Goal: Task Accomplishment & Management: Manage account settings

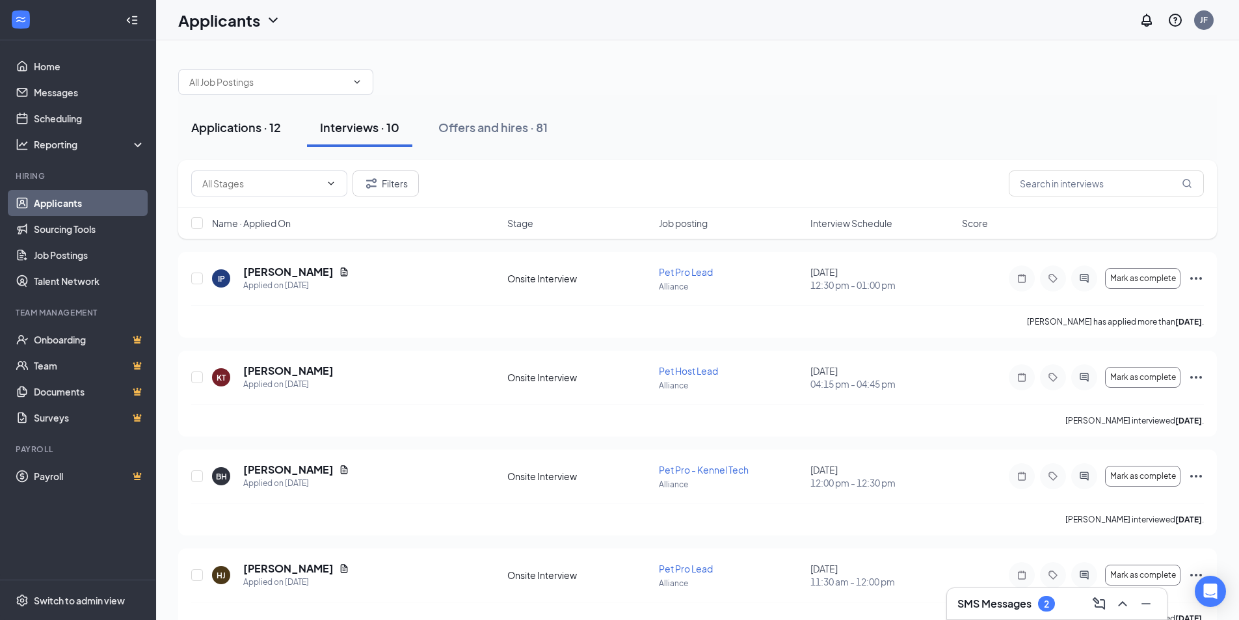
click at [249, 133] on div "Applications · 12" at bounding box center [236, 127] width 90 height 16
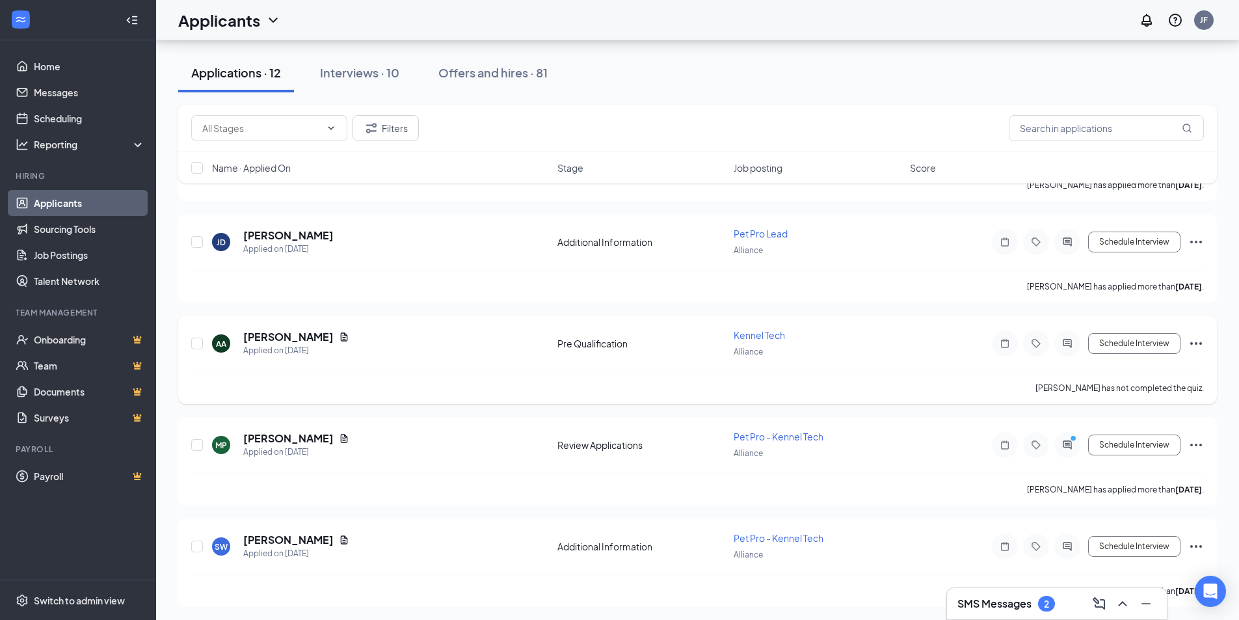
scroll to position [852, 0]
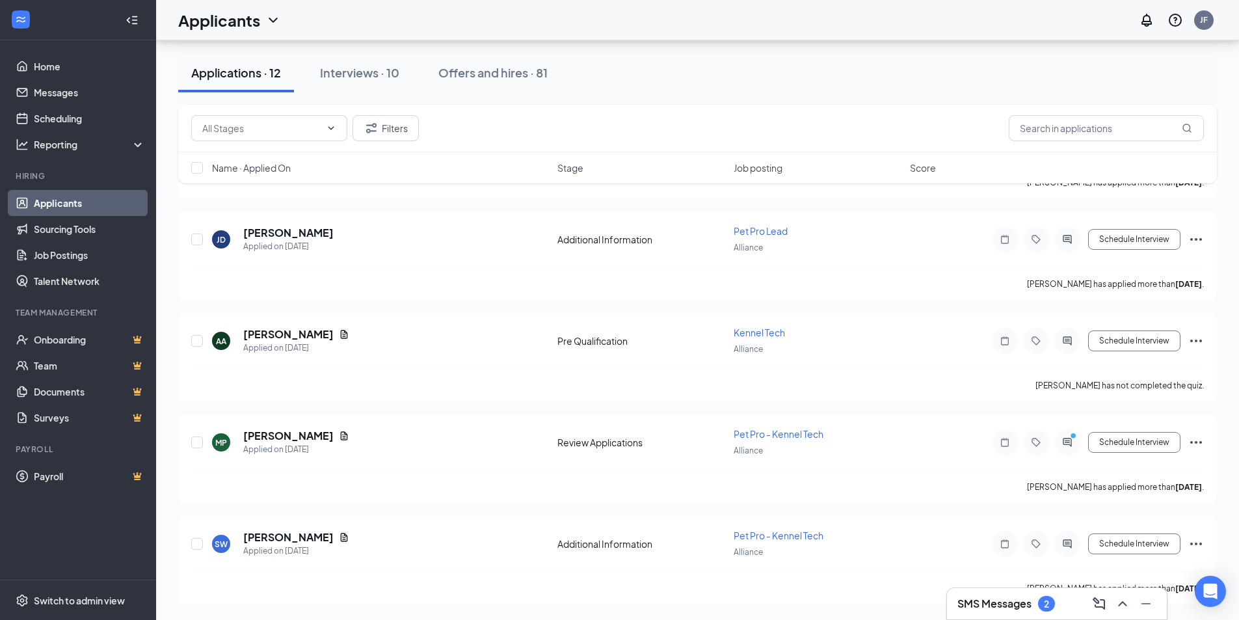
click at [758, 170] on span "Job posting" at bounding box center [758, 167] width 49 height 13
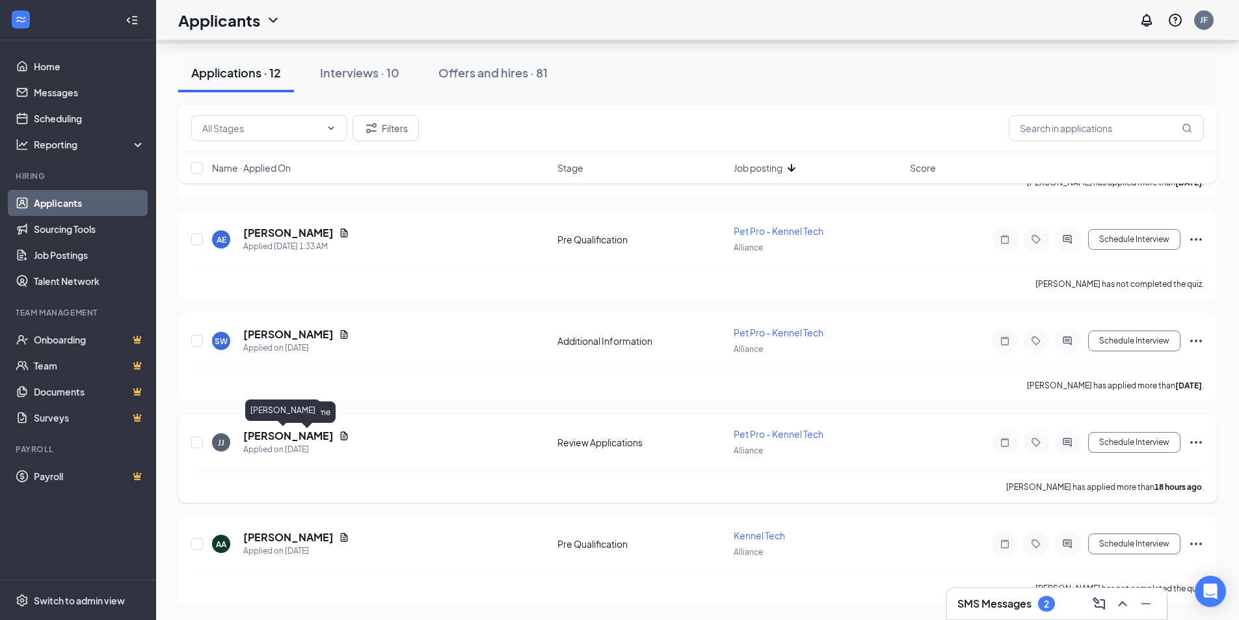
click at [256, 431] on h5 "[PERSON_NAME]" at bounding box center [288, 436] width 90 height 14
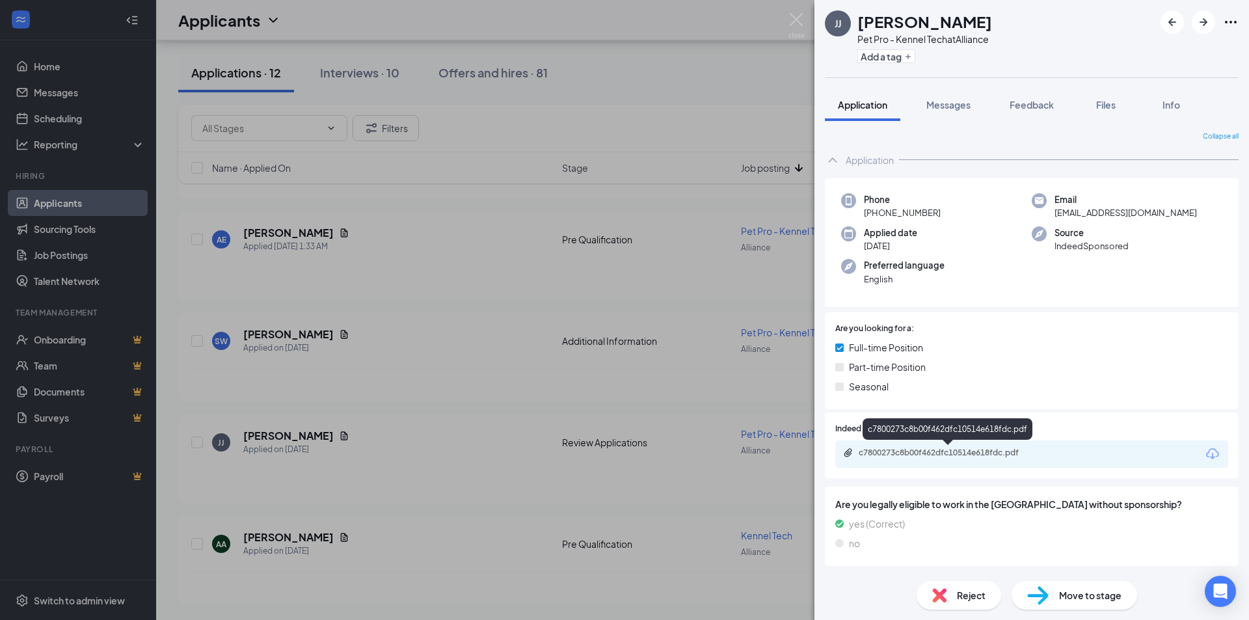
click at [942, 460] on div "c7800273c8b00f462dfc10514e618fdc.pdf" at bounding box center [1031, 453] width 393 height 27
click at [952, 451] on div "c7800273c8b00f462dfc10514e618fdc.pdf" at bounding box center [949, 452] width 182 height 10
click at [793, 18] on img at bounding box center [796, 25] width 16 height 25
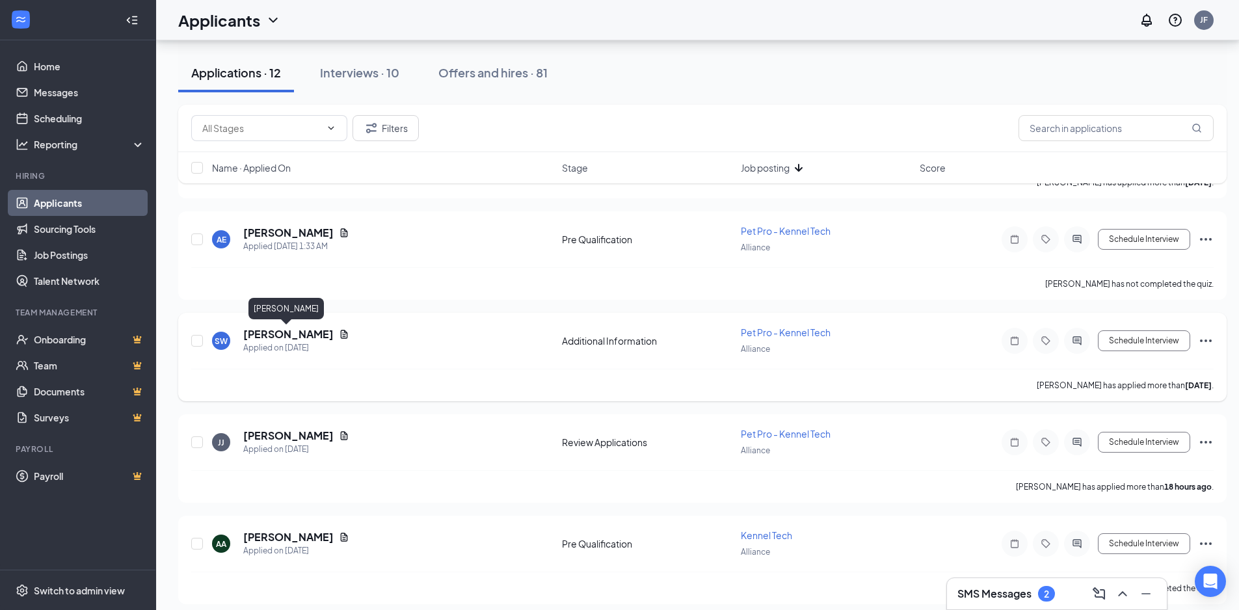
click at [285, 336] on h5 "Sabian Willuhn" at bounding box center [288, 334] width 90 height 14
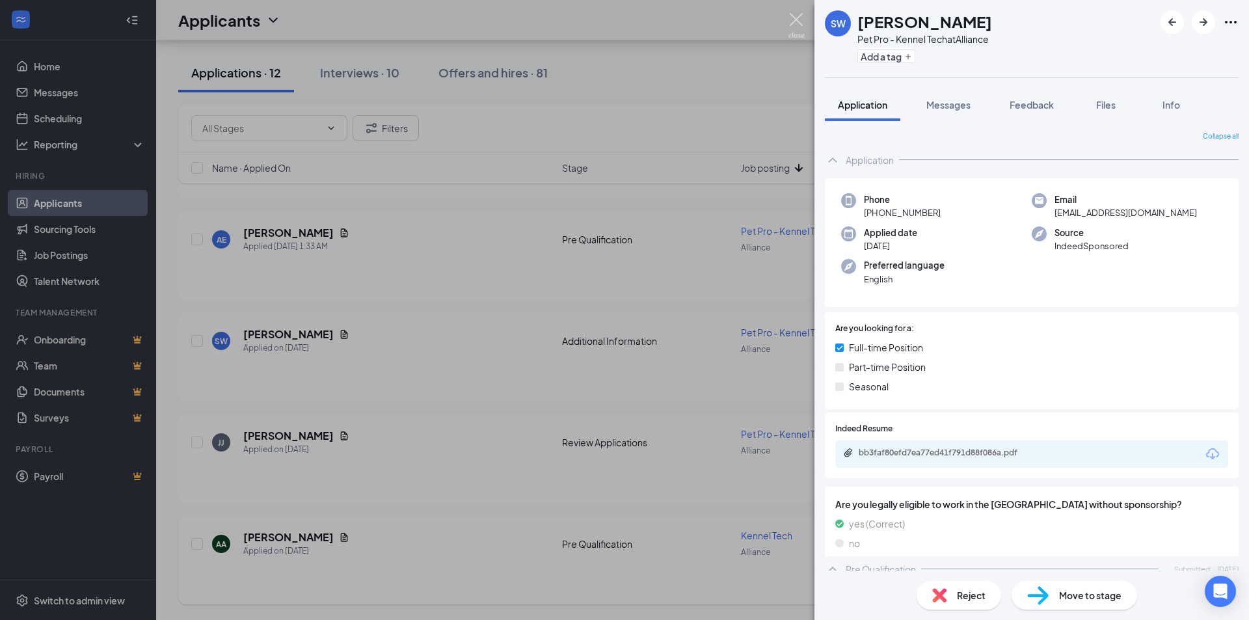
drag, startPoint x: 791, startPoint y: 31, endPoint x: 931, endPoint y: 538, distance: 526.2
click at [790, 31] on img at bounding box center [796, 25] width 16 height 25
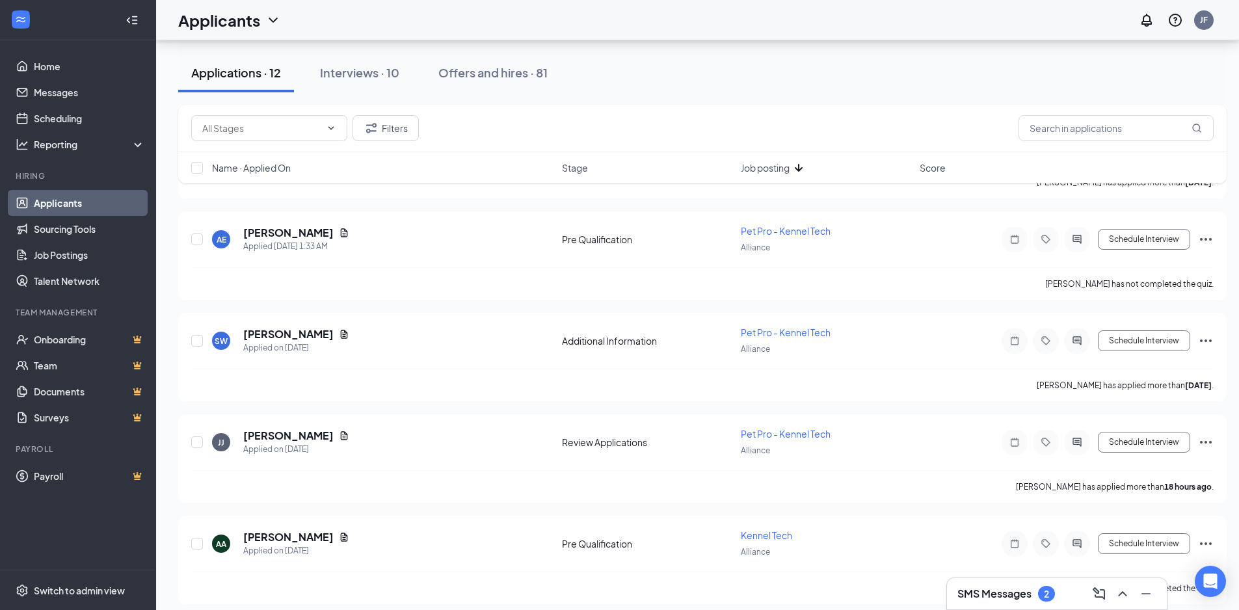
click at [998, 587] on div "SMS Messages 2" at bounding box center [1056, 593] width 199 height 21
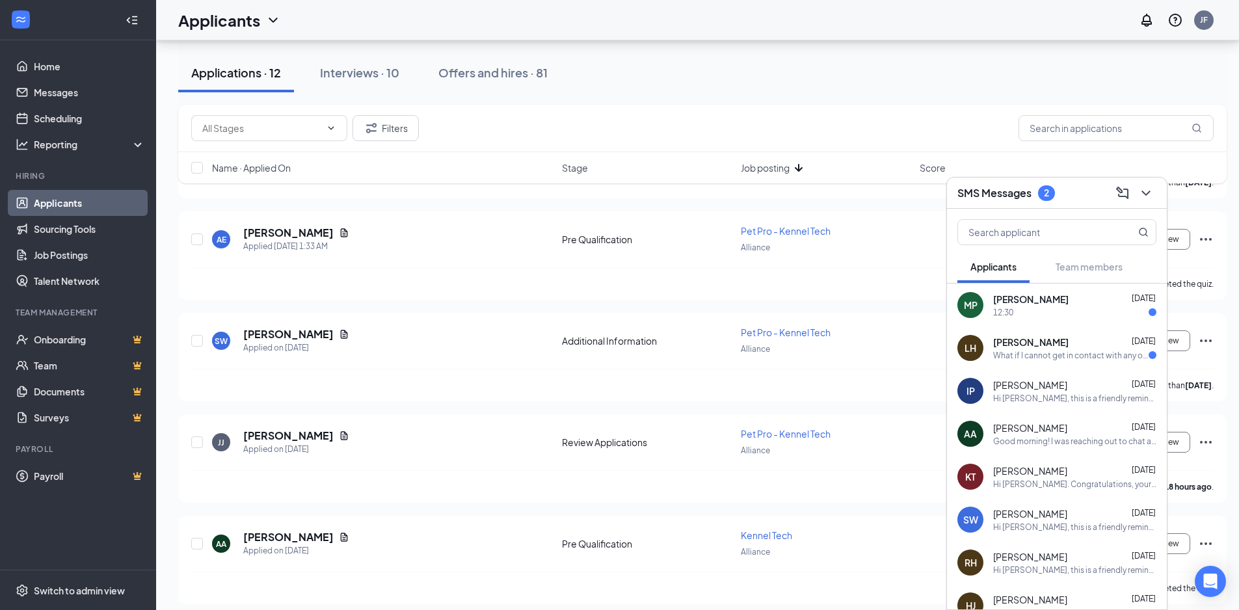
click at [1078, 350] on div "What if I cannot get in contact with any of my previous coworkers for a work re…" at bounding box center [1070, 355] width 155 height 11
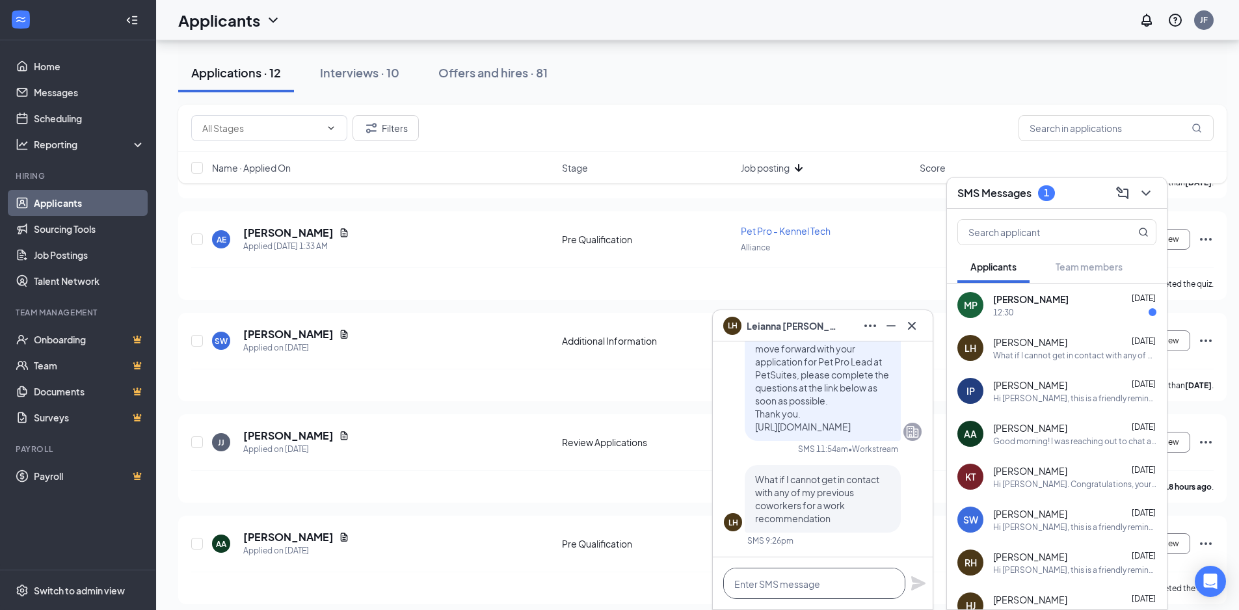
click at [777, 597] on textarea at bounding box center [814, 583] width 182 height 31
type textarea "That is okay!"
click at [918, 584] on icon "Plane" at bounding box center [918, 583] width 14 height 14
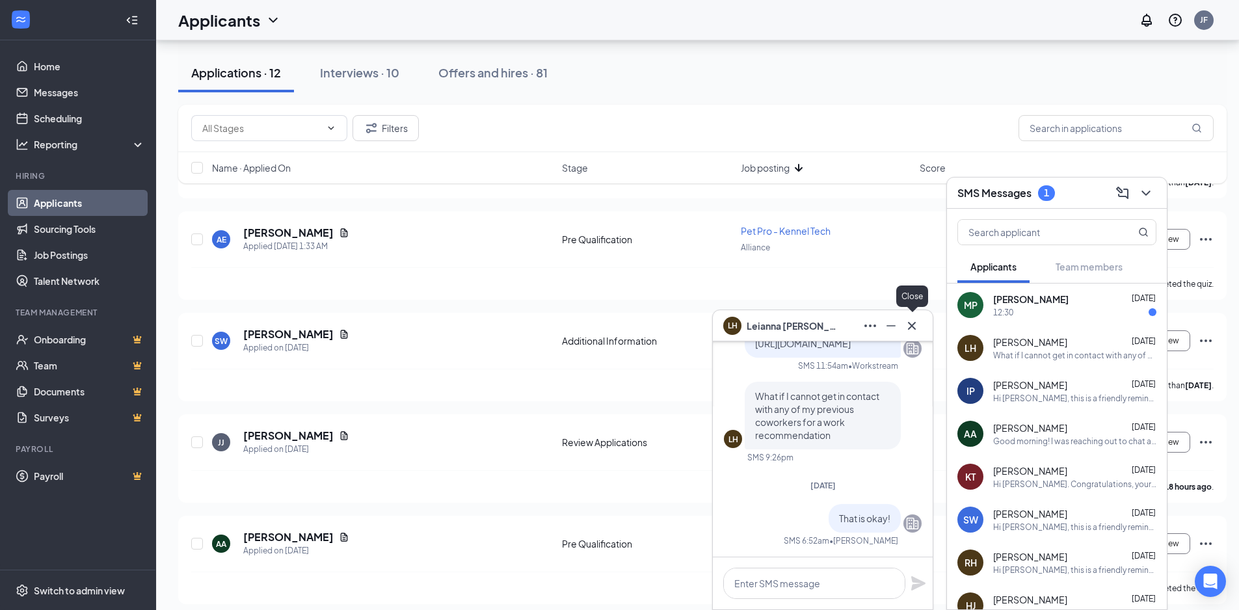
click at [906, 325] on icon "Cross" at bounding box center [912, 326] width 16 height 16
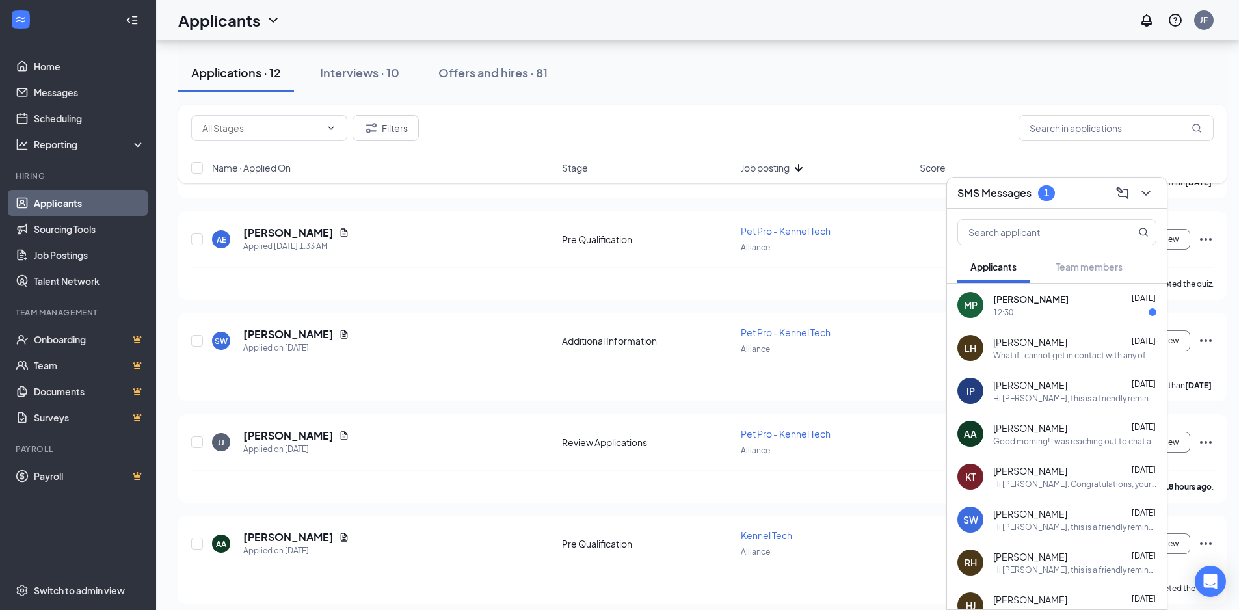
click at [1057, 295] on div "Michael Pate Sep 15" at bounding box center [1074, 299] width 163 height 13
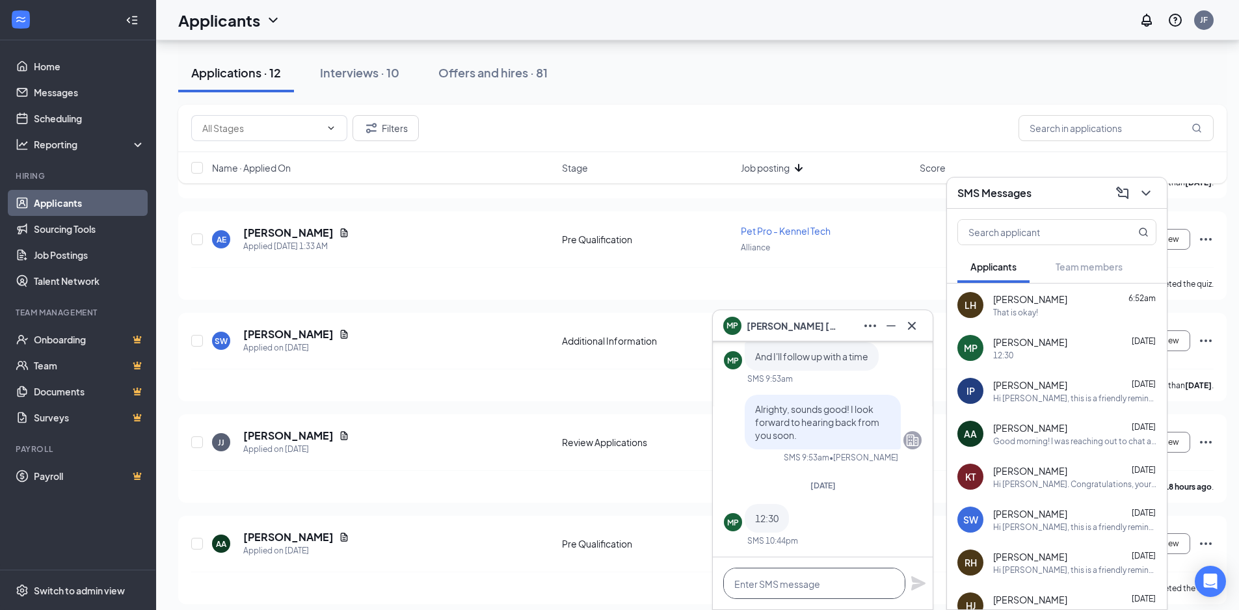
click at [830, 585] on textarea at bounding box center [814, 583] width 182 height 31
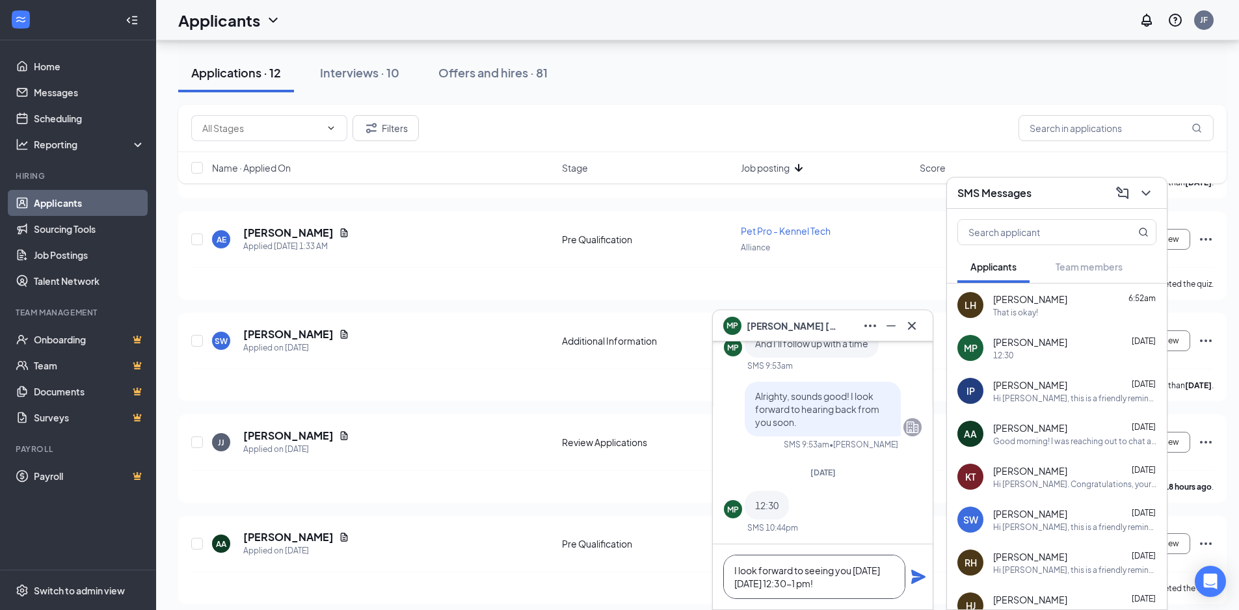
type textarea "I look forward to seeing you [DATE] [DATE] 12:30-1 pm!"
click at [922, 579] on icon "Plane" at bounding box center [918, 577] width 14 height 14
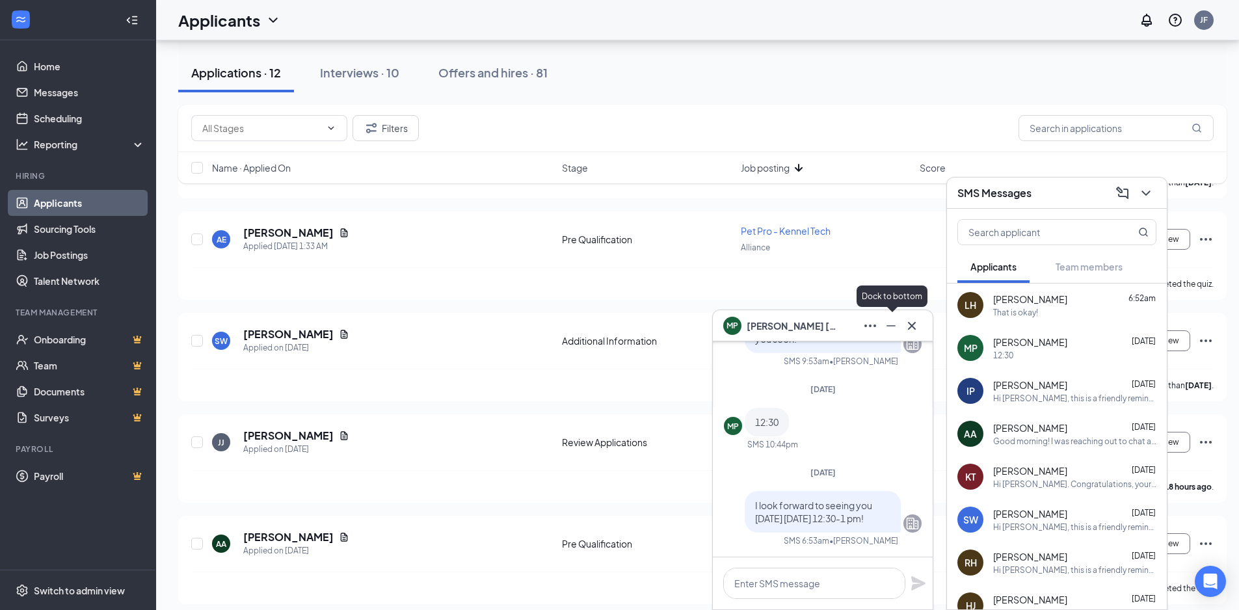
scroll to position [0, 0]
click at [911, 322] on icon "Cross" at bounding box center [912, 326] width 16 height 16
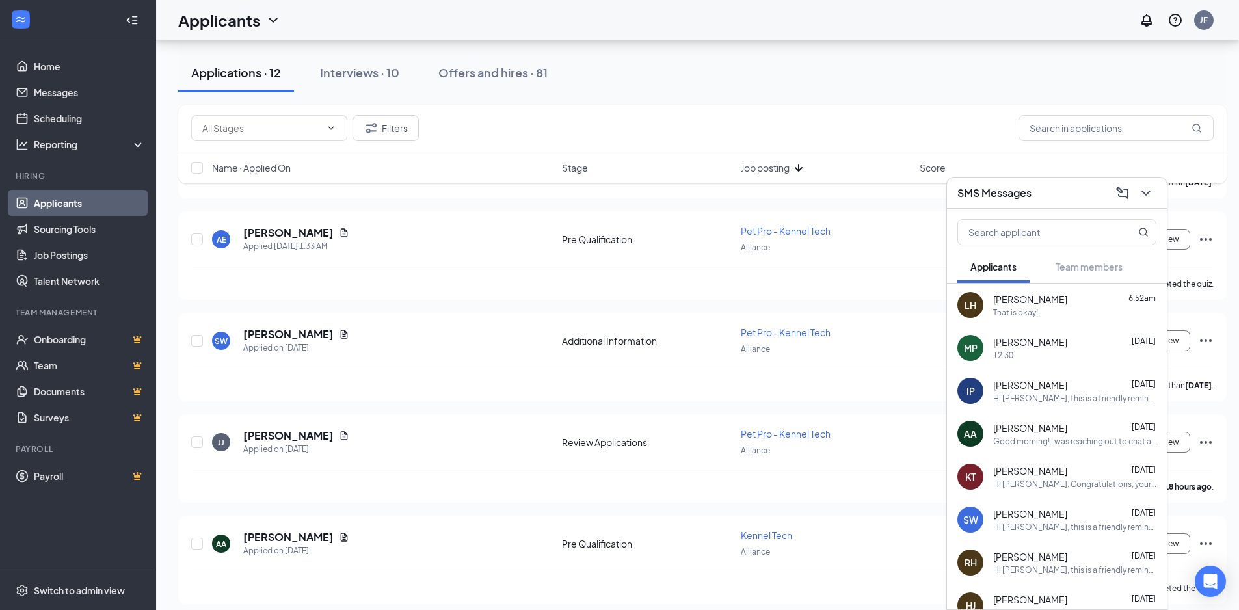
click at [1040, 206] on div "SMS Messages" at bounding box center [1057, 193] width 220 height 31
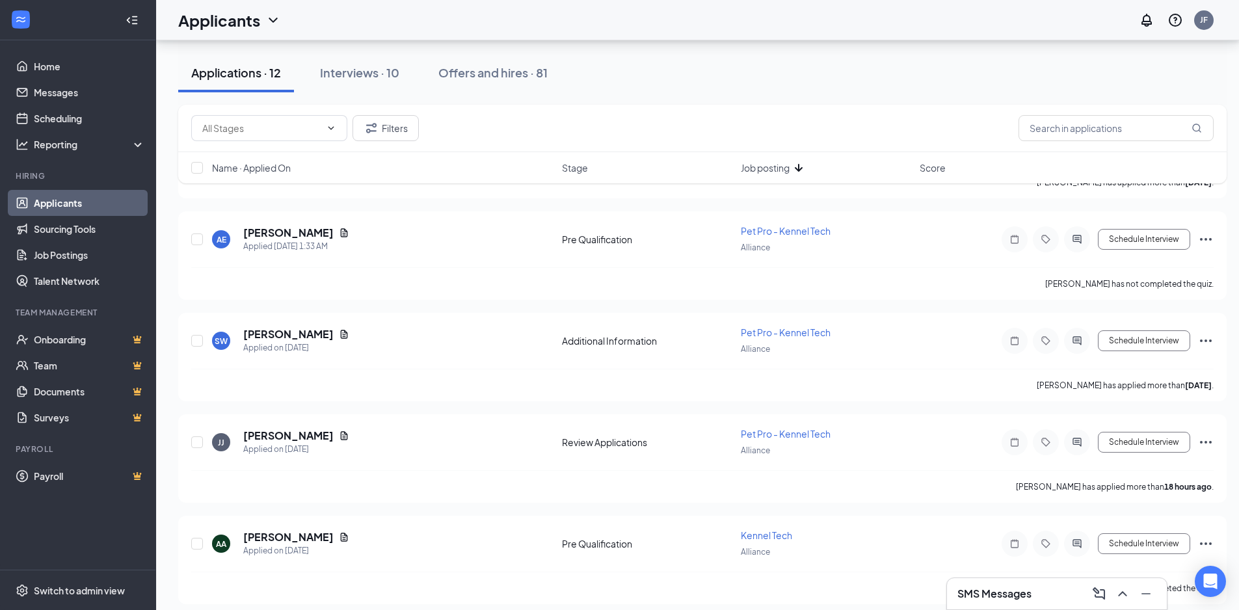
click at [1005, 585] on div "SMS Messages" at bounding box center [1056, 593] width 199 height 21
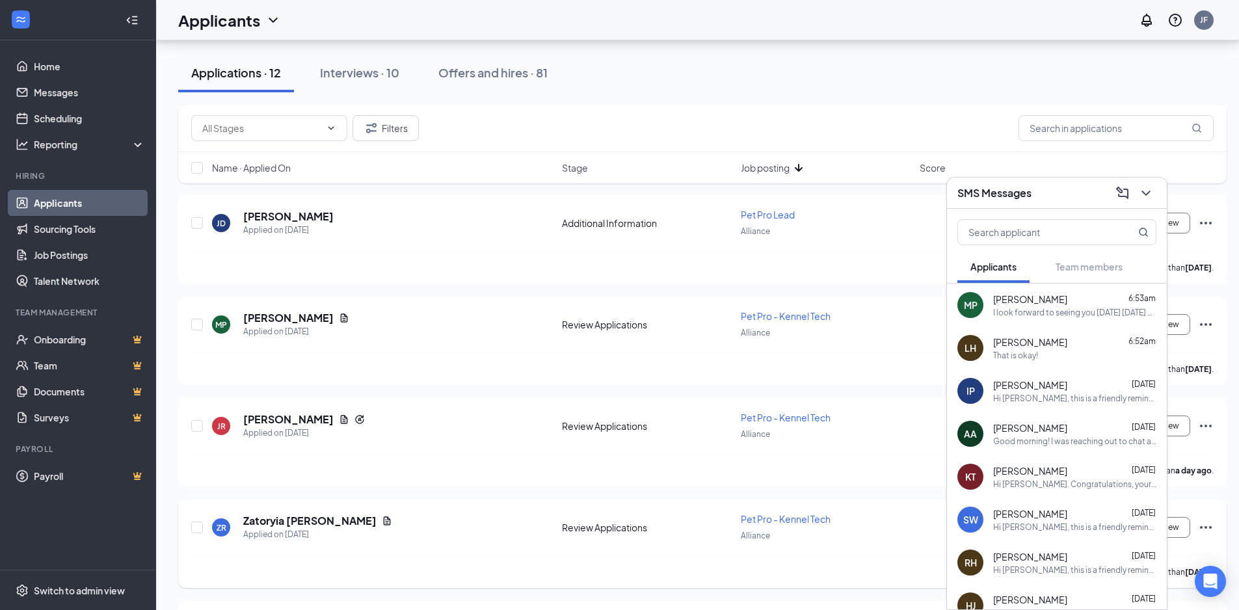
scroll to position [462, 0]
drag, startPoint x: 1076, startPoint y: 202, endPoint x: 1046, endPoint y: 221, distance: 35.4
click at [1067, 206] on div "SMS Messages" at bounding box center [1057, 193] width 220 height 31
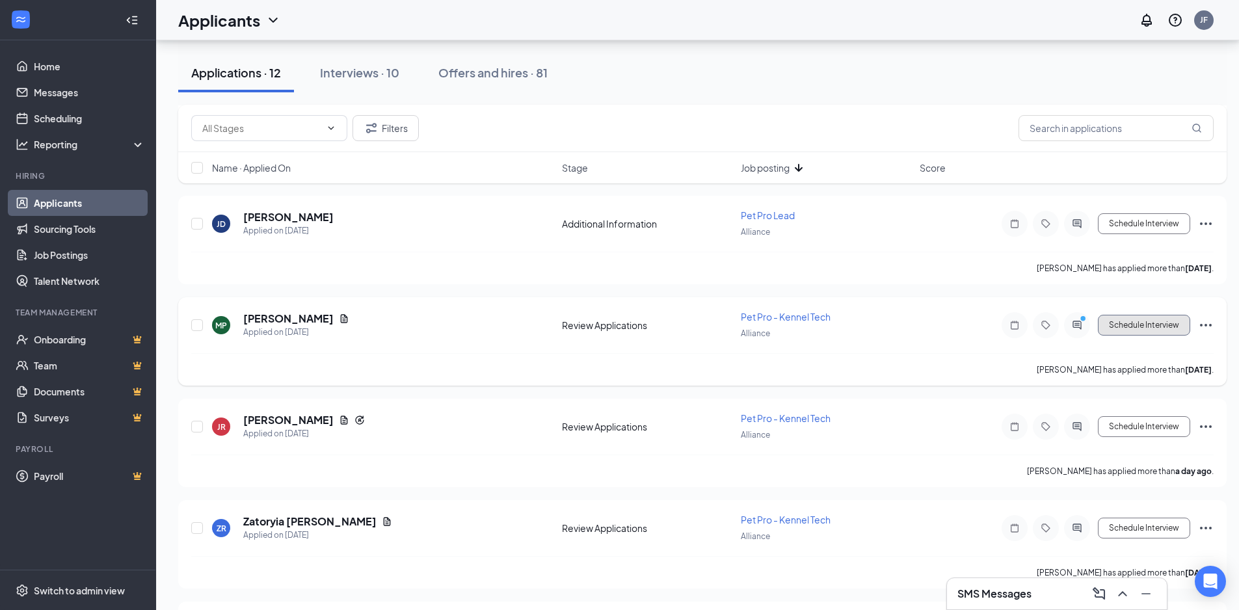
click at [1132, 328] on button "Schedule Interview" at bounding box center [1144, 325] width 92 height 21
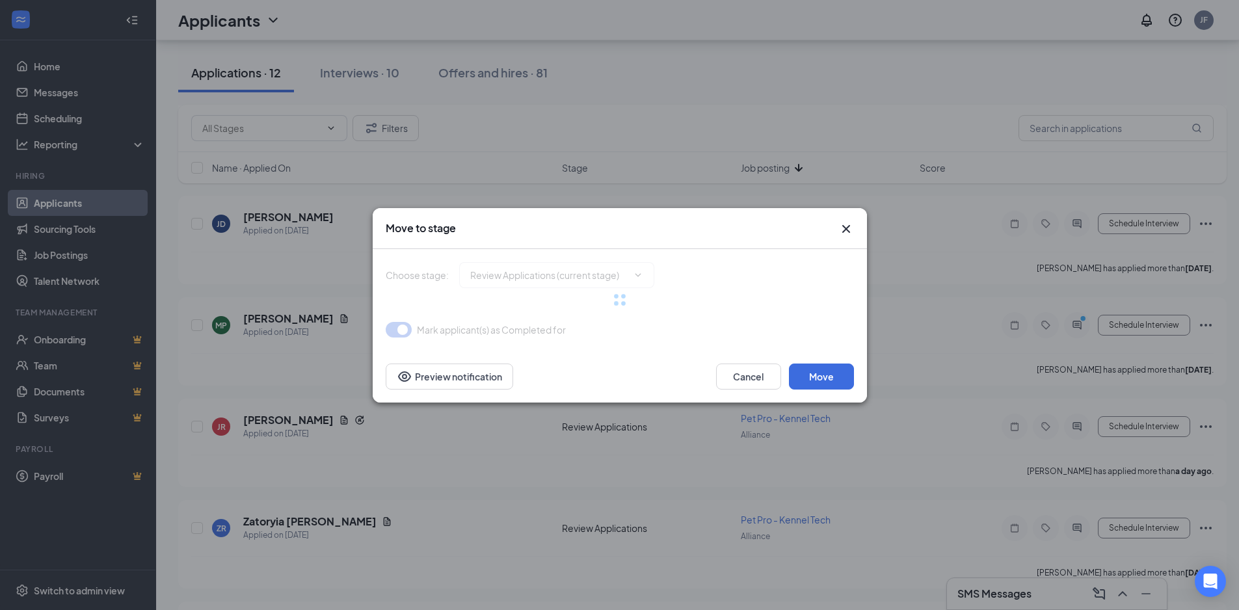
type input "Onsite Interview (next stage)"
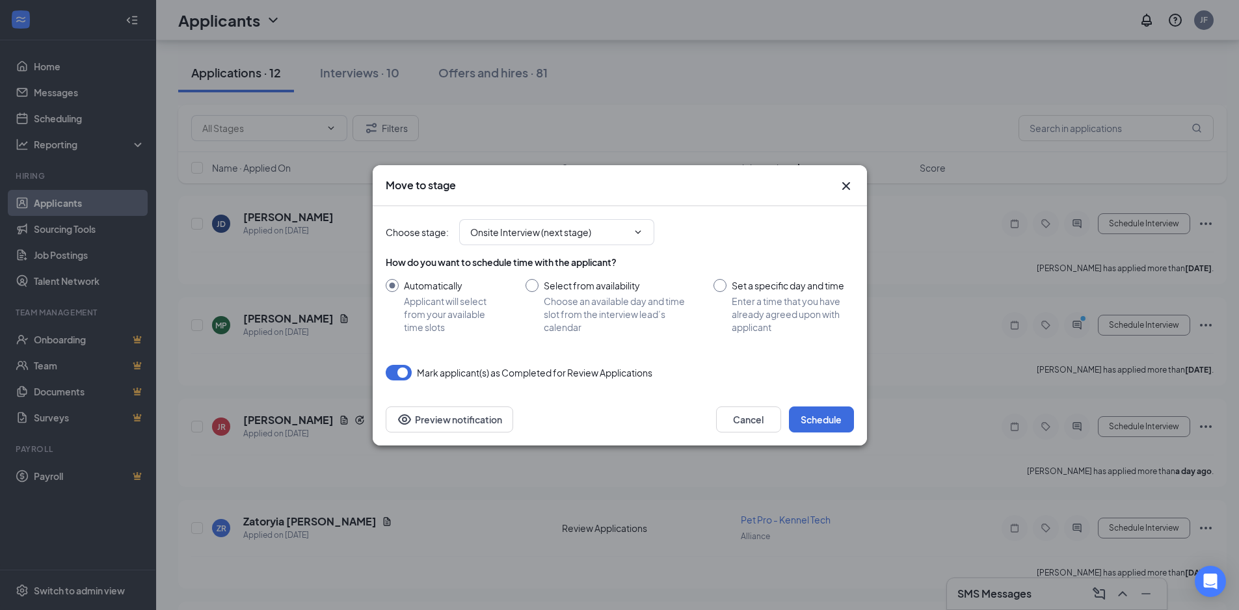
click at [829, 301] on input "Set a specific day and time Enter a time that you have already agreed upon with…" at bounding box center [783, 306] width 140 height 55
radio input "true"
radio input "false"
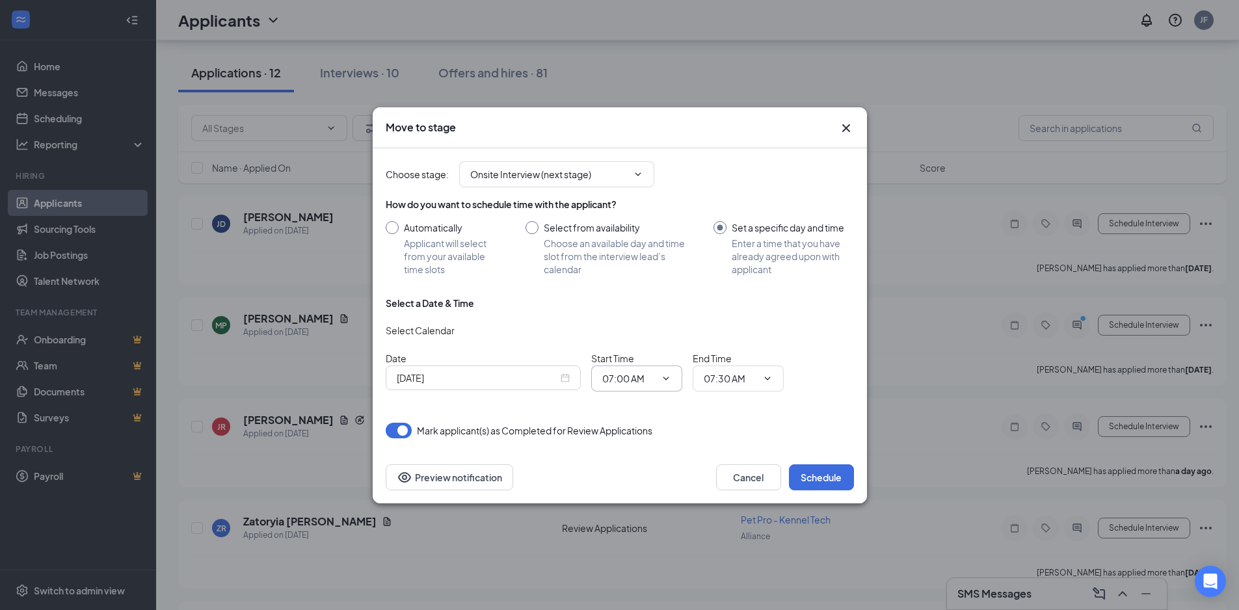
click at [660, 379] on span at bounding box center [664, 378] width 13 height 10
click at [619, 386] on span "07:00 AM" at bounding box center [636, 378] width 91 height 26
click at [613, 379] on input "07:00 AM" at bounding box center [628, 378] width 53 height 14
click at [636, 319] on div "12:30 PM" at bounding box center [632, 319] width 38 height 14
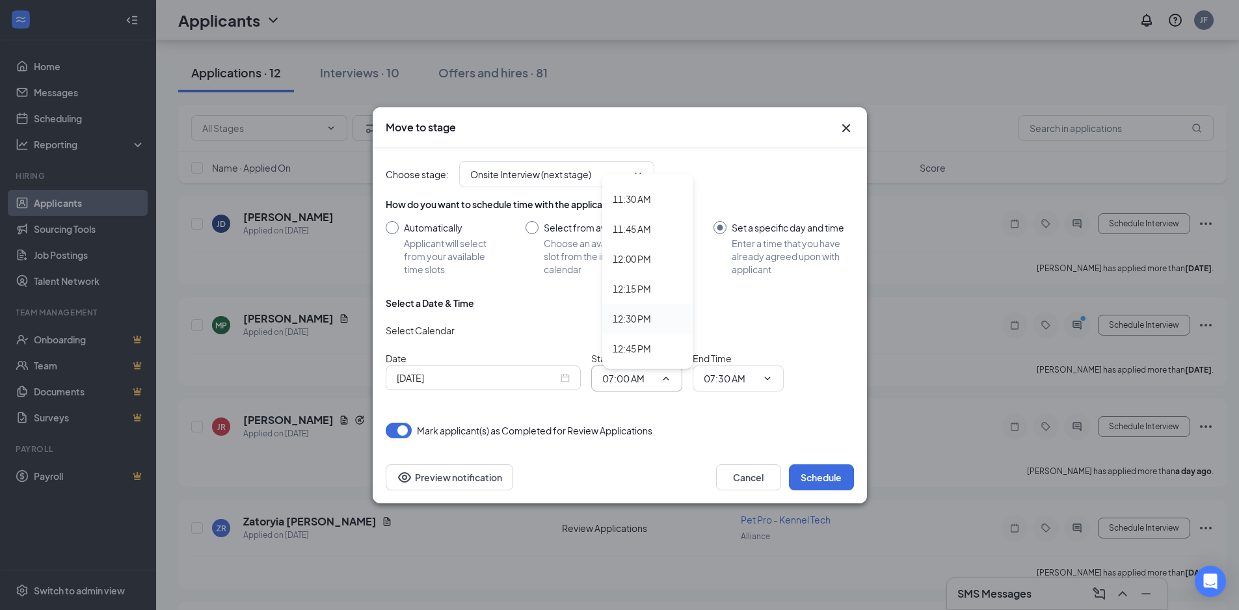
type input "12:30 PM"
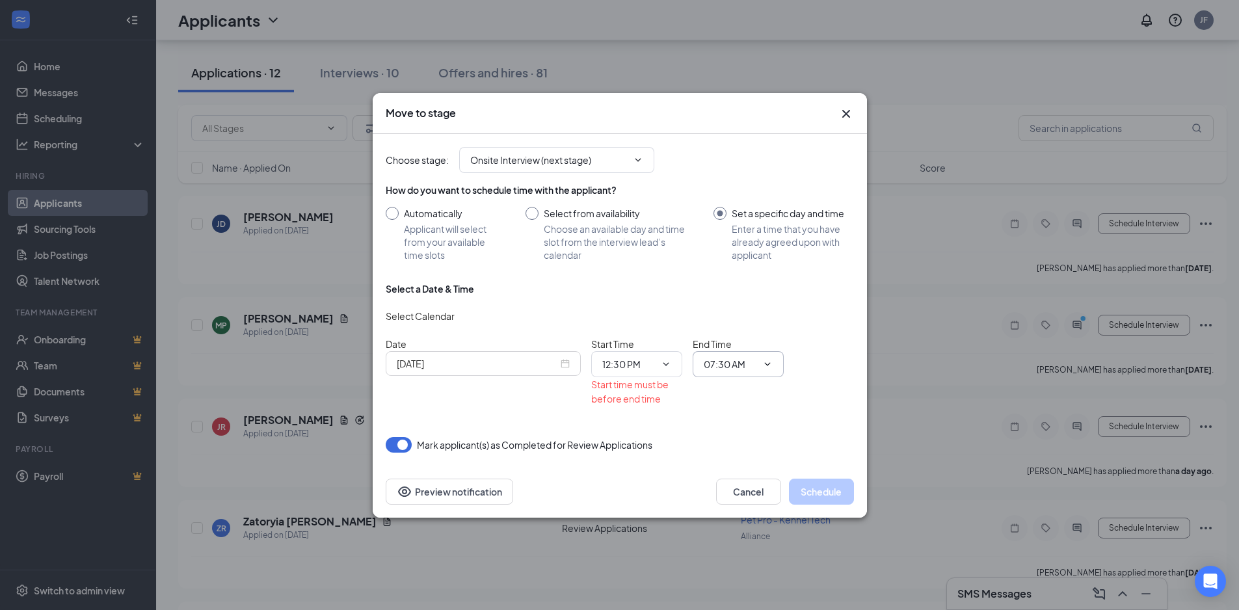
click at [715, 365] on input "07:30 AM" at bounding box center [730, 364] width 53 height 14
click at [730, 288] on div "01:00 AM" at bounding box center [733, 294] width 38 height 14
click at [715, 365] on input "01:00 AM" at bounding box center [730, 364] width 53 height 14
drag, startPoint x: 740, startPoint y: 178, endPoint x: 742, endPoint y: 184, distance: 6.8
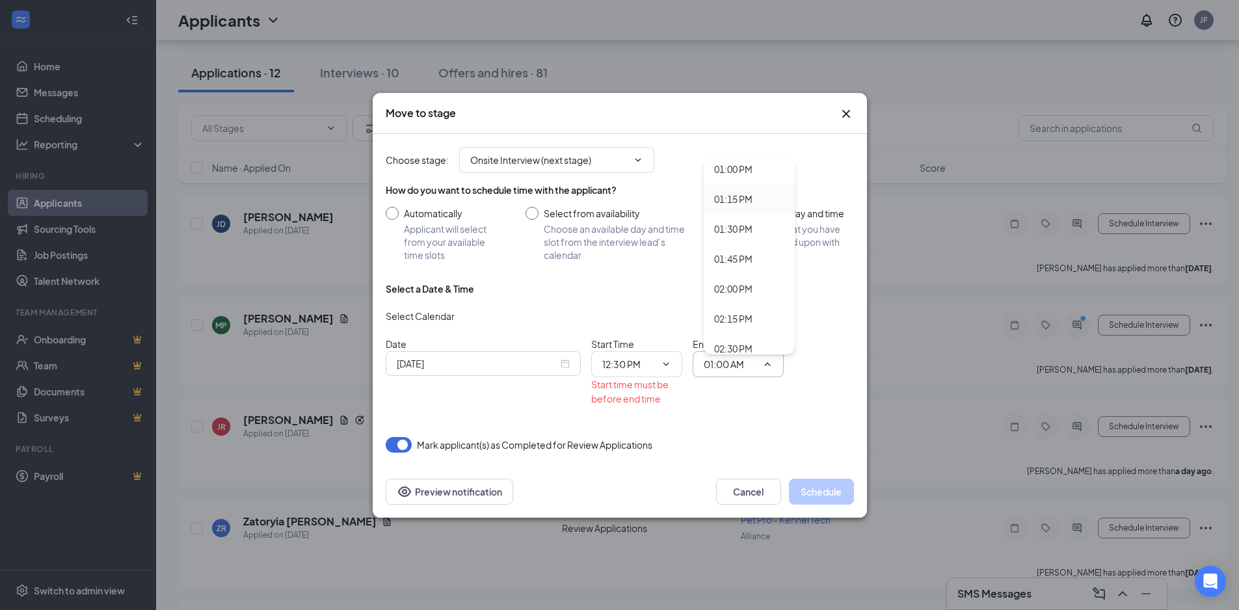
click at [740, 177] on div "01:00 PM" at bounding box center [749, 169] width 91 height 30
type input "01:00 PM"
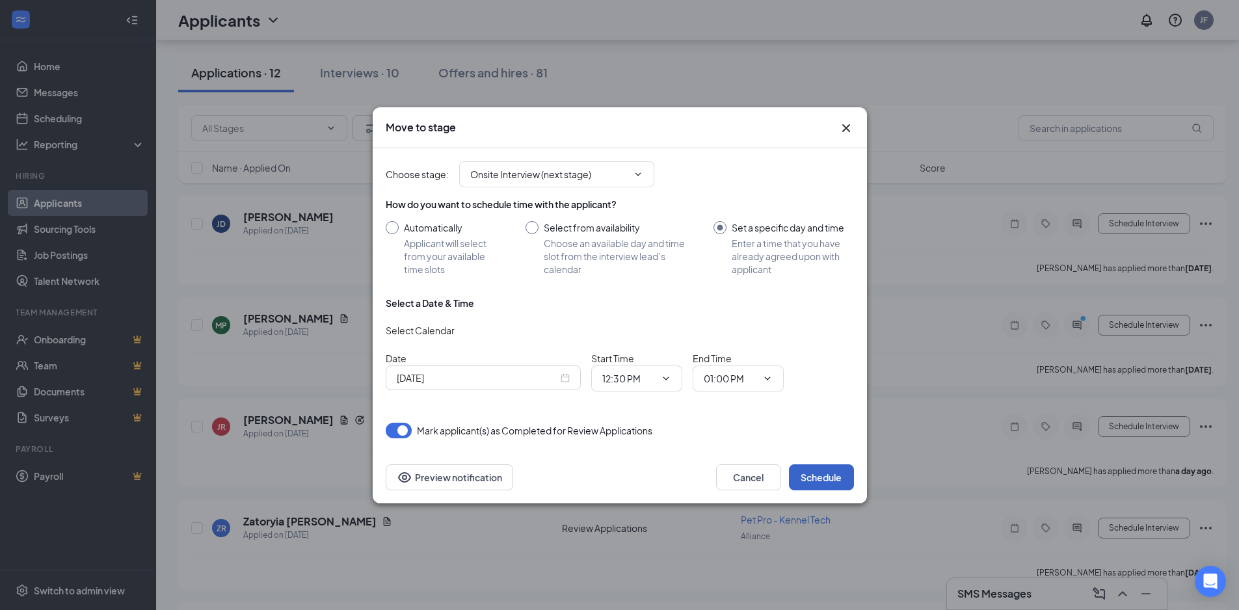
click at [803, 464] on button "Schedule" at bounding box center [821, 477] width 65 height 26
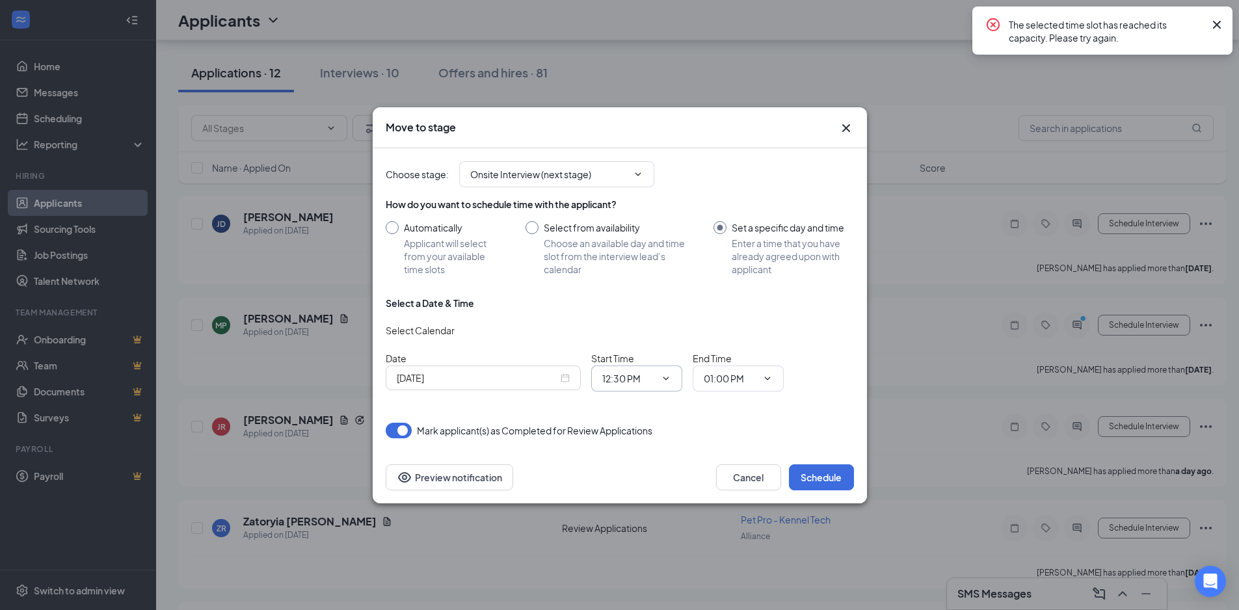
click at [658, 382] on span at bounding box center [664, 378] width 13 height 10
drag, startPoint x: 621, startPoint y: 380, endPoint x: 631, endPoint y: 380, distance: 10.4
click at [622, 380] on input "12:30 PM" at bounding box center [628, 378] width 53 height 14
drag, startPoint x: 649, startPoint y: 345, endPoint x: 673, endPoint y: 375, distance: 37.9
click at [650, 345] on div "12:45 PM" at bounding box center [632, 348] width 38 height 14
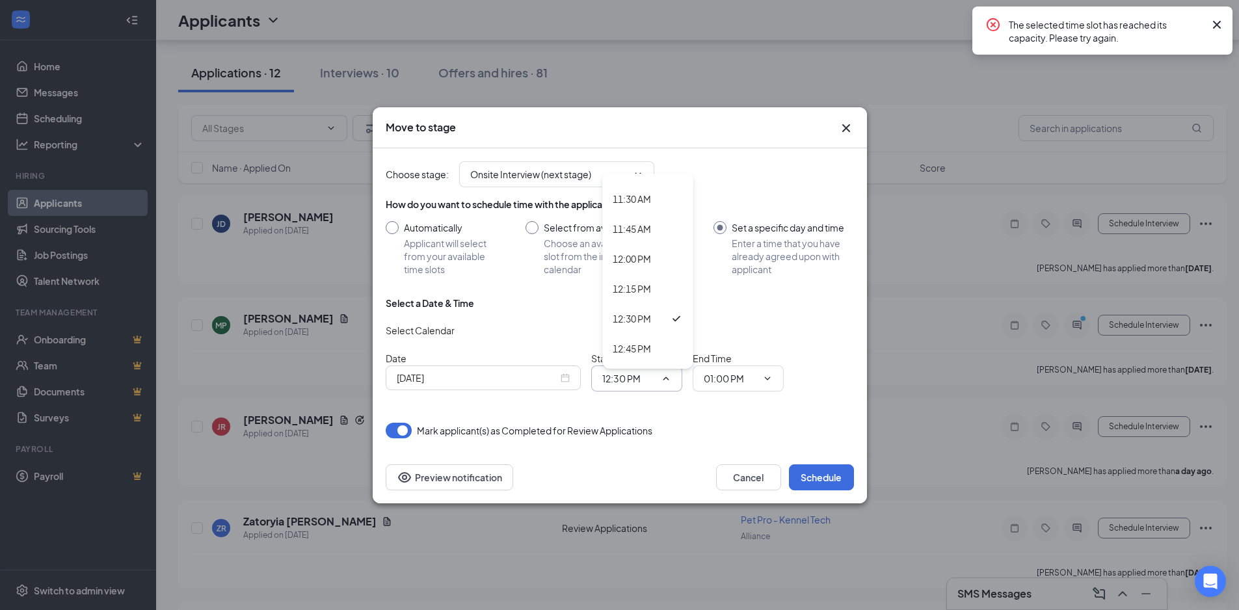
type input "12:45 PM"
click at [721, 370] on span "01:00 PM 12:00 AM 12:15 AM 12:30 AM 12:45 AM 01:00 AM 01:15 AM 01:30 AM 01:45 A…" at bounding box center [738, 378] width 91 height 26
click at [724, 382] on input "01:00 PM" at bounding box center [730, 378] width 53 height 14
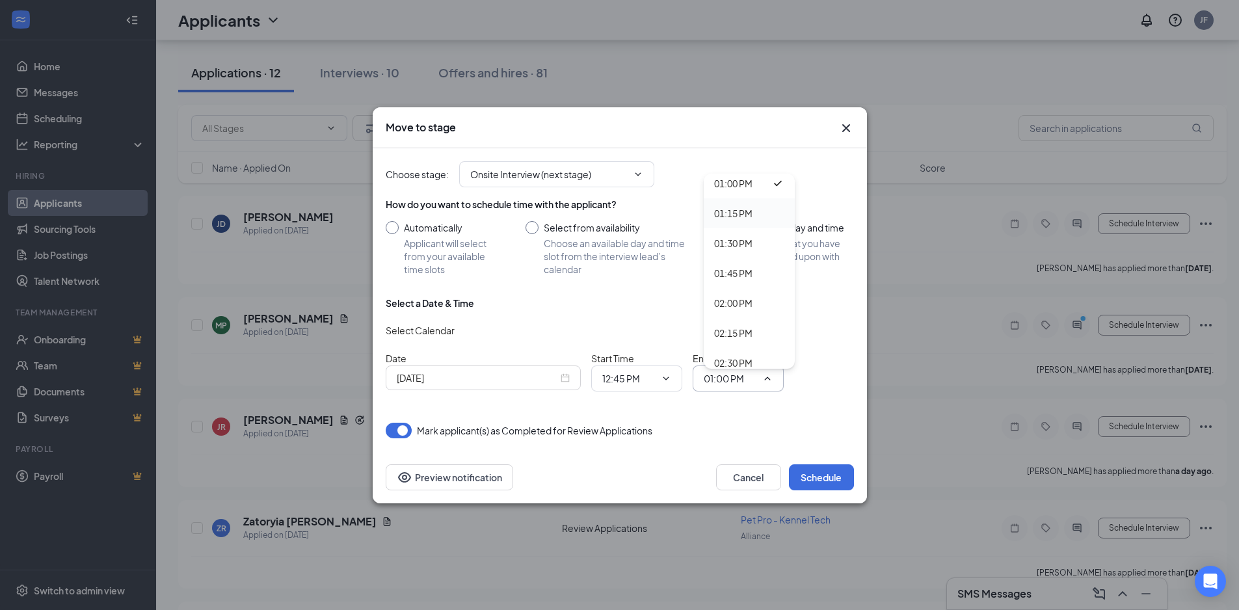
click at [741, 213] on div "01:15 PM" at bounding box center [733, 213] width 38 height 14
type input "01:15 PM"
click at [823, 472] on button "Schedule" at bounding box center [821, 477] width 65 height 26
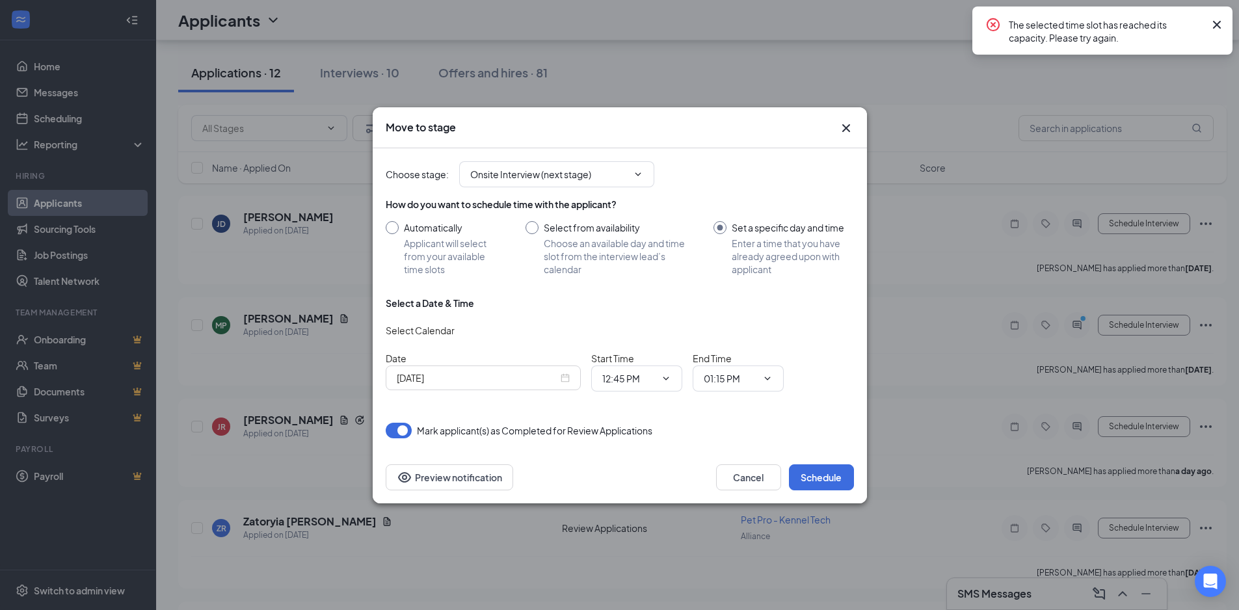
click at [1210, 27] on icon "Cross" at bounding box center [1217, 25] width 16 height 16
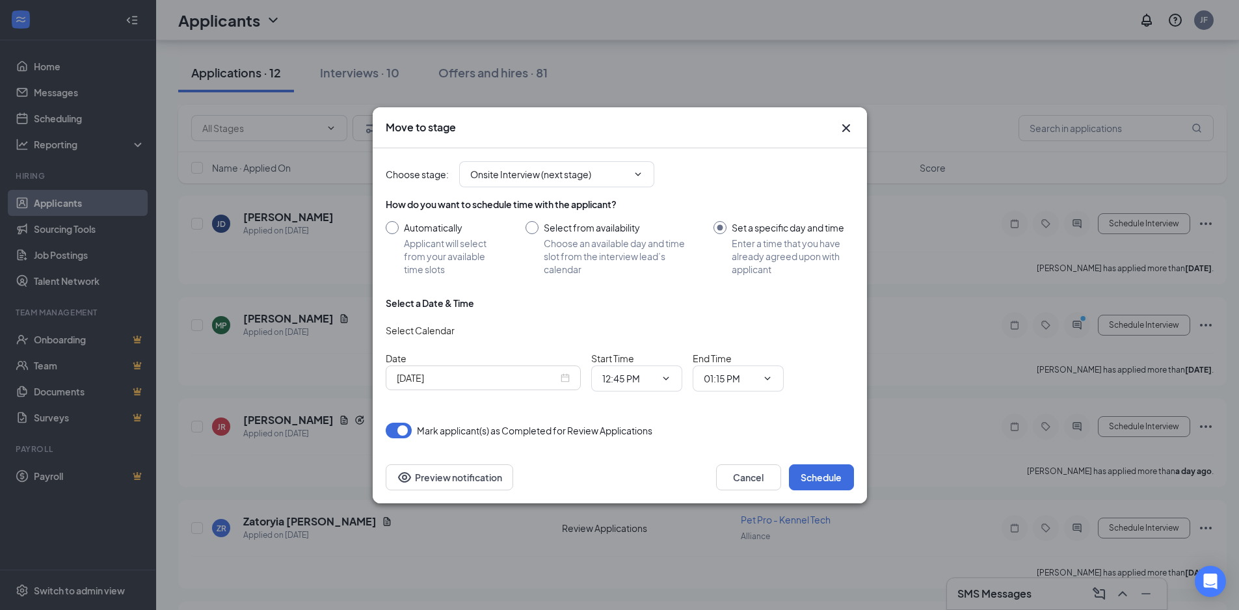
drag, startPoint x: 842, startPoint y: 128, endPoint x: 847, endPoint y: 135, distance: 7.9
click at [843, 128] on icon "Cross" at bounding box center [846, 128] width 16 height 16
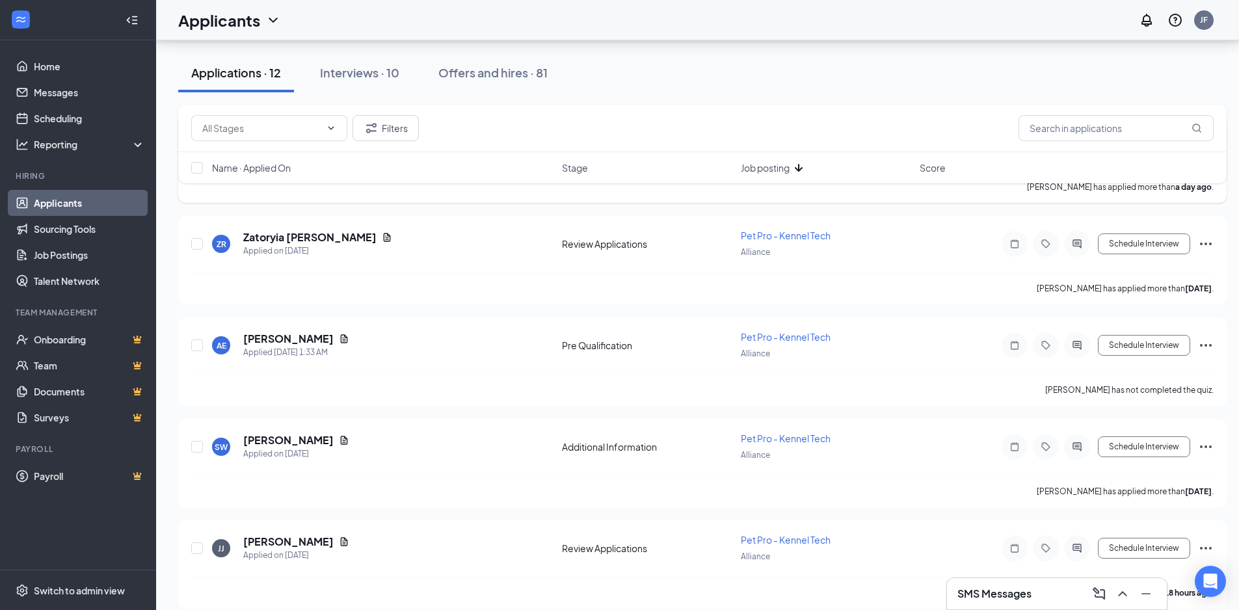
scroll to position [862, 0]
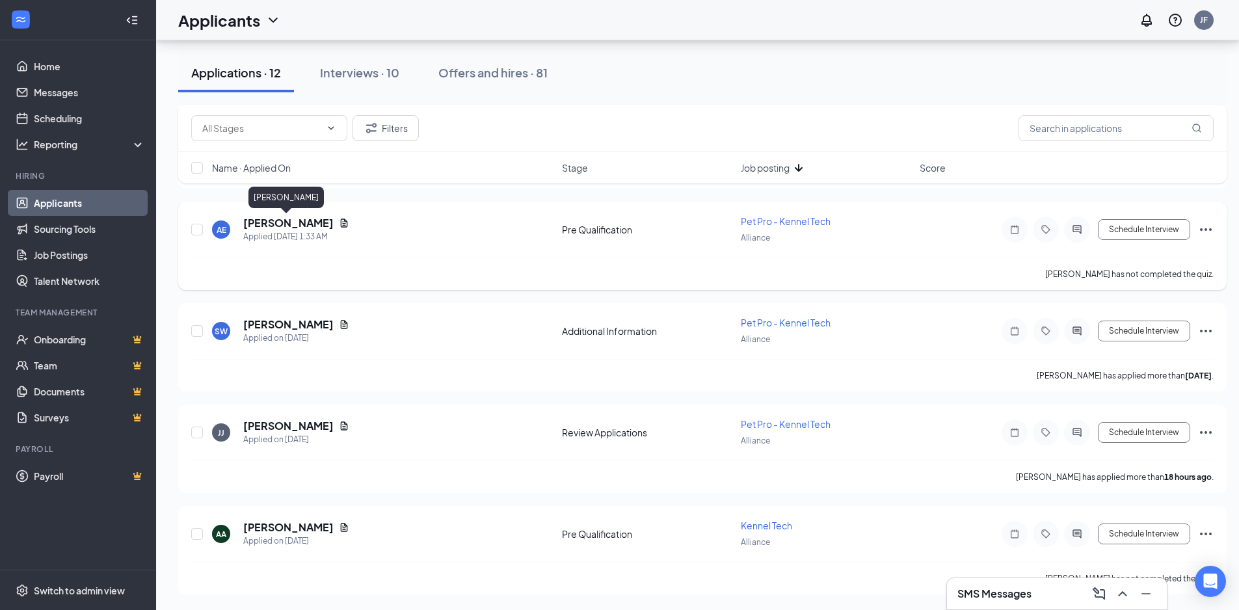
click at [293, 222] on h5 "Ahmed Elbagir" at bounding box center [288, 223] width 90 height 14
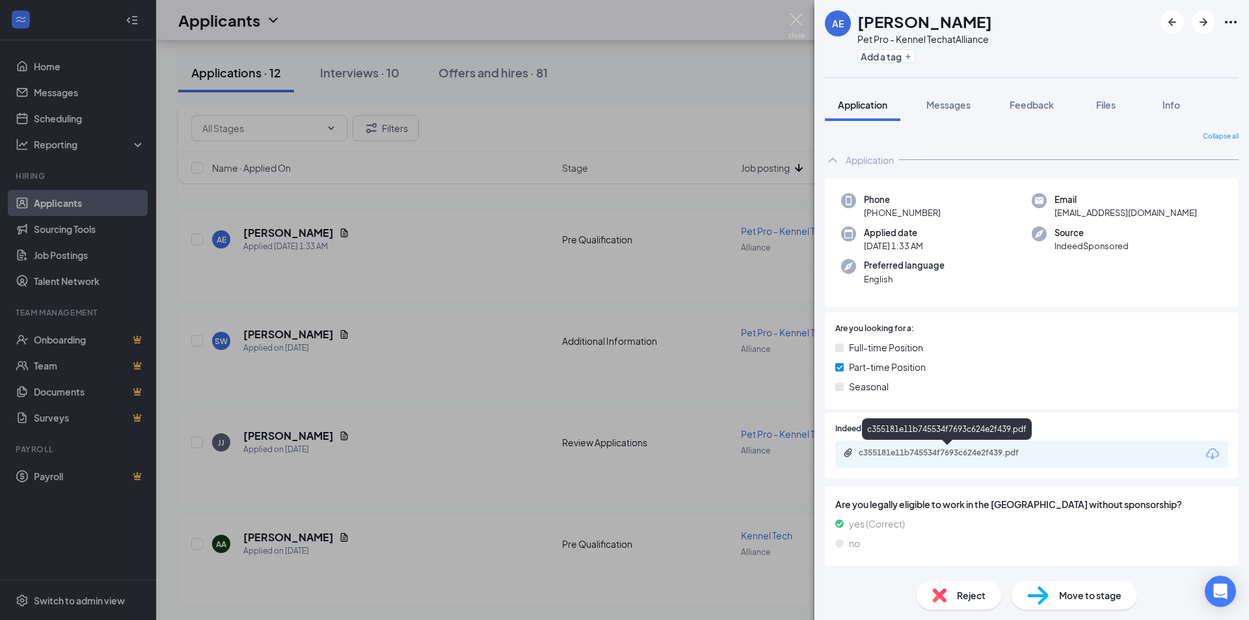
click at [976, 446] on div "c355181e11b745534f7693c624e2f439.pdf" at bounding box center [1031, 453] width 393 height 27
click at [976, 457] on div "c355181e11b745534f7693c624e2f439.pdf" at bounding box center [949, 452] width 182 height 10
click at [799, 21] on img at bounding box center [796, 25] width 16 height 25
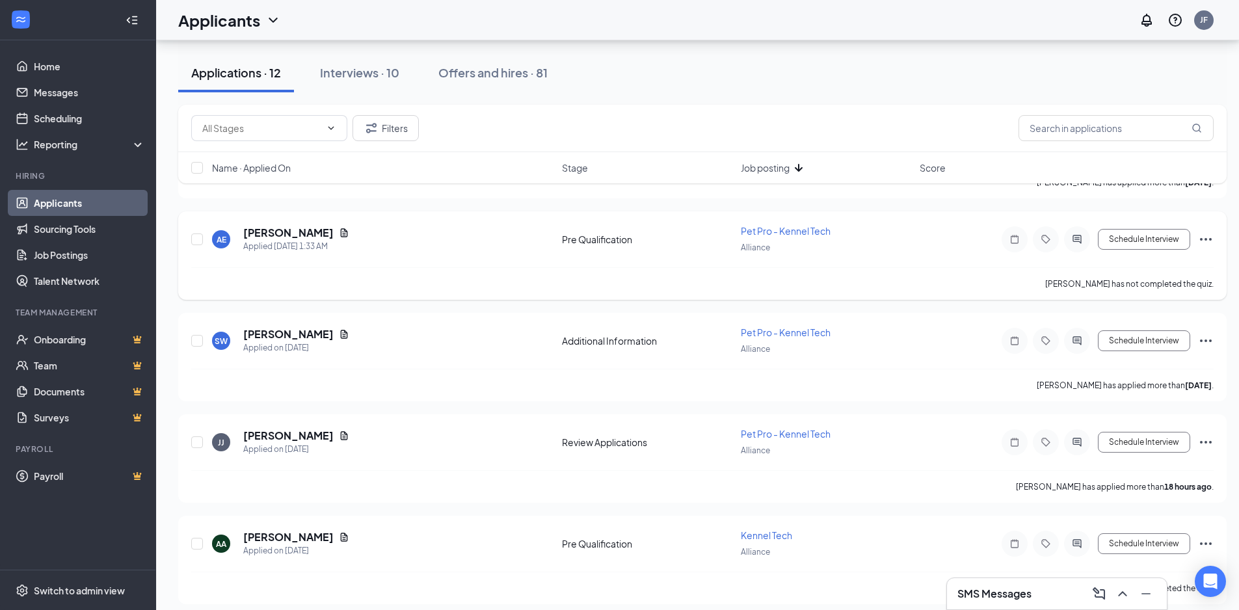
click at [1199, 237] on icon "Ellipses" at bounding box center [1206, 240] width 16 height 16
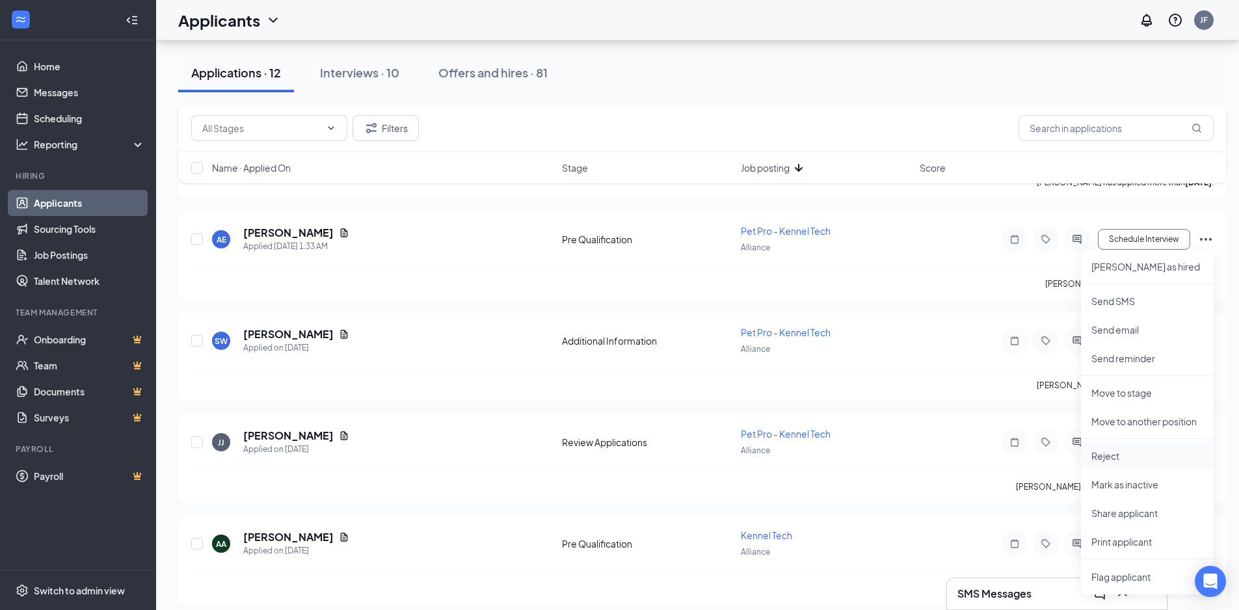
click at [1129, 456] on p "Reject" at bounding box center [1147, 455] width 112 height 13
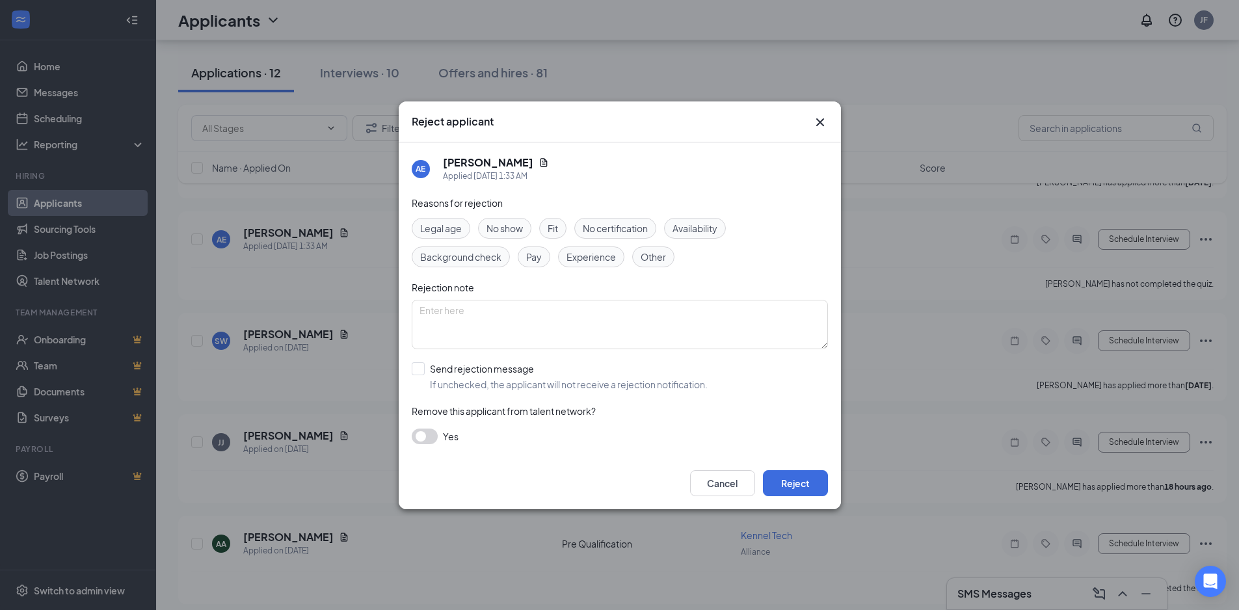
click at [710, 227] on span "Availability" at bounding box center [694, 228] width 45 height 14
drag, startPoint x: 607, startPoint y: 258, endPoint x: 605, endPoint y: 273, distance: 15.7
click at [607, 259] on span "Experience" at bounding box center [590, 257] width 49 height 14
click at [798, 479] on button "Reject" at bounding box center [795, 483] width 65 height 26
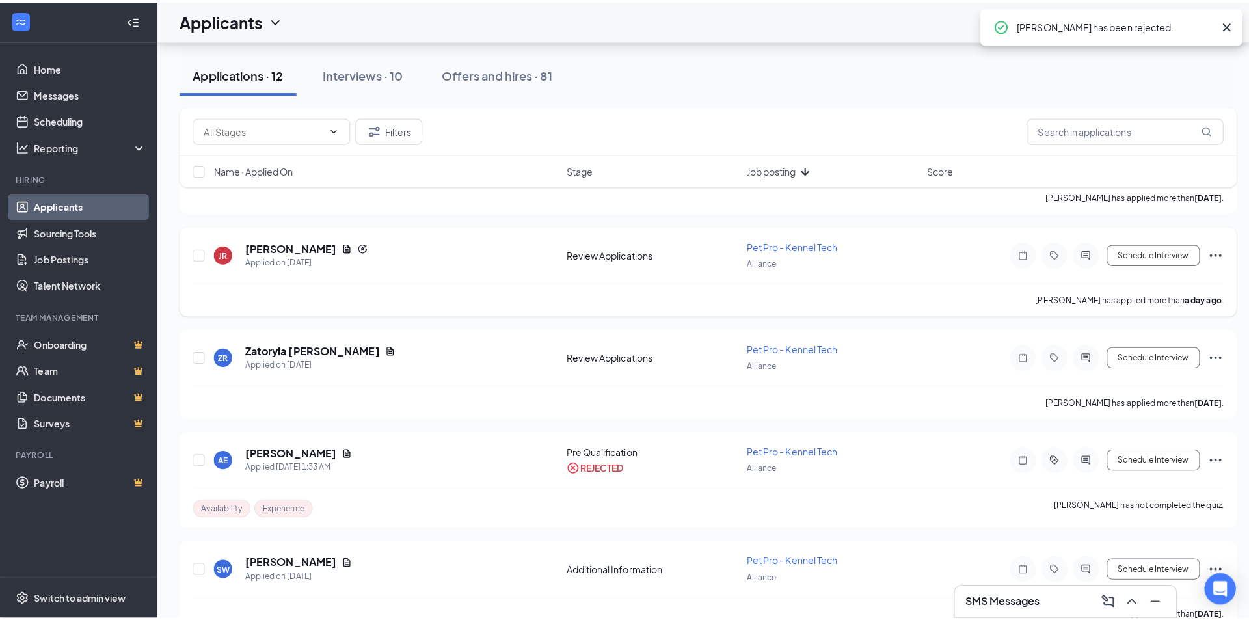
scroll to position [637, 0]
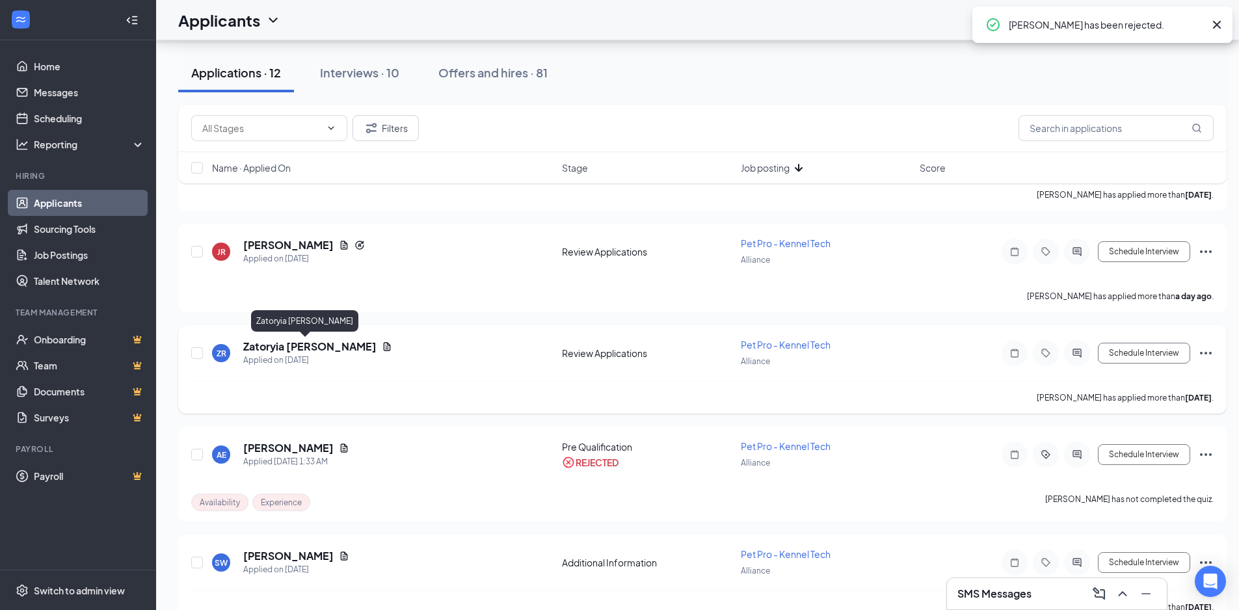
click at [317, 347] on h5 "Zatoryia Robertson" at bounding box center [309, 346] width 133 height 14
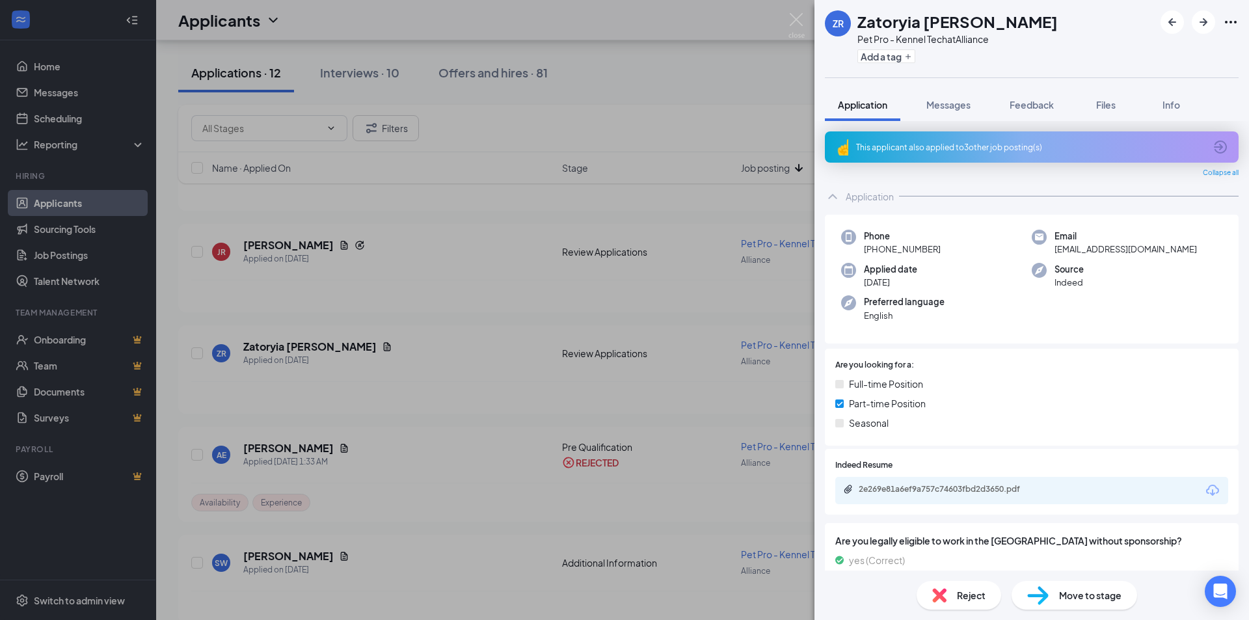
click at [1215, 148] on icon "ArrowCircle" at bounding box center [1220, 146] width 13 height 13
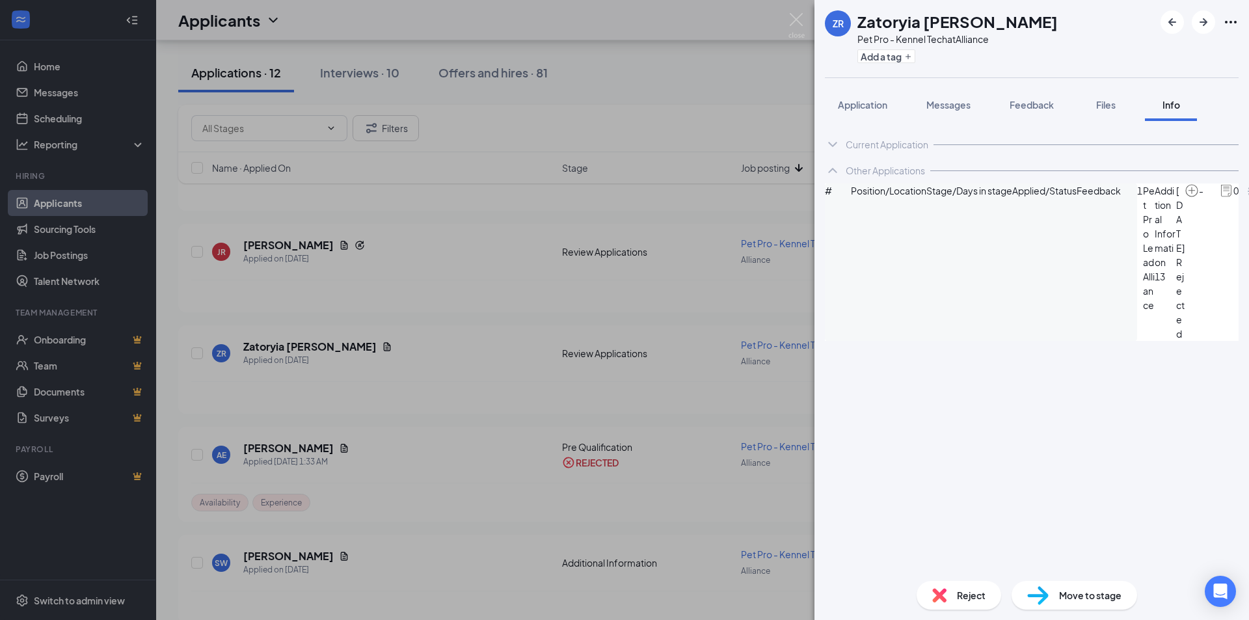
click at [851, 144] on div "Current Application" at bounding box center [886, 144] width 83 height 13
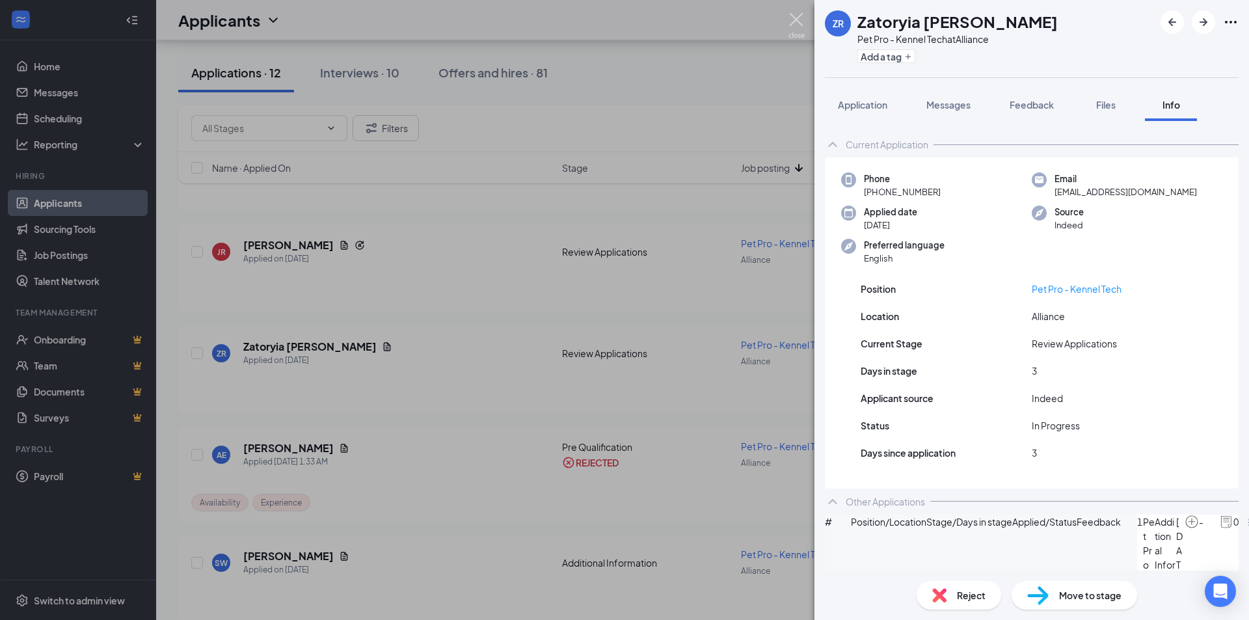
click at [801, 25] on img at bounding box center [796, 25] width 16 height 25
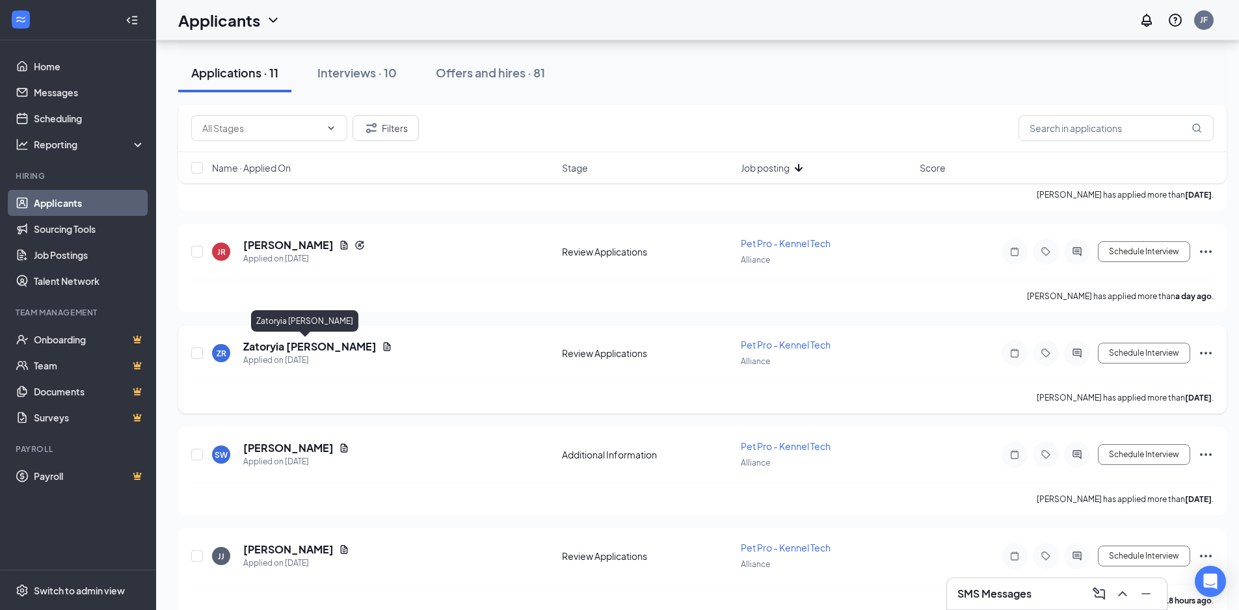
drag, startPoint x: 292, startPoint y: 349, endPoint x: 330, endPoint y: 343, distance: 38.8
click at [293, 349] on h5 "Zatoryia Robertson" at bounding box center [309, 346] width 133 height 14
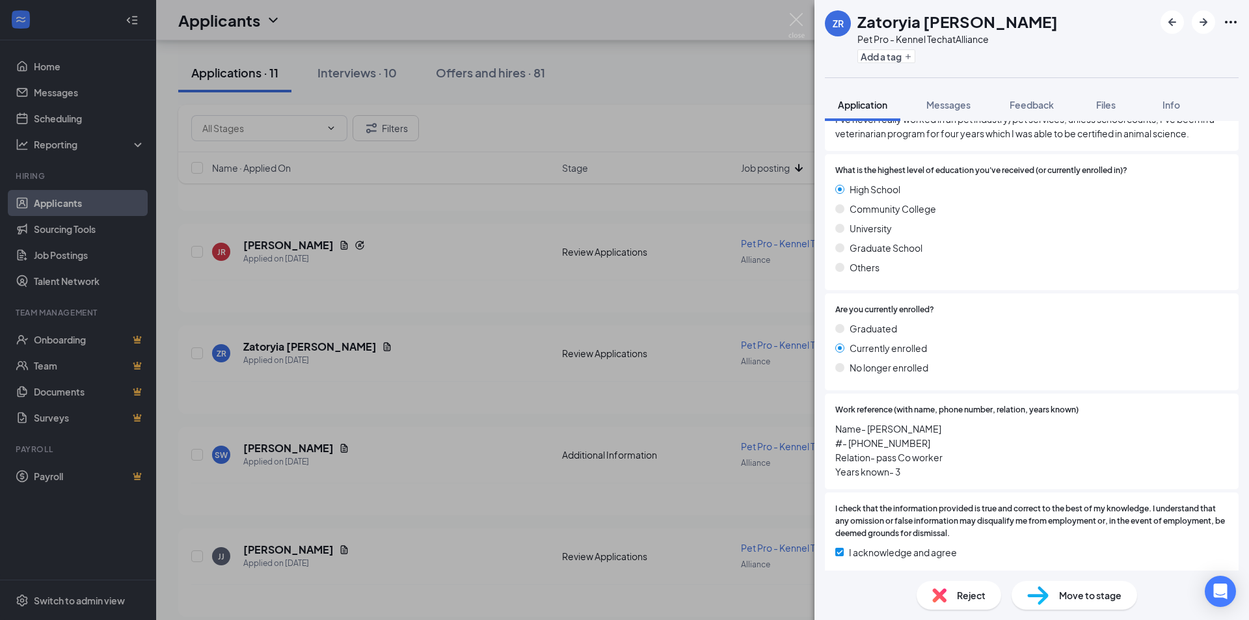
scroll to position [1458, 0]
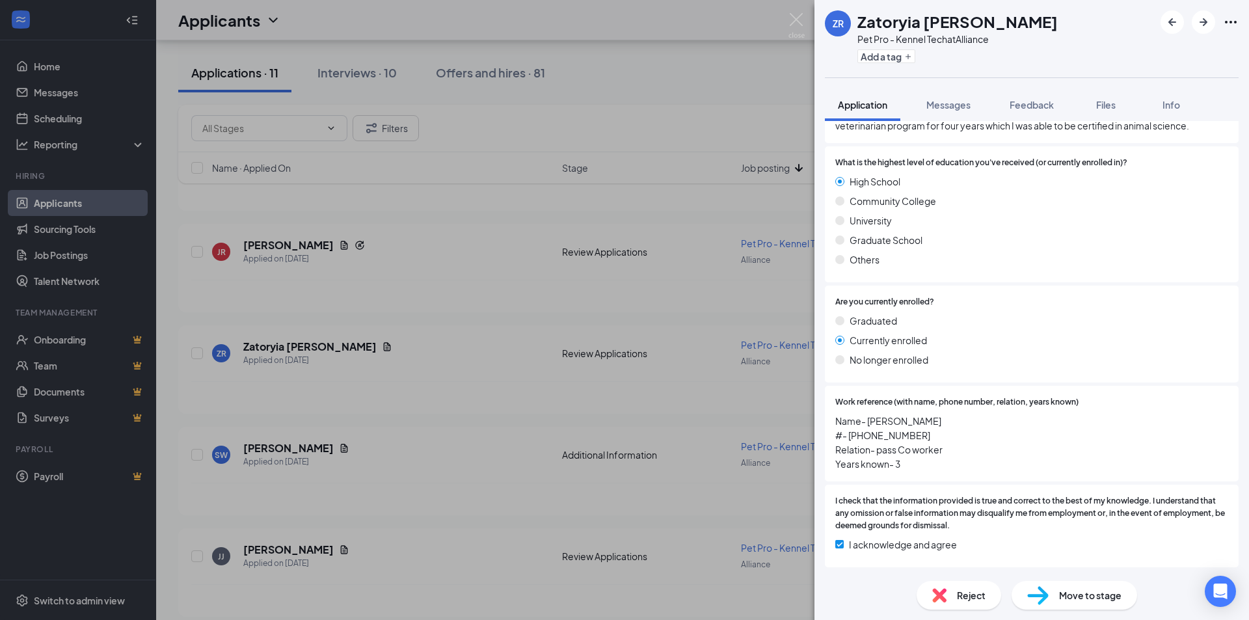
click at [971, 589] on span "Reject" at bounding box center [971, 595] width 29 height 14
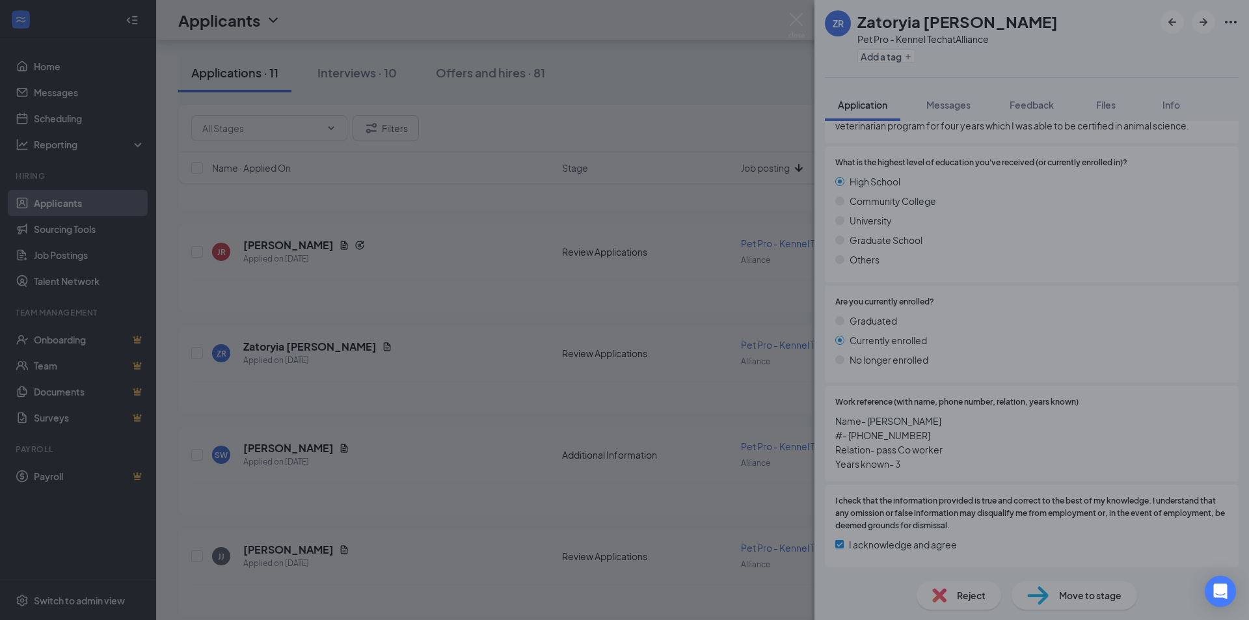
scroll to position [1448, 0]
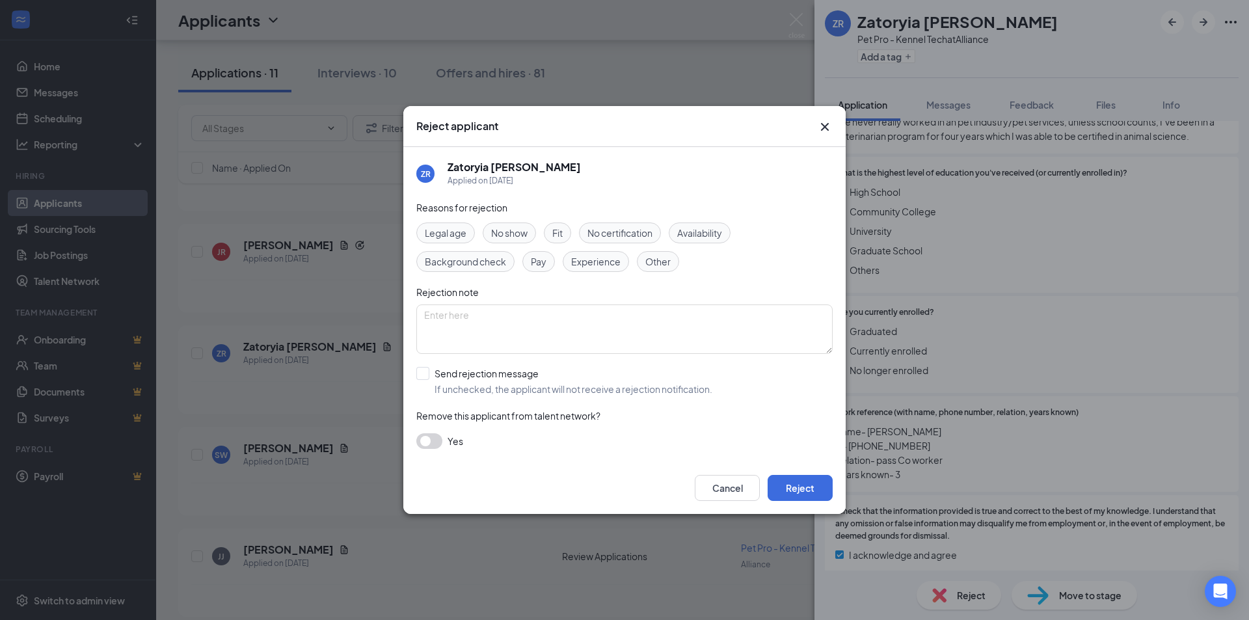
click at [686, 241] on div "Availability" at bounding box center [700, 232] width 62 height 21
click at [609, 267] on span "Experience" at bounding box center [595, 261] width 49 height 14
click at [561, 232] on span "Fit" at bounding box center [557, 233] width 10 height 14
click at [787, 483] on button "Reject" at bounding box center [799, 488] width 65 height 26
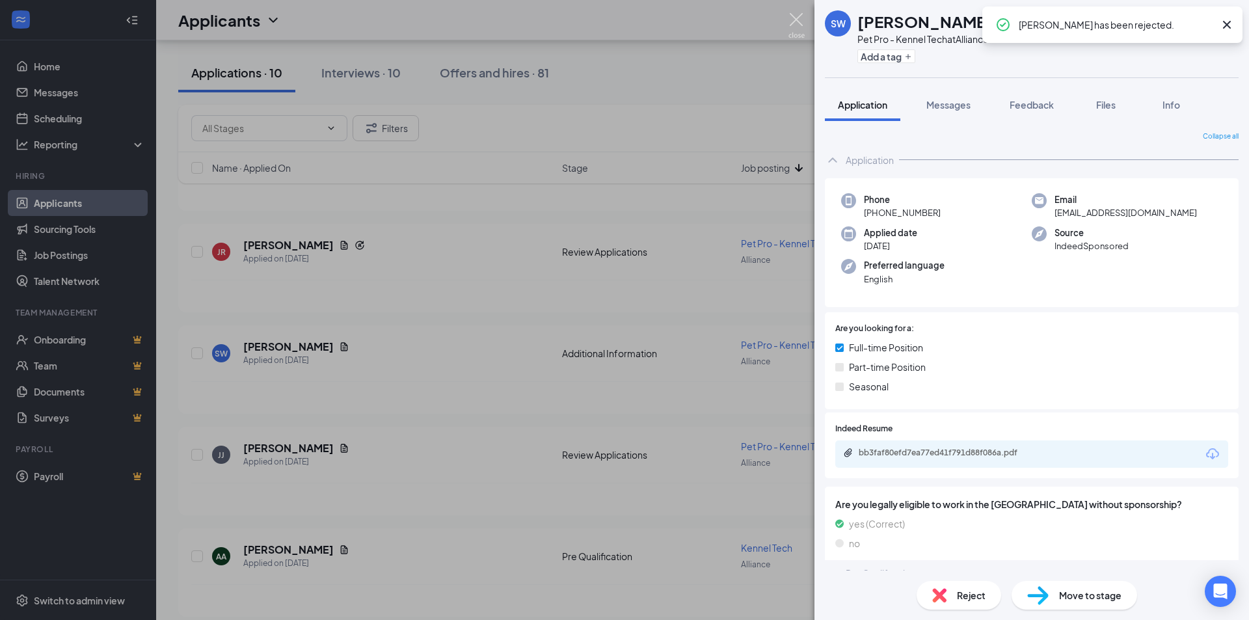
drag, startPoint x: 799, startPoint y: 25, endPoint x: 535, endPoint y: 349, distance: 417.4
click at [799, 25] on img at bounding box center [796, 25] width 16 height 25
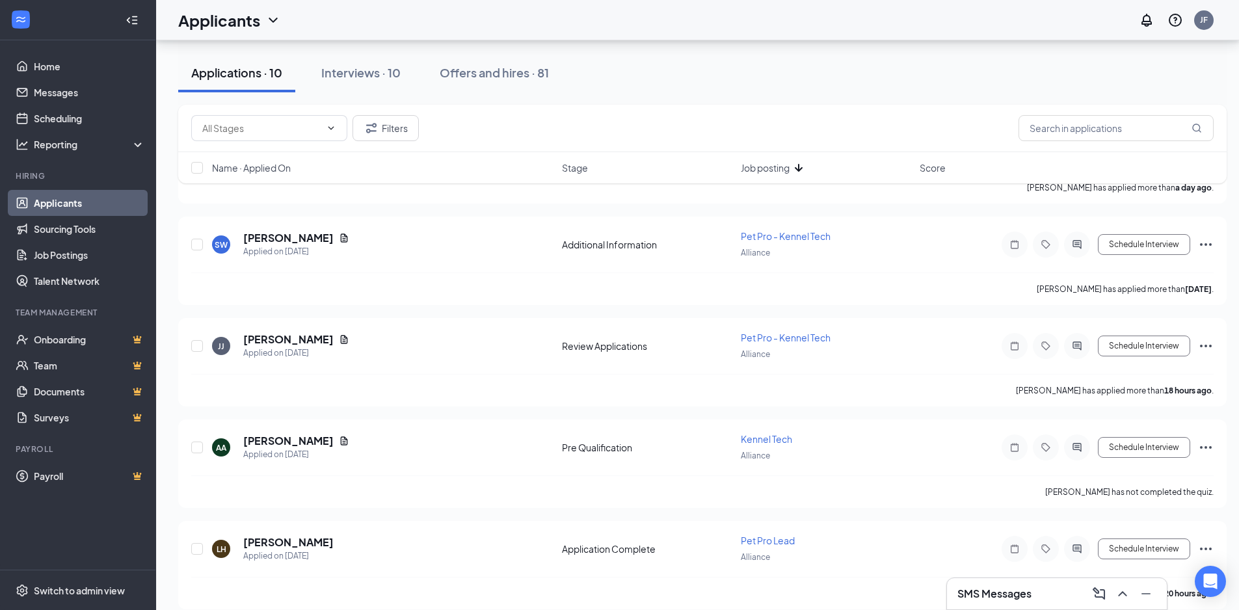
scroll to position [1027, 0]
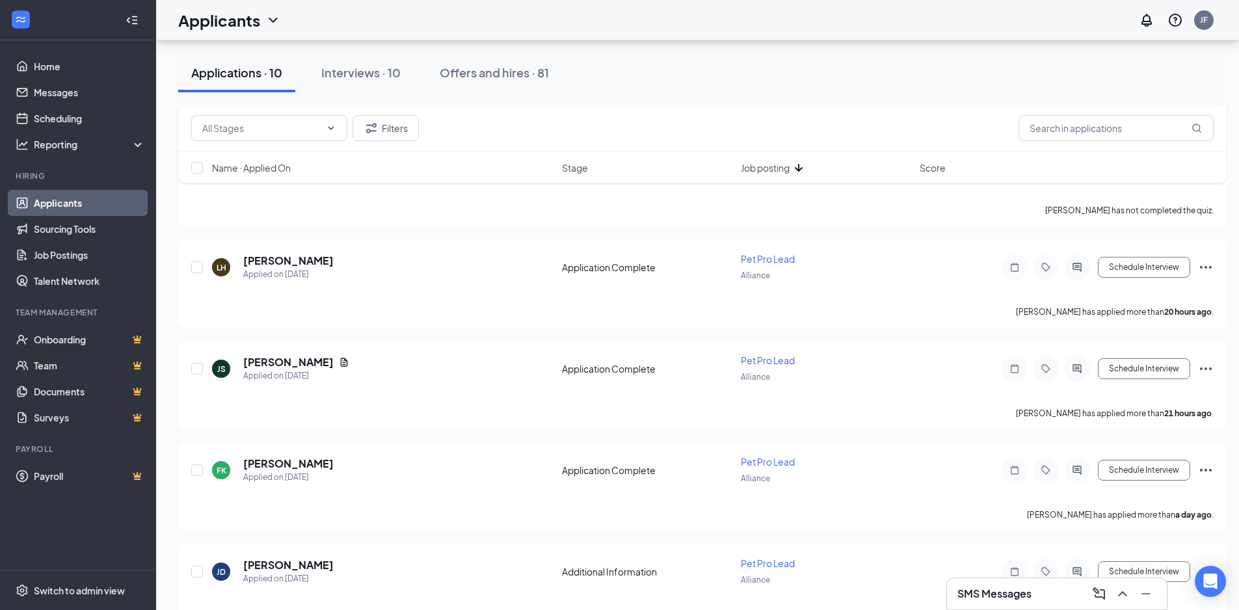
click at [770, 165] on span "Job posting" at bounding box center [765, 167] width 49 height 13
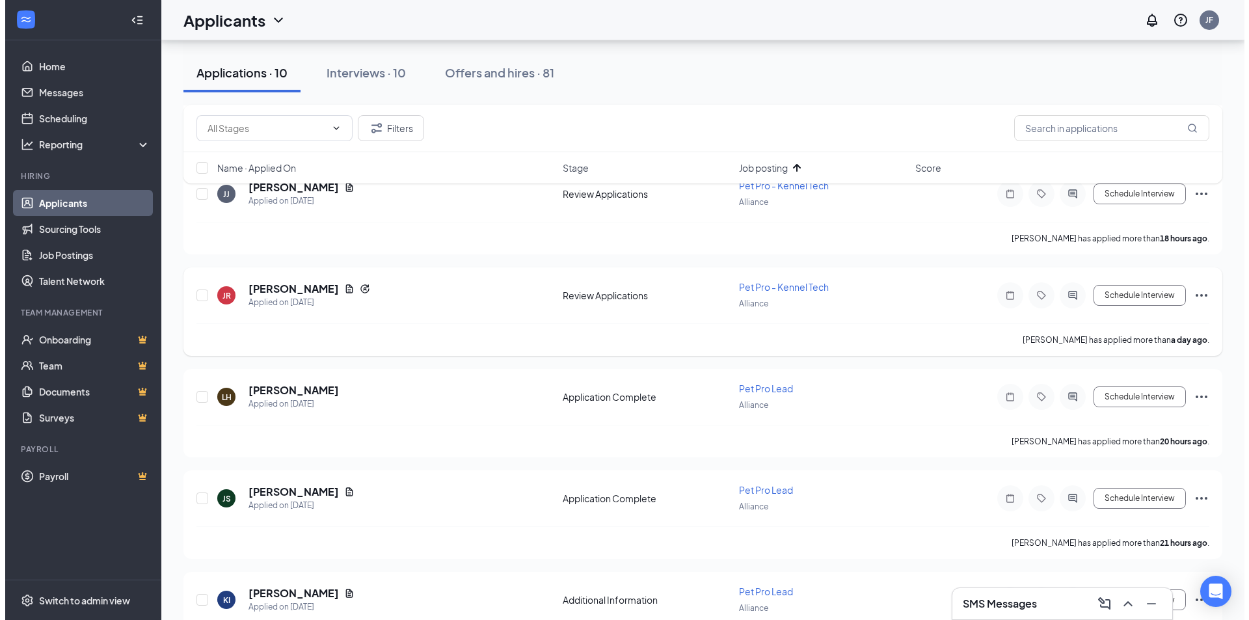
scroll to position [455, 0]
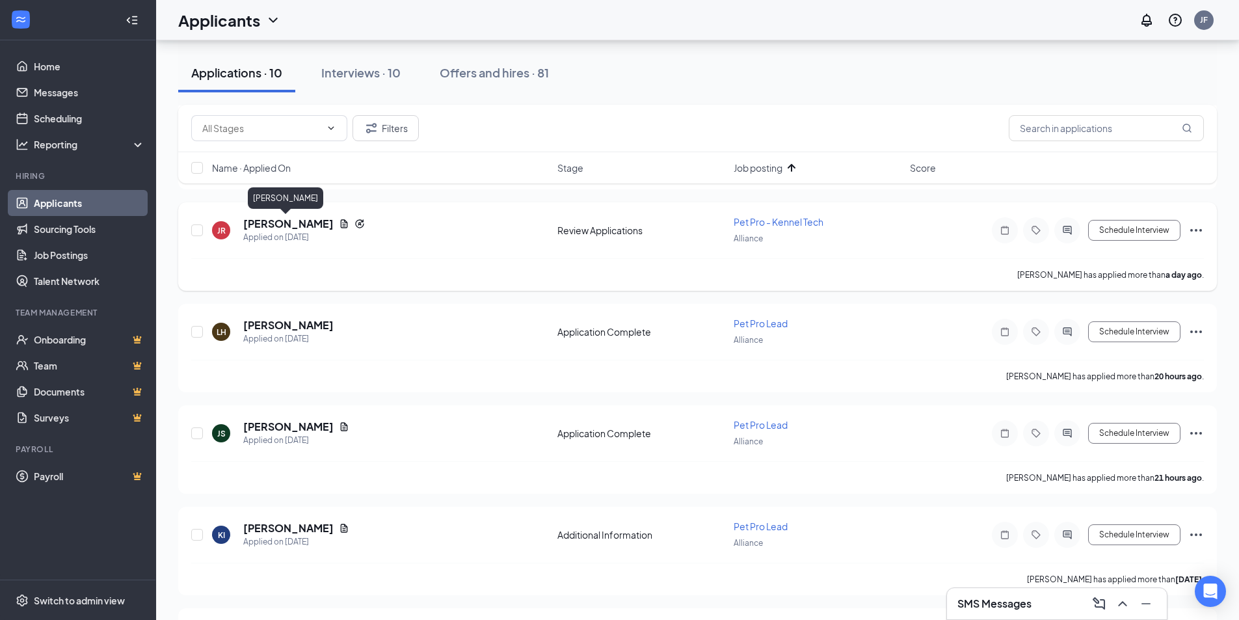
click at [299, 222] on h5 "JASMINE RUIZ" at bounding box center [288, 224] width 90 height 14
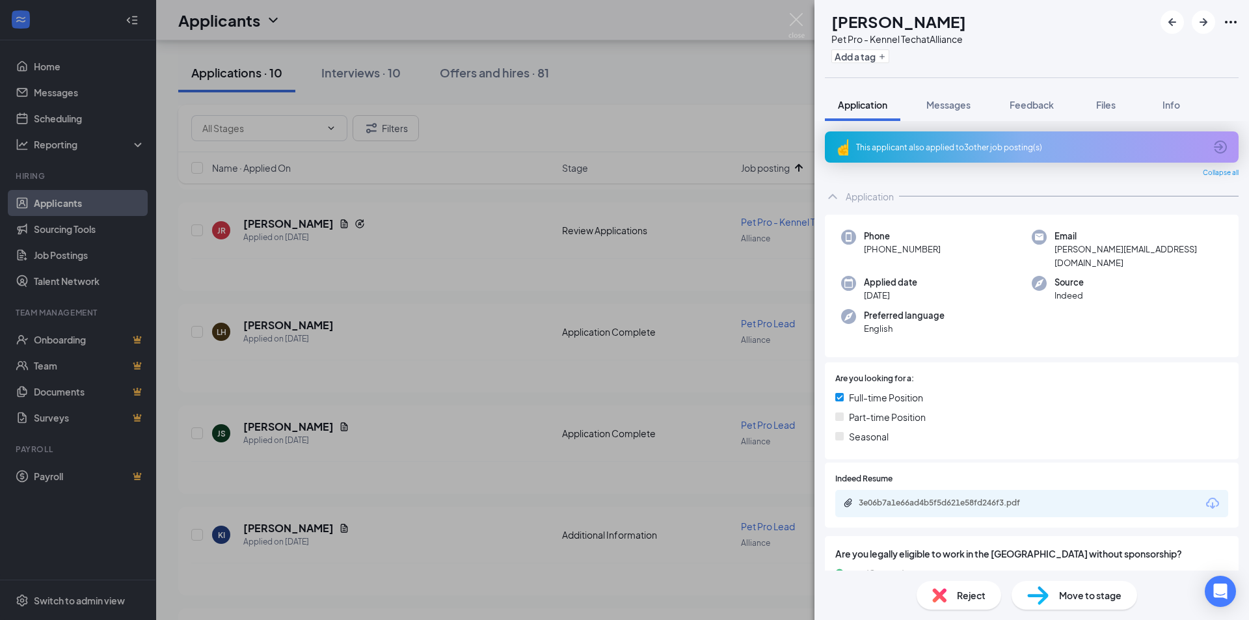
click at [1041, 159] on div "This applicant also applied to 3 other job posting(s)" at bounding box center [1032, 146] width 414 height 31
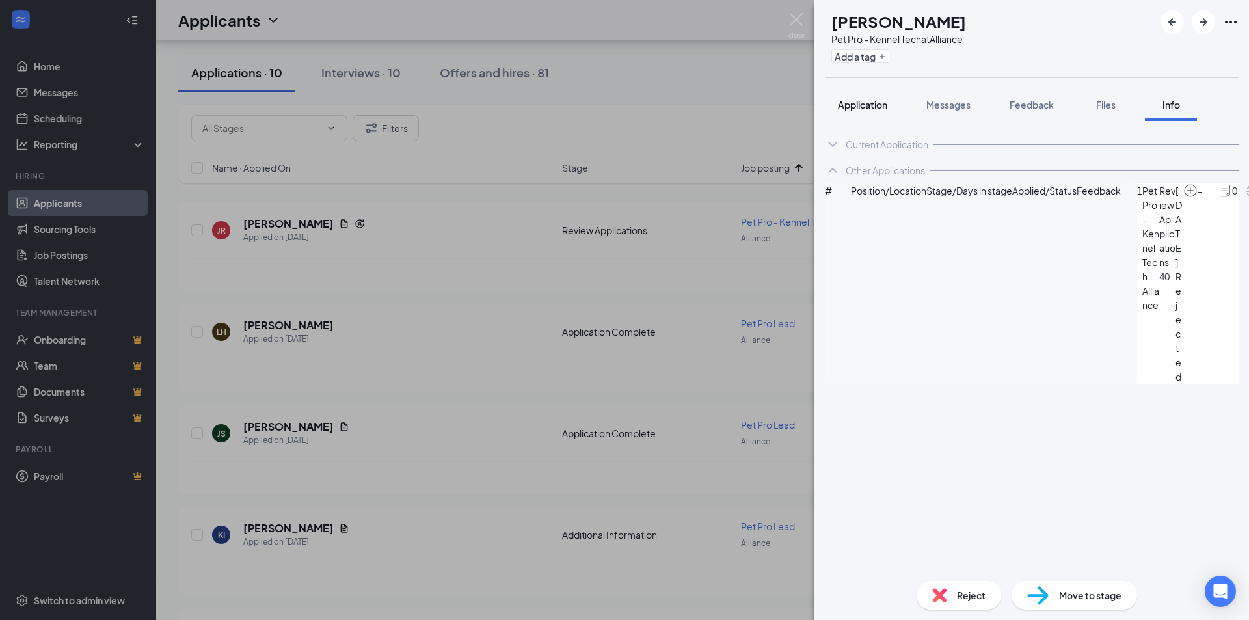
click at [866, 110] on span "Application" at bounding box center [862, 105] width 49 height 12
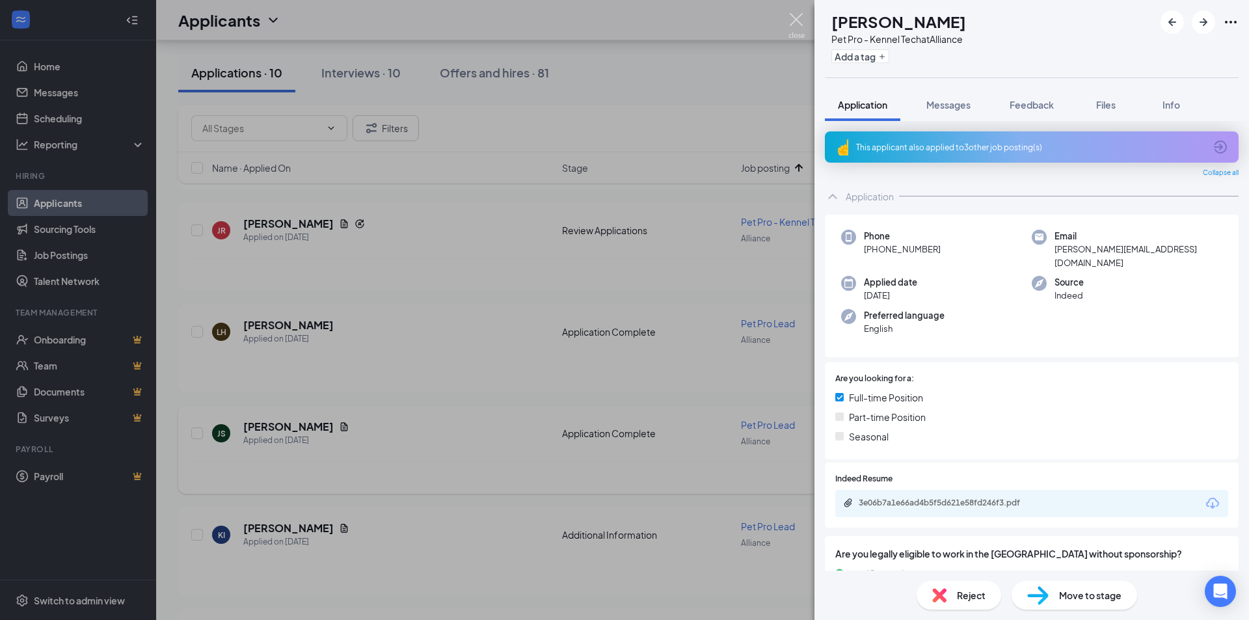
drag, startPoint x: 798, startPoint y: 26, endPoint x: 332, endPoint y: 483, distance: 652.6
click at [798, 25] on img at bounding box center [796, 25] width 16 height 25
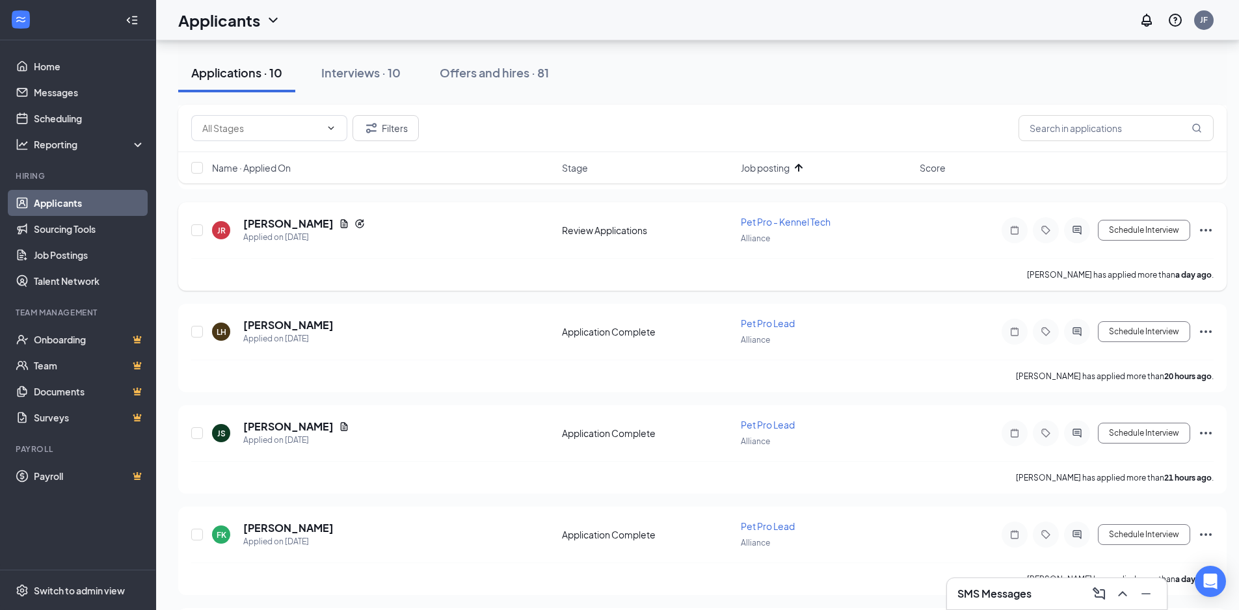
click at [1202, 224] on icon "Ellipses" at bounding box center [1206, 230] width 16 height 16
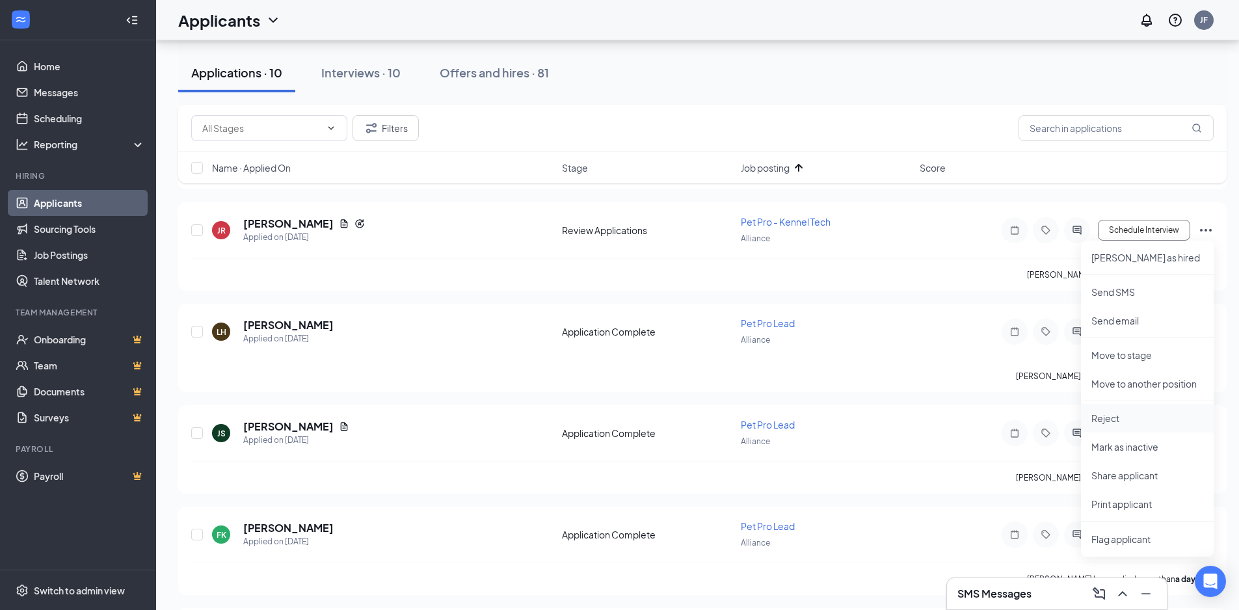
click at [1127, 412] on p "Reject" at bounding box center [1147, 418] width 112 height 13
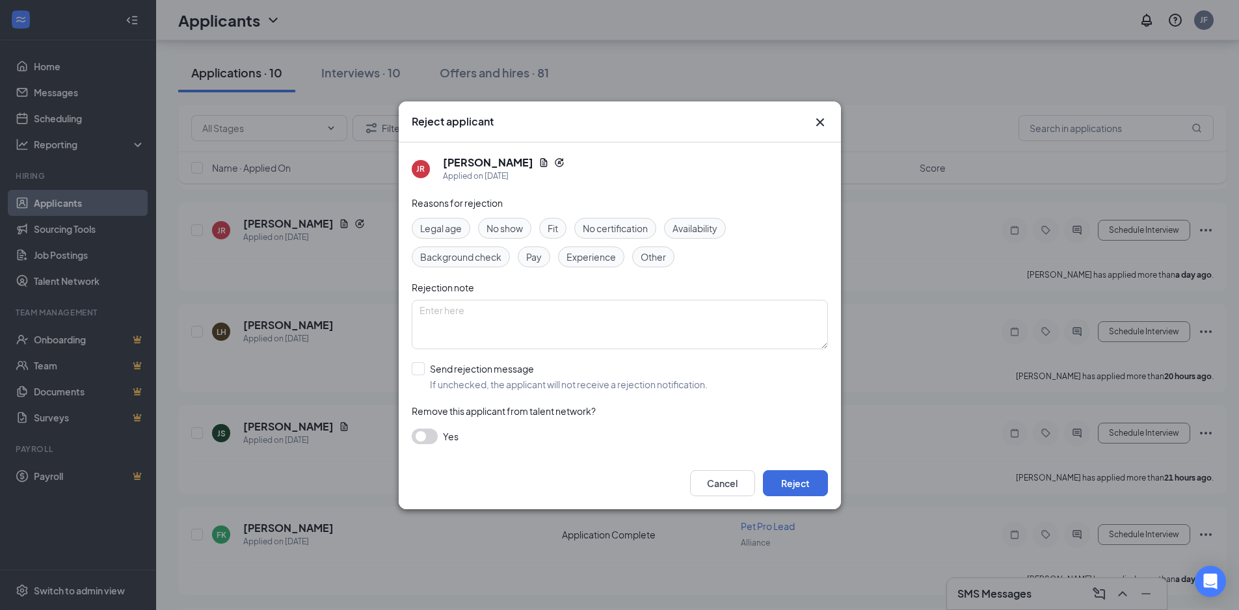
click at [705, 232] on span "Availability" at bounding box center [694, 228] width 45 height 14
click at [784, 471] on button "Reject" at bounding box center [795, 483] width 65 height 26
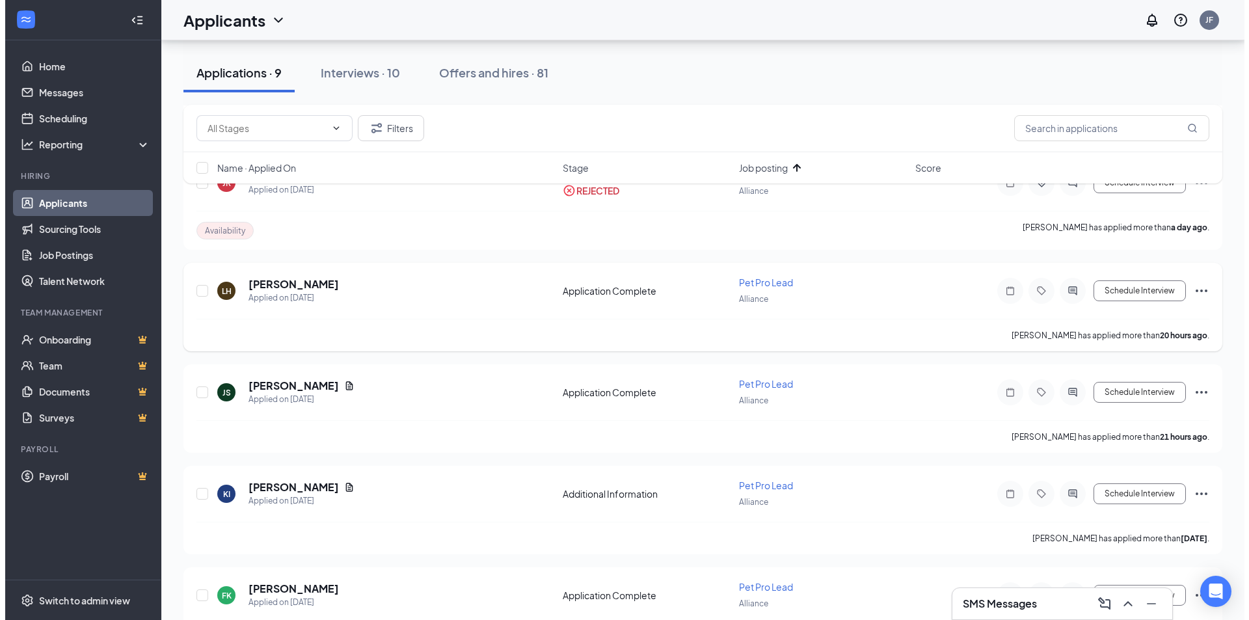
scroll to position [520, 0]
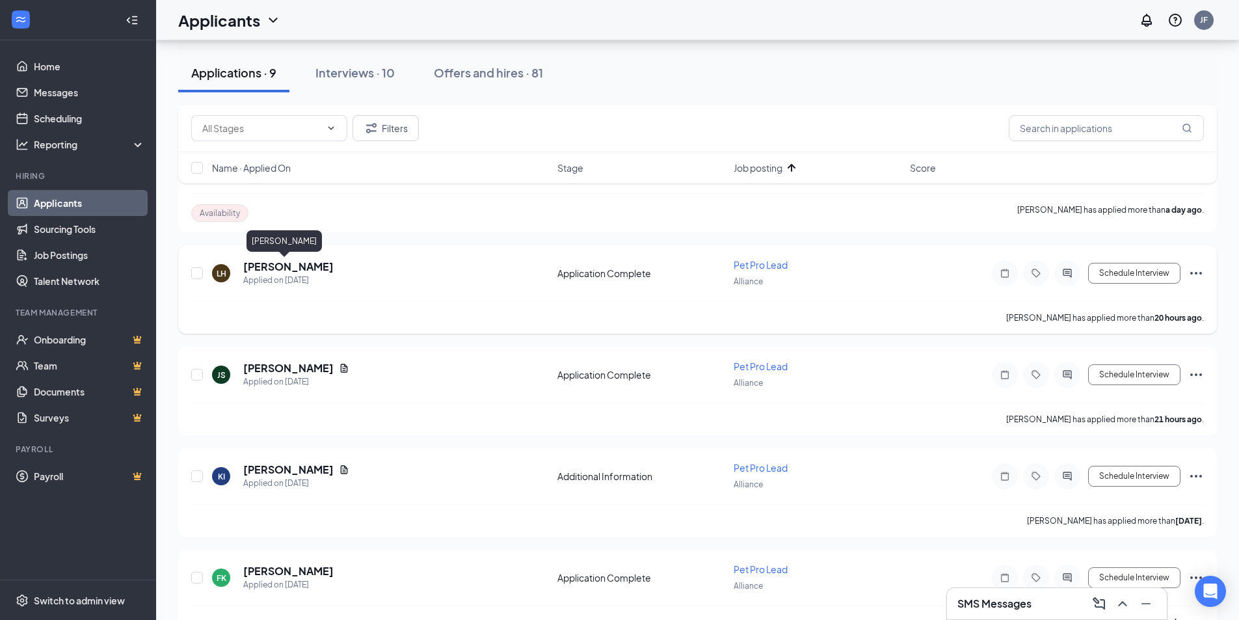
click at [293, 266] on h5 "[PERSON_NAME]" at bounding box center [288, 266] width 90 height 14
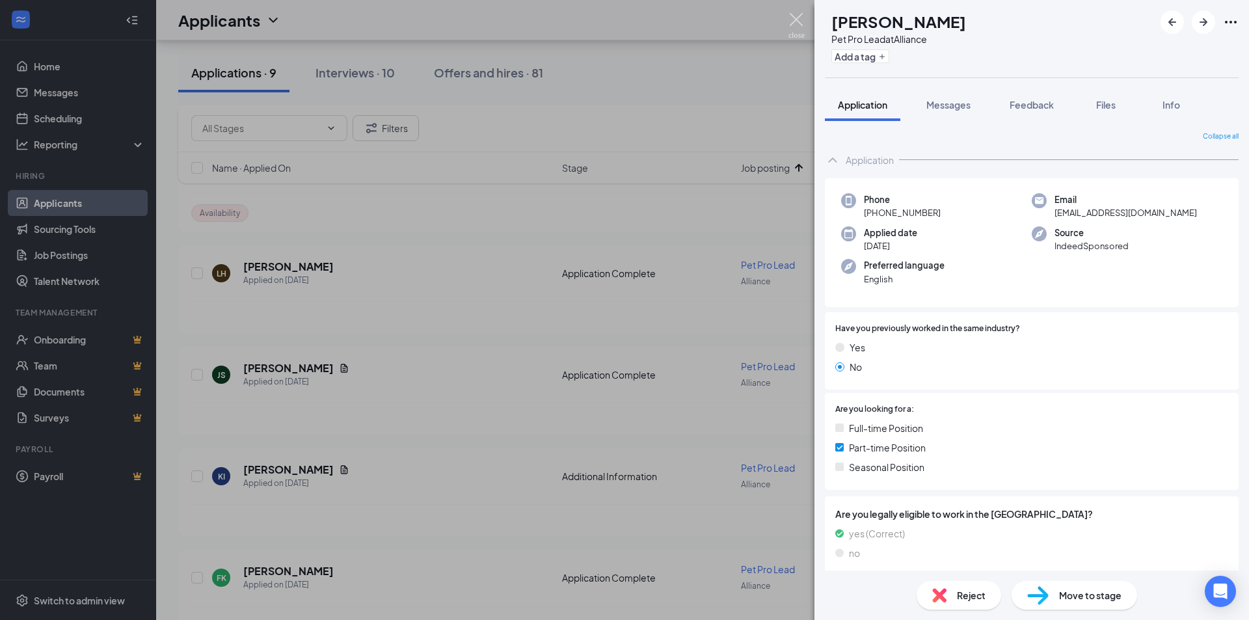
click at [794, 25] on img at bounding box center [796, 25] width 16 height 25
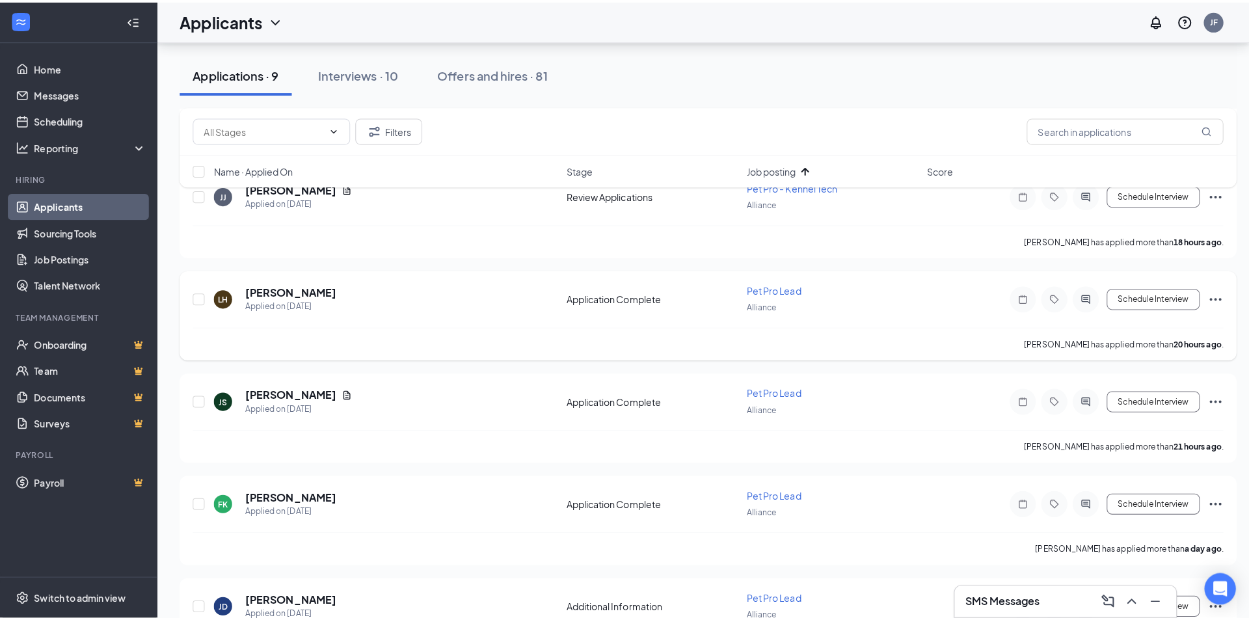
scroll to position [390, 0]
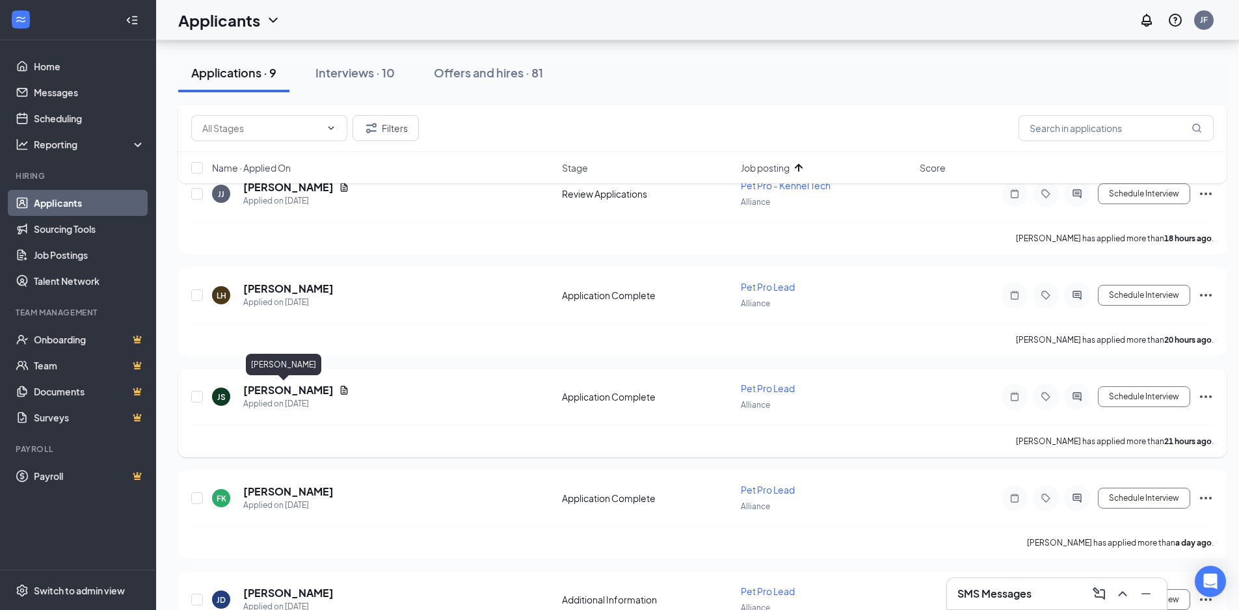
click at [255, 393] on h5 "Jamie Shue" at bounding box center [288, 390] width 90 height 14
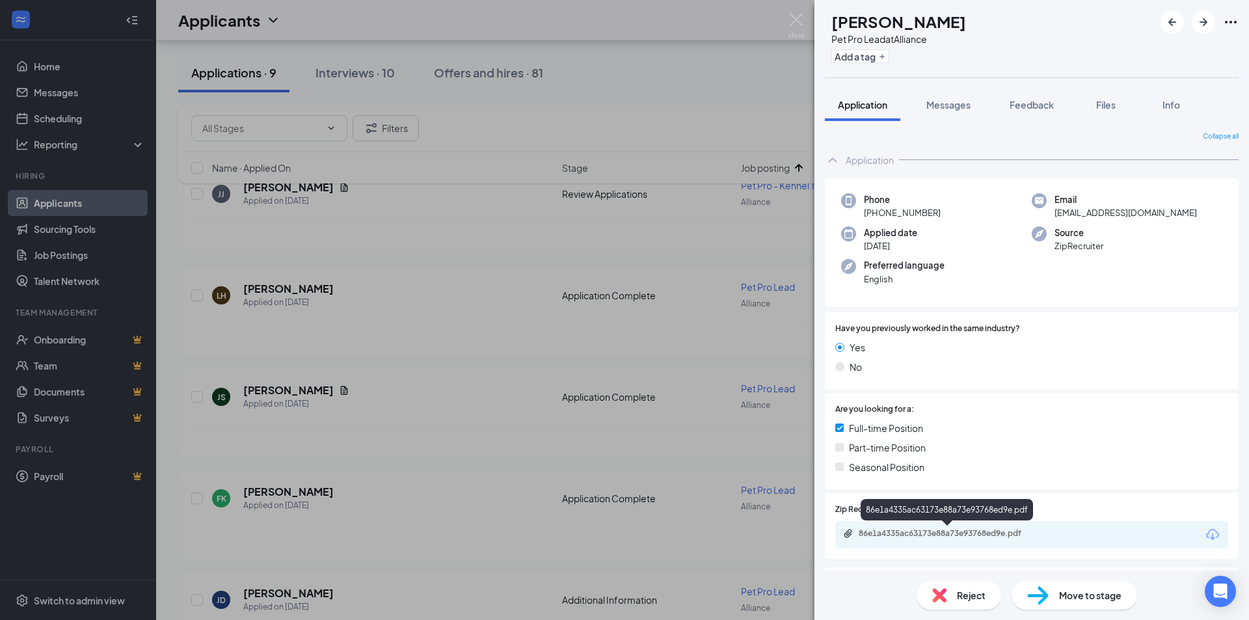
click at [876, 535] on div "86e1a4335ac63173e88a73e93768ed9e.pdf" at bounding box center [949, 533] width 182 height 10
click at [802, 27] on img at bounding box center [796, 25] width 16 height 25
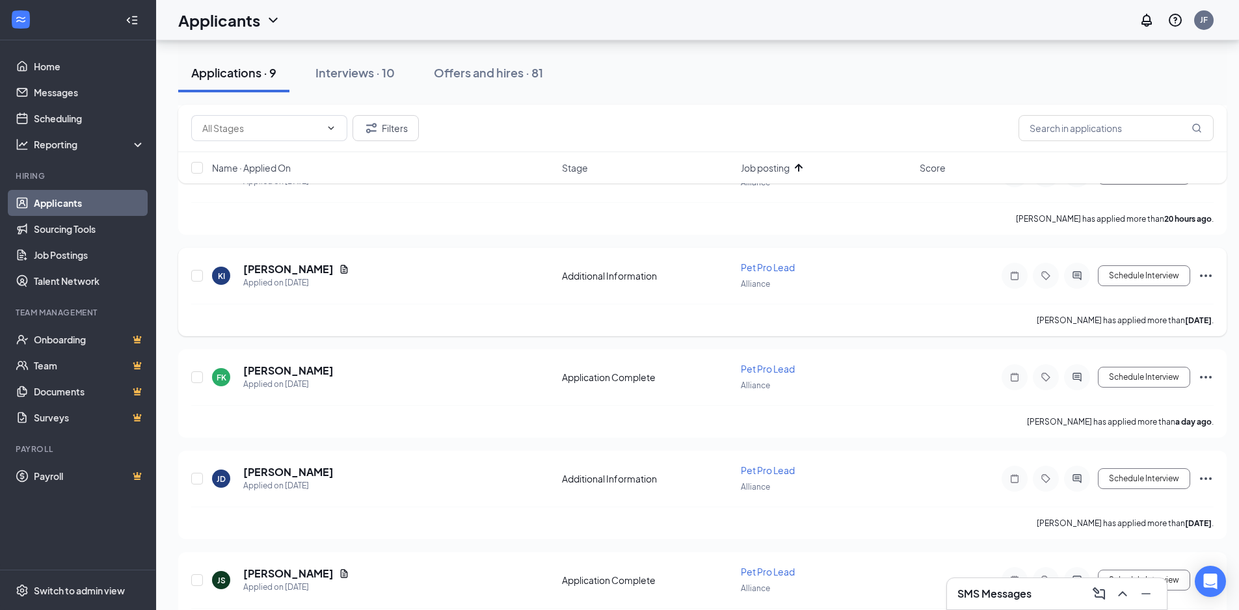
scroll to position [557, 0]
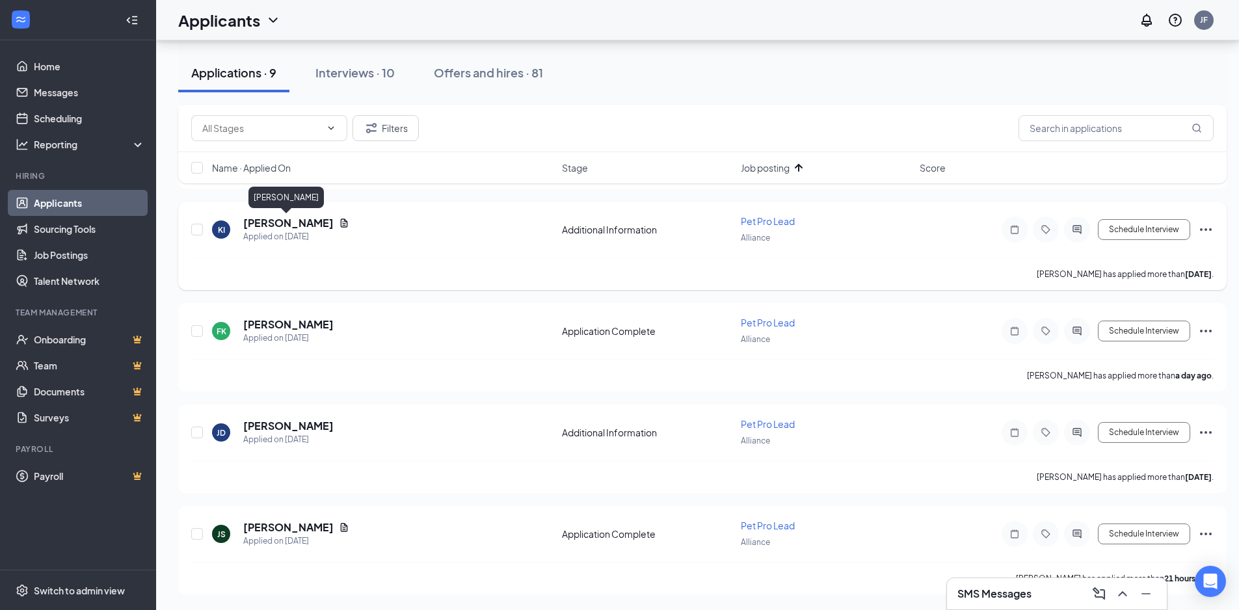
click at [291, 226] on h5 "Keenon Ingram" at bounding box center [288, 223] width 90 height 14
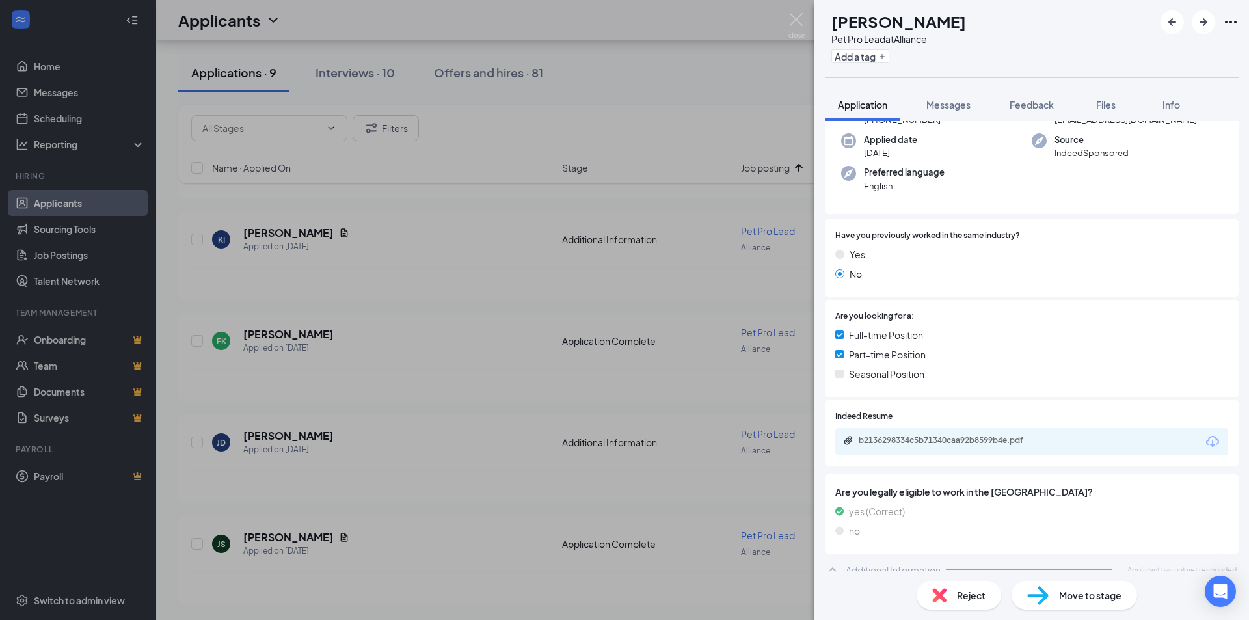
scroll to position [105, 0]
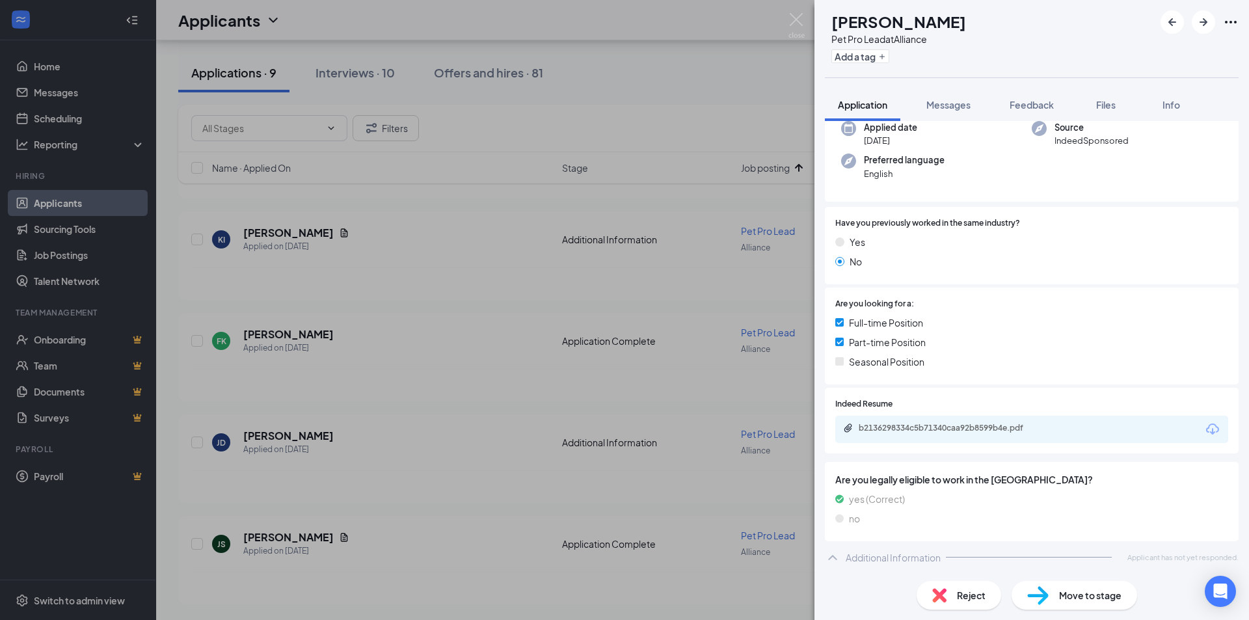
click at [970, 421] on div "b2136298334c5b71340caa92b8599b4e.pdf" at bounding box center [1031, 429] width 393 height 27
click at [971, 425] on div "b2136298334c5b71340caa92b8599b4e.pdf" at bounding box center [949, 428] width 182 height 10
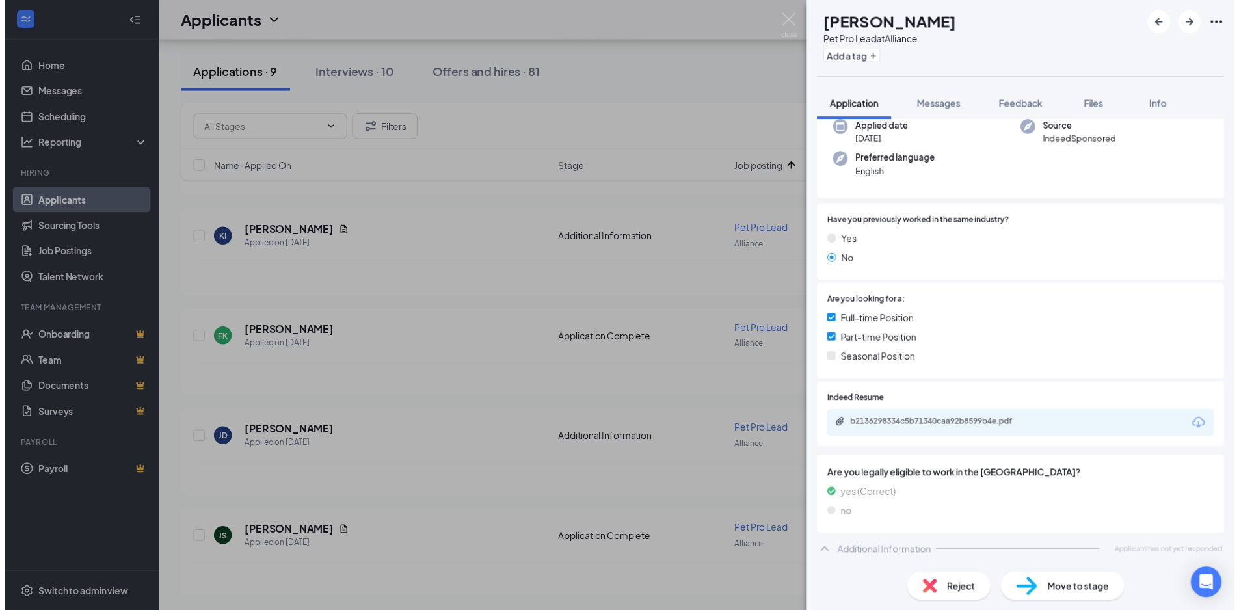
scroll to position [100, 0]
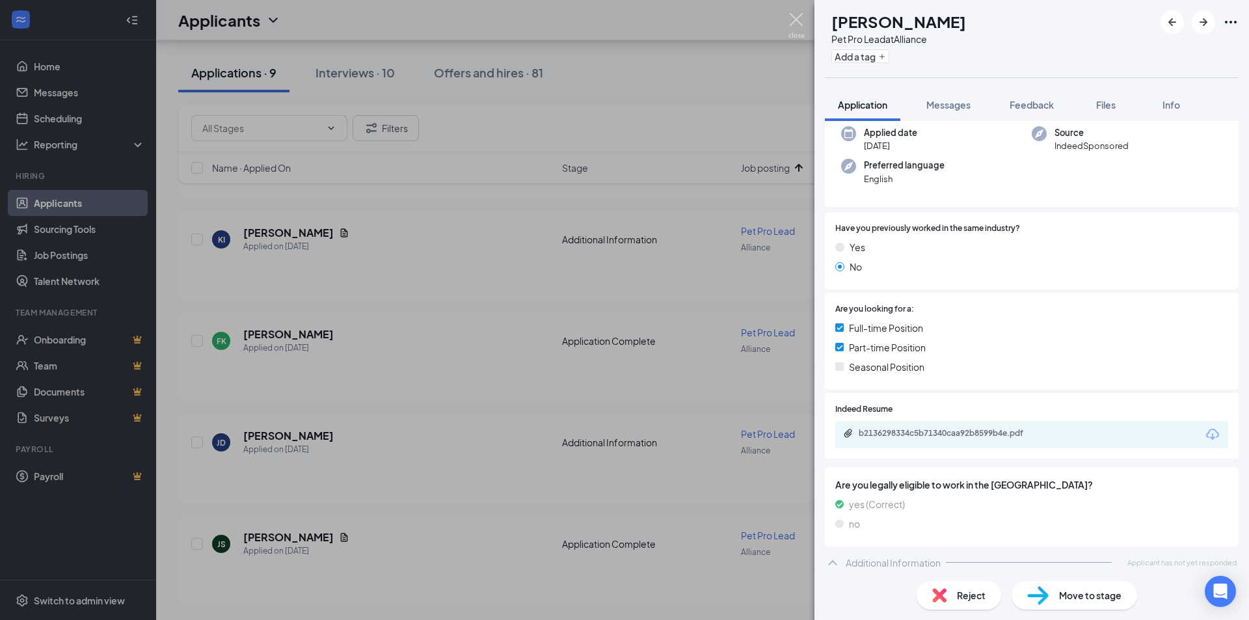
click at [795, 23] on img at bounding box center [796, 25] width 16 height 25
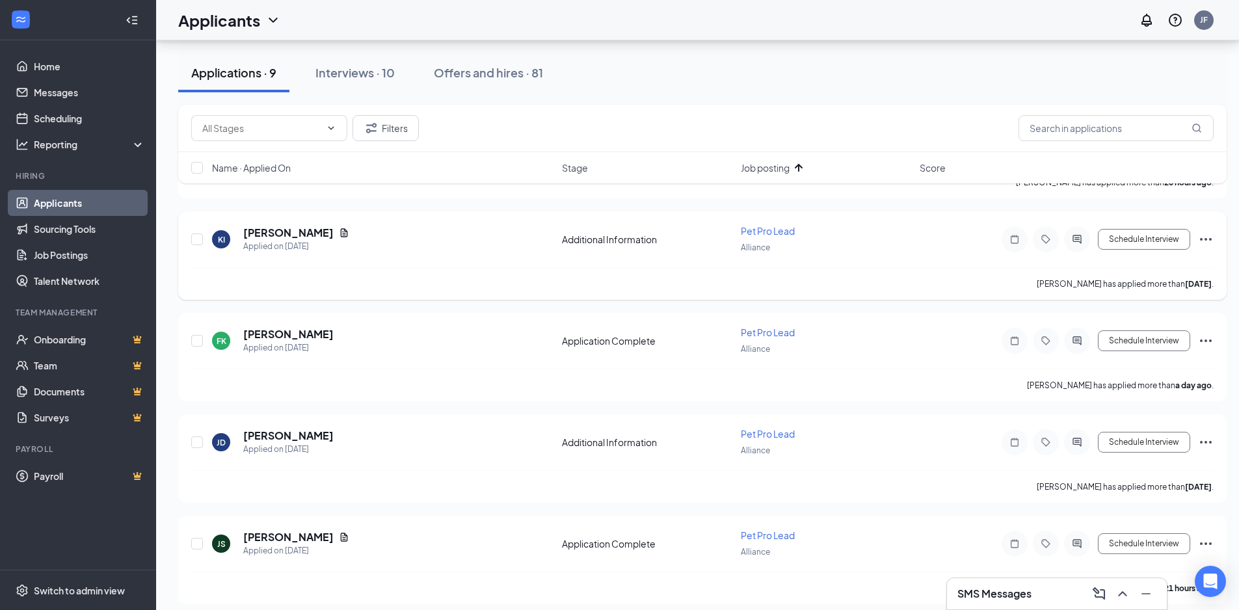
click at [1197, 242] on div "Schedule Interview" at bounding box center [1096, 239] width 234 height 26
click at [1210, 235] on icon "Ellipses" at bounding box center [1206, 240] width 16 height 16
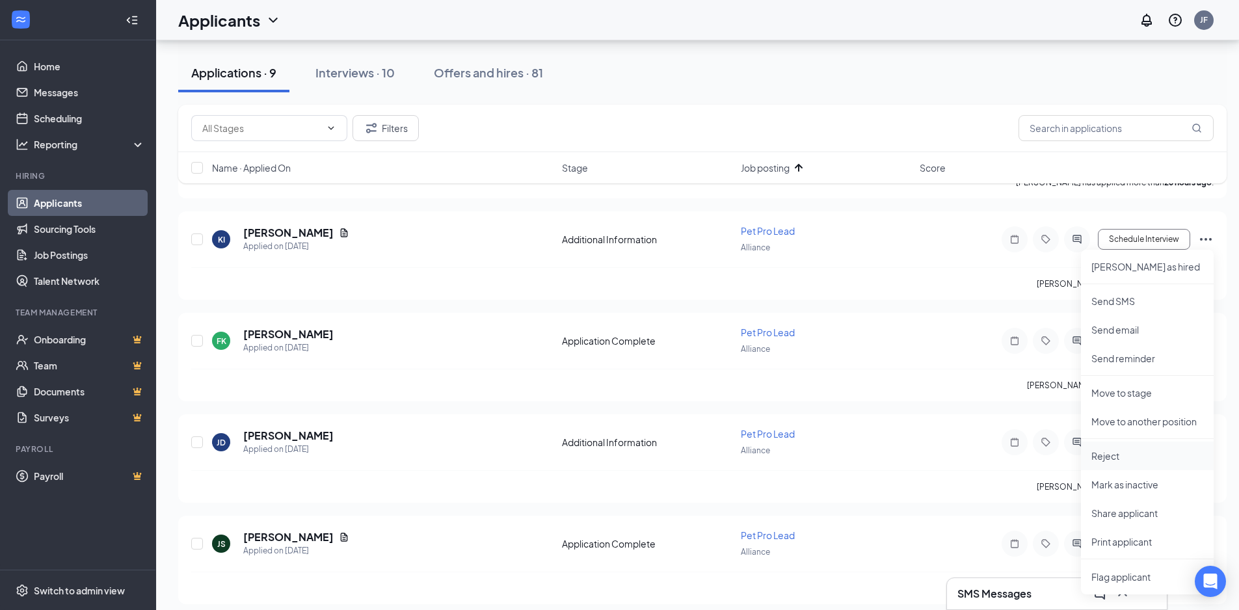
click at [1121, 461] on p "Reject" at bounding box center [1147, 455] width 112 height 13
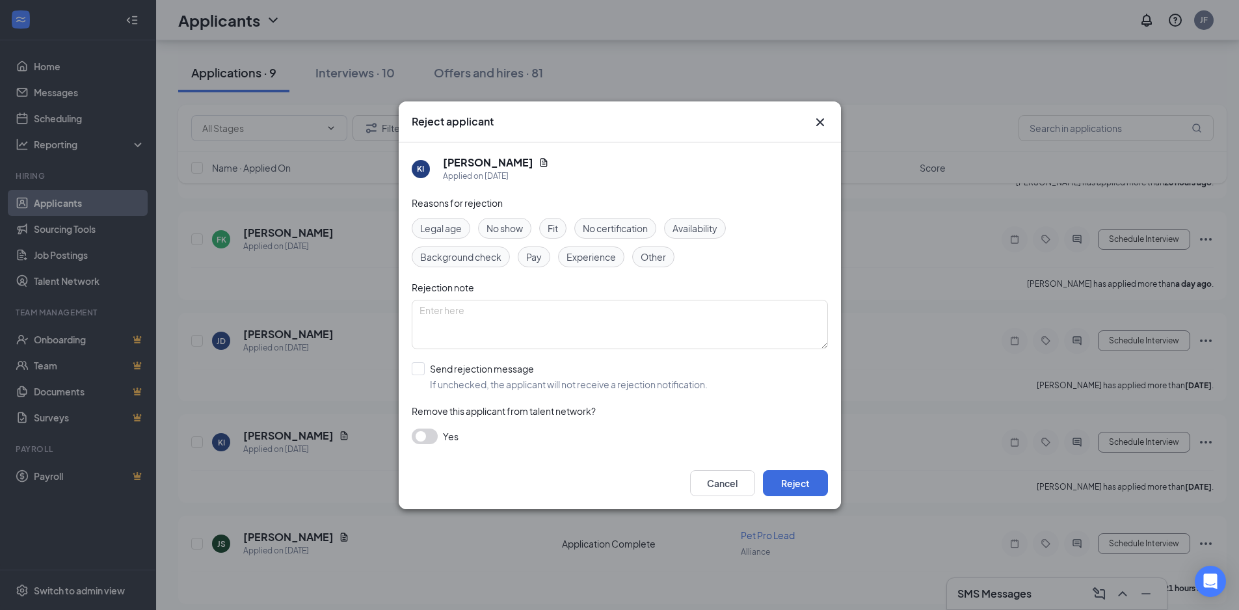
click at [569, 263] on span "Experience" at bounding box center [590, 257] width 49 height 14
click at [784, 470] on div "Cancel Reject" at bounding box center [620, 483] width 442 height 52
click at [787, 484] on button "Reject" at bounding box center [795, 483] width 65 height 26
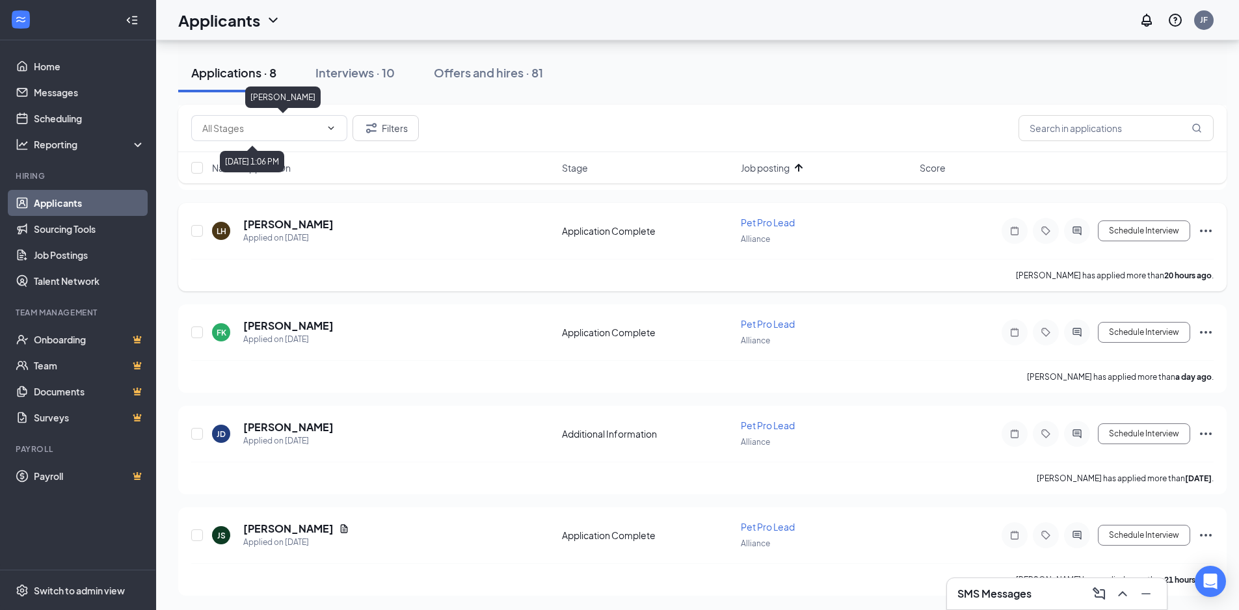
scroll to position [456, 0]
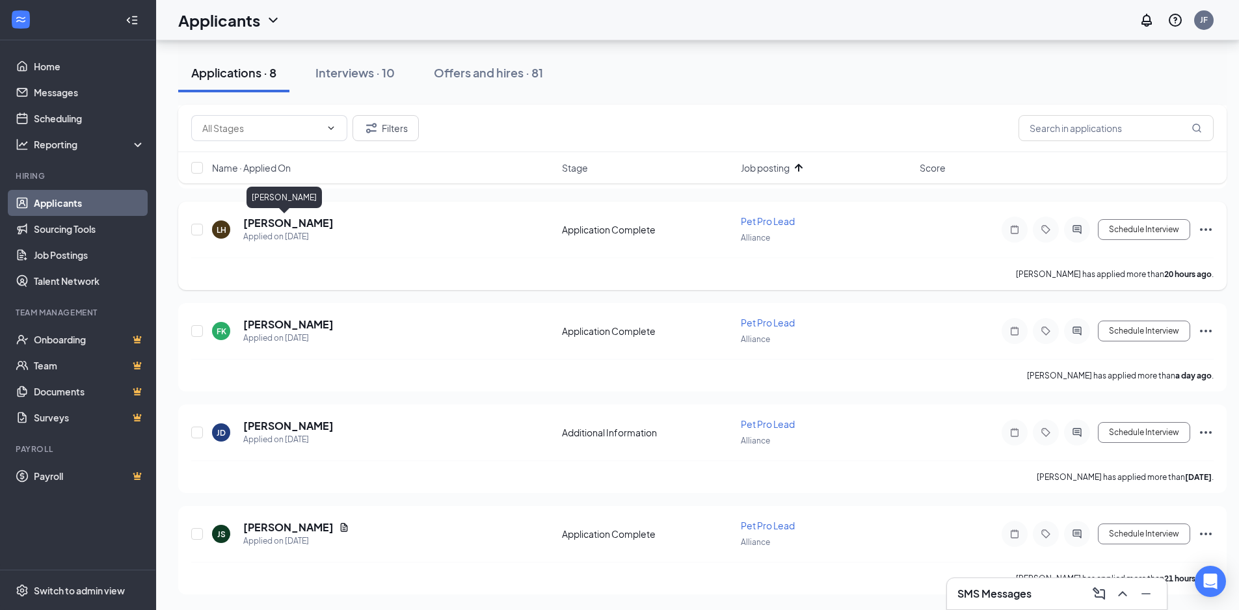
click at [283, 215] on div "LH Leianna Hart Applied on Sep 15 Application Complete Pet Pro Lead Alliance Sc…" at bounding box center [702, 236] width 1022 height 43
click at [293, 226] on h5 "[PERSON_NAME]" at bounding box center [288, 223] width 90 height 14
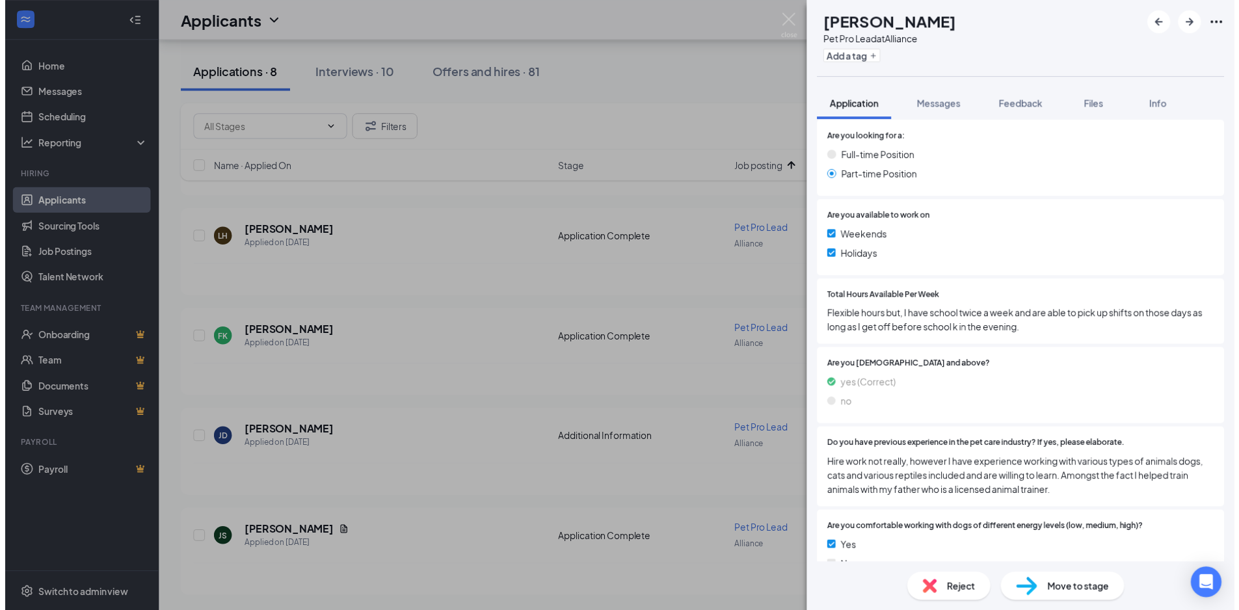
scroll to position [520, 0]
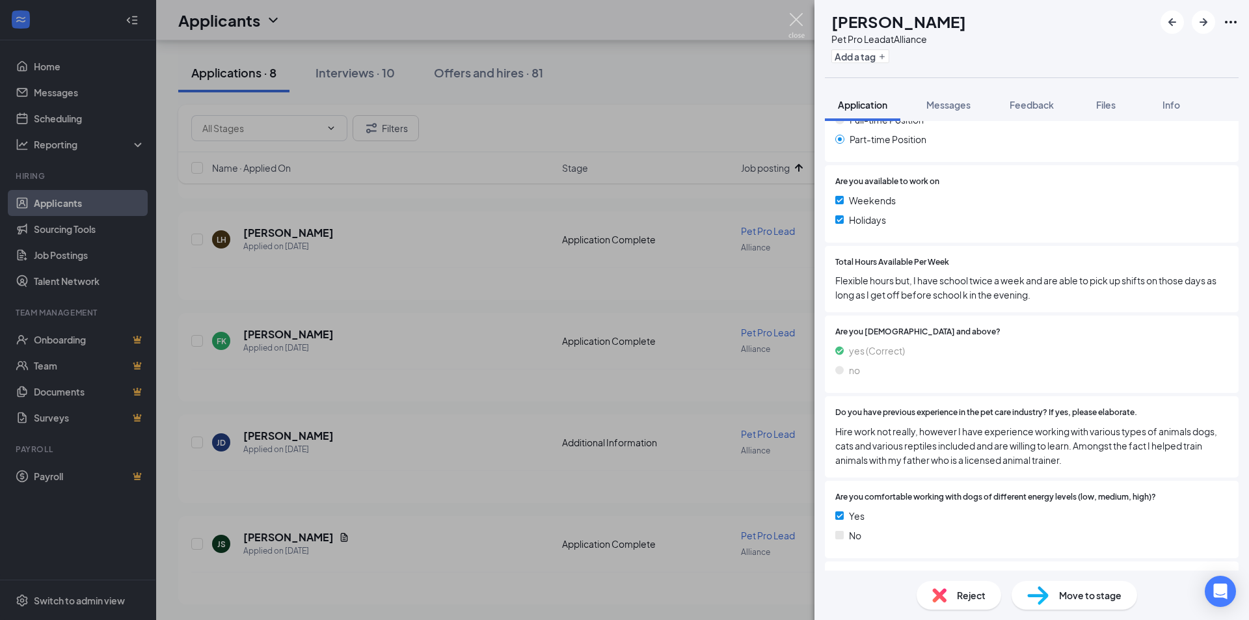
click at [798, 21] on img at bounding box center [796, 25] width 16 height 25
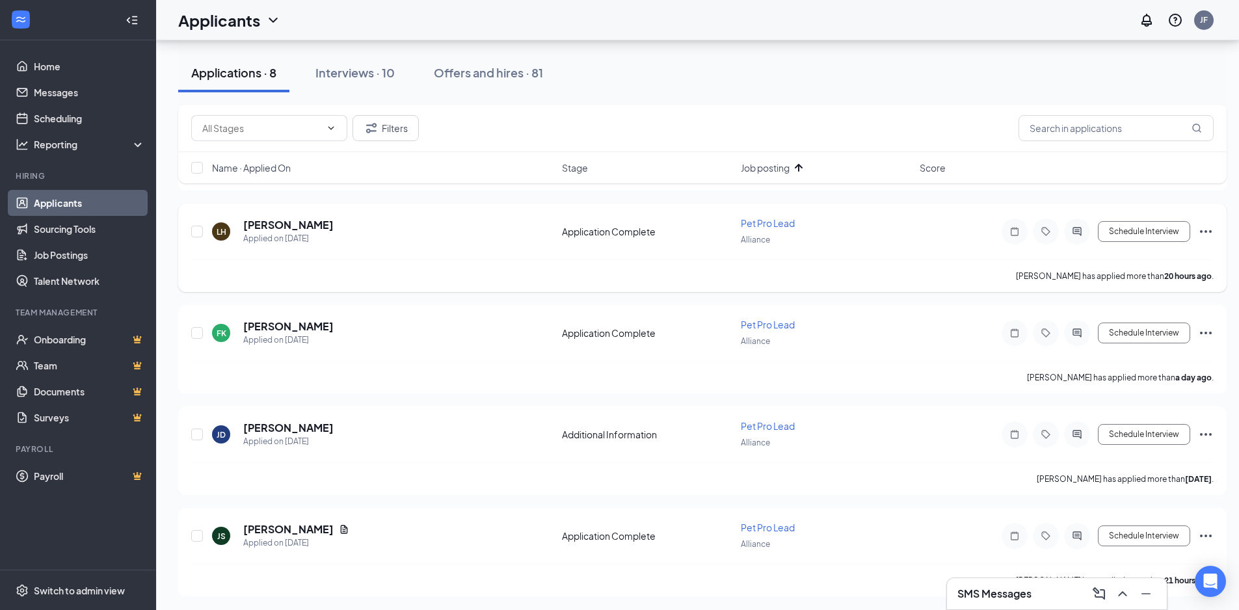
scroll to position [456, 0]
click at [306, 326] on h5 "[PERSON_NAME]" at bounding box center [288, 324] width 90 height 14
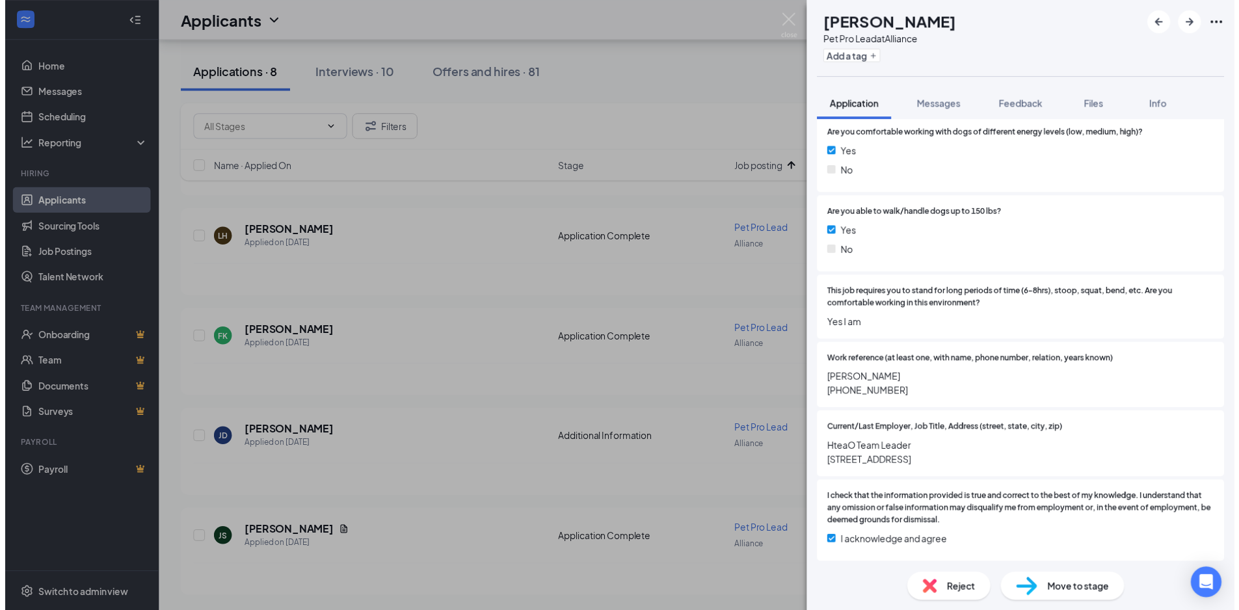
scroll to position [857, 0]
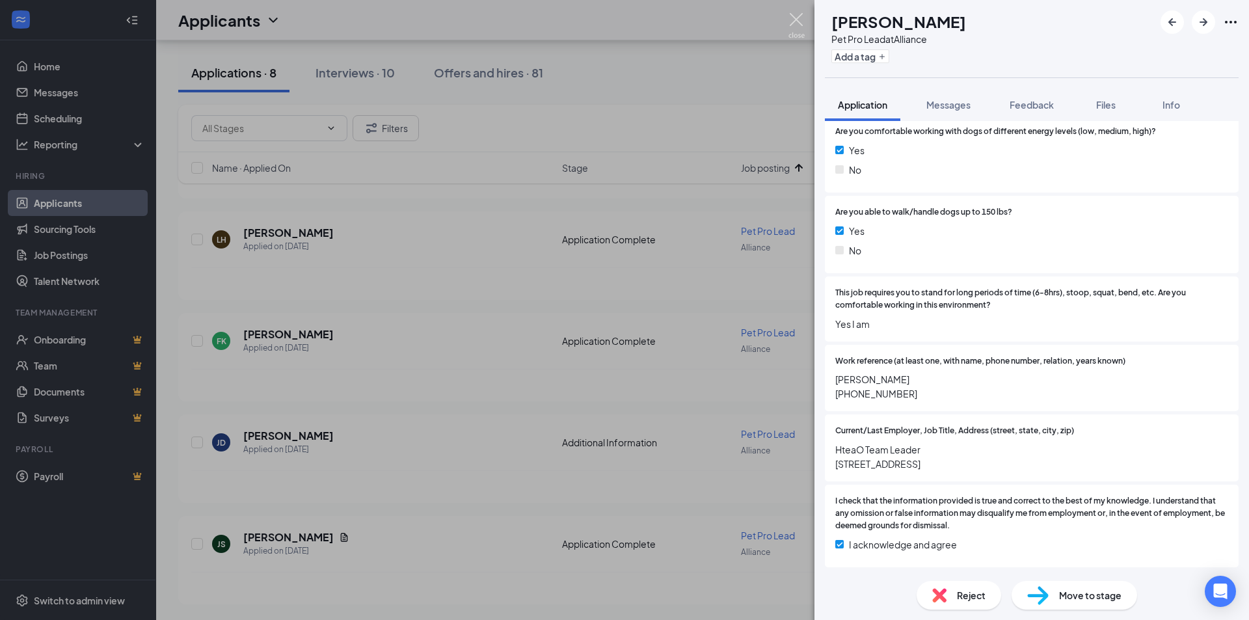
click at [802, 19] on img at bounding box center [796, 25] width 16 height 25
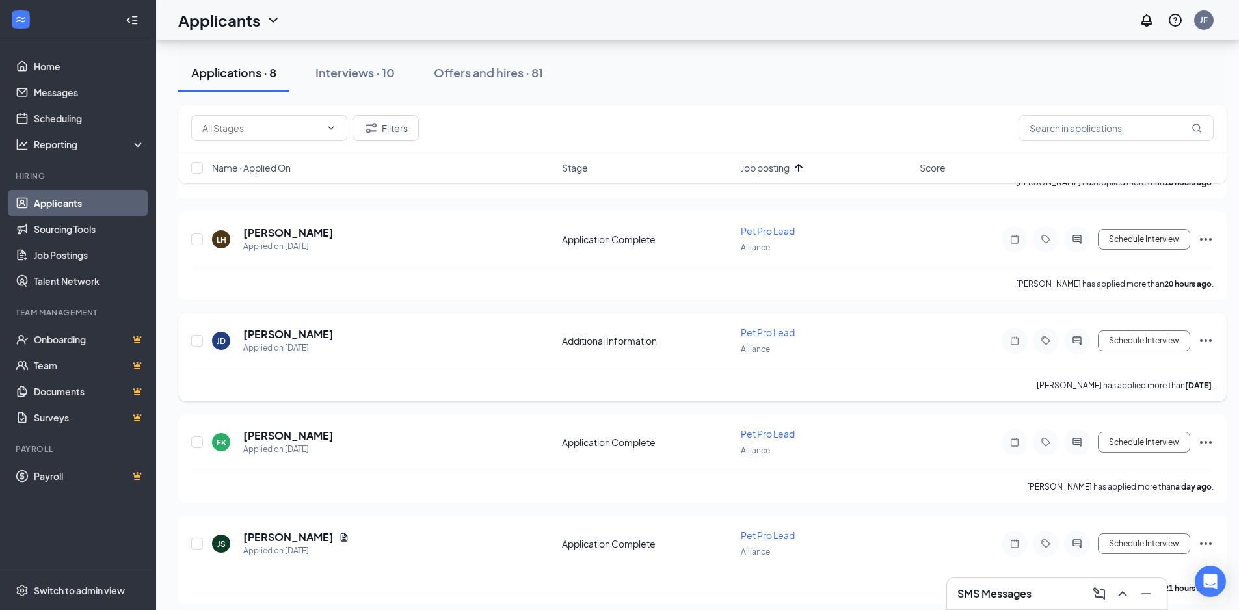
scroll to position [456, 0]
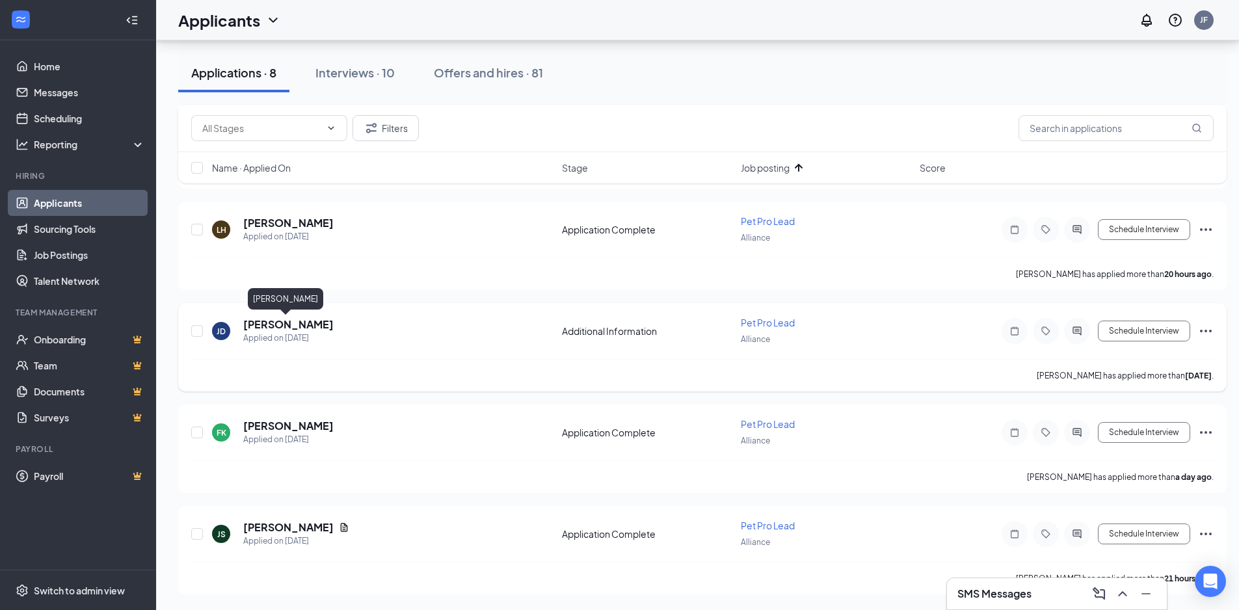
click at [289, 325] on h5 "Janijah Duvall" at bounding box center [288, 324] width 90 height 14
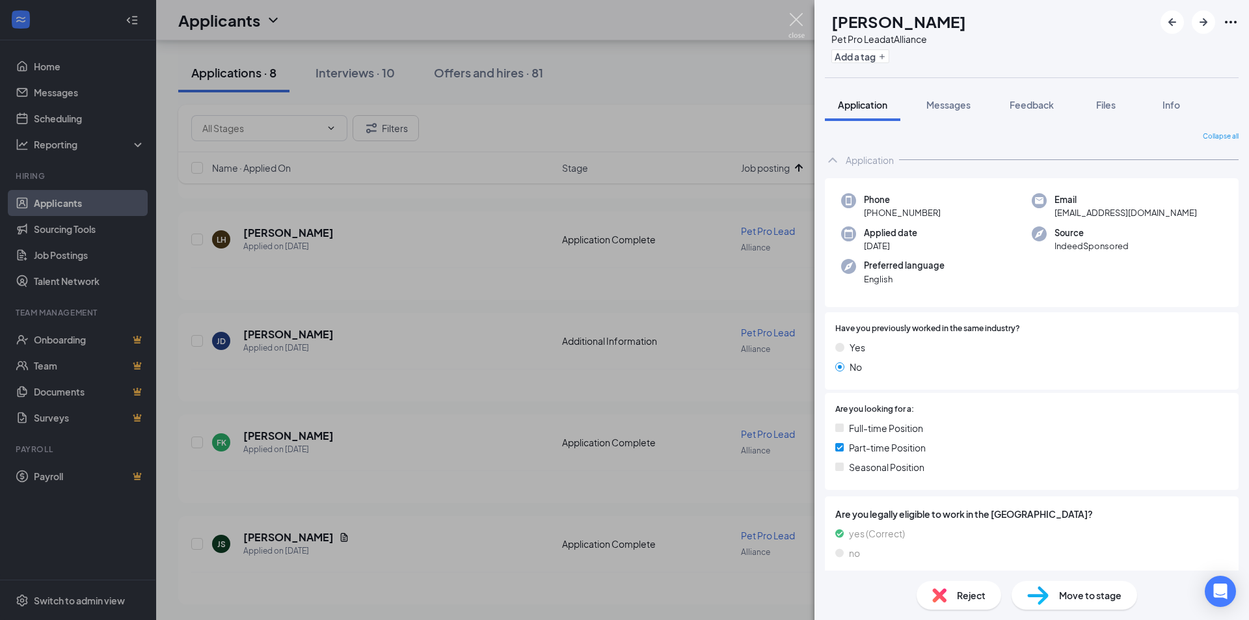
click at [793, 17] on img at bounding box center [796, 25] width 16 height 25
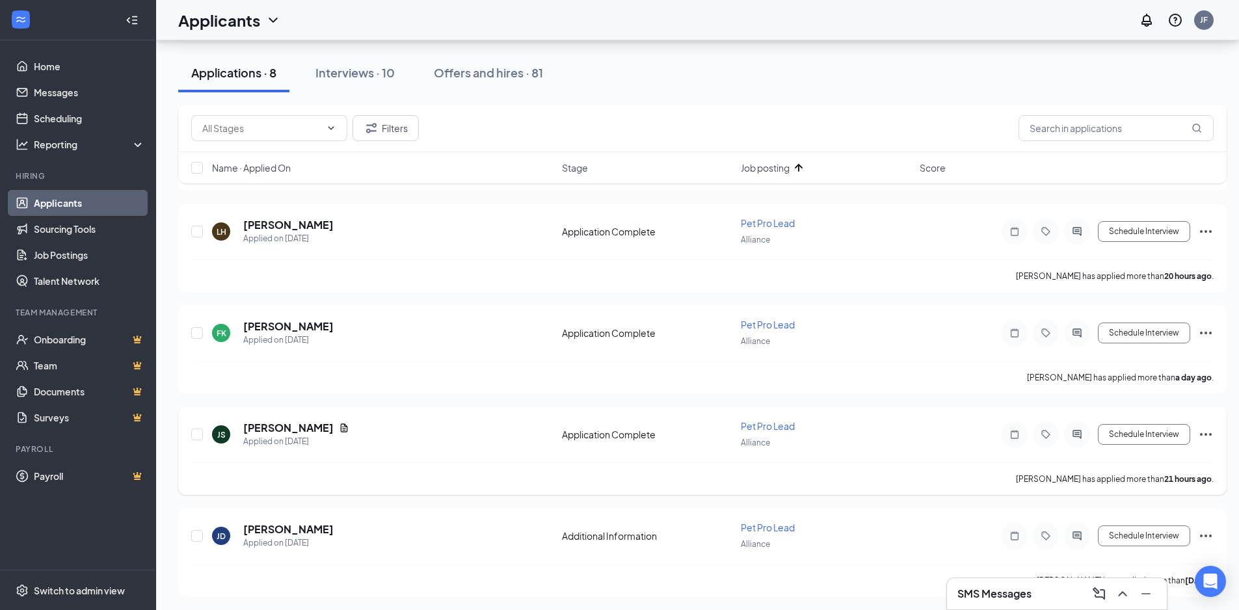
scroll to position [456, 0]
click at [1203, 538] on icon "Ellipses" at bounding box center [1206, 534] width 16 height 16
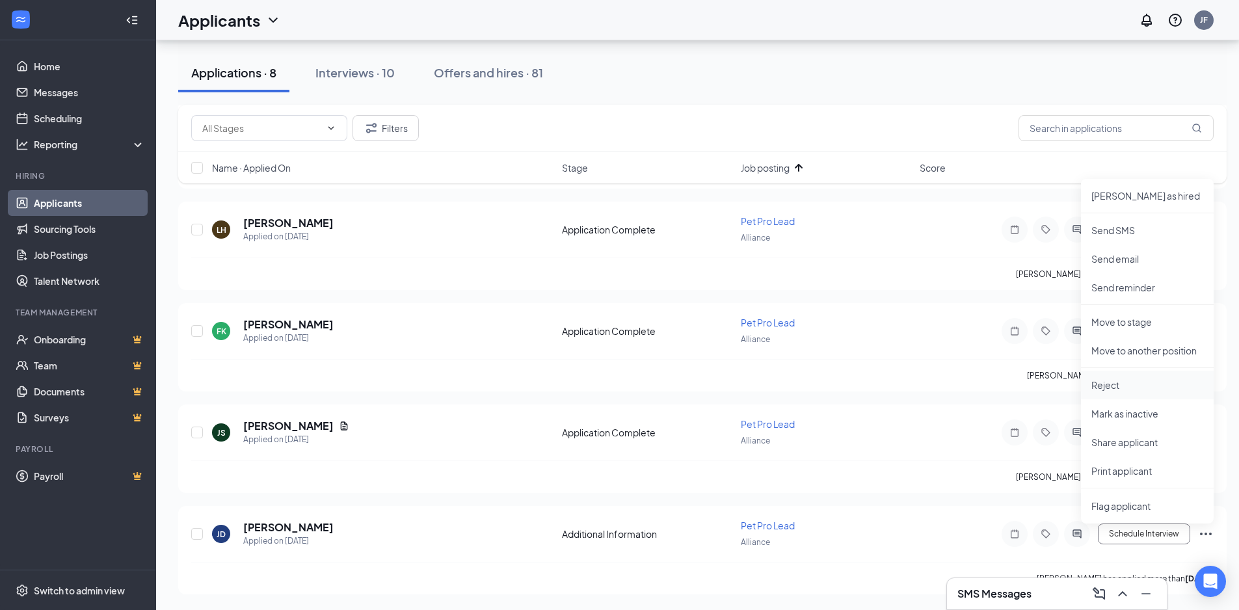
click at [1134, 390] on p "Reject" at bounding box center [1147, 384] width 112 height 13
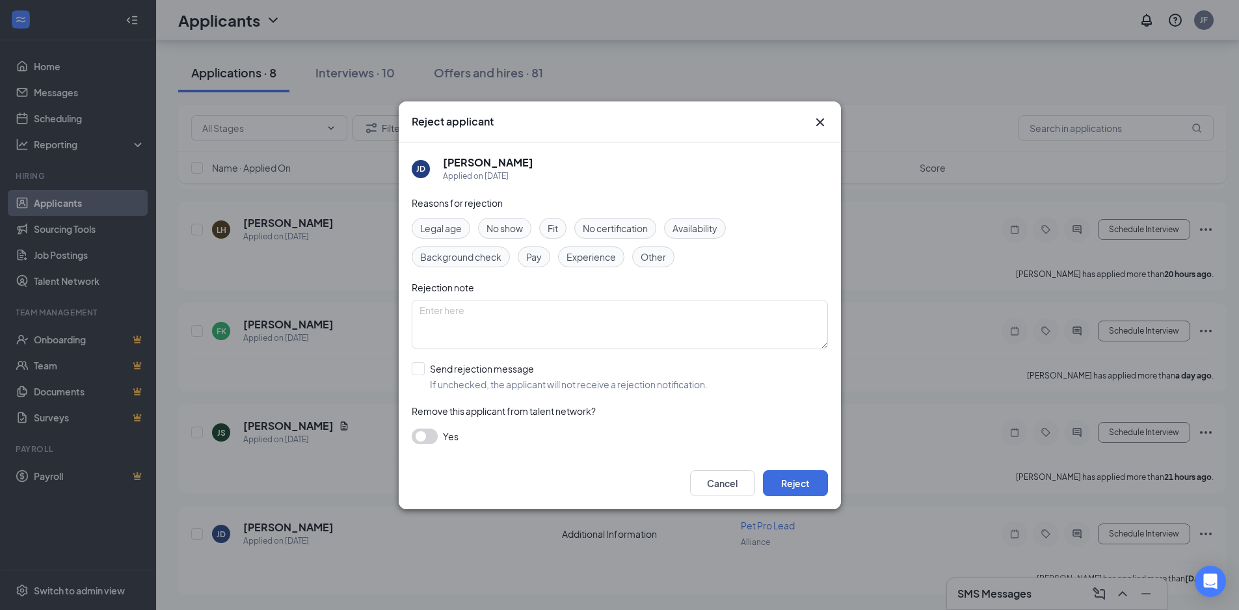
click at [551, 226] on span "Fit" at bounding box center [553, 228] width 10 height 14
click at [585, 261] on span "Experience" at bounding box center [590, 257] width 49 height 14
click at [655, 261] on span "Other" at bounding box center [653, 257] width 25 height 14
click at [814, 493] on button "Reject" at bounding box center [795, 483] width 65 height 26
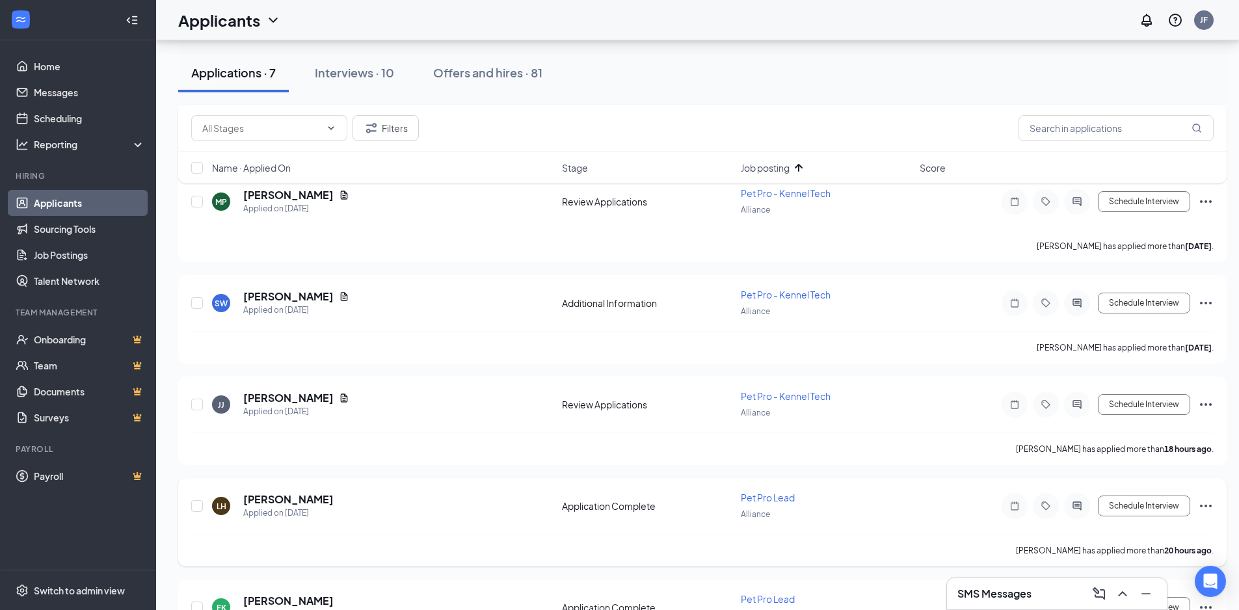
scroll to position [94, 0]
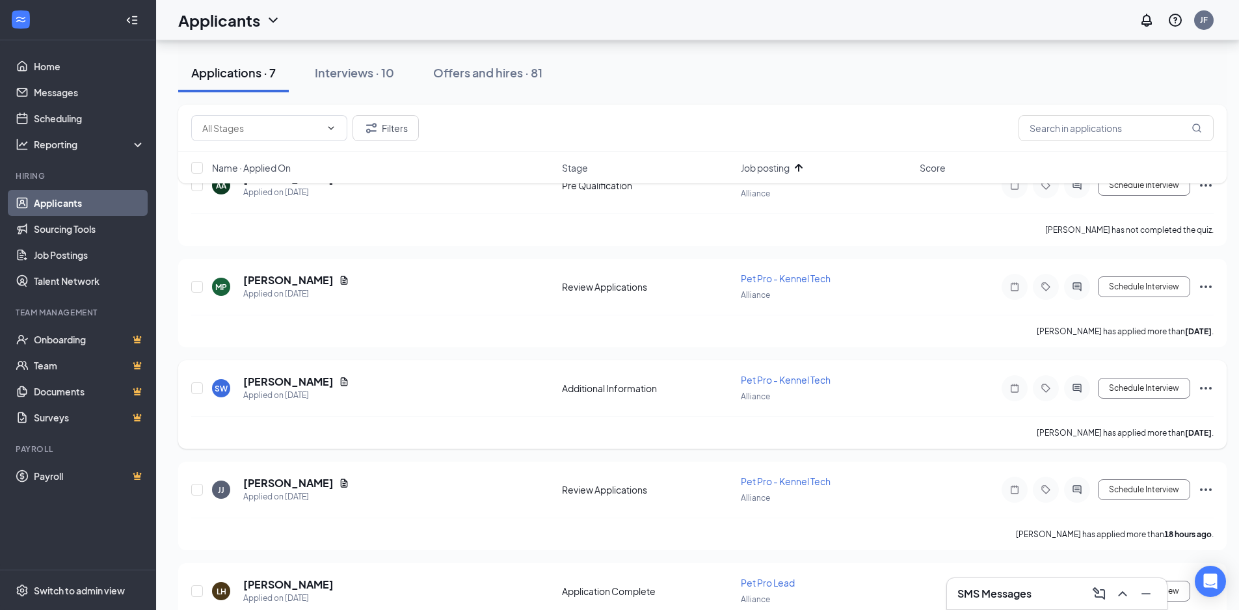
drag, startPoint x: 1209, startPoint y: 392, endPoint x: 1201, endPoint y: 397, distance: 9.0
click at [1204, 392] on icon "Ellipses" at bounding box center [1206, 388] width 16 height 16
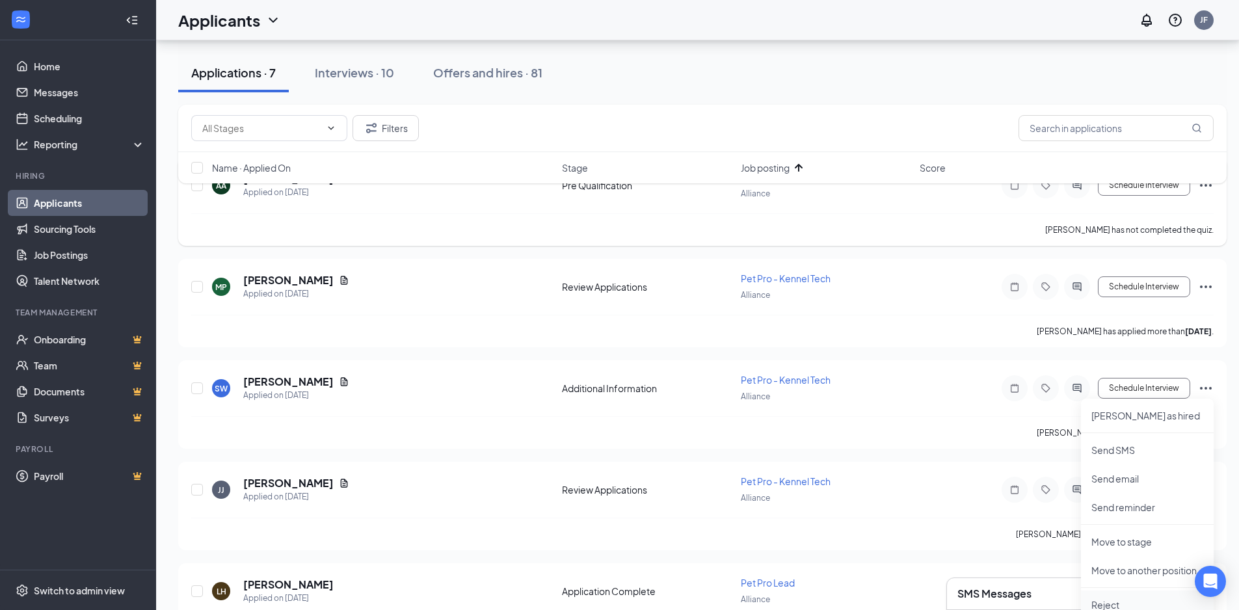
click at [1121, 597] on p "Reject" at bounding box center [1147, 604] width 112 height 13
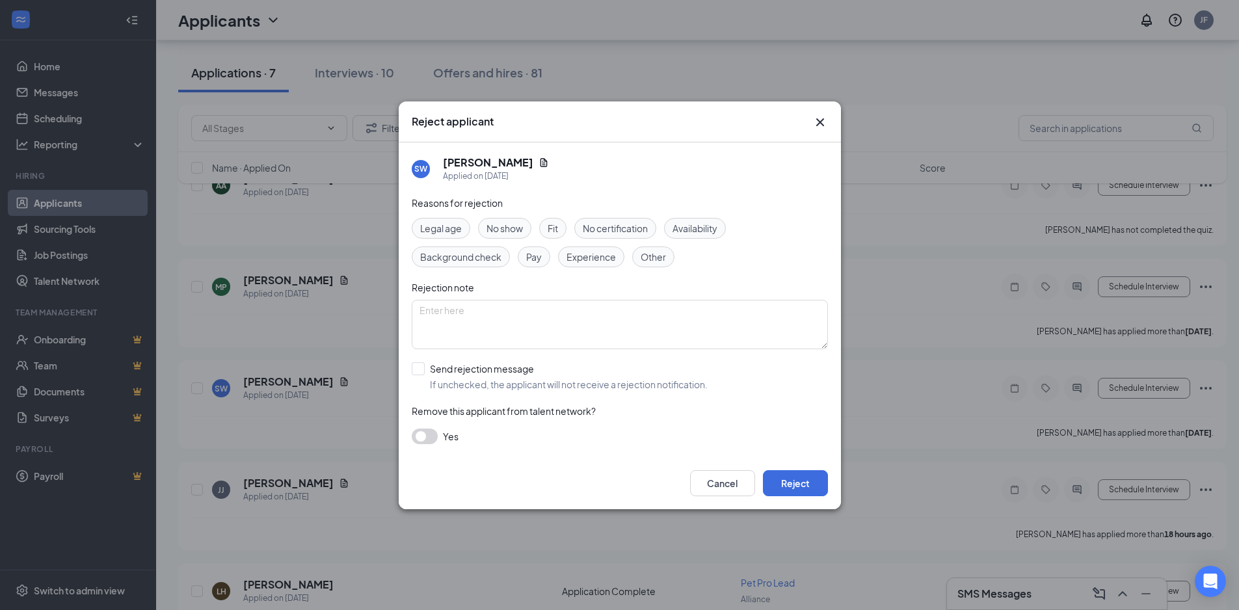
drag, startPoint x: 653, startPoint y: 258, endPoint x: 871, endPoint y: 452, distance: 292.1
click at [657, 258] on span "Other" at bounding box center [653, 257] width 25 height 14
click at [803, 481] on button "Reject" at bounding box center [795, 483] width 65 height 26
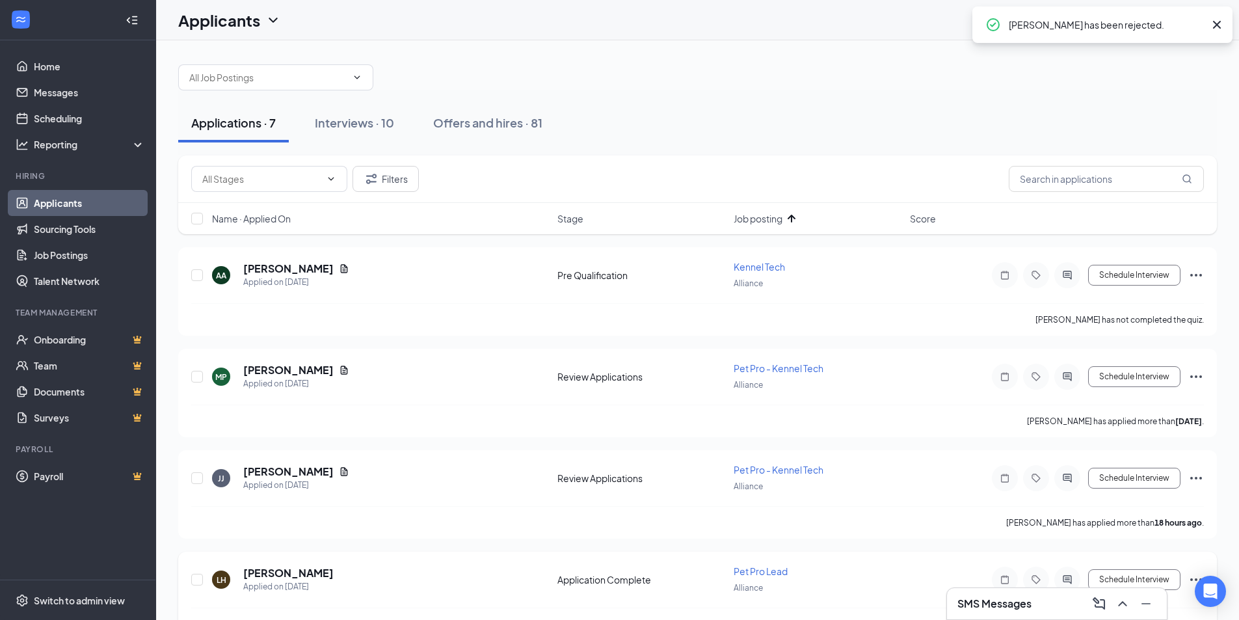
scroll to position [0, 0]
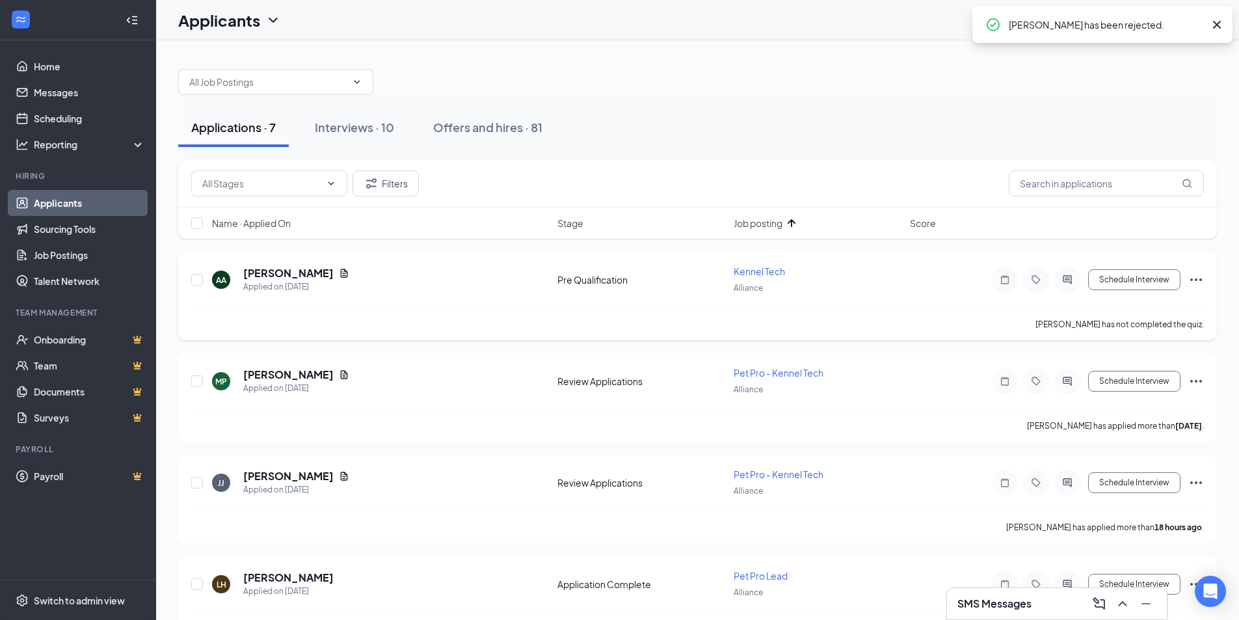
click at [1191, 277] on icon "Ellipses" at bounding box center [1196, 280] width 16 height 16
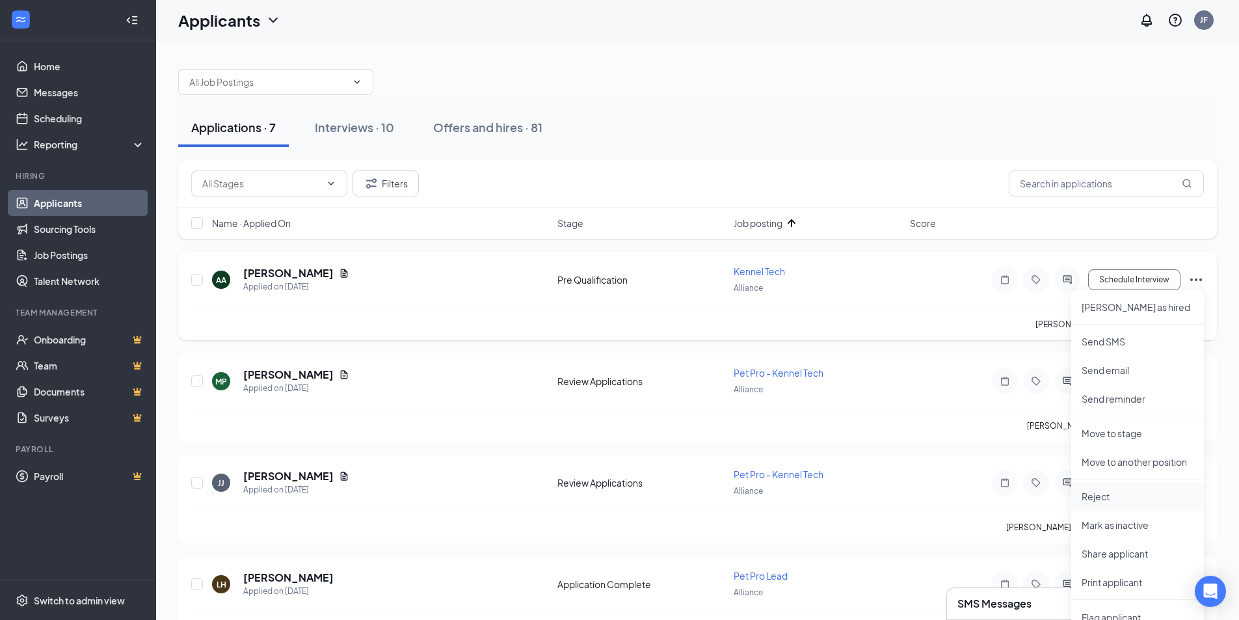
click at [1104, 495] on p "Reject" at bounding box center [1138, 496] width 112 height 13
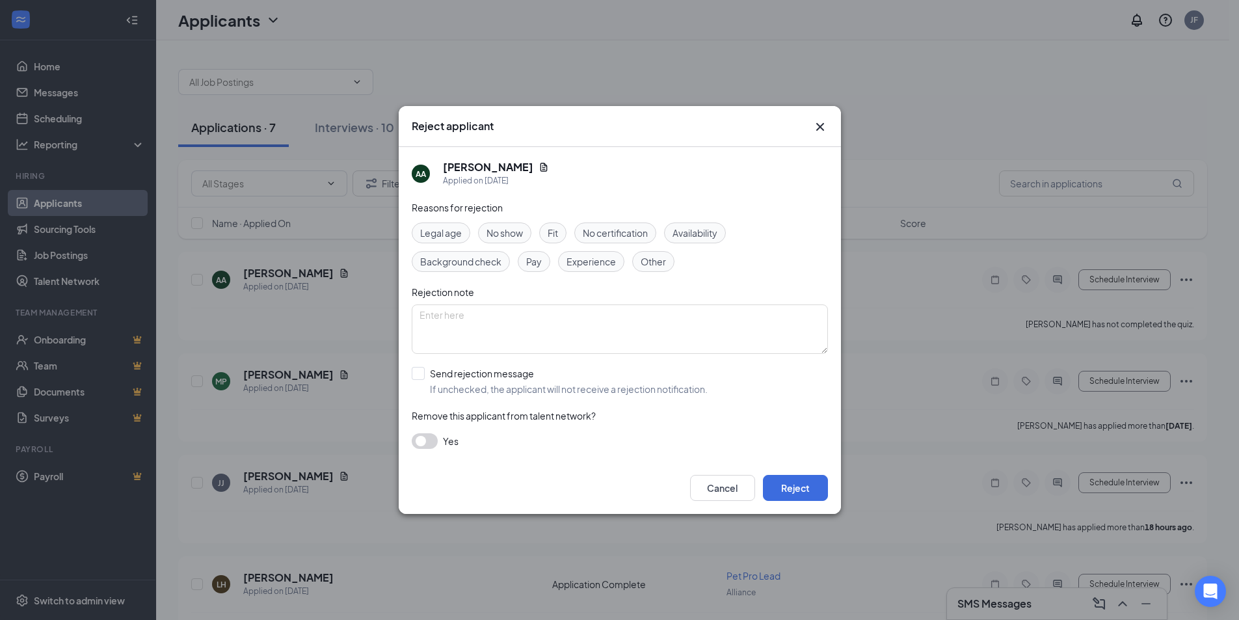
click at [658, 268] on span "Other" at bounding box center [653, 261] width 25 height 14
click at [790, 476] on button "Reject" at bounding box center [795, 488] width 65 height 26
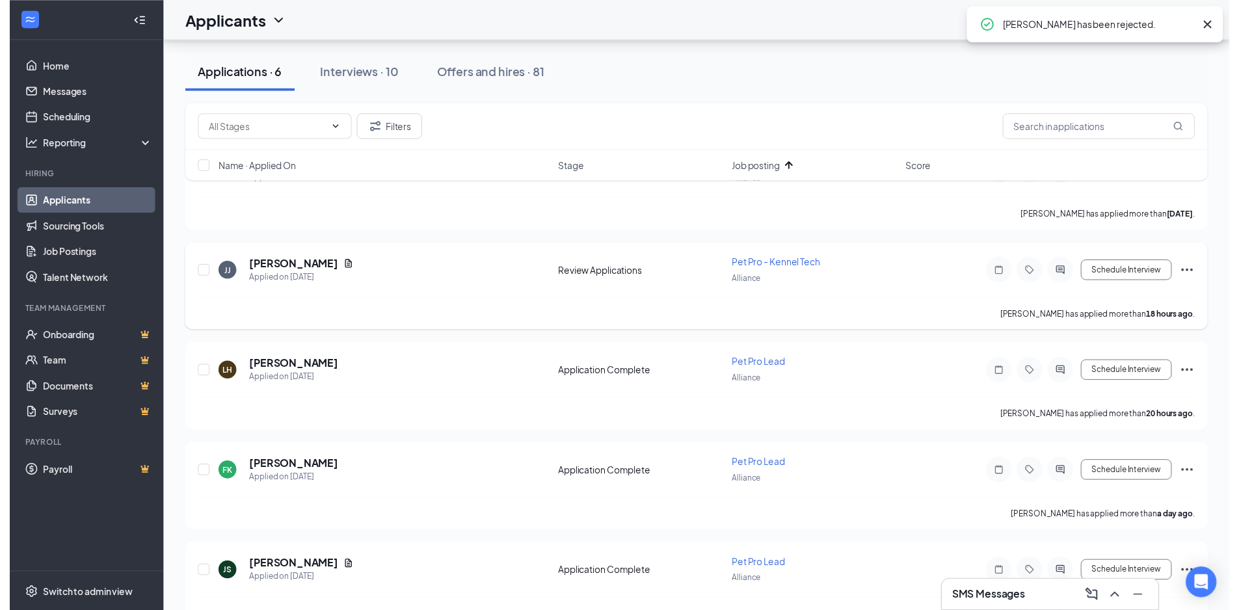
scroll to position [130, 0]
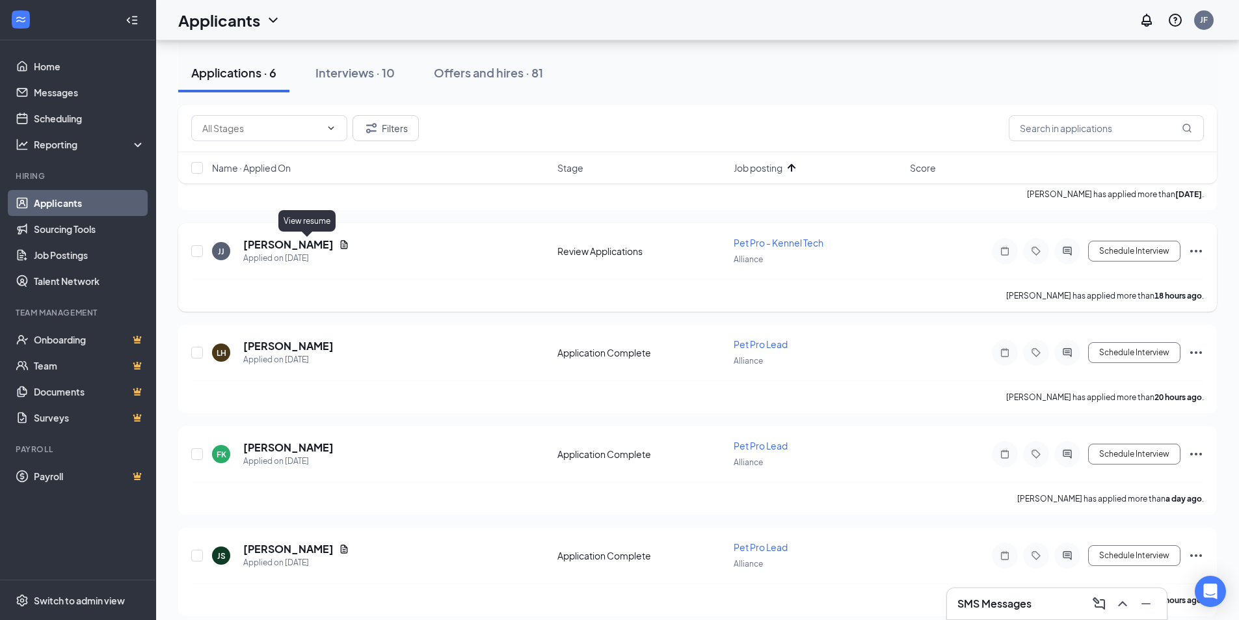
click at [341, 246] on icon "Document" at bounding box center [344, 244] width 7 height 8
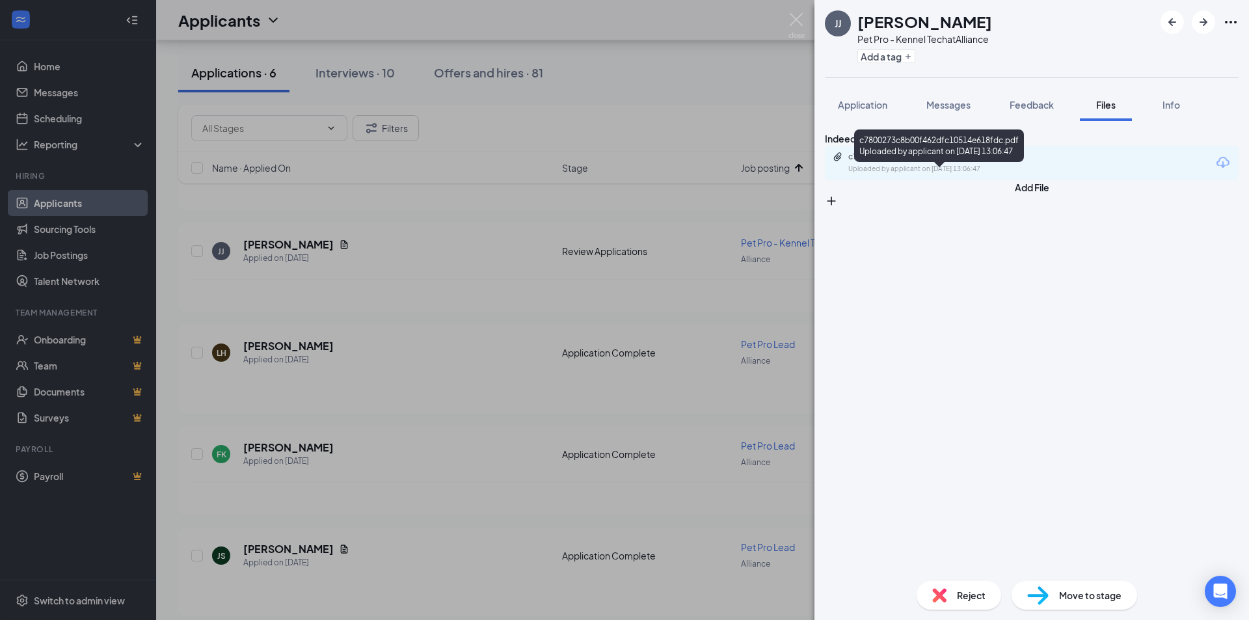
click at [974, 162] on div "c7800273c8b00f462dfc10514e618fdc.pdf" at bounding box center [939, 157] width 182 height 10
click at [790, 23] on img at bounding box center [796, 25] width 16 height 25
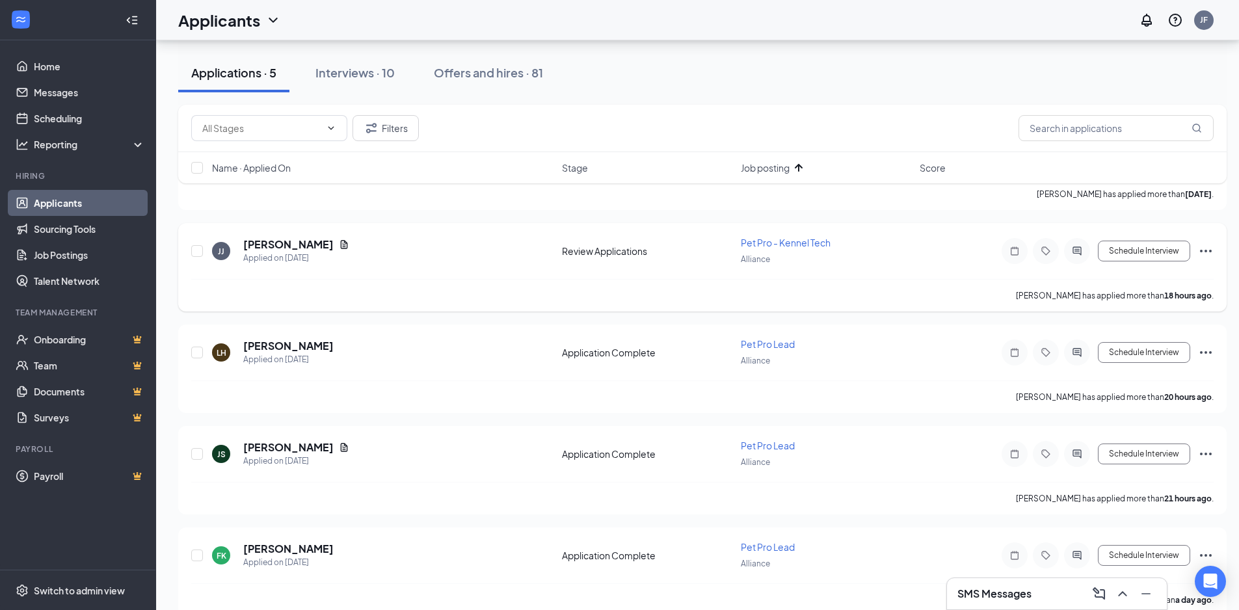
click at [1208, 247] on icon "Ellipses" at bounding box center [1206, 251] width 16 height 16
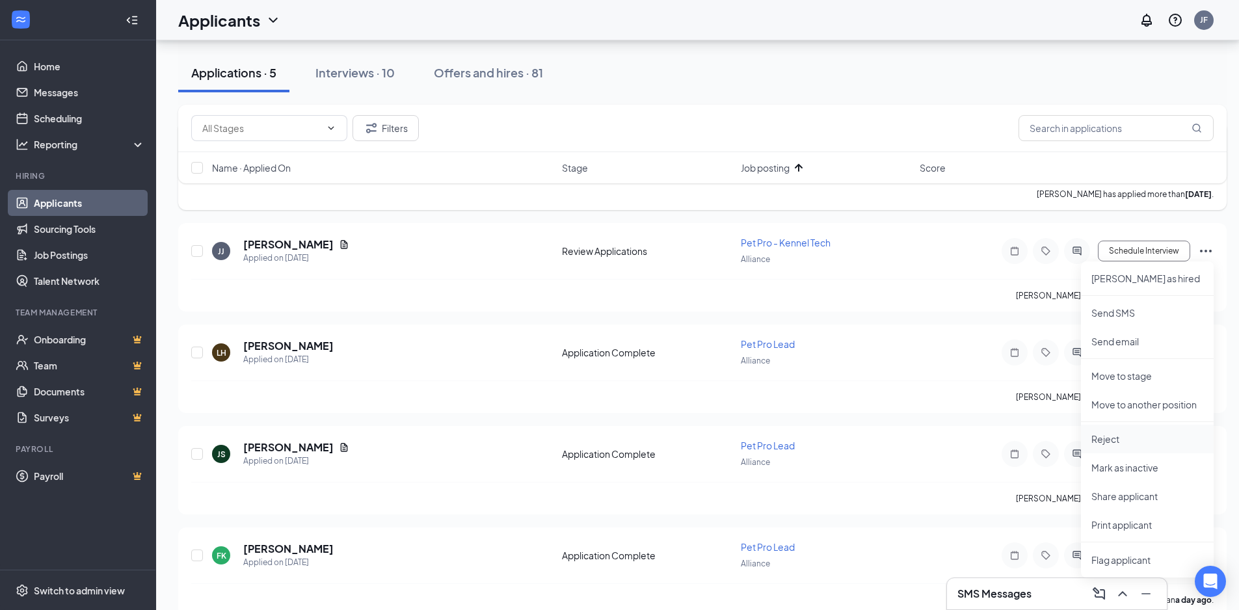
click at [1140, 445] on li "Reject" at bounding box center [1147, 439] width 133 height 29
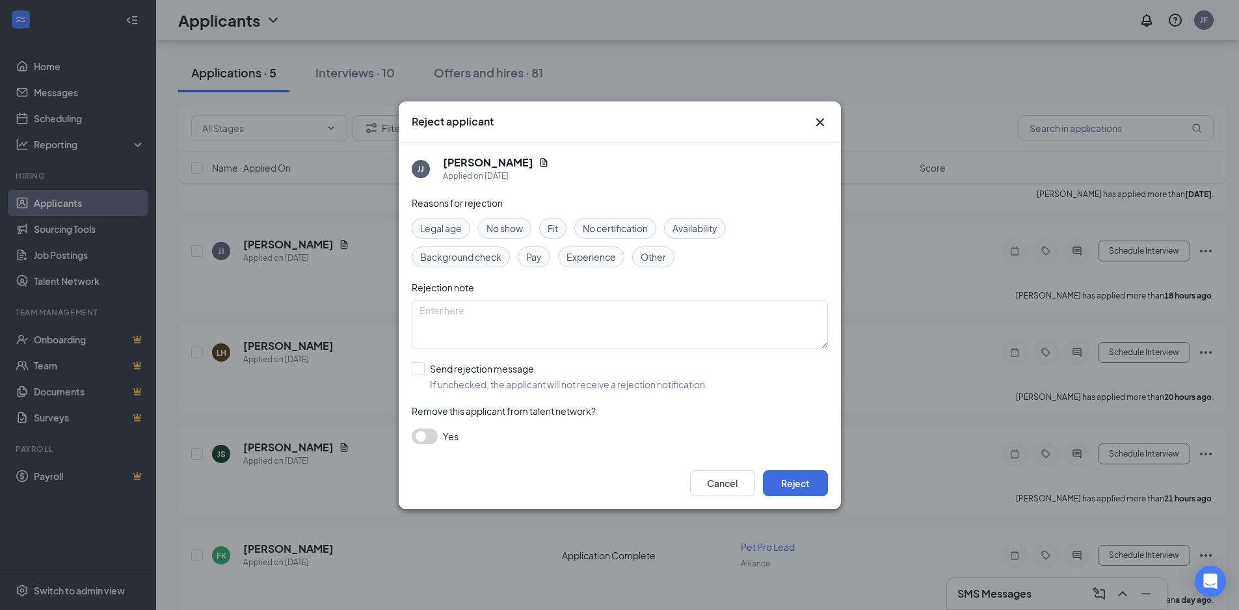
click at [646, 258] on span "Other" at bounding box center [653, 257] width 25 height 14
click at [591, 269] on div "Reasons for rejection Legal age No show Fit No certification Availability Backg…" at bounding box center [620, 326] width 416 height 261
drag, startPoint x: 609, startPoint y: 260, endPoint x: 647, endPoint y: 253, distance: 39.0
click at [610, 259] on span "Experience" at bounding box center [590, 257] width 49 height 14
click at [650, 252] on span "Other" at bounding box center [653, 257] width 25 height 14
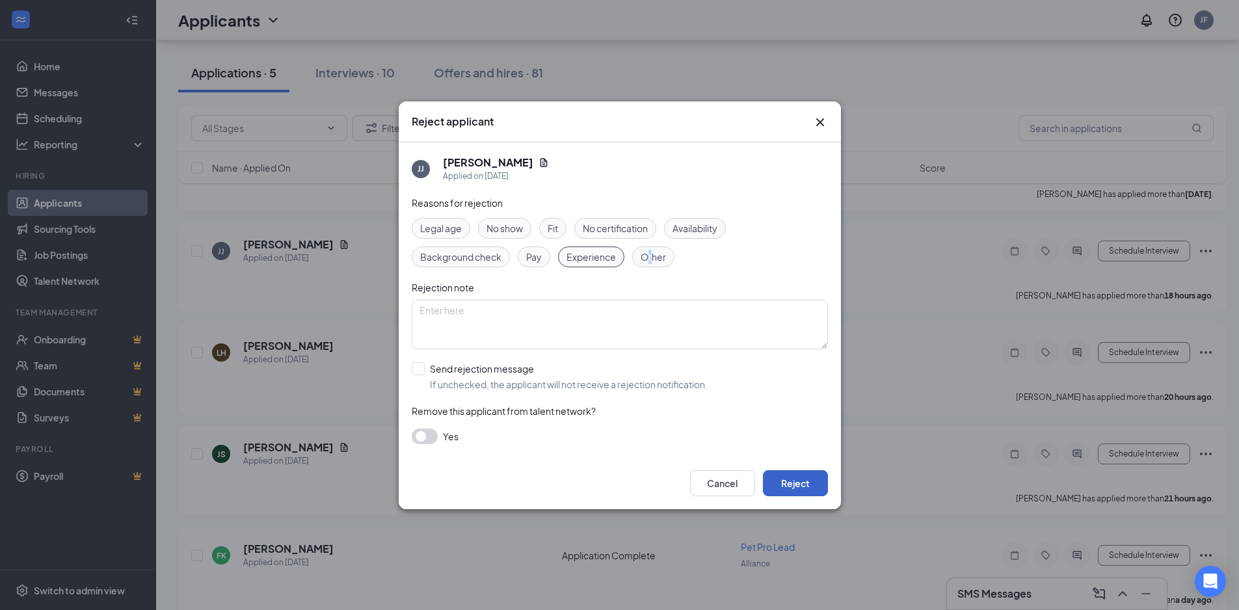
click at [788, 479] on button "Reject" at bounding box center [795, 483] width 65 height 26
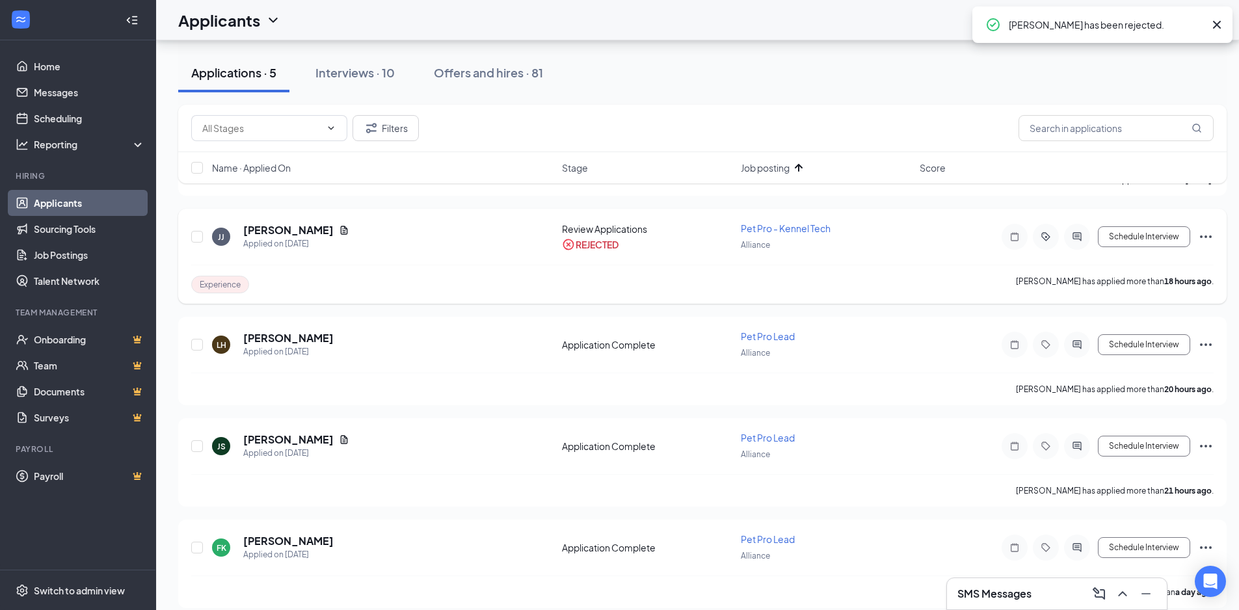
scroll to position [158, 0]
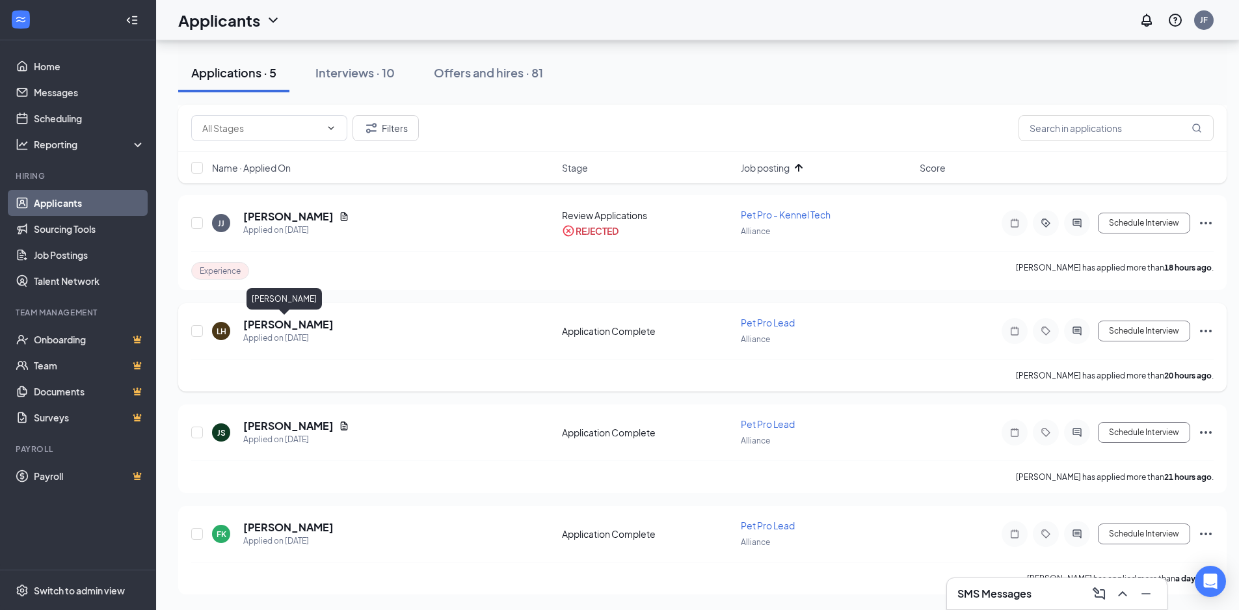
click at [274, 324] on h5 "[PERSON_NAME]" at bounding box center [288, 324] width 90 height 14
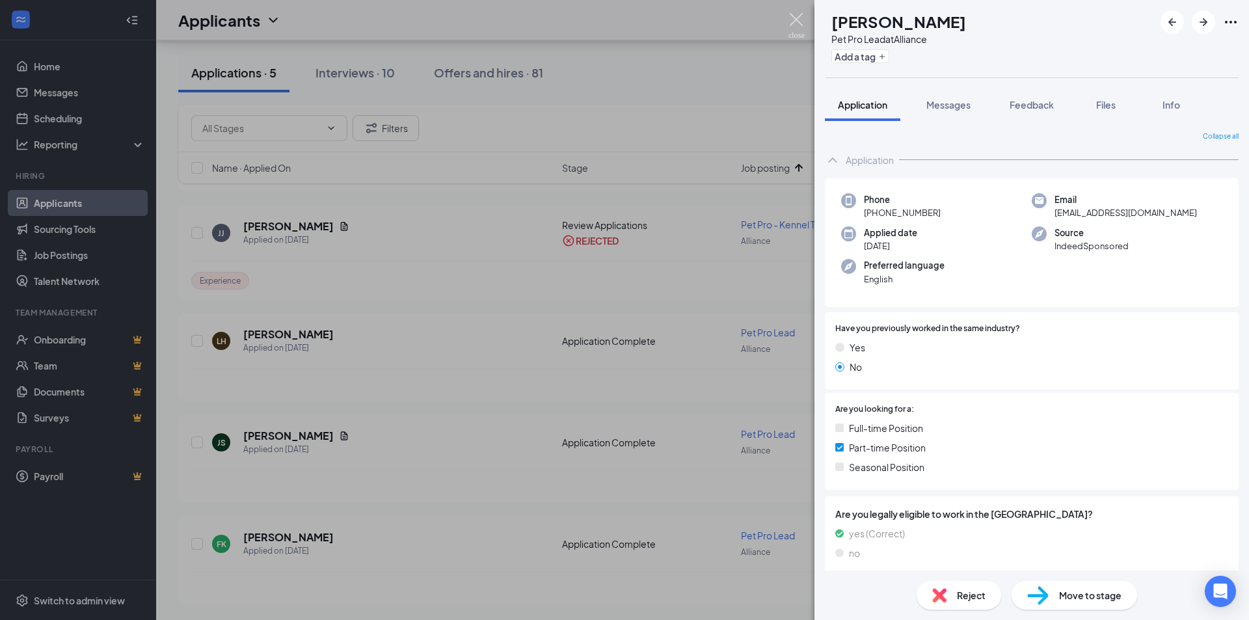
click at [795, 16] on img at bounding box center [796, 25] width 16 height 25
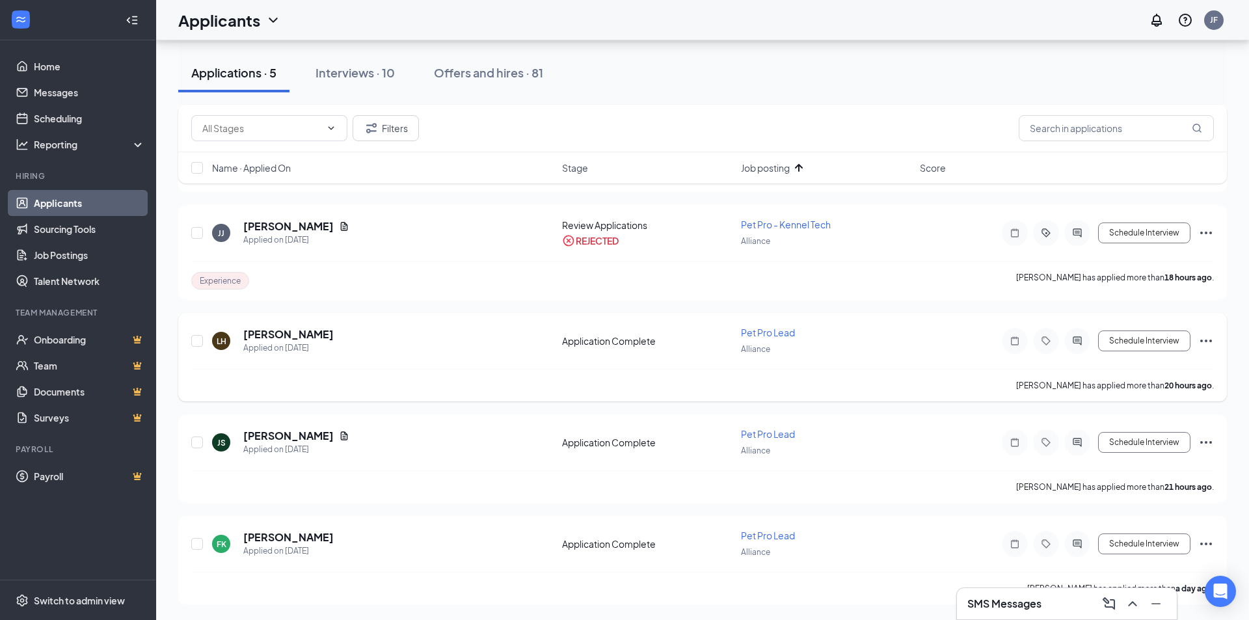
scroll to position [40, 0]
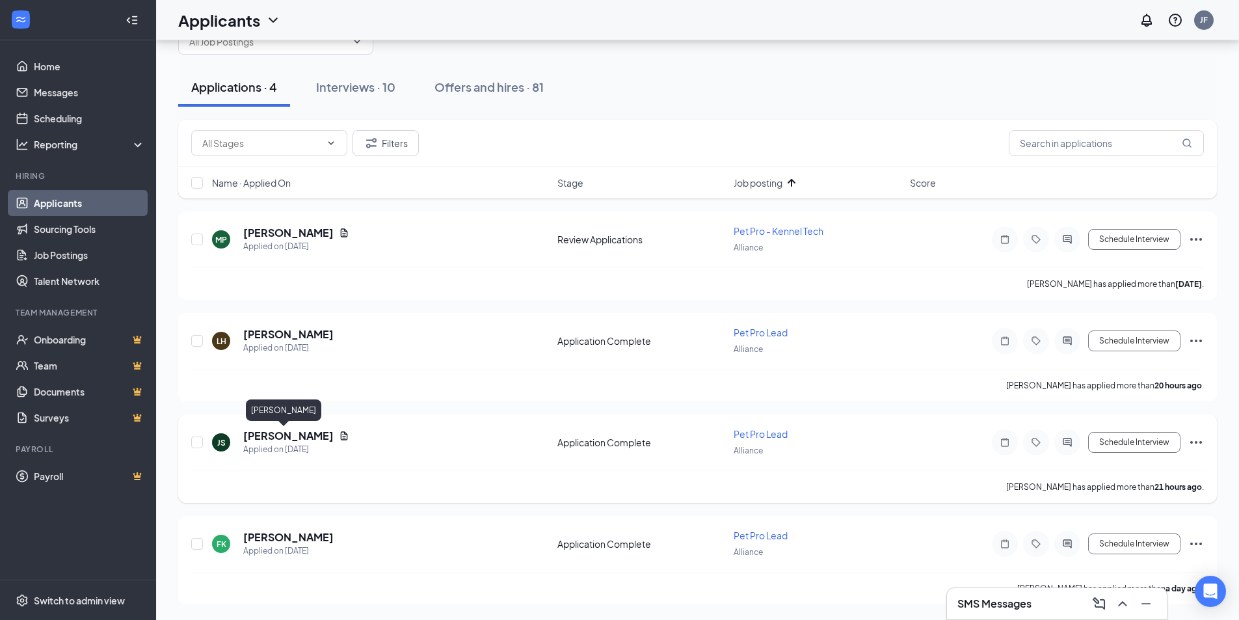
click at [280, 436] on h5 "Jamie Shue" at bounding box center [288, 436] width 90 height 14
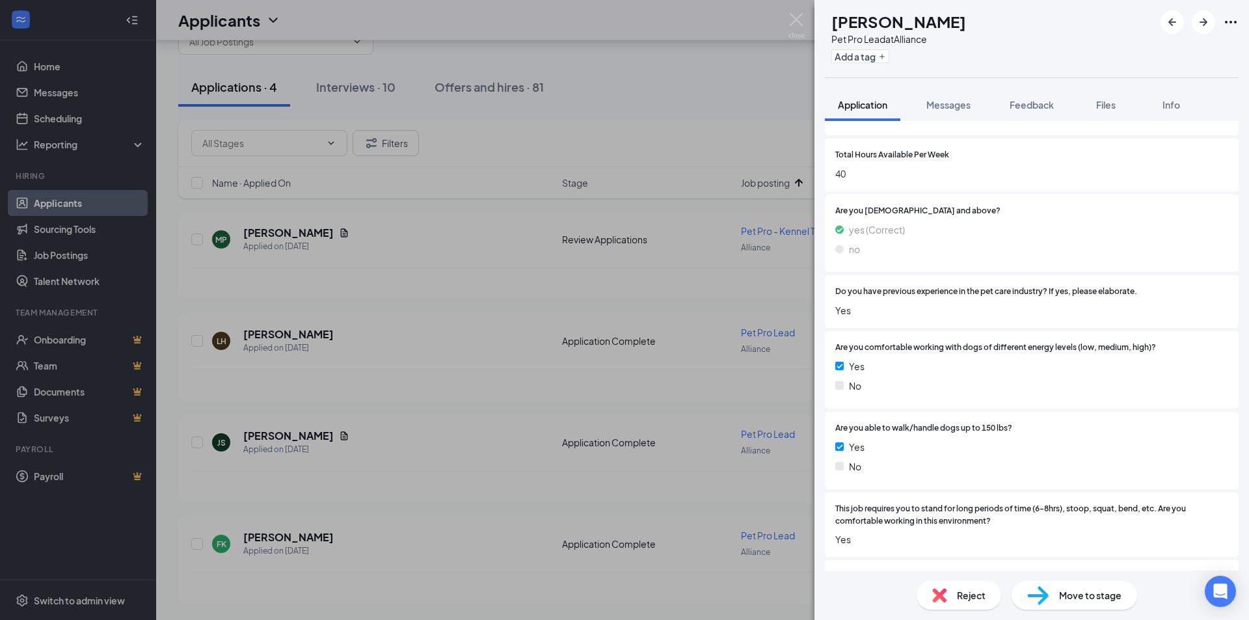
scroll to position [715, 0]
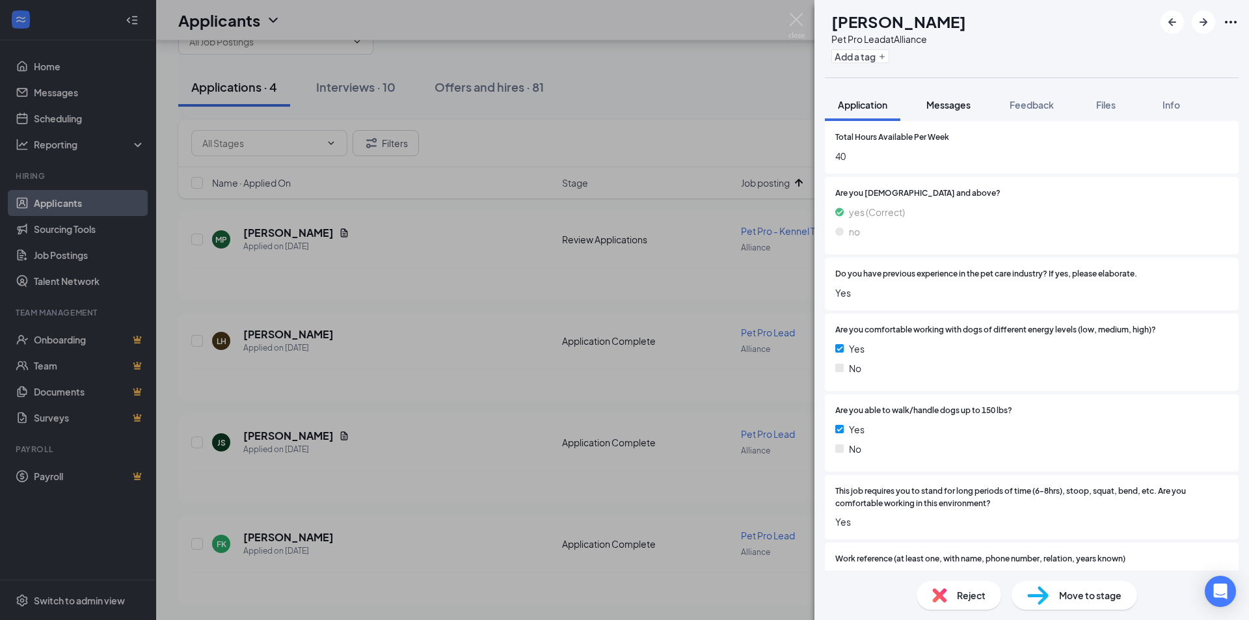
click at [934, 116] on button "Messages" at bounding box center [948, 104] width 70 height 33
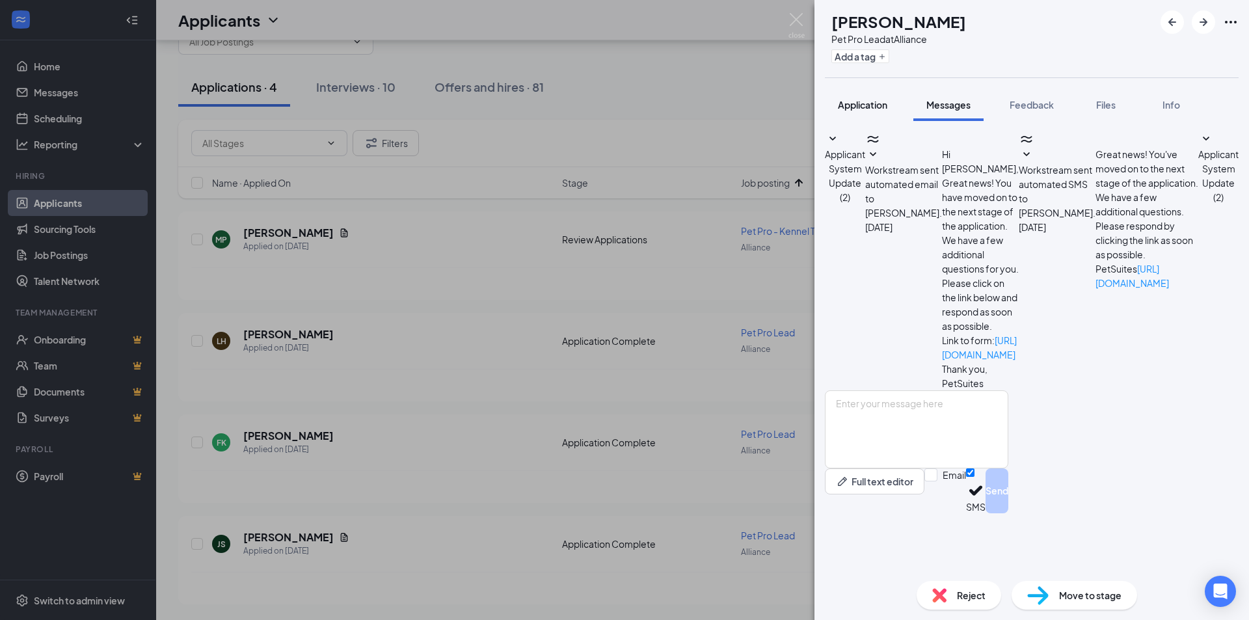
click at [859, 98] on button "Application" at bounding box center [862, 104] width 75 height 33
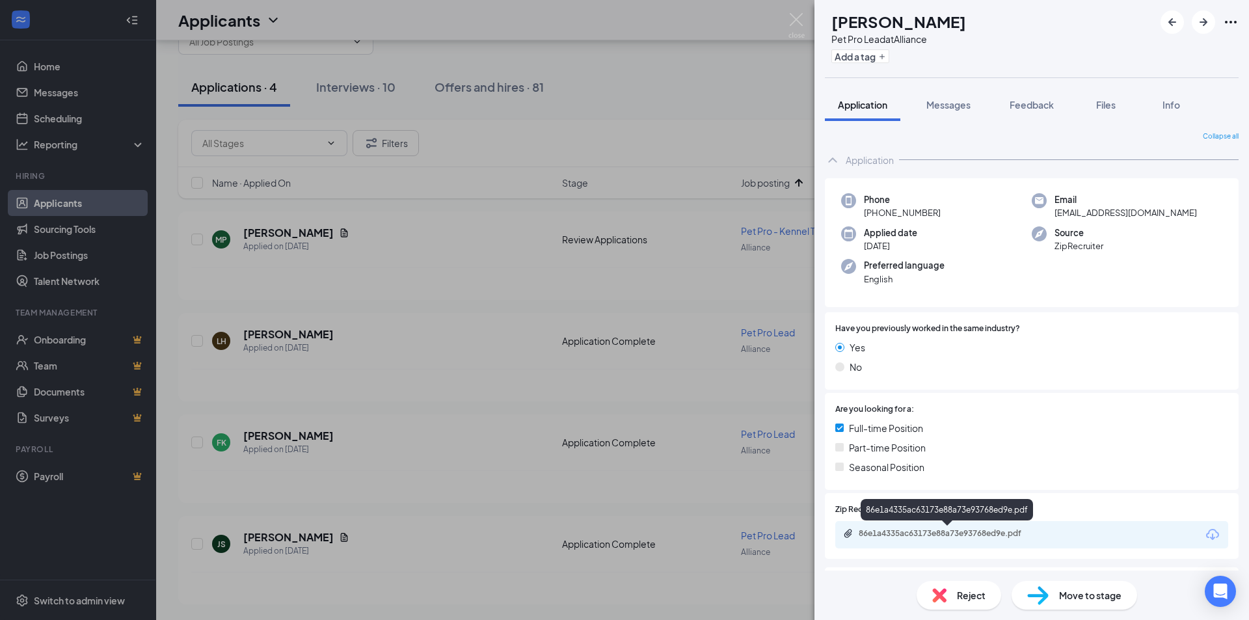
click at [912, 535] on div "86e1a4335ac63173e88a73e93768ed9e.pdf" at bounding box center [949, 533] width 182 height 10
drag, startPoint x: 933, startPoint y: 108, endPoint x: 936, endPoint y: 116, distance: 8.5
click at [933, 107] on span "Messages" at bounding box center [948, 105] width 44 height 12
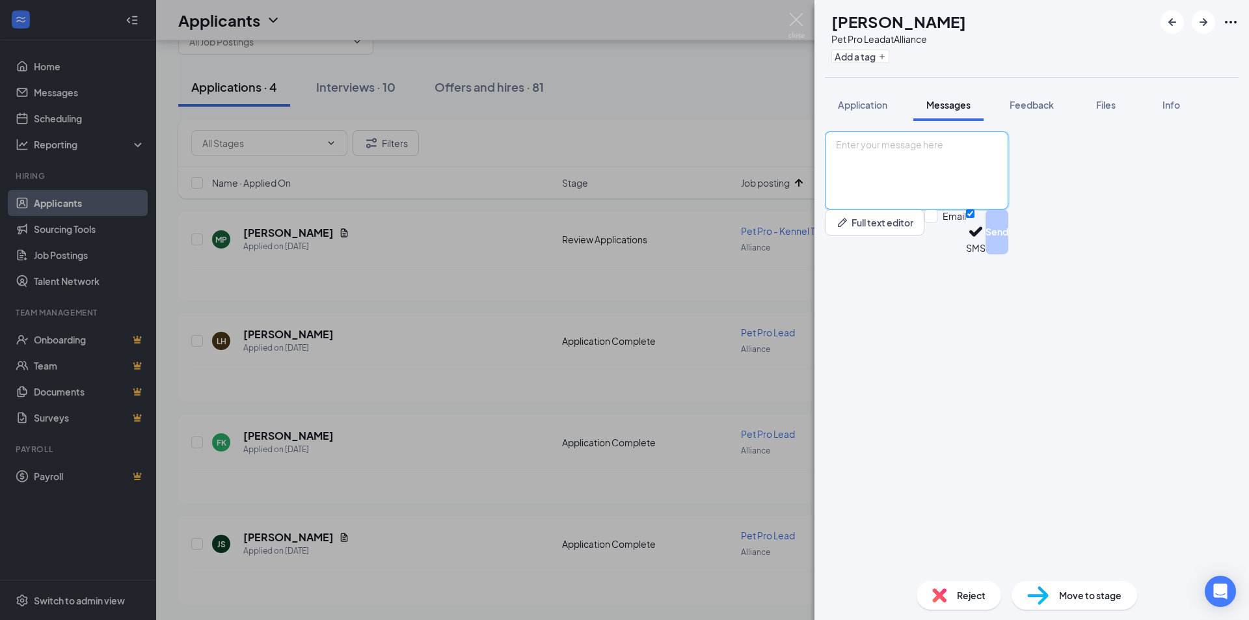
click at [884, 209] on textarea at bounding box center [916, 170] width 183 height 78
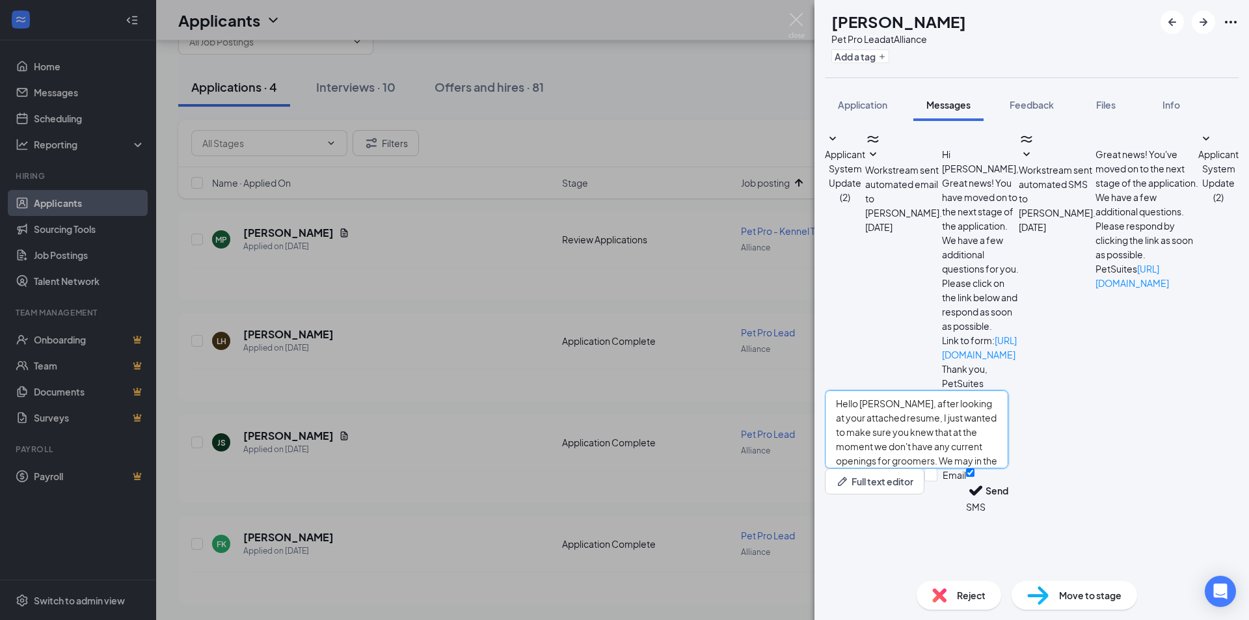
click at [1008, 468] on textarea "Hello Jamie, after looking at your attached resume, I just wanted to make sure …" at bounding box center [916, 429] width 183 height 78
drag, startPoint x: 954, startPoint y: 498, endPoint x: 1151, endPoint y: 455, distance: 201.5
click at [958, 468] on textarea "Hello Jamie, after looking at your attached resume, I just wanted to make sure …" at bounding box center [916, 429] width 183 height 78
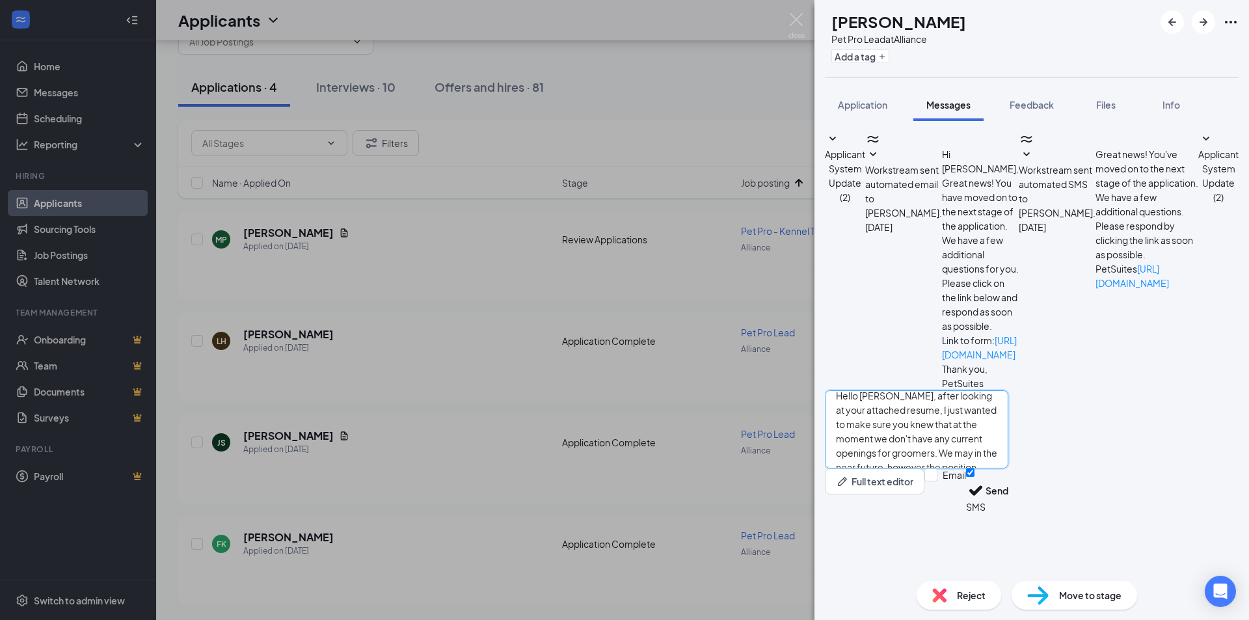
click at [958, 468] on textarea "Hello Jamie, after looking at your attached resume, I just wanted to make sure …" at bounding box center [916, 429] width 183 height 78
drag, startPoint x: 1024, startPoint y: 500, endPoint x: 1065, endPoint y: 505, distance: 40.7
click at [1008, 468] on textarea "Hello Jamie, after looking at your attached resume, I just wanted to make sure …" at bounding box center [916, 429] width 183 height 78
click at [958, 468] on textarea "Hello Jamie, after looking at your attached resume, I just wanted to make sure …" at bounding box center [916, 429] width 183 height 78
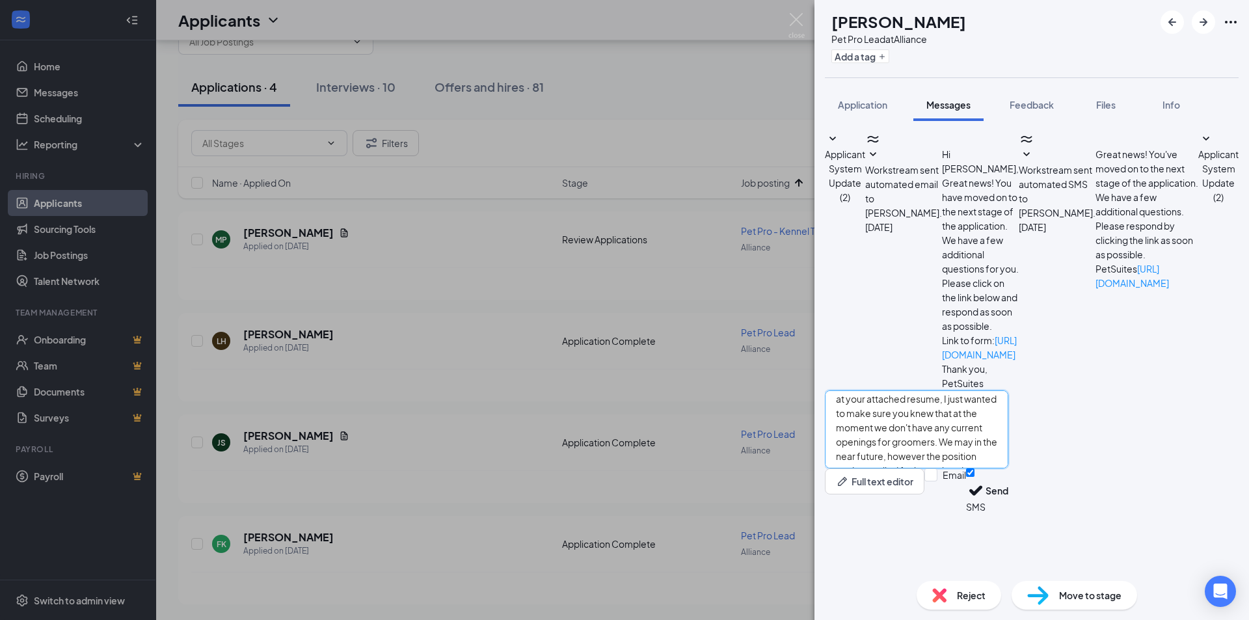
scroll to position [22, 0]
type textarea "Hello Jamie, after looking at your attached resume, I just wanted to make sure …"
click at [1008, 513] on button "Send" at bounding box center [996, 490] width 23 height 45
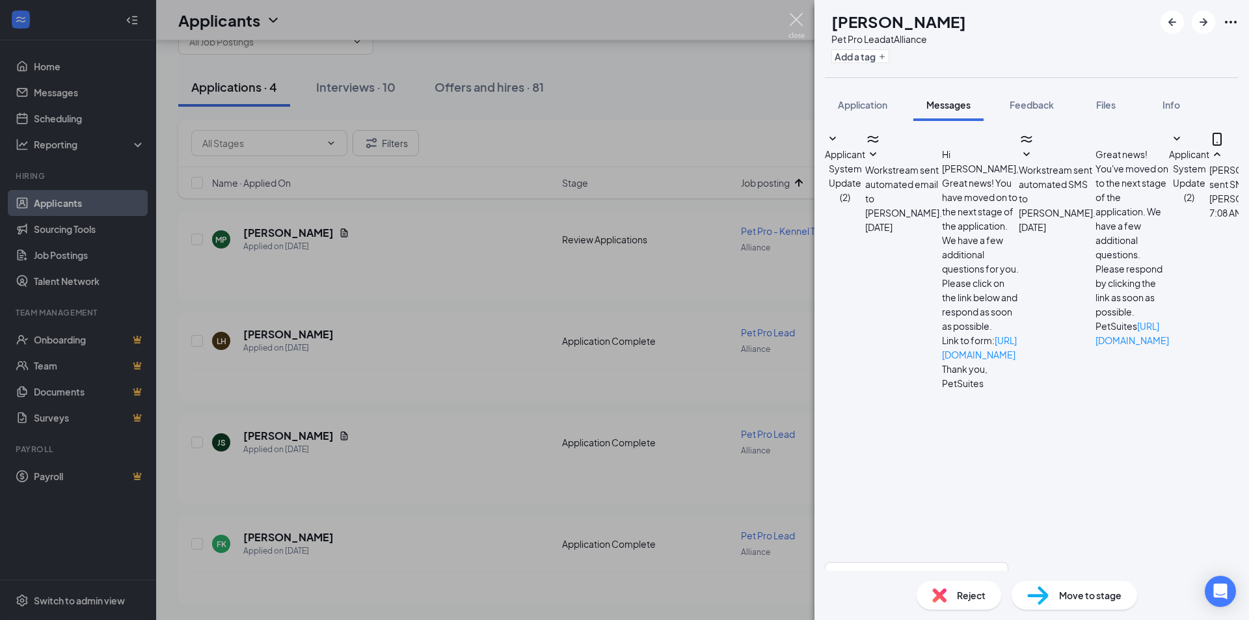
scroll to position [58, 0]
click at [796, 21] on img at bounding box center [796, 25] width 16 height 25
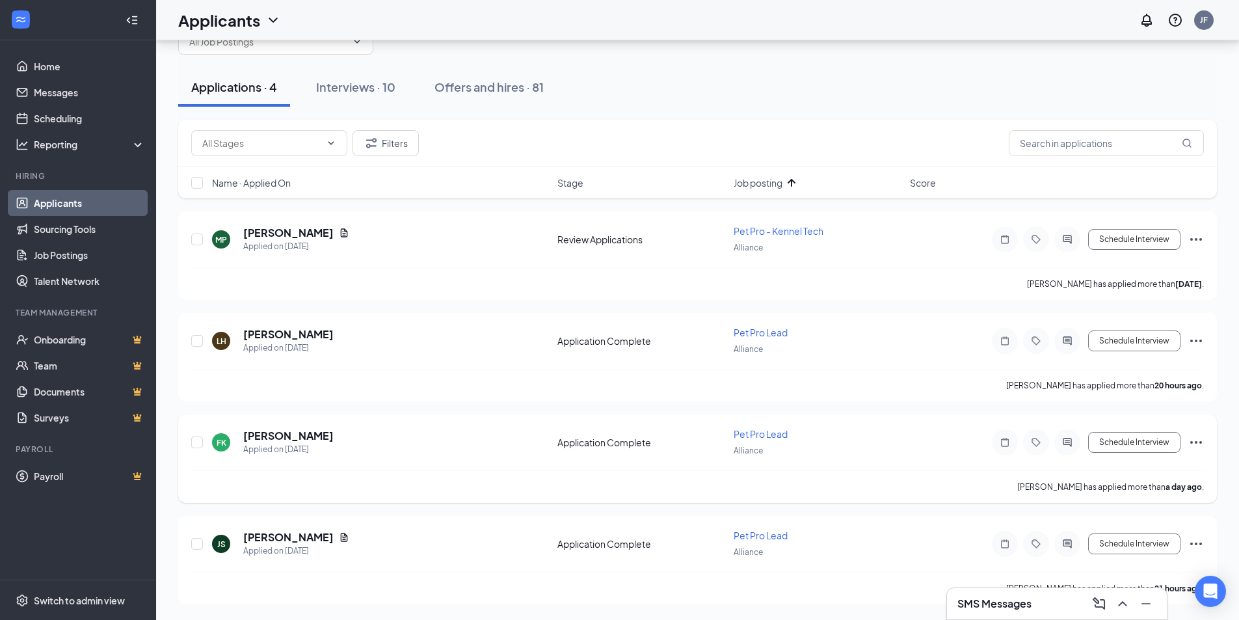
click at [1199, 445] on icon "Ellipses" at bounding box center [1196, 442] width 16 height 16
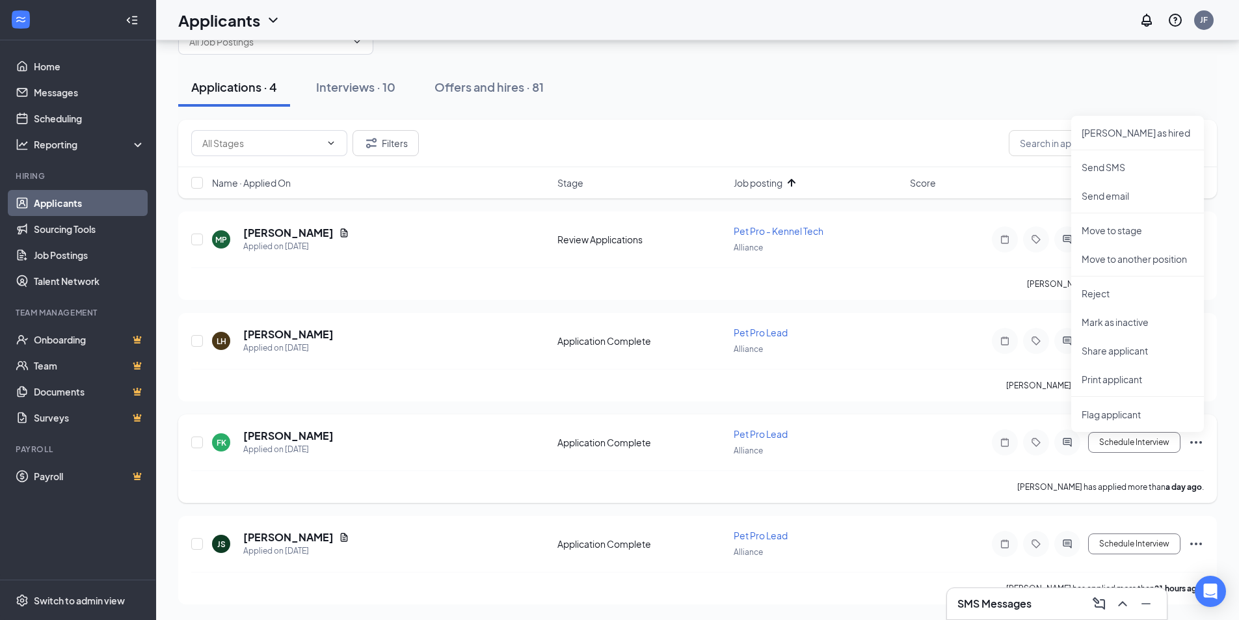
click at [1199, 445] on icon "Ellipses" at bounding box center [1196, 442] width 16 height 16
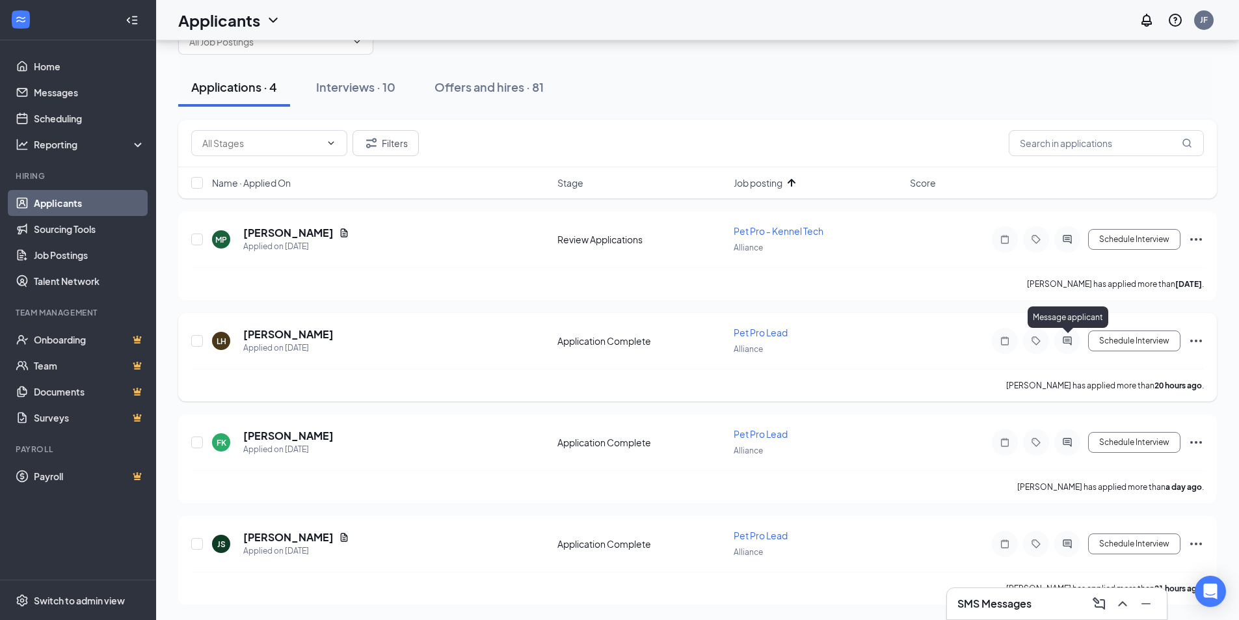
click at [1061, 344] on icon "ActiveChat" at bounding box center [1067, 341] width 16 height 10
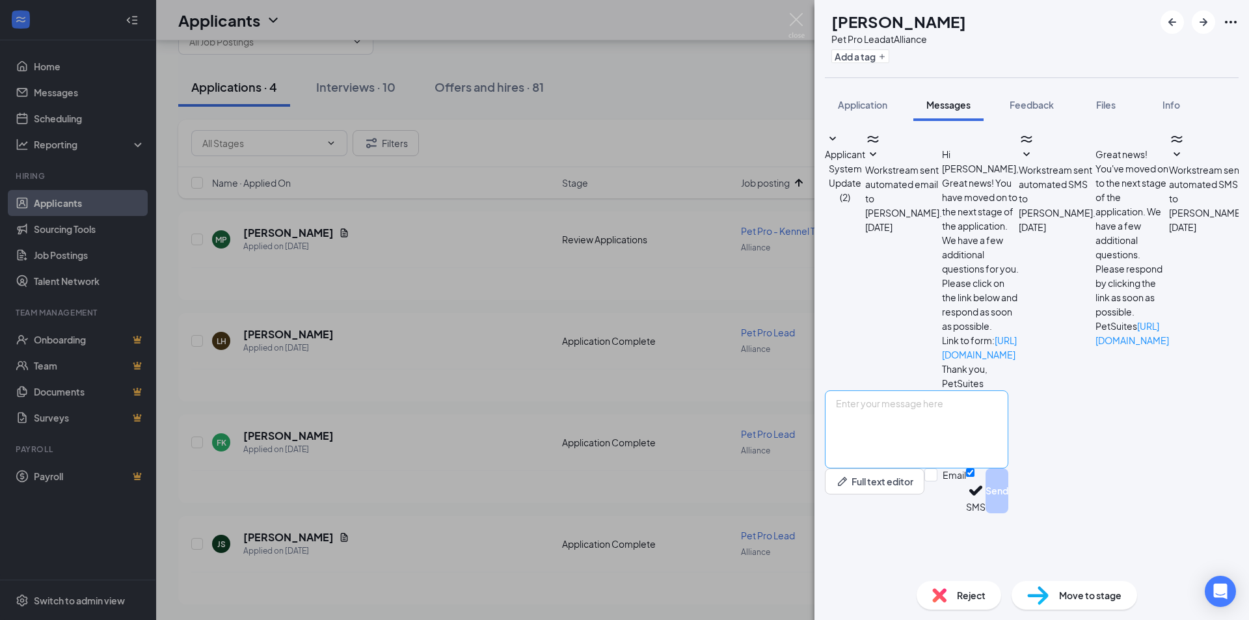
scroll to position [182, 0]
drag, startPoint x: 1014, startPoint y: 462, endPoint x: 1099, endPoint y: 471, distance: 85.6
click at [1008, 462] on textarea at bounding box center [916, 429] width 183 height 78
type textarea "W"
drag, startPoint x: 1174, startPoint y: 462, endPoint x: 860, endPoint y: 482, distance: 314.8
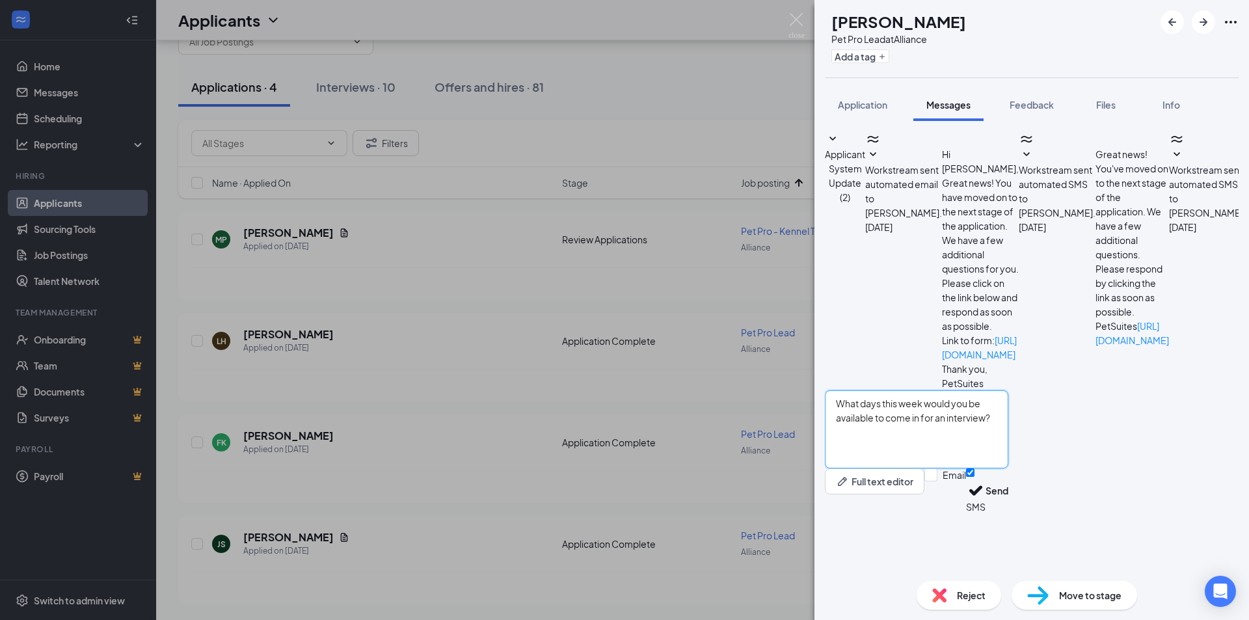
click at [859, 468] on textarea "What days this week would you be available to come in for an interview?" at bounding box center [916, 429] width 183 height 78
type textarea "What days this week would you be available to come in for an interview?"
click at [1008, 513] on button "Send" at bounding box center [996, 490] width 23 height 45
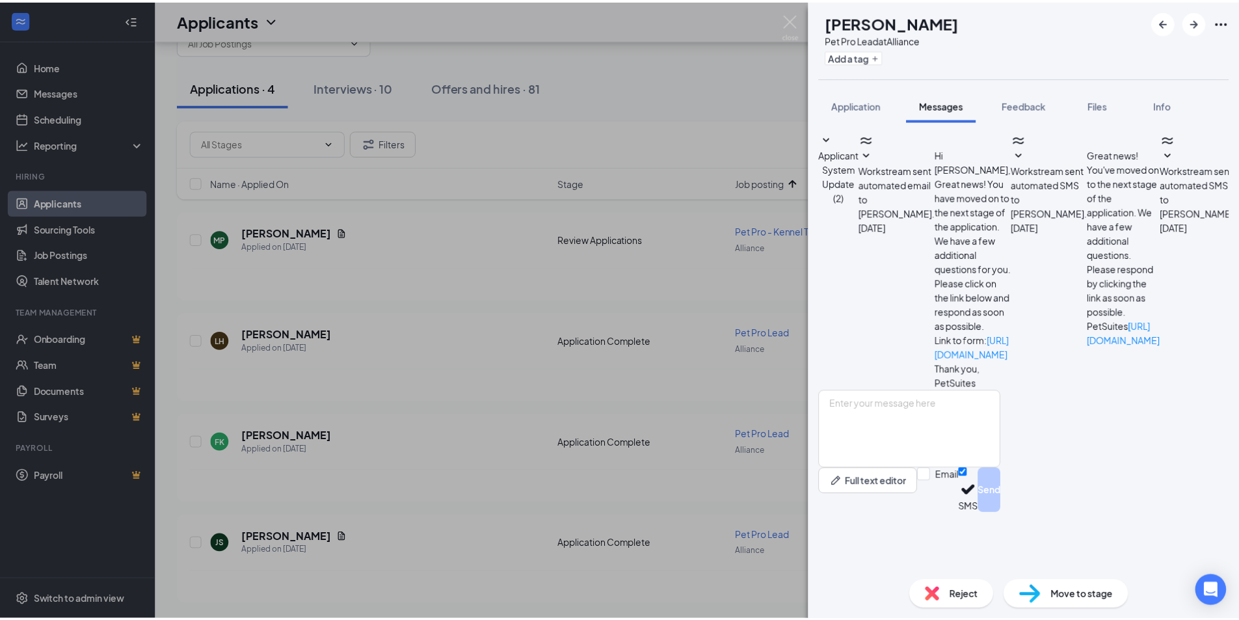
scroll to position [280, 0]
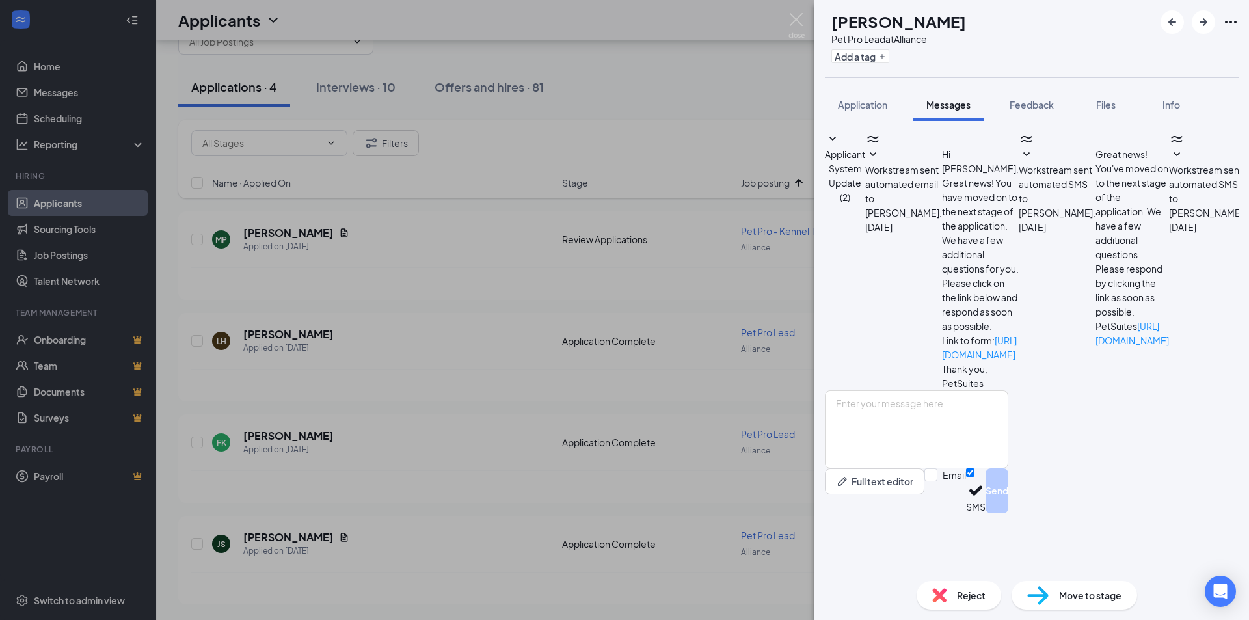
click at [790, 12] on div "LH Leianna Hart Pet Pro Lead at Alliance Add a tag Application Messages Feedbac…" at bounding box center [624, 310] width 1249 height 620
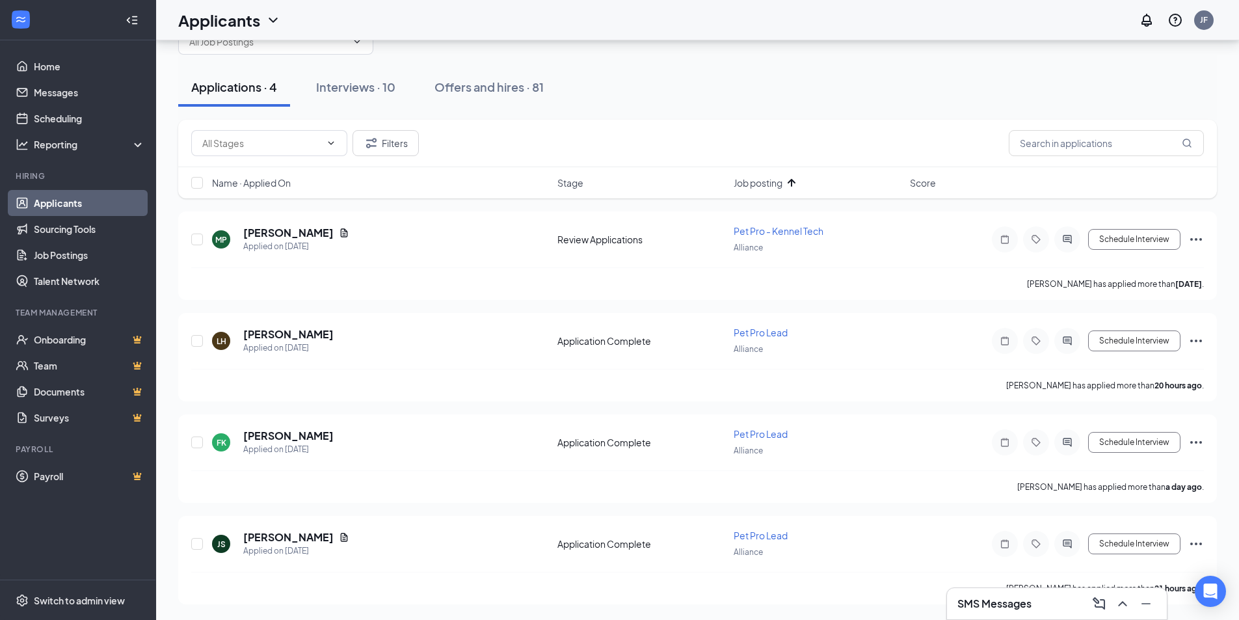
click at [799, 21] on div "Applicants JF" at bounding box center [697, 20] width 1083 height 40
click at [1063, 442] on icon "ActiveChat" at bounding box center [1067, 442] width 8 height 8
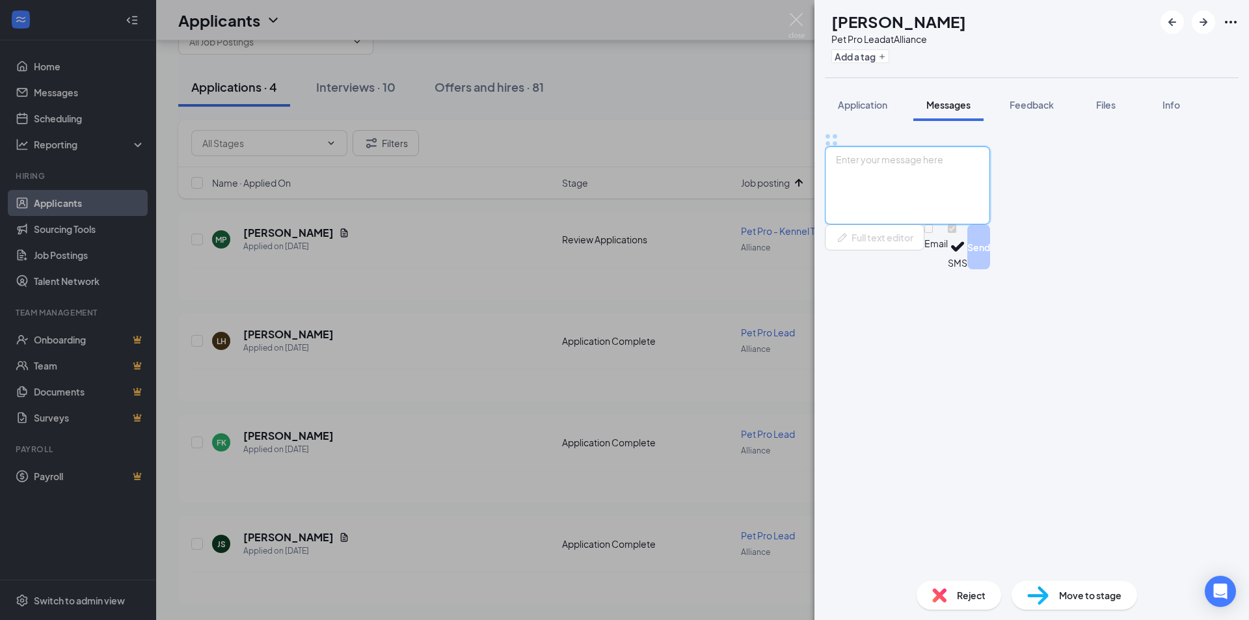
drag, startPoint x: 964, startPoint y: 501, endPoint x: 966, endPoint y: 490, distance: 11.2
click at [965, 224] on textarea at bounding box center [907, 185] width 165 height 78
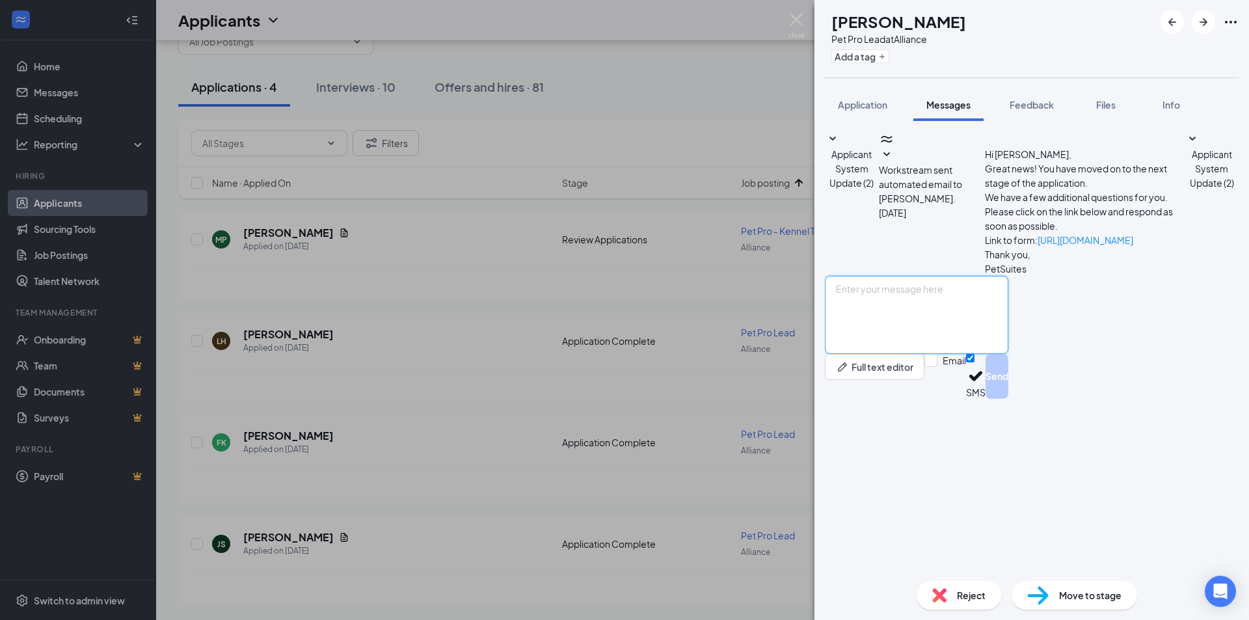
paste textarea "What days this week would you be available to come in for an interview?"
type textarea "What days this week would you be available to come in for an interview?"
click at [1008, 399] on button "Send" at bounding box center [996, 376] width 23 height 45
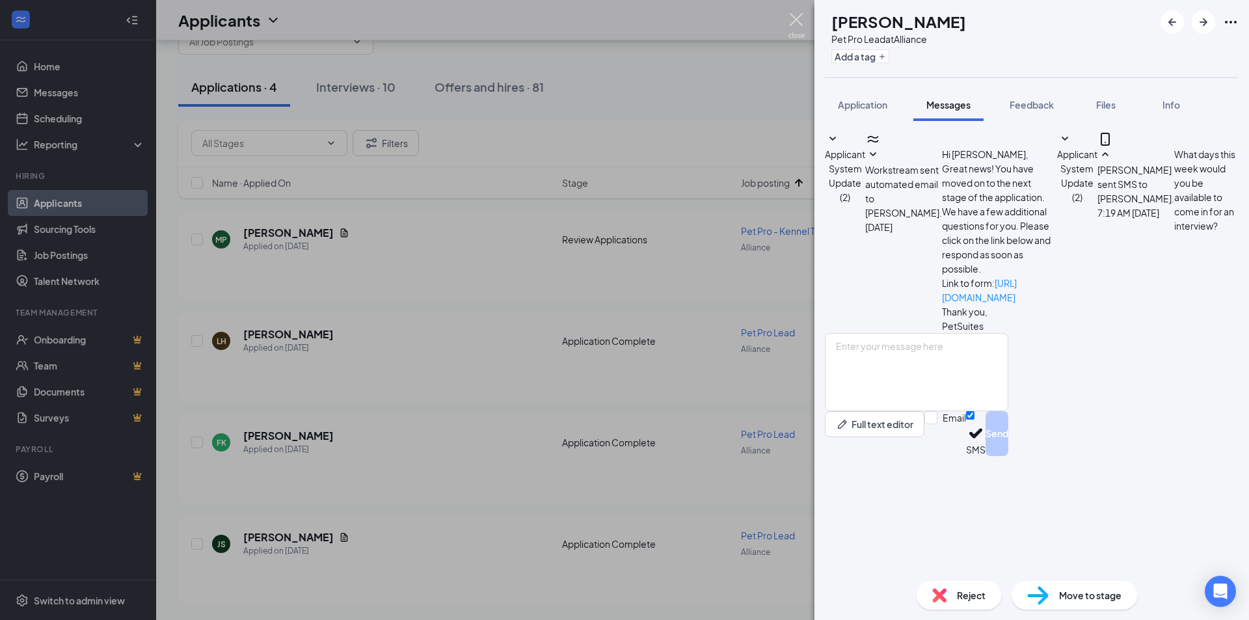
click at [793, 18] on img at bounding box center [796, 25] width 16 height 25
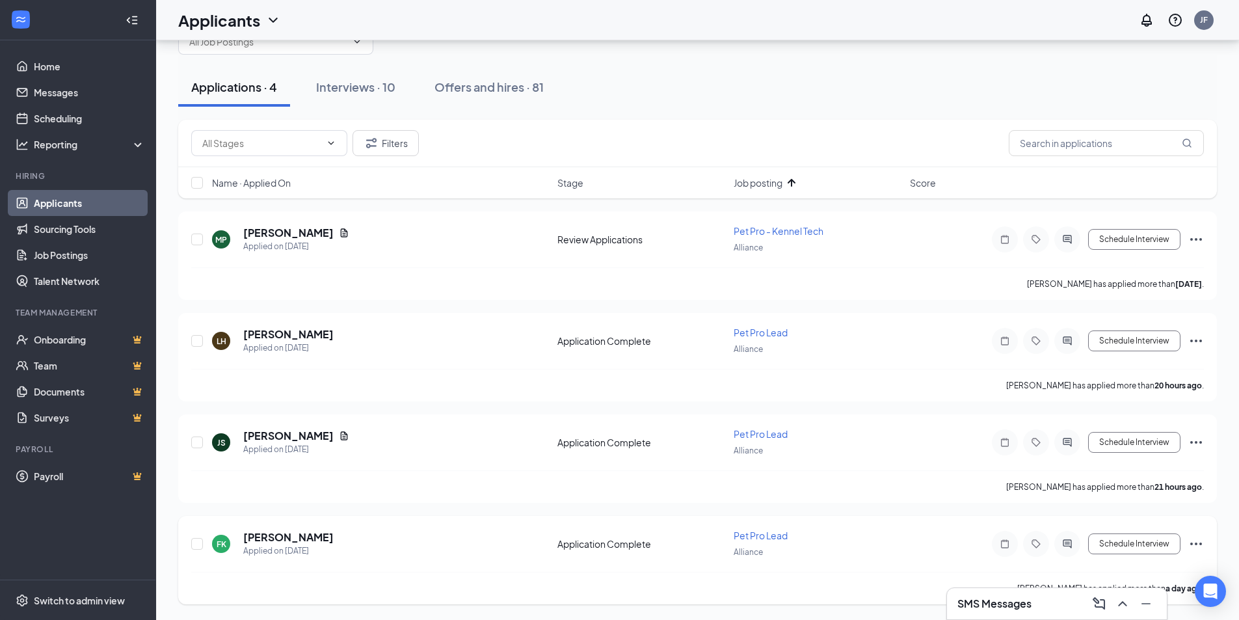
click at [1069, 537] on div at bounding box center [1067, 544] width 26 height 26
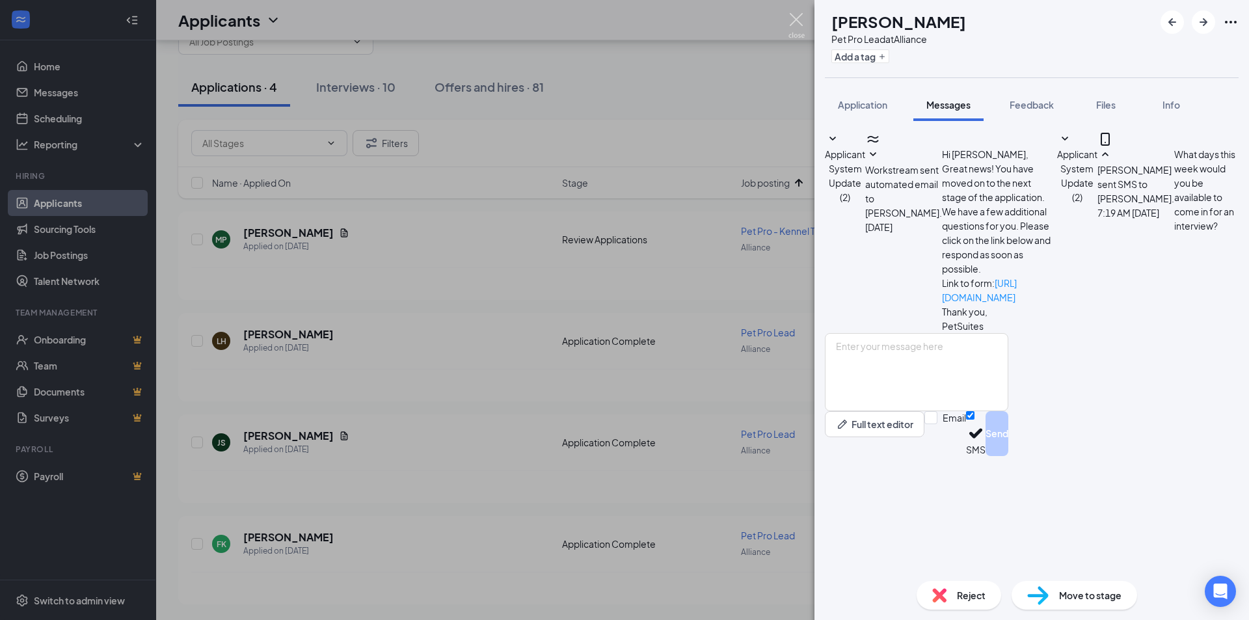
click at [795, 14] on img at bounding box center [796, 25] width 16 height 25
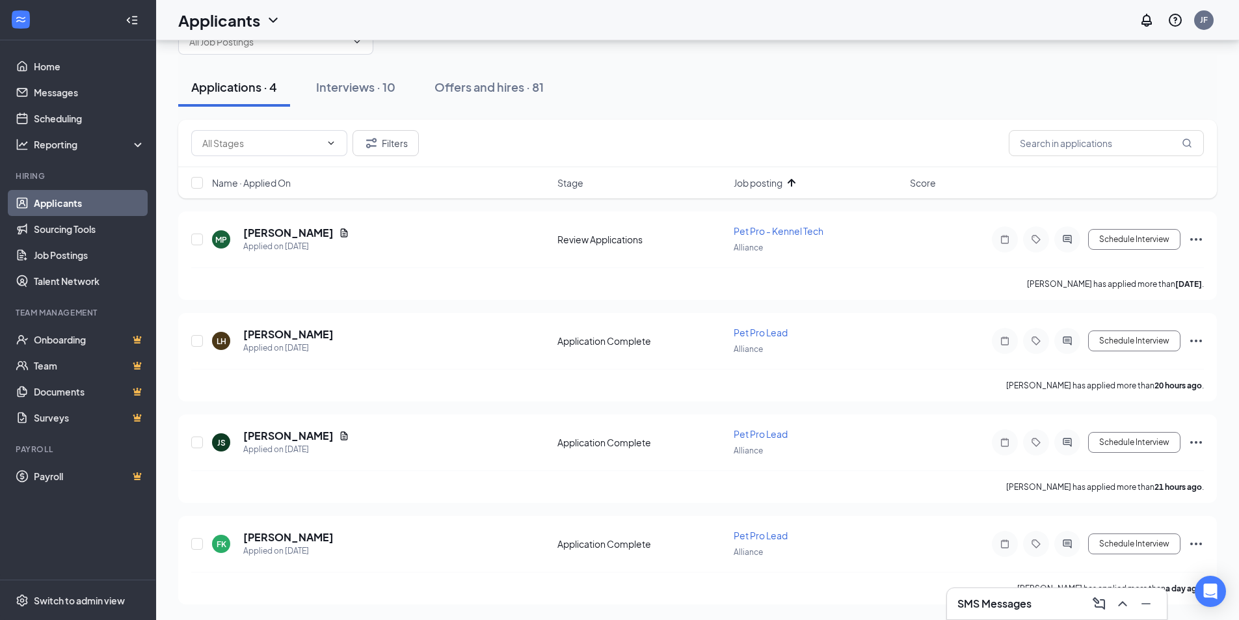
click at [1033, 597] on div "SMS Messages" at bounding box center [1056, 603] width 199 height 21
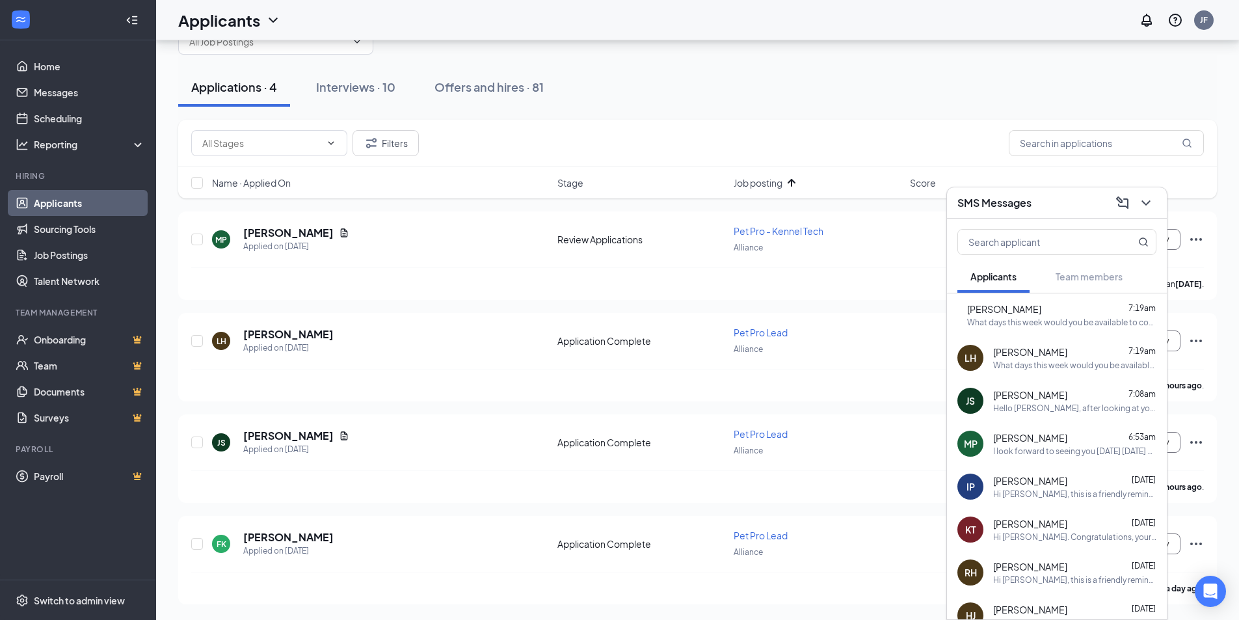
click at [1086, 405] on div "Hello Jamie, after looking at your attached resume, I just wanted to make sure …" at bounding box center [1074, 408] width 163 height 11
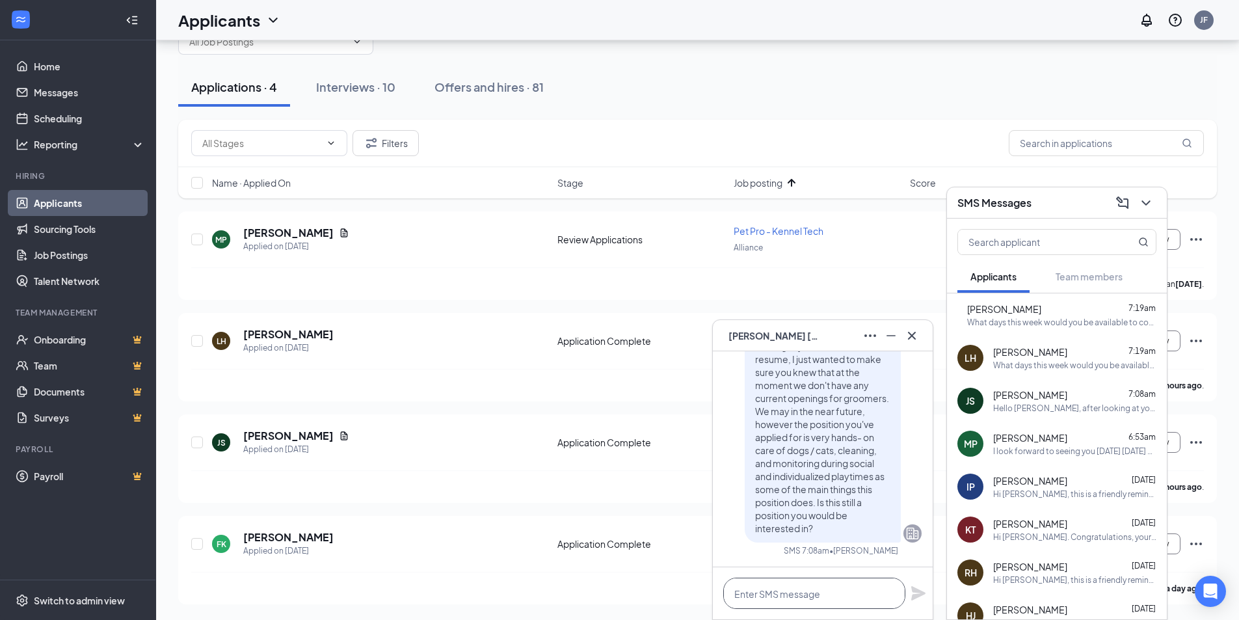
click at [866, 583] on textarea at bounding box center [814, 592] width 182 height 31
paste textarea "What days this week would you be available to come in for an interview?"
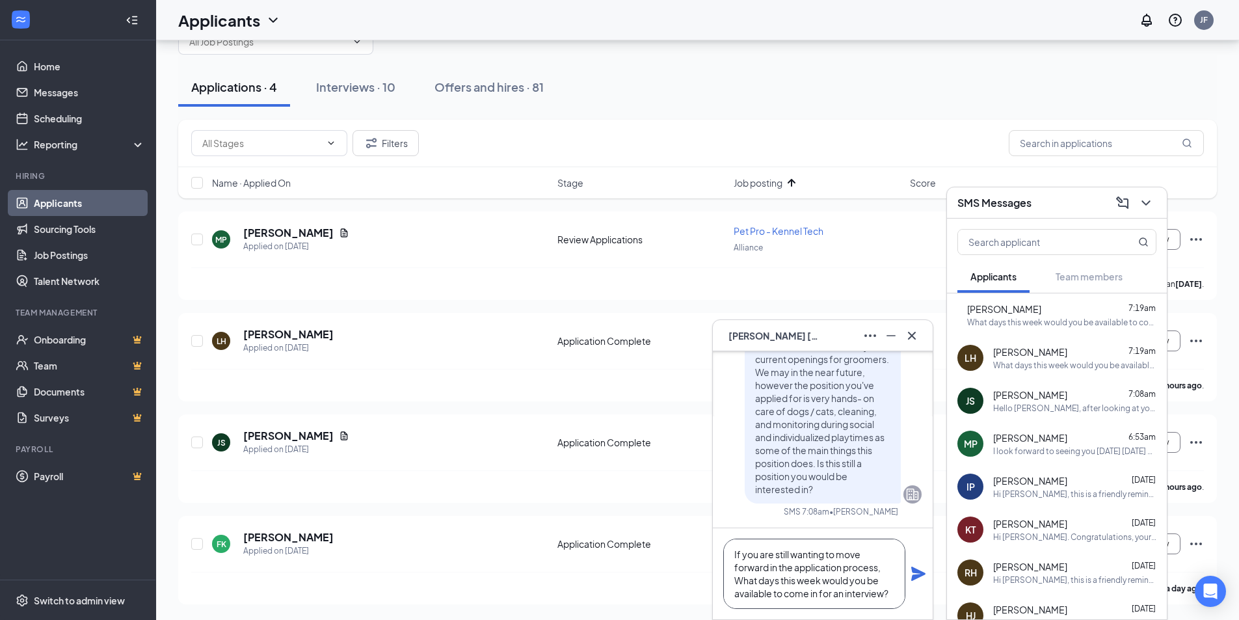
click at [745, 583] on textarea "If you are still wanting to move forward in the application process, What days …" at bounding box center [814, 573] width 182 height 70
type textarea "If you are still wanting to move forward in the application process, what days …"
click at [922, 582] on div "If you are still wanting to move forward in the application process, what days …" at bounding box center [823, 573] width 220 height 91
click at [920, 574] on icon "Plane" at bounding box center [918, 573] width 14 height 14
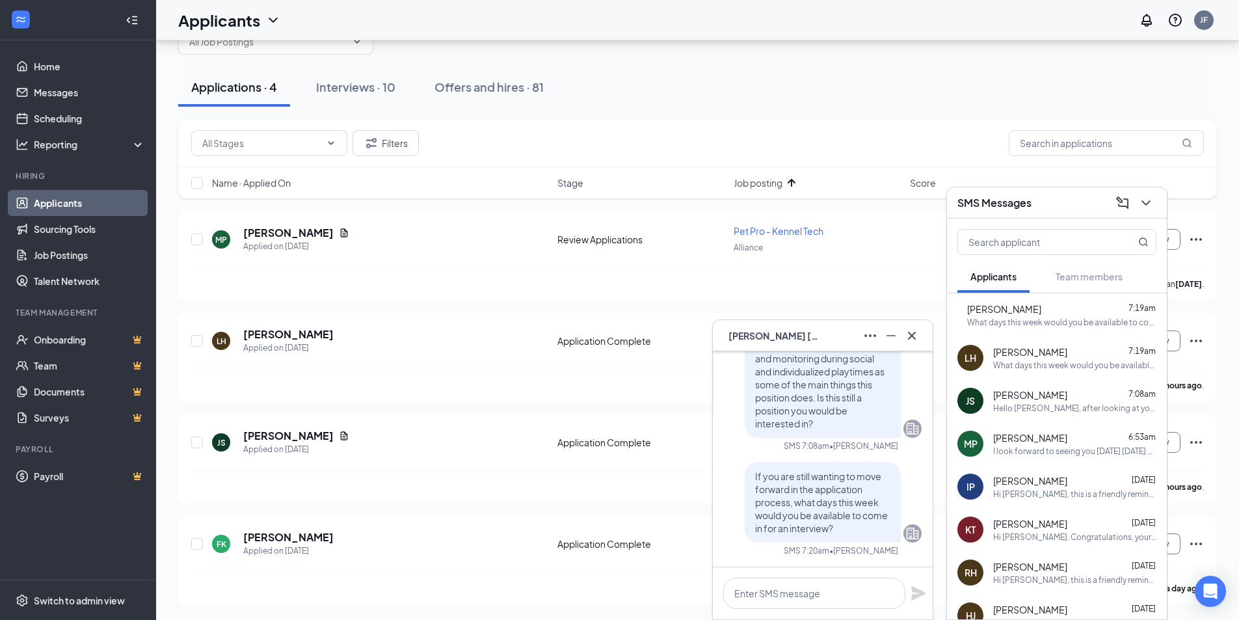
scroll to position [0, 0]
click at [912, 334] on icon "Cross" at bounding box center [912, 335] width 8 height 8
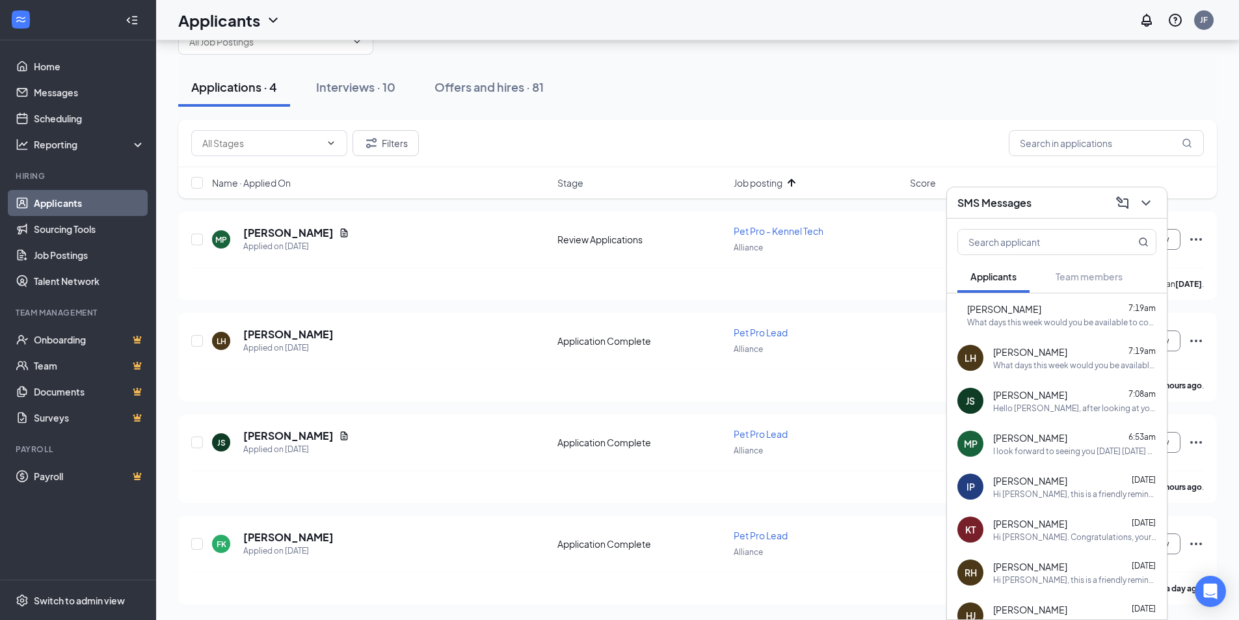
click at [1059, 195] on div "SMS Messages" at bounding box center [1056, 202] width 199 height 20
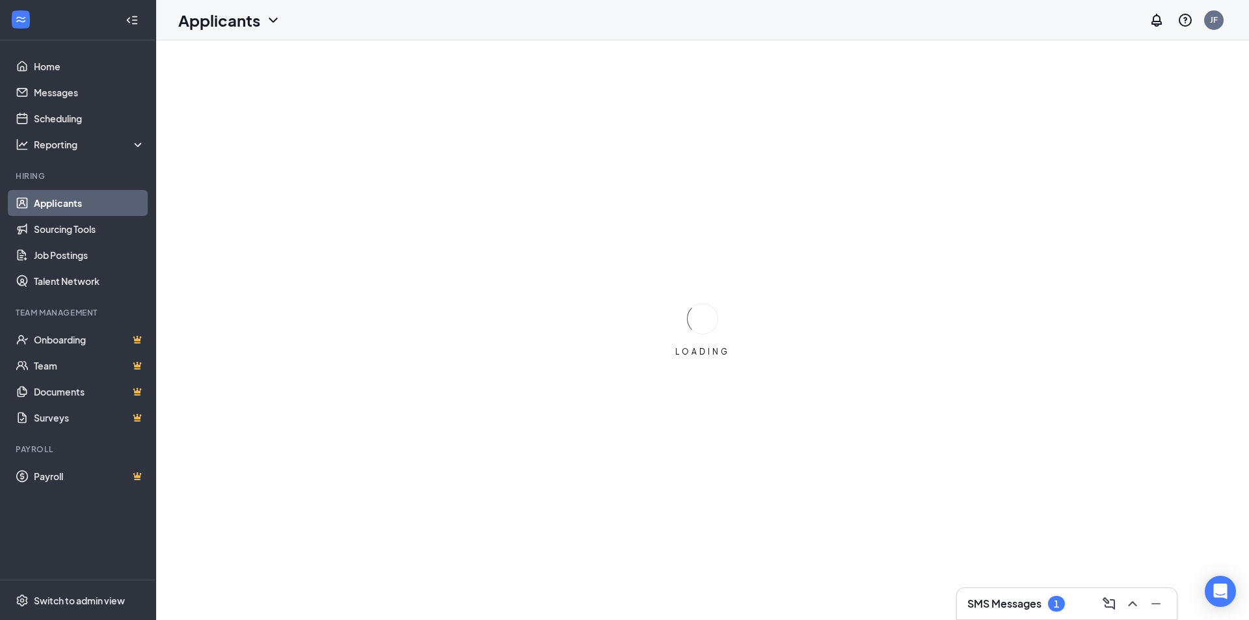
click at [1009, 597] on div "SMS Messages 1" at bounding box center [1066, 603] width 199 height 21
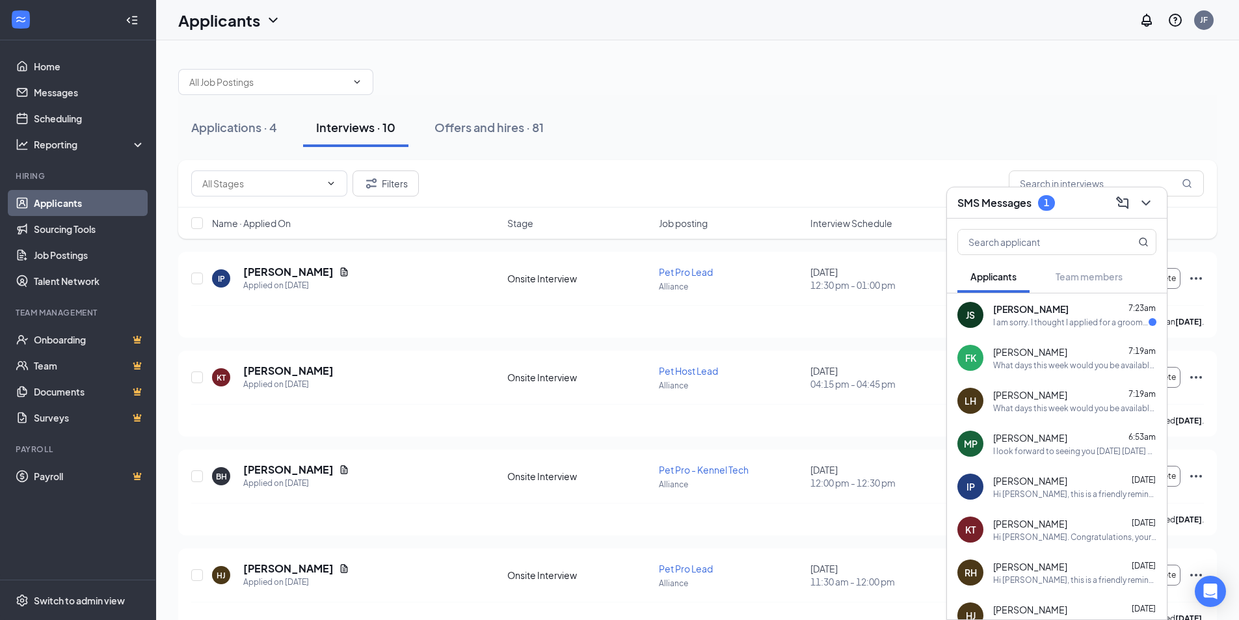
click at [1074, 331] on div "JS Jamie Shue 7:23am I am sorry. I thought I applied for a grooming position. T…" at bounding box center [1057, 314] width 220 height 43
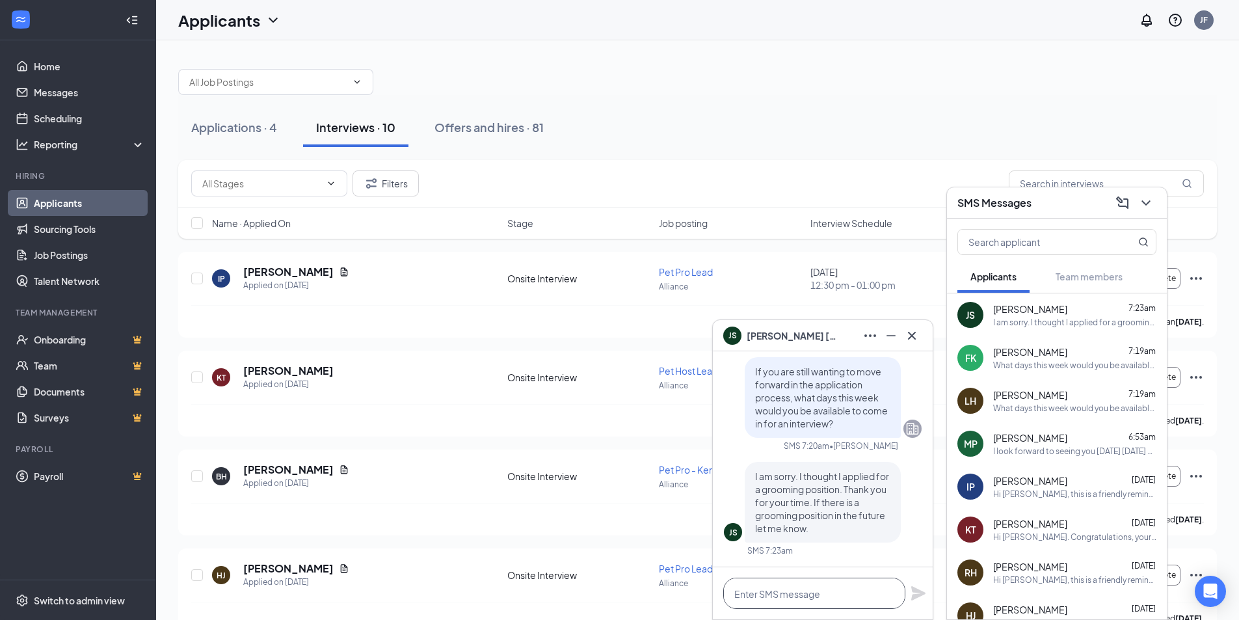
click at [862, 589] on textarea at bounding box center [814, 592] width 182 height 31
type textarea "Absolutely! Thank you!"
click at [920, 595] on icon "Plane" at bounding box center [918, 593] width 14 height 14
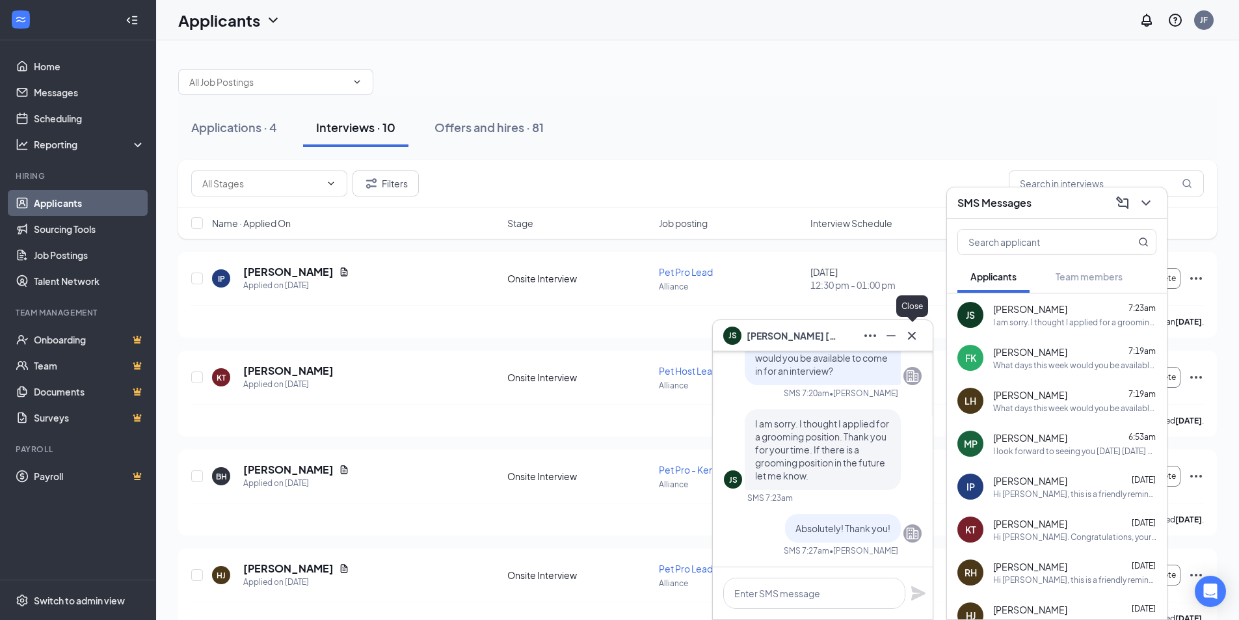
click at [915, 334] on icon "Cross" at bounding box center [912, 336] width 16 height 16
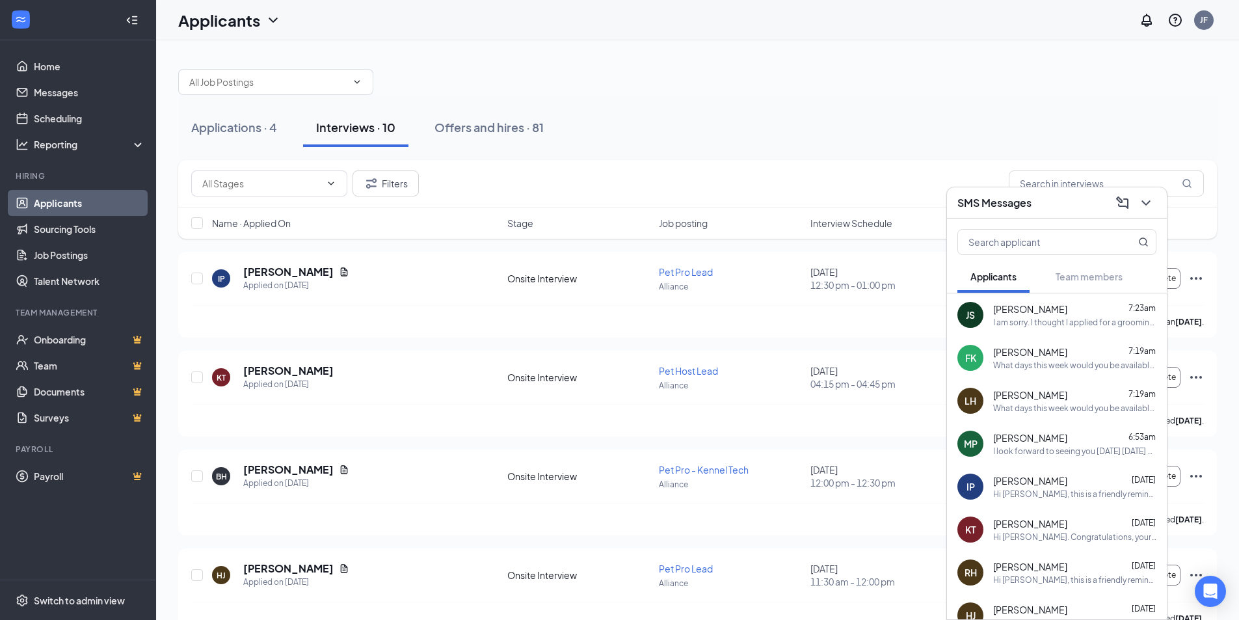
click at [1089, 202] on div "SMS Messages" at bounding box center [1056, 202] width 199 height 20
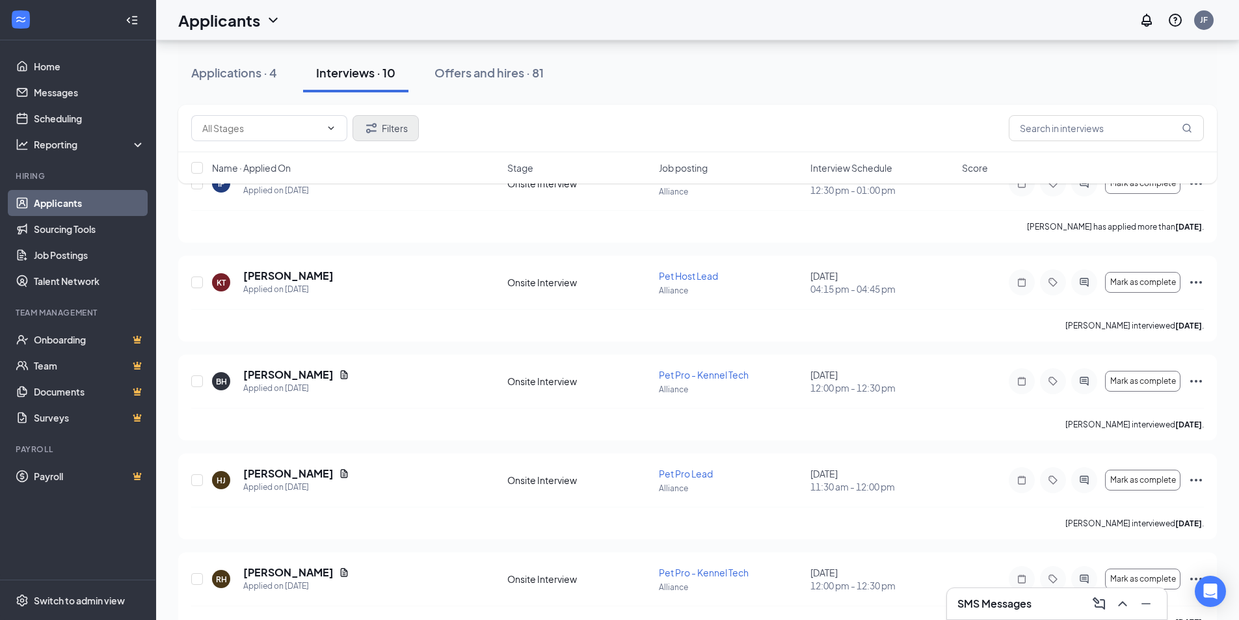
scroll to position [0, 0]
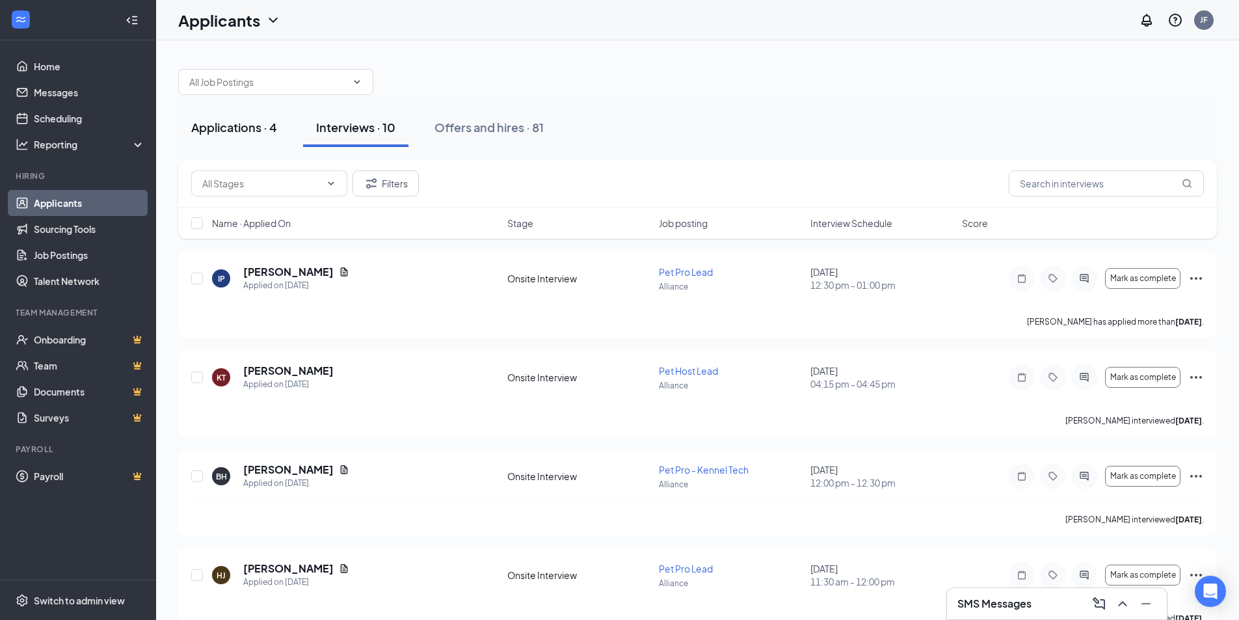
click at [271, 129] on div "Applications · 4" at bounding box center [234, 127] width 86 height 16
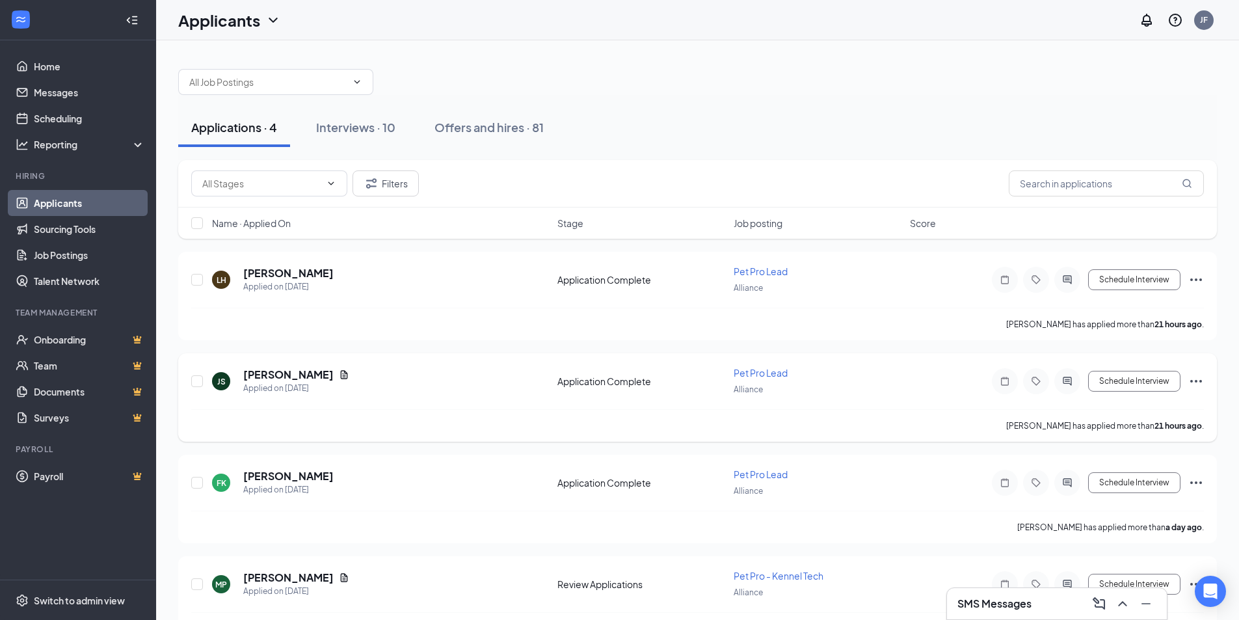
click at [1201, 379] on icon "Ellipses" at bounding box center [1196, 381] width 16 height 16
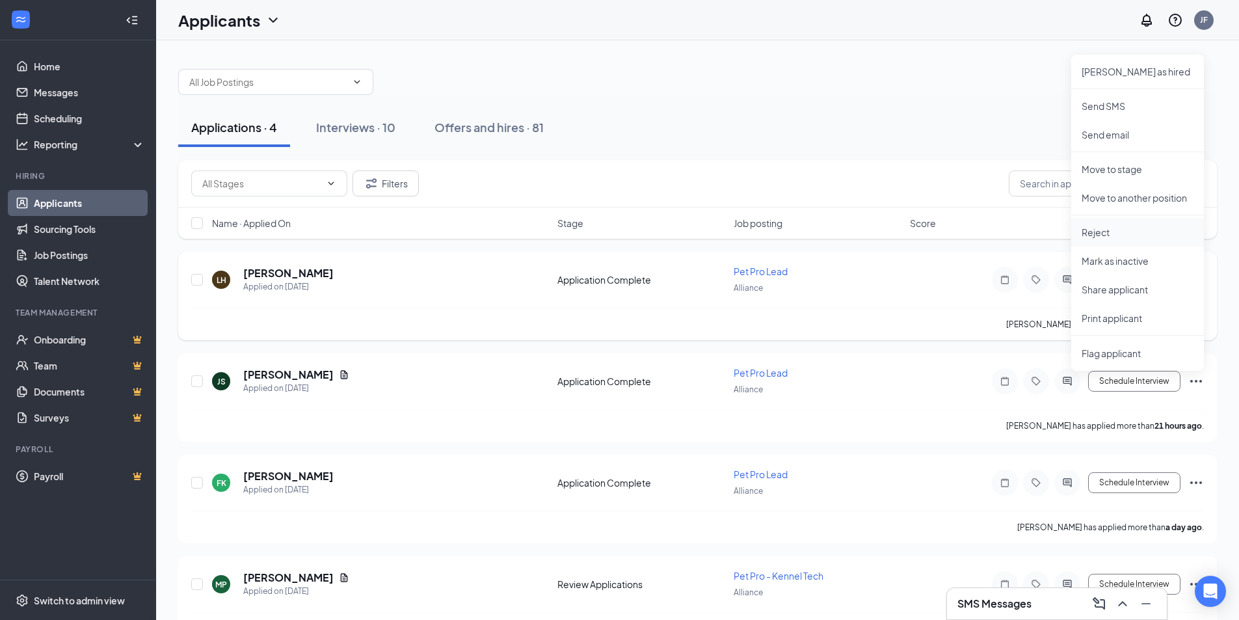
click at [1111, 234] on p "Reject" at bounding box center [1138, 232] width 112 height 13
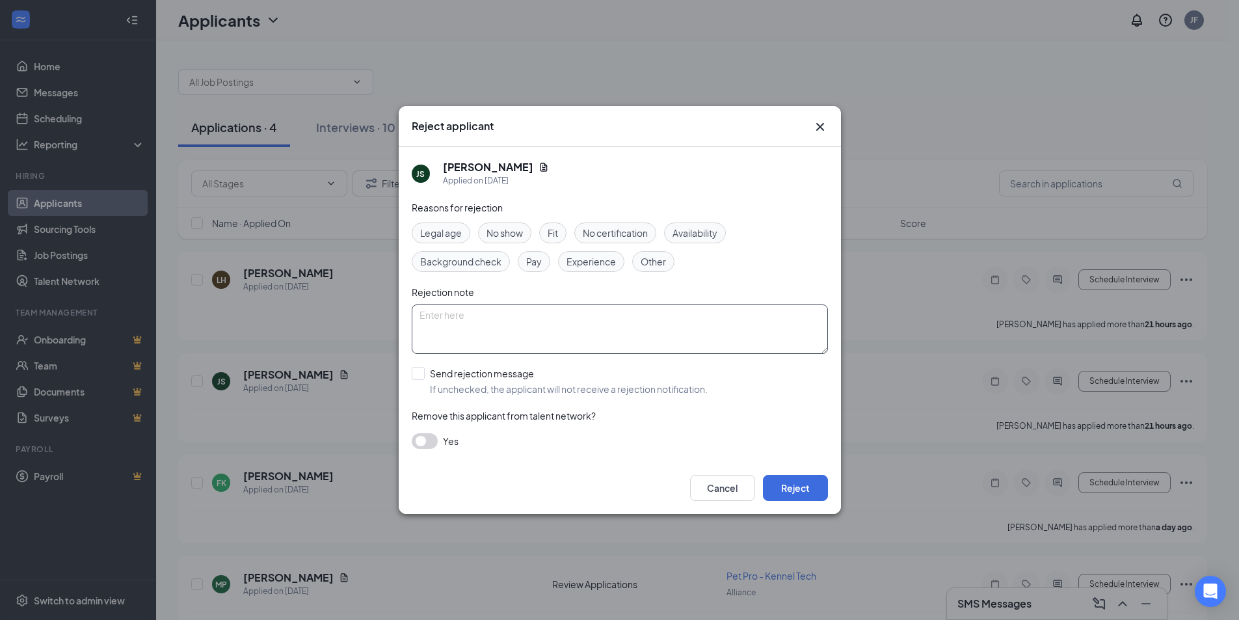
click at [482, 325] on textarea at bounding box center [620, 328] width 416 height 49
type textarea "wanted grooming position"
click at [816, 489] on button "Reject" at bounding box center [795, 488] width 65 height 26
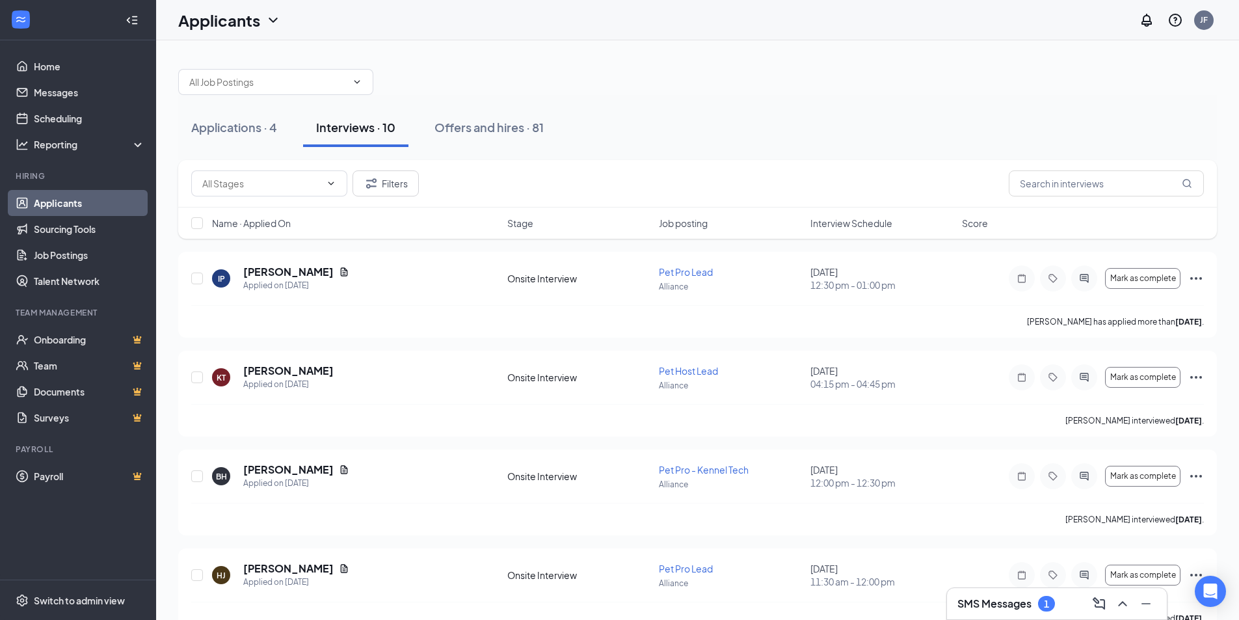
drag, startPoint x: 239, startPoint y: 131, endPoint x: 360, endPoint y: 233, distance: 157.8
click at [240, 131] on div "Applications · 4" at bounding box center [234, 127] width 86 height 16
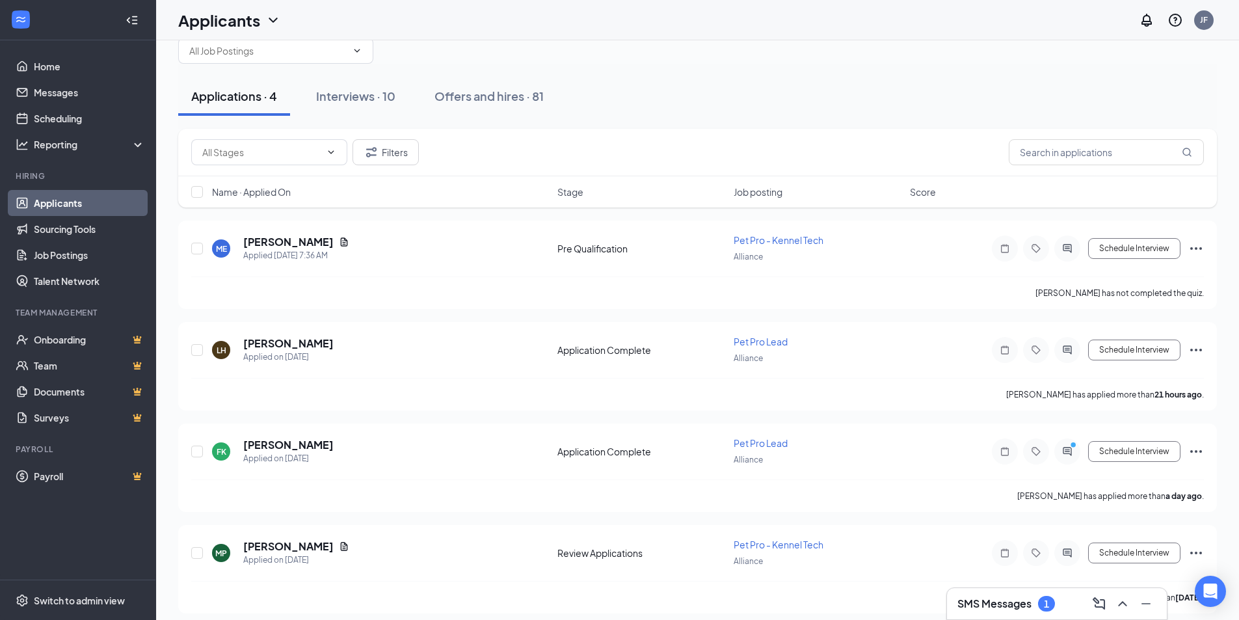
scroll to position [40, 0]
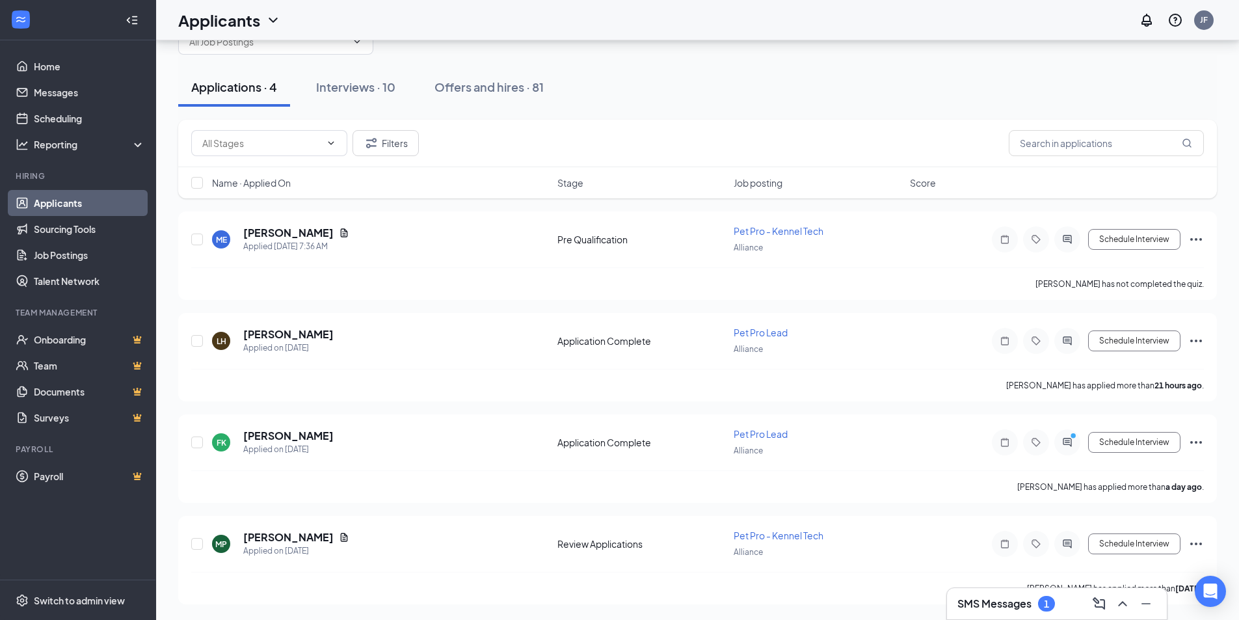
click at [1007, 597] on h3 "SMS Messages" at bounding box center [994, 603] width 74 height 14
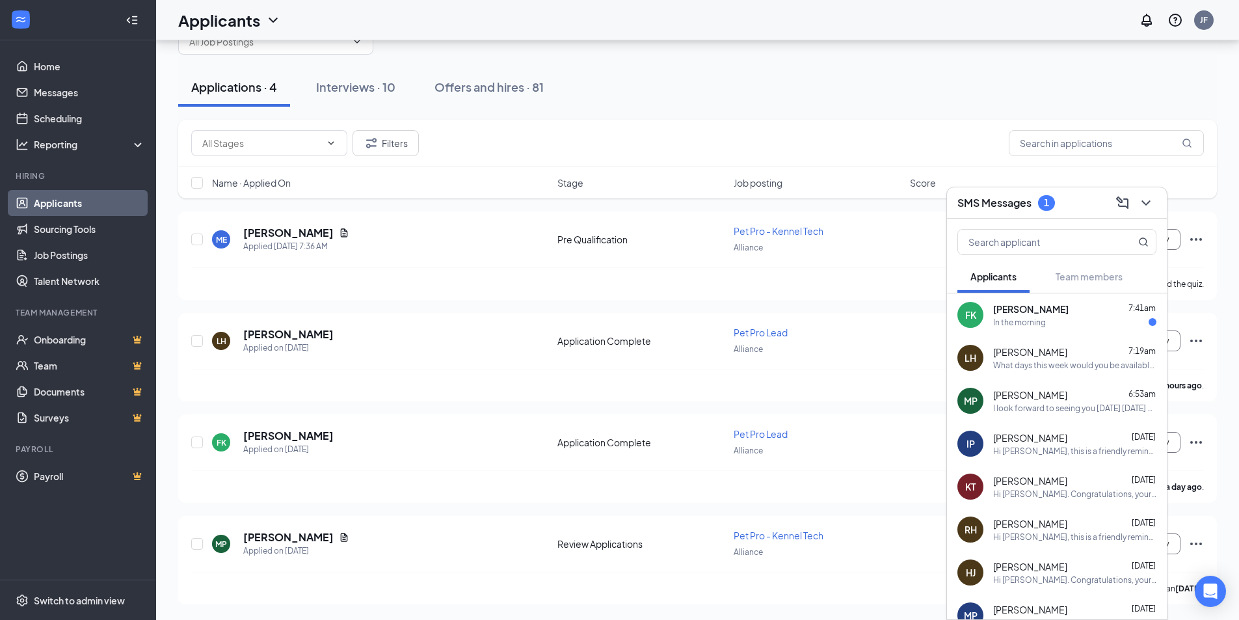
click at [1059, 326] on div "In the morning" at bounding box center [1074, 322] width 163 height 11
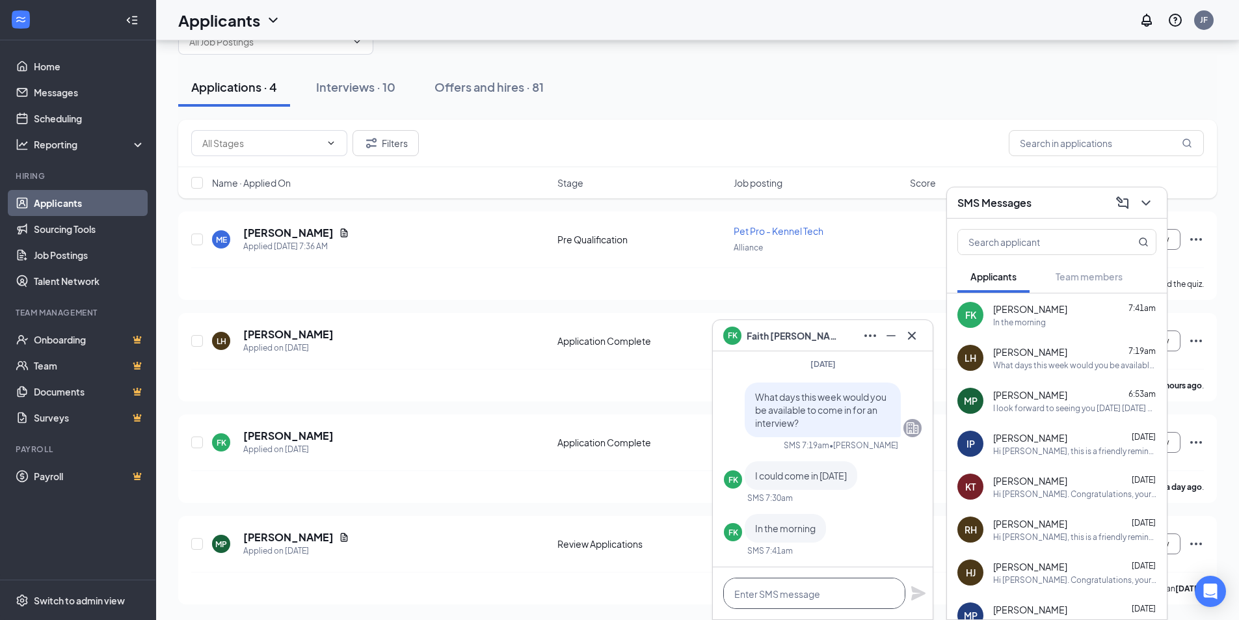
click at [792, 594] on textarea at bounding box center [814, 592] width 182 height 31
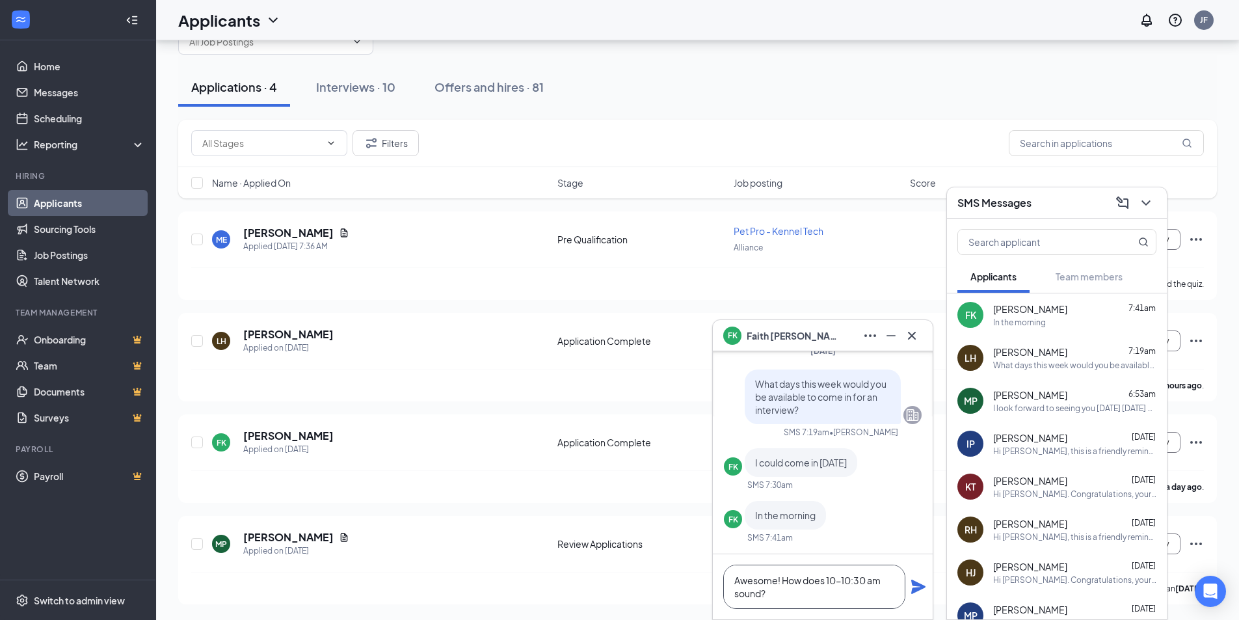
type textarea "Awesome! How does 10-10:30 am sound?"
click at [914, 592] on icon "Plane" at bounding box center [918, 586] width 14 height 14
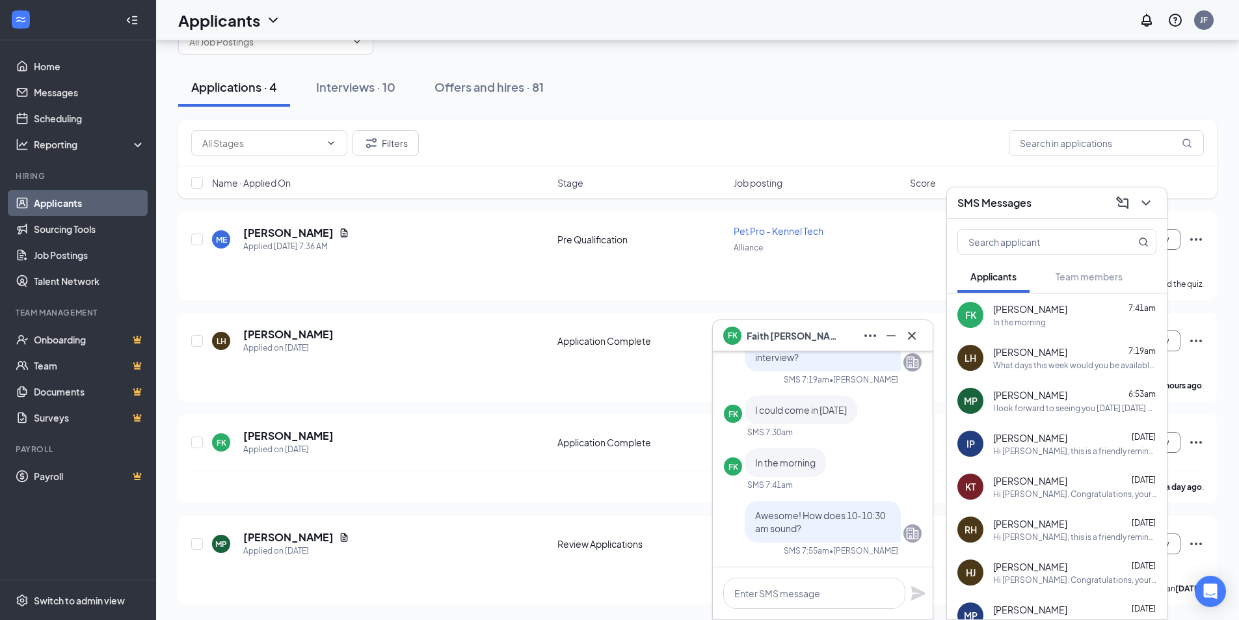
scroll to position [0, 0]
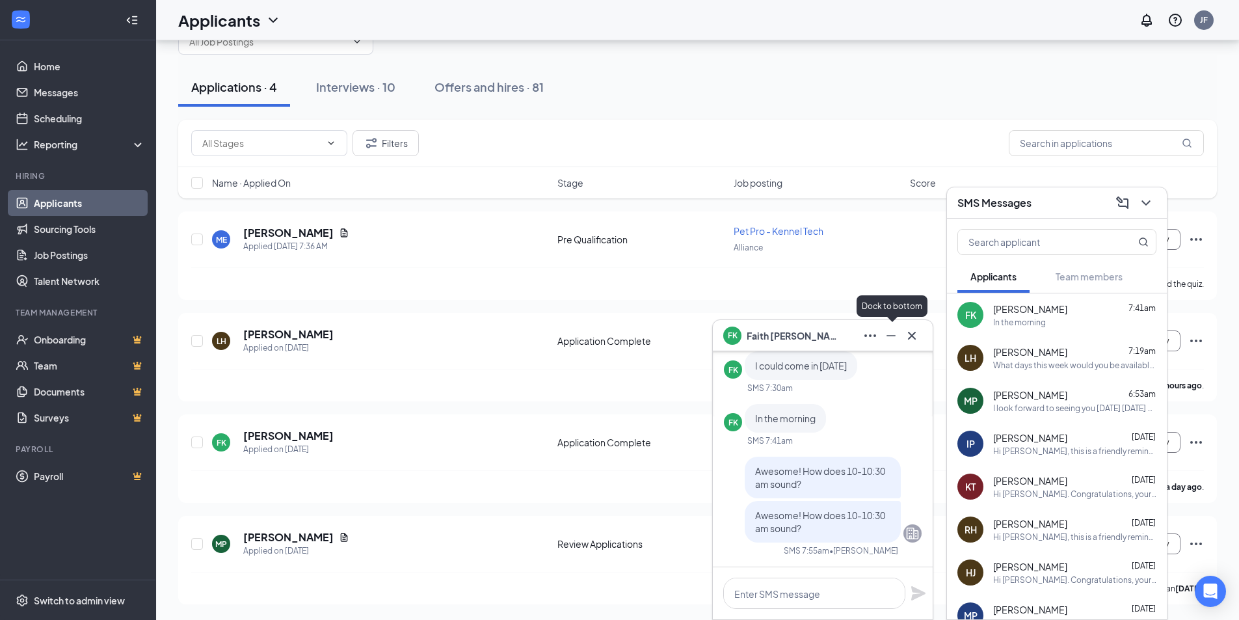
click at [890, 339] on icon "Minimize" at bounding box center [891, 336] width 16 height 16
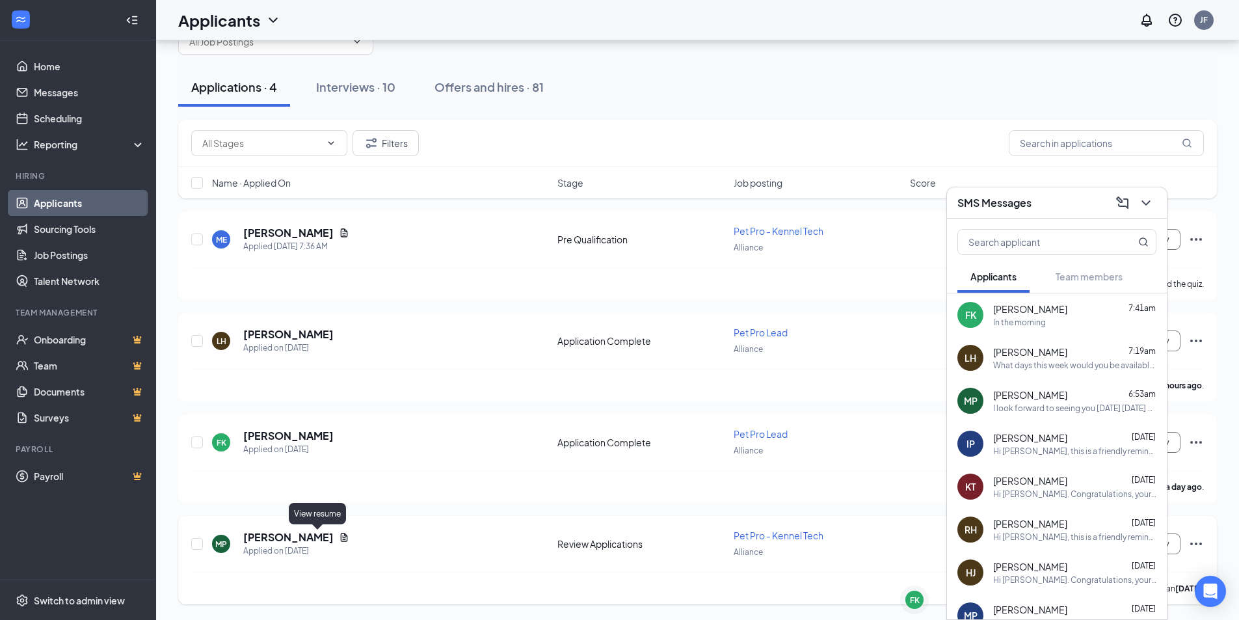
click at [339, 538] on icon "Document" at bounding box center [344, 537] width 10 height 10
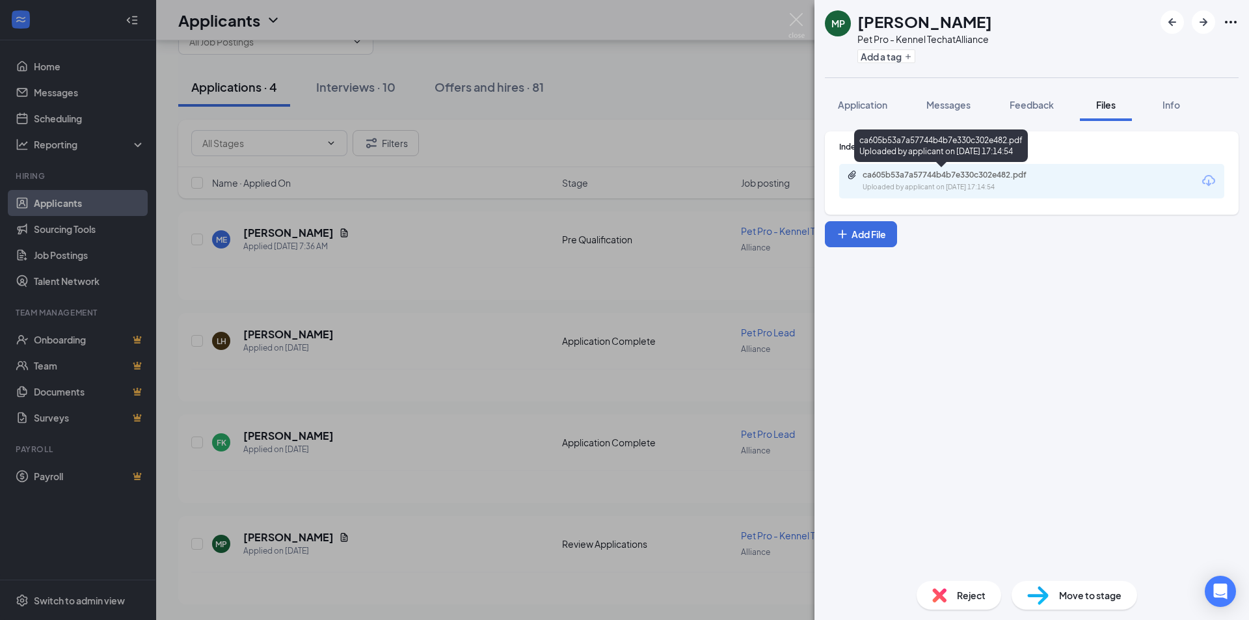
click at [996, 183] on div "Uploaded by applicant on Sep 11, 2025 at 17:14:54" at bounding box center [959, 187] width 195 height 10
click at [804, 18] on div "MP Michael Pate Pet Pro - Kennel Tech at Alliance Add a tag Application Message…" at bounding box center [624, 310] width 1249 height 620
click at [803, 19] on img at bounding box center [796, 25] width 16 height 25
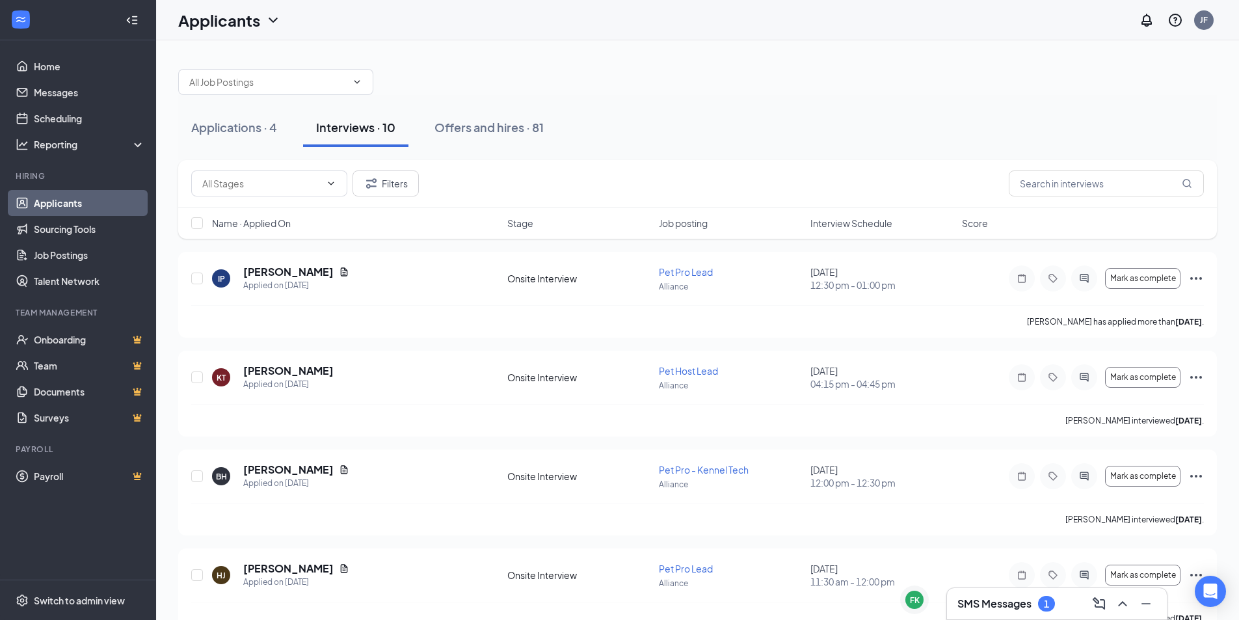
click at [1015, 600] on h3 "SMS Messages" at bounding box center [994, 603] width 74 height 14
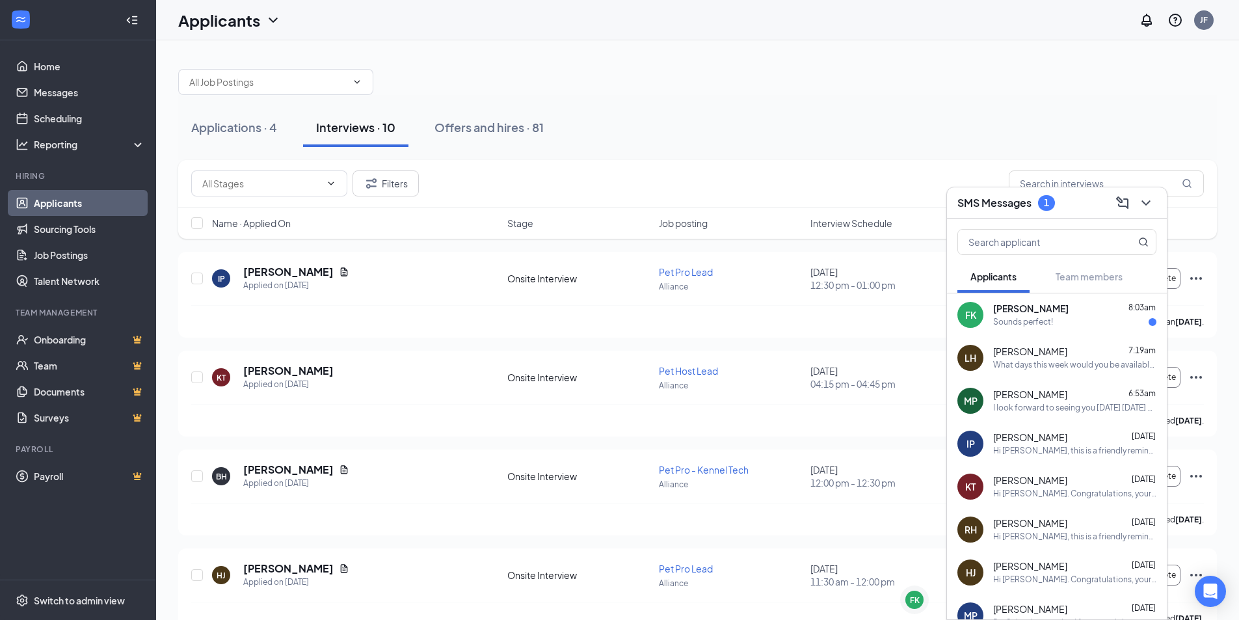
click at [1096, 320] on div "Sounds perfect!" at bounding box center [1074, 322] width 163 height 11
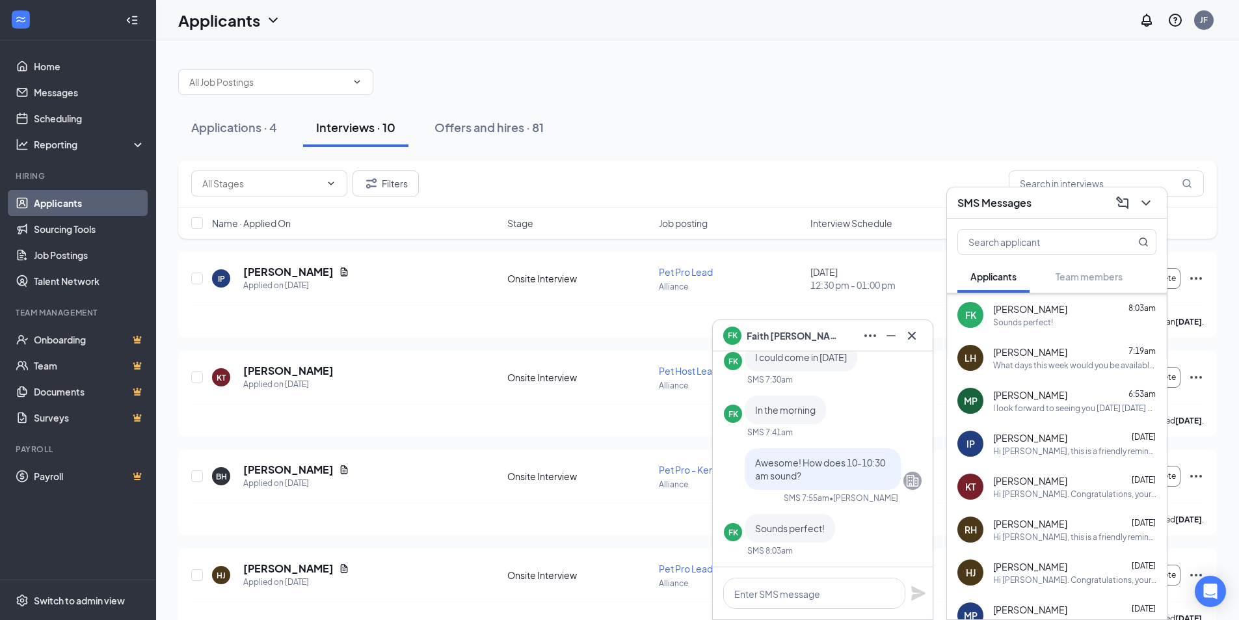
scroll to position [168, 0]
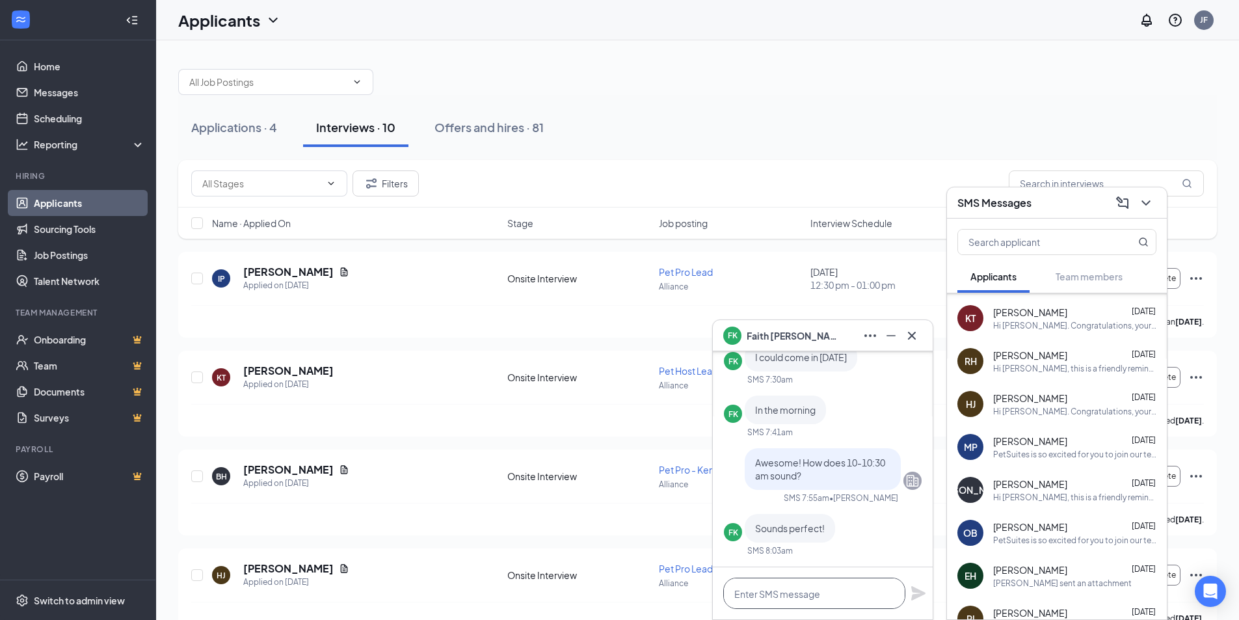
click at [794, 593] on textarea at bounding box center [814, 592] width 182 height 31
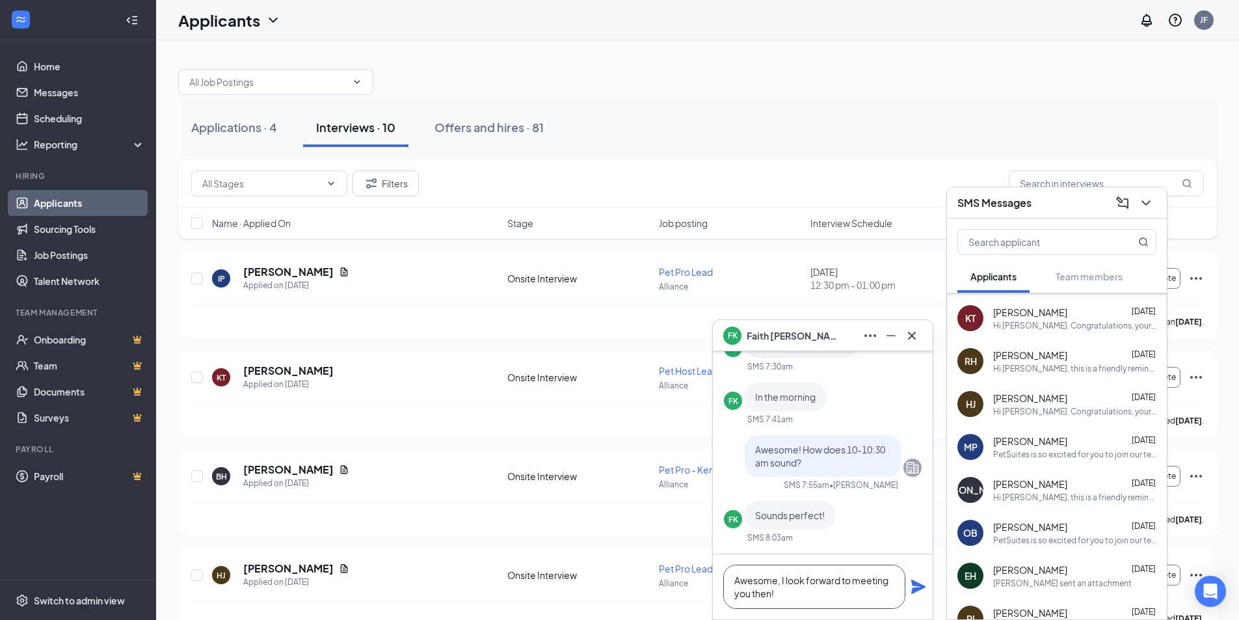
type textarea "Awesome, I look forward to meeting you then!"
click at [912, 591] on icon "Plane" at bounding box center [918, 587] width 16 height 16
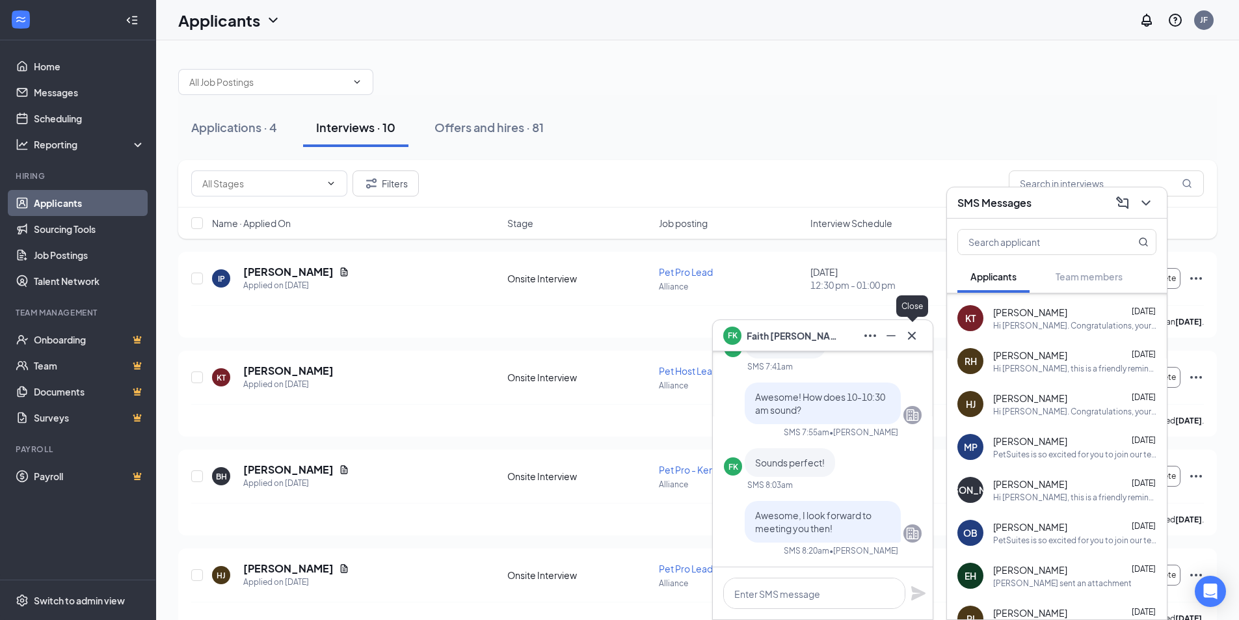
click at [920, 341] on button at bounding box center [911, 335] width 21 height 21
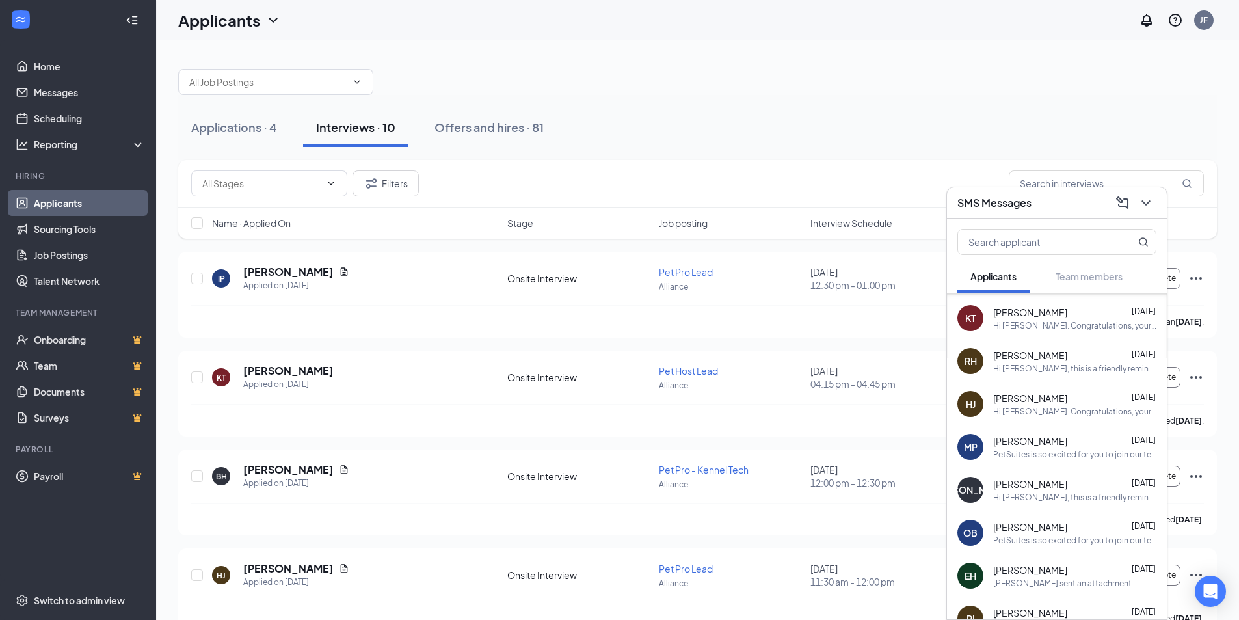
click at [1050, 208] on div "SMS Messages" at bounding box center [1056, 202] width 199 height 20
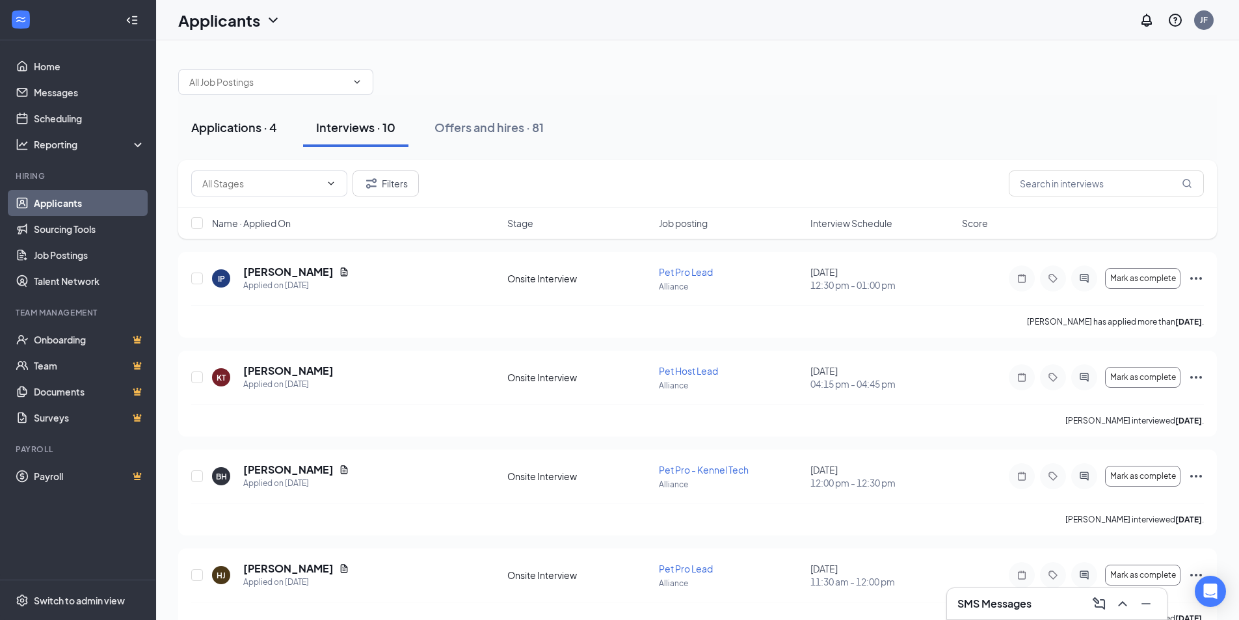
drag, startPoint x: 234, startPoint y: 124, endPoint x: 271, endPoint y: 121, distance: 36.5
click at [235, 125] on div "Applications · 4" at bounding box center [234, 127] width 86 height 16
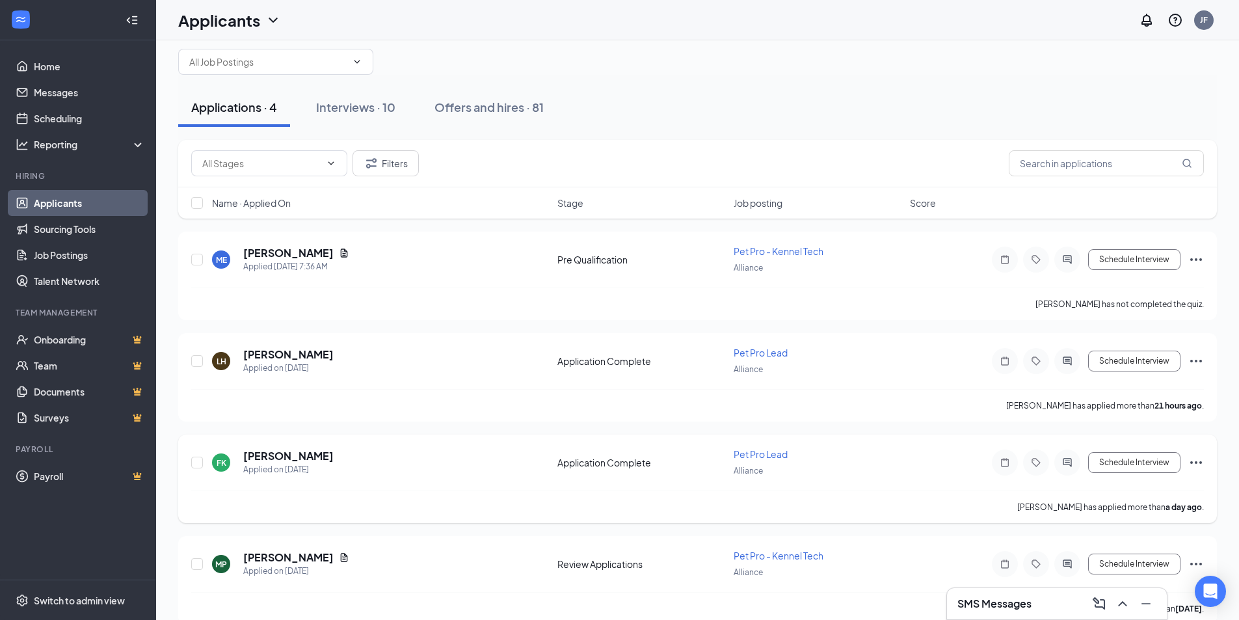
scroll to position [40, 0]
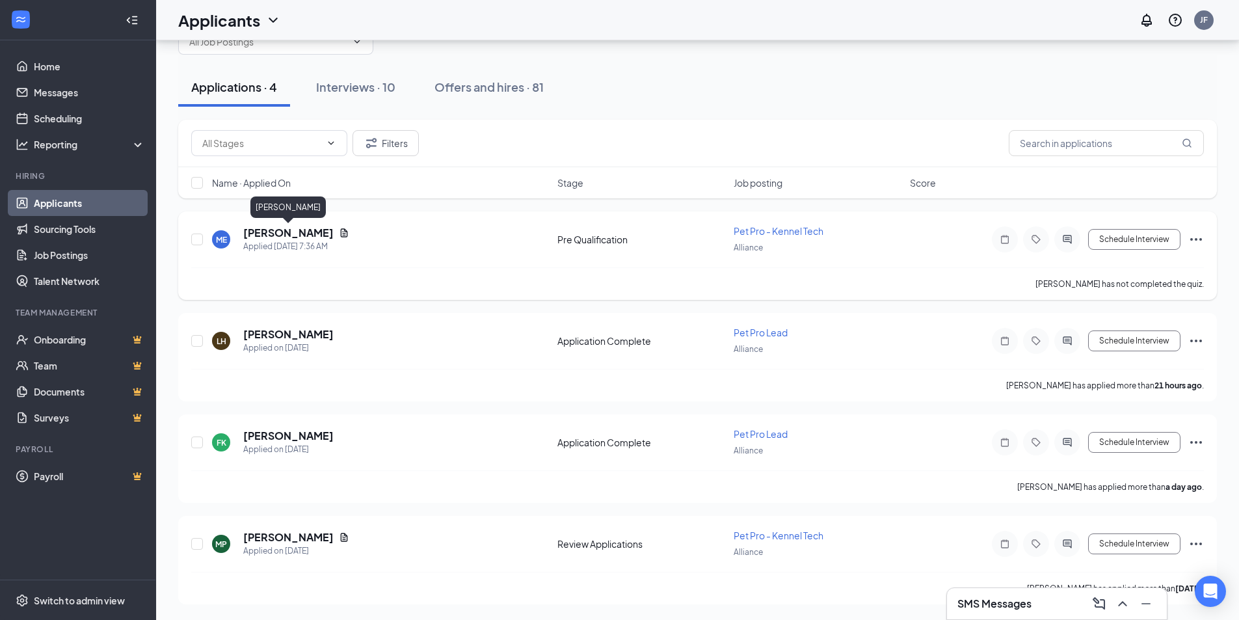
click at [293, 228] on h5 "[PERSON_NAME]" at bounding box center [288, 233] width 90 height 14
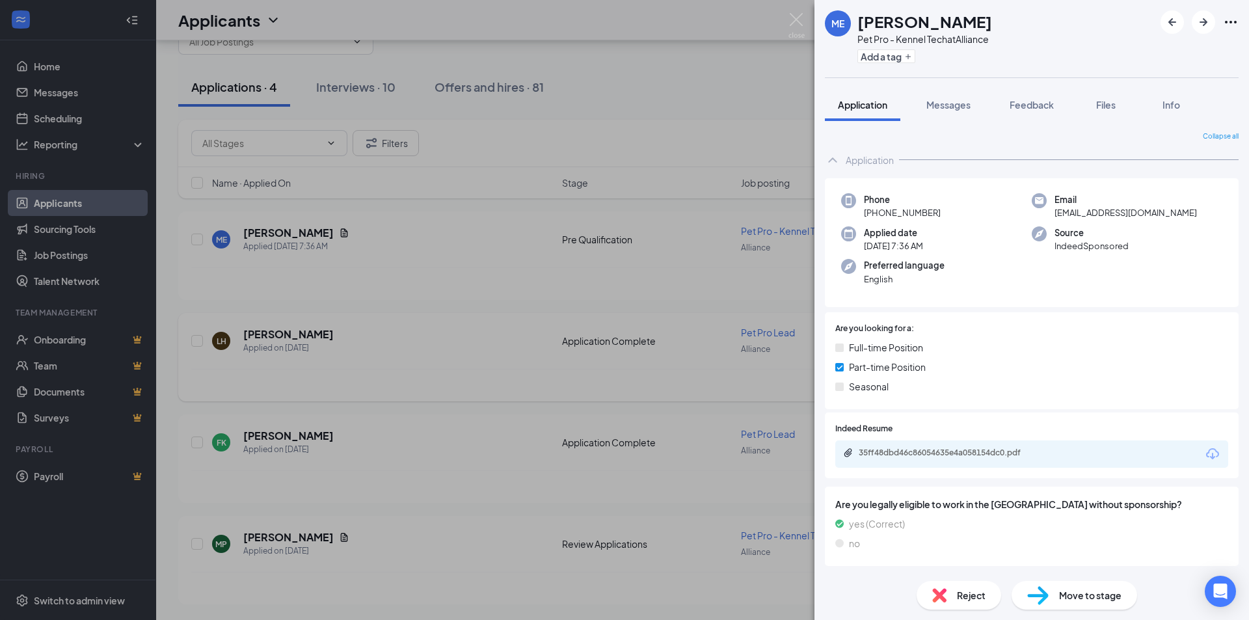
drag, startPoint x: 783, startPoint y: 23, endPoint x: 568, endPoint y: 341, distance: 383.1
click at [782, 23] on div "ME [PERSON_NAME] Pet Pro - Kennel Tech at Alliance Add a tag Application Messag…" at bounding box center [624, 310] width 1249 height 620
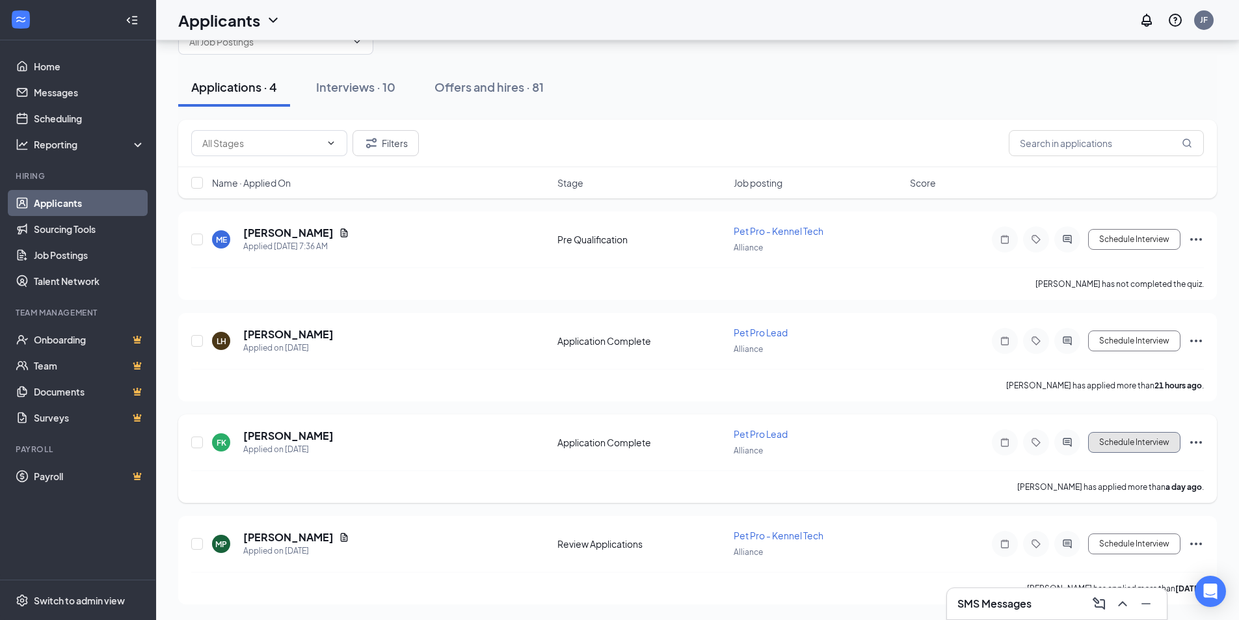
click at [1138, 444] on button "Schedule Interview" at bounding box center [1134, 442] width 92 height 21
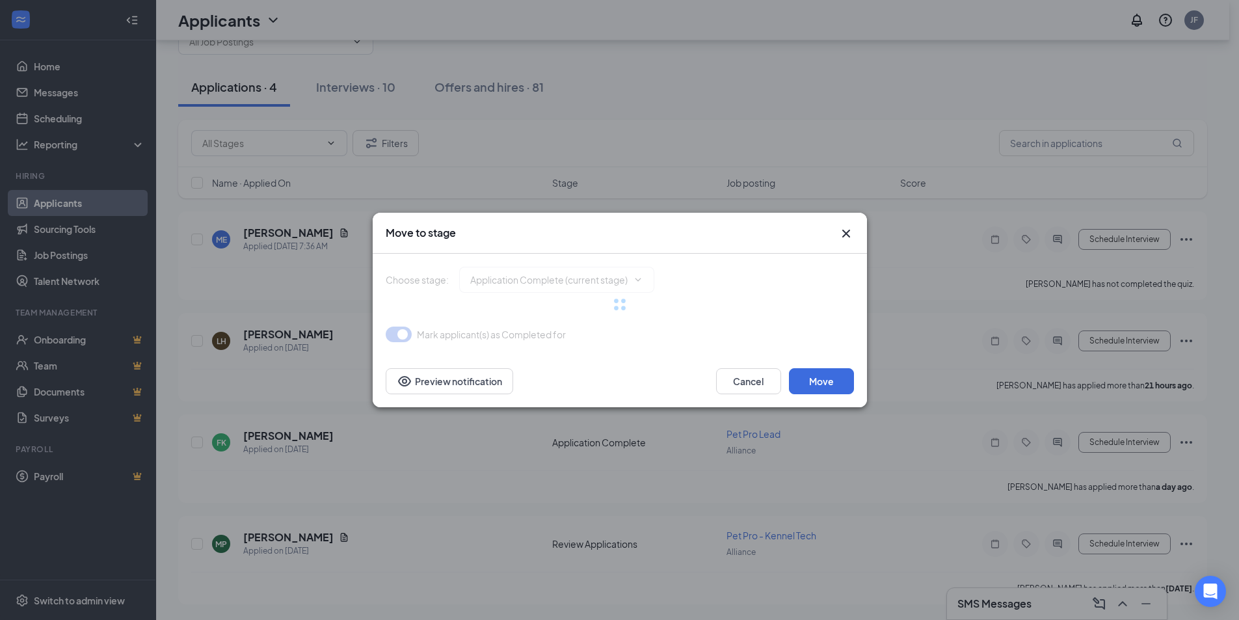
type input "Onsite Interview (next stage)"
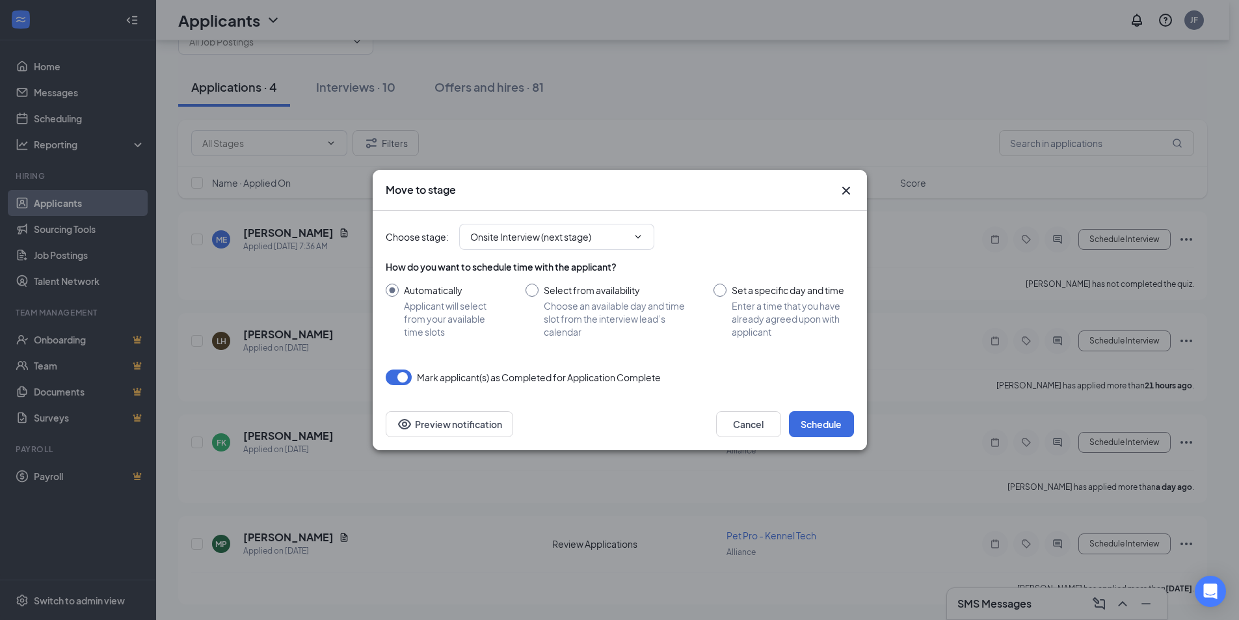
click at [817, 287] on input "Set a specific day and time Enter a time that you have already agreed upon with…" at bounding box center [783, 311] width 140 height 55
radio input "true"
radio input "false"
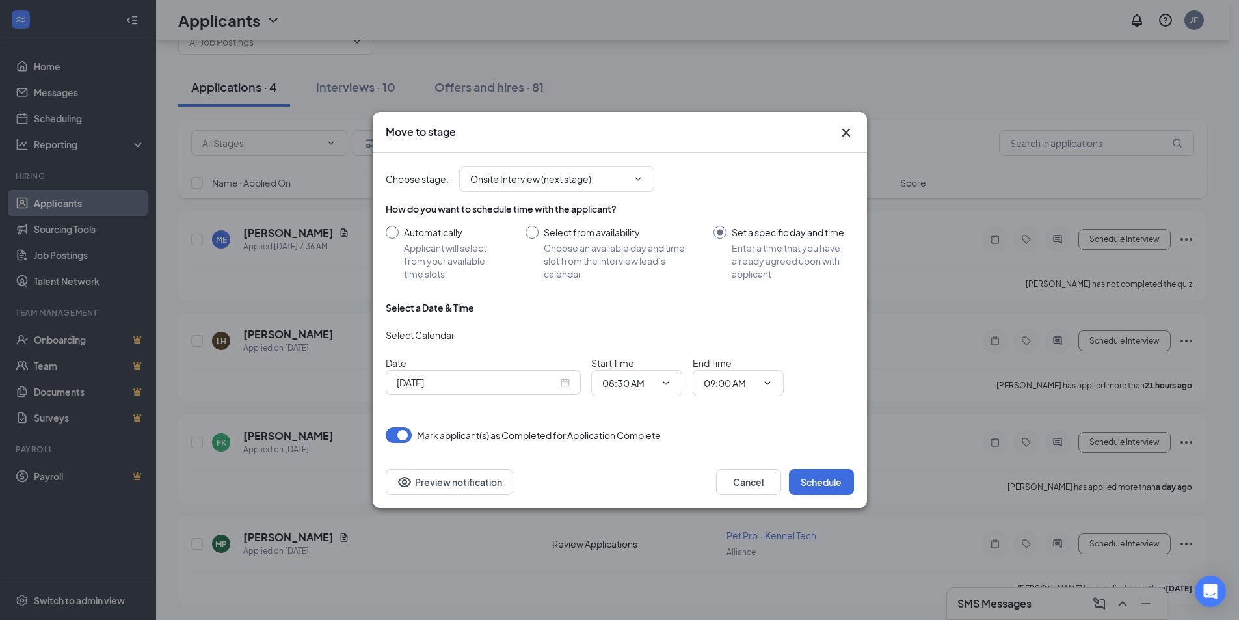
click at [512, 383] on input "[DATE]" at bounding box center [477, 382] width 161 height 14
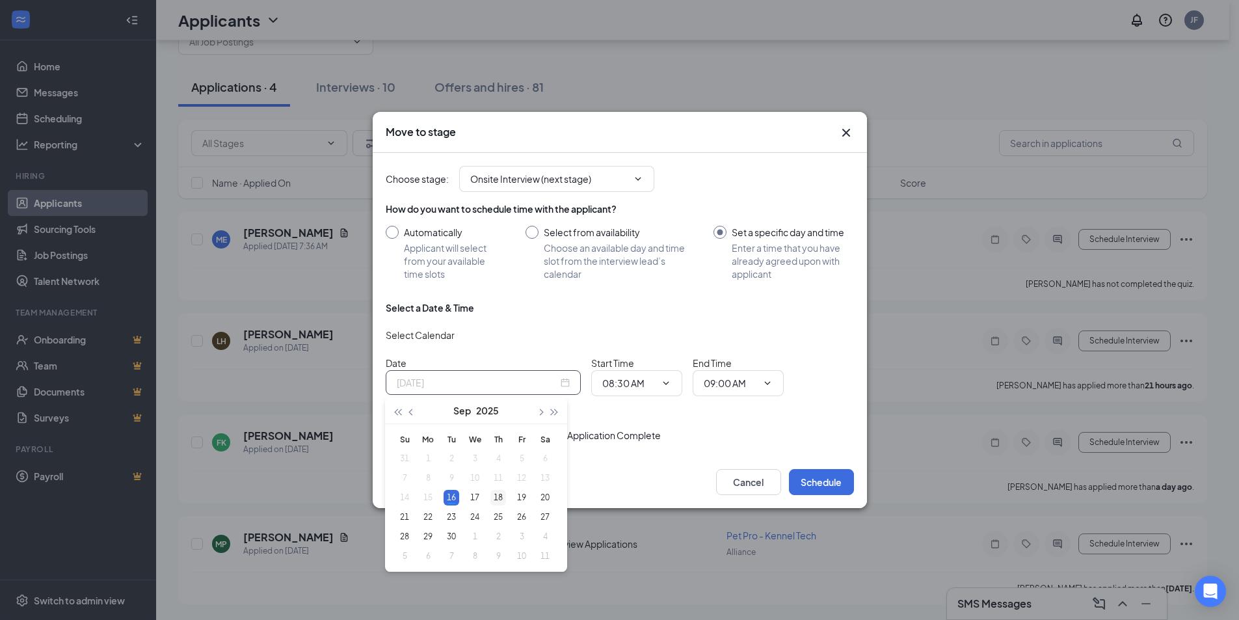
type input "[DATE]"
click at [503, 499] on div "18" at bounding box center [498, 498] width 16 height 16
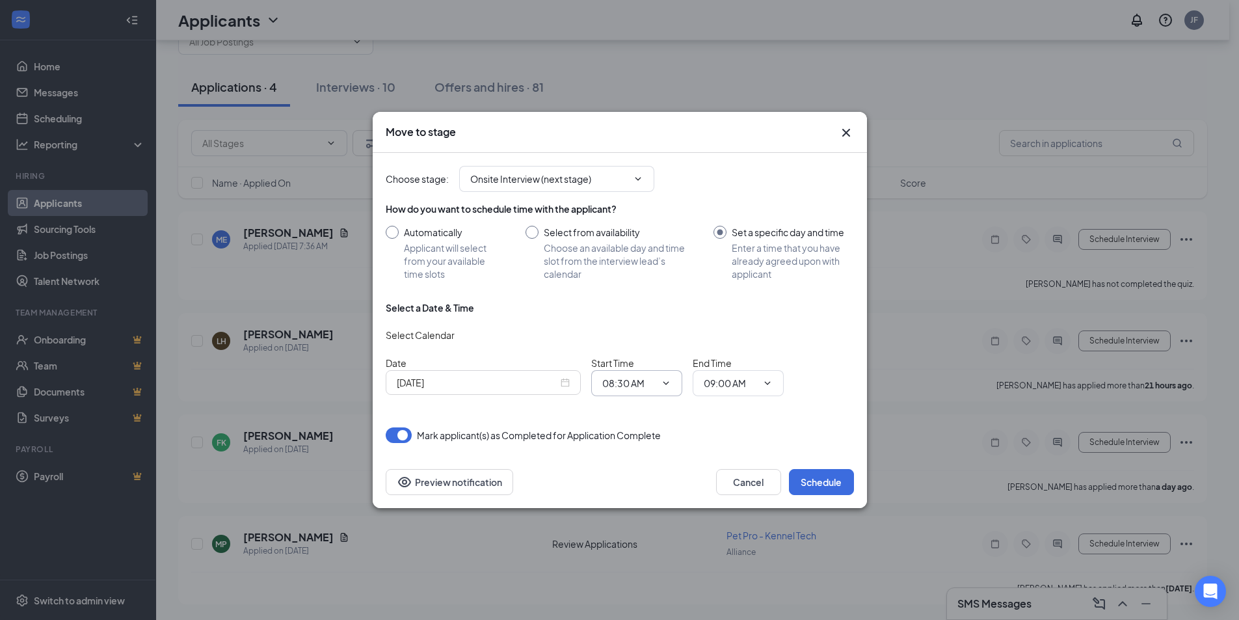
click at [666, 382] on icon "ChevronDown" at bounding box center [666, 383] width 10 height 10
click at [620, 384] on input "08:30 AM" at bounding box center [628, 383] width 53 height 14
click at [648, 289] on div "10:00 AM" at bounding box center [632, 284] width 38 height 14
type input "10:00 AM"
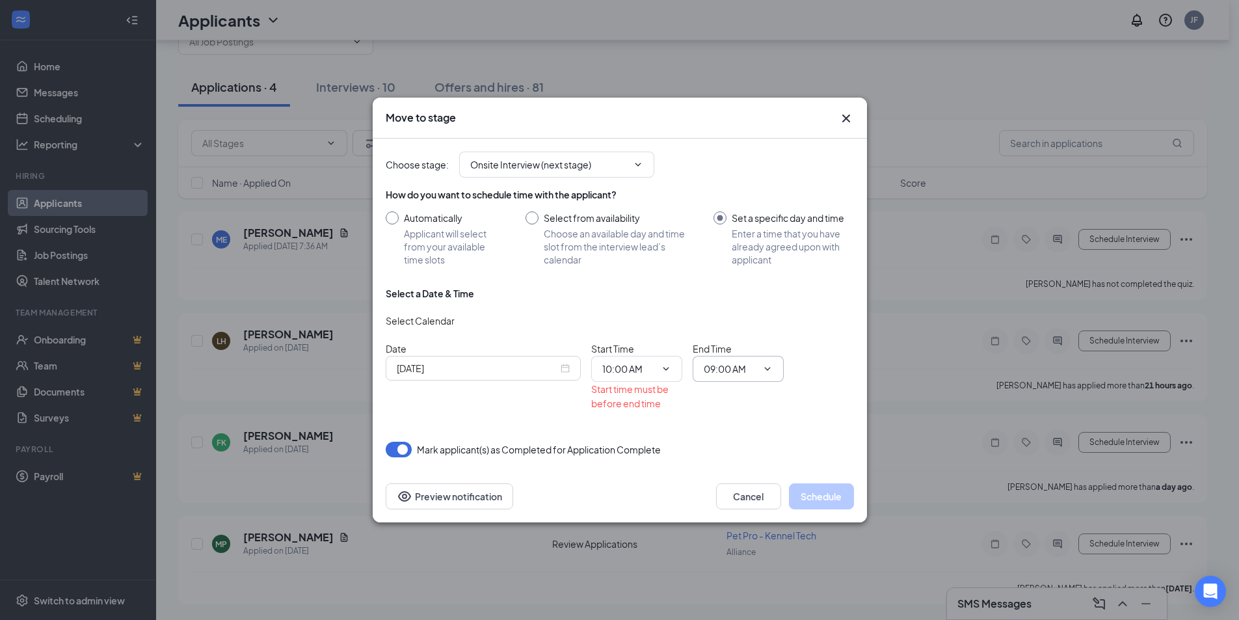
click at [728, 371] on input "09:00 AM" at bounding box center [730, 369] width 53 height 14
click at [740, 269] on div "10:30 AM" at bounding box center [733, 265] width 38 height 14
type input "10:30 AM"
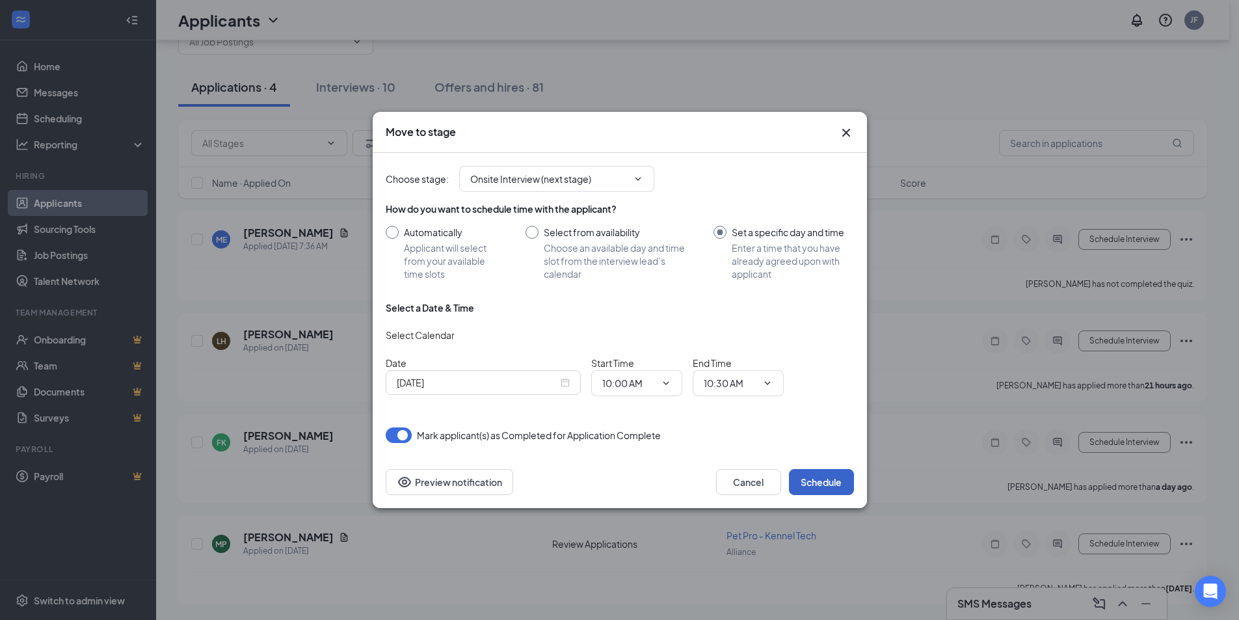
click at [814, 476] on button "Schedule" at bounding box center [821, 482] width 65 height 26
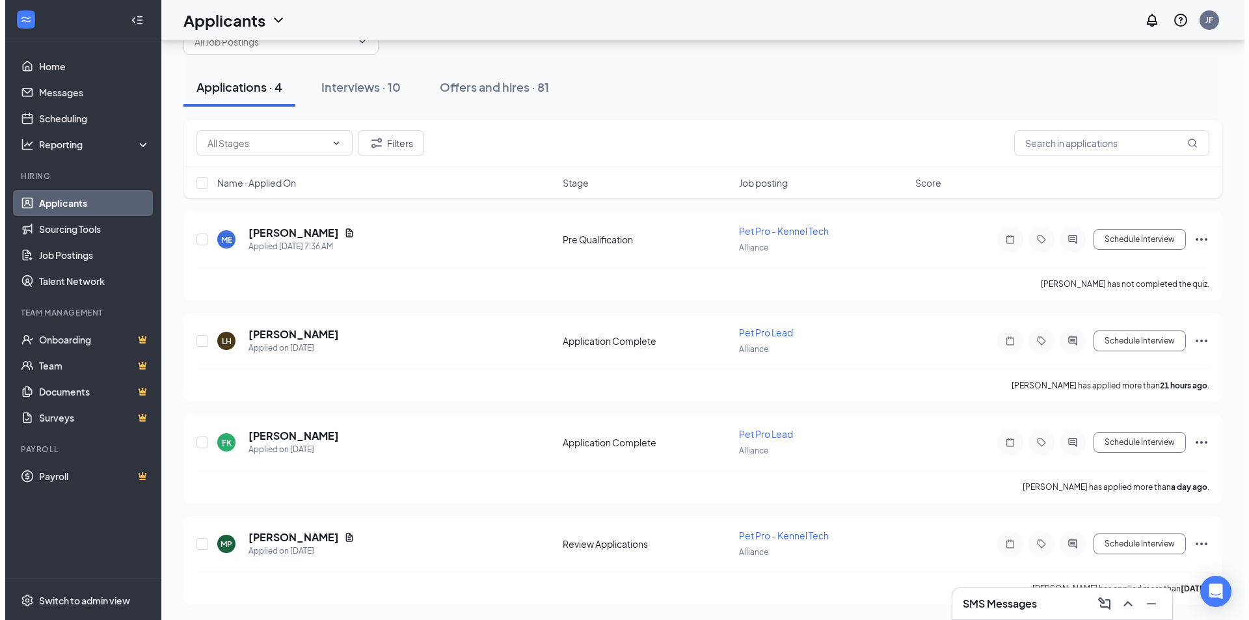
scroll to position [0, 0]
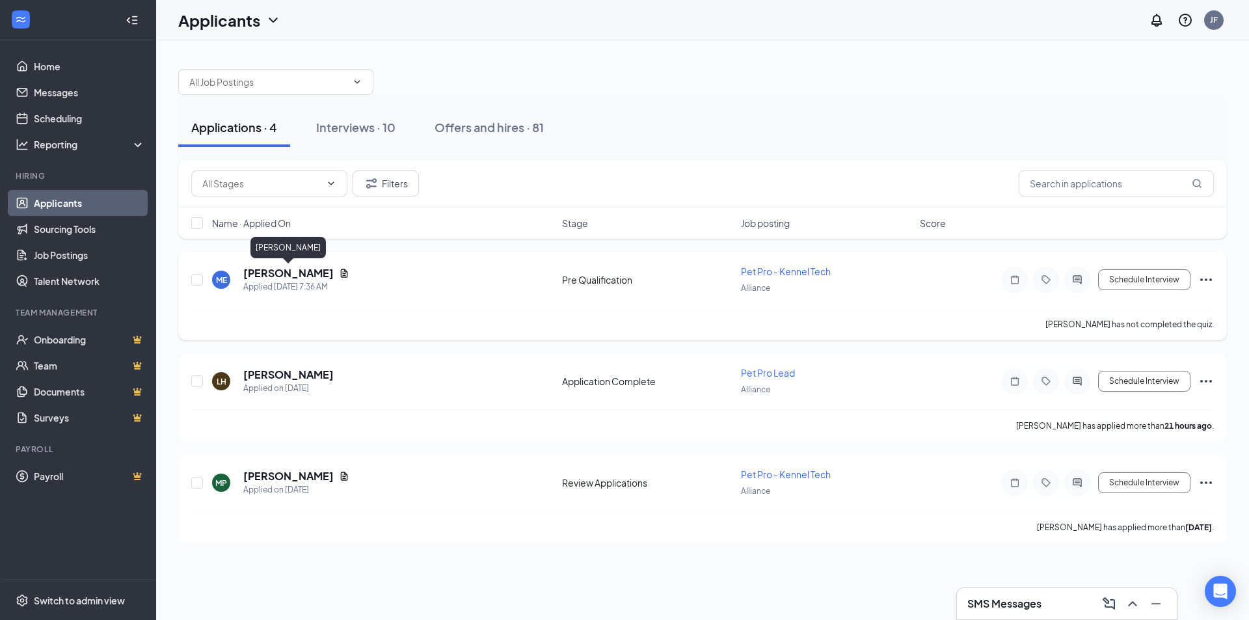
click at [301, 268] on h5 "[PERSON_NAME]" at bounding box center [288, 273] width 90 height 14
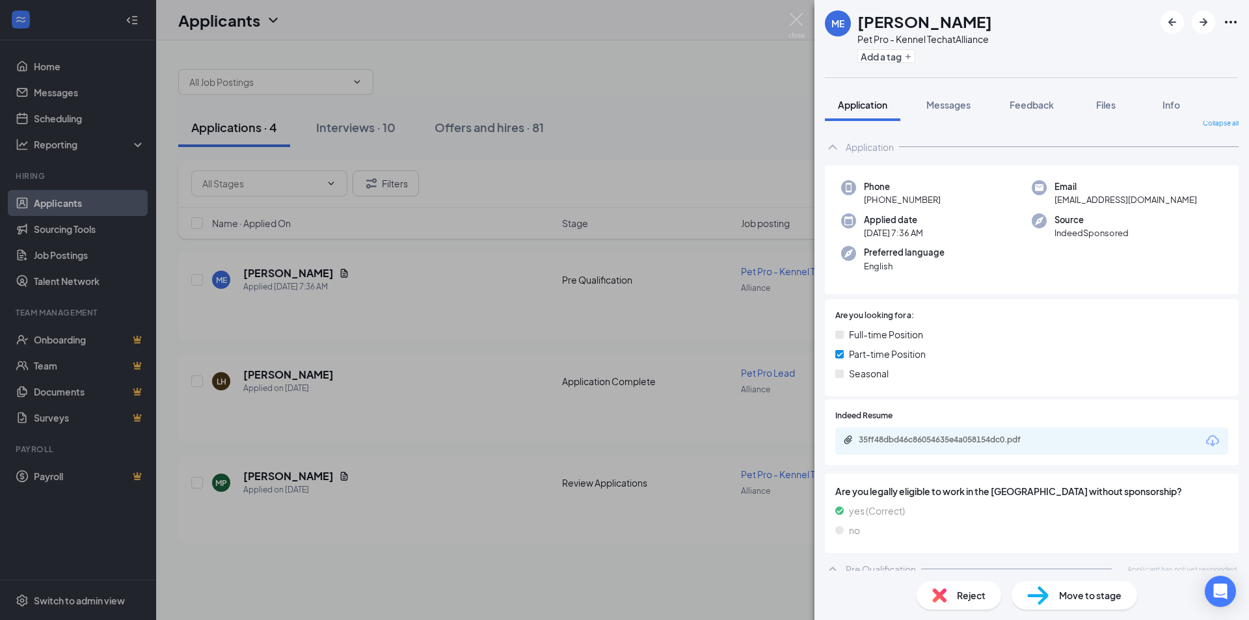
scroll to position [25, 0]
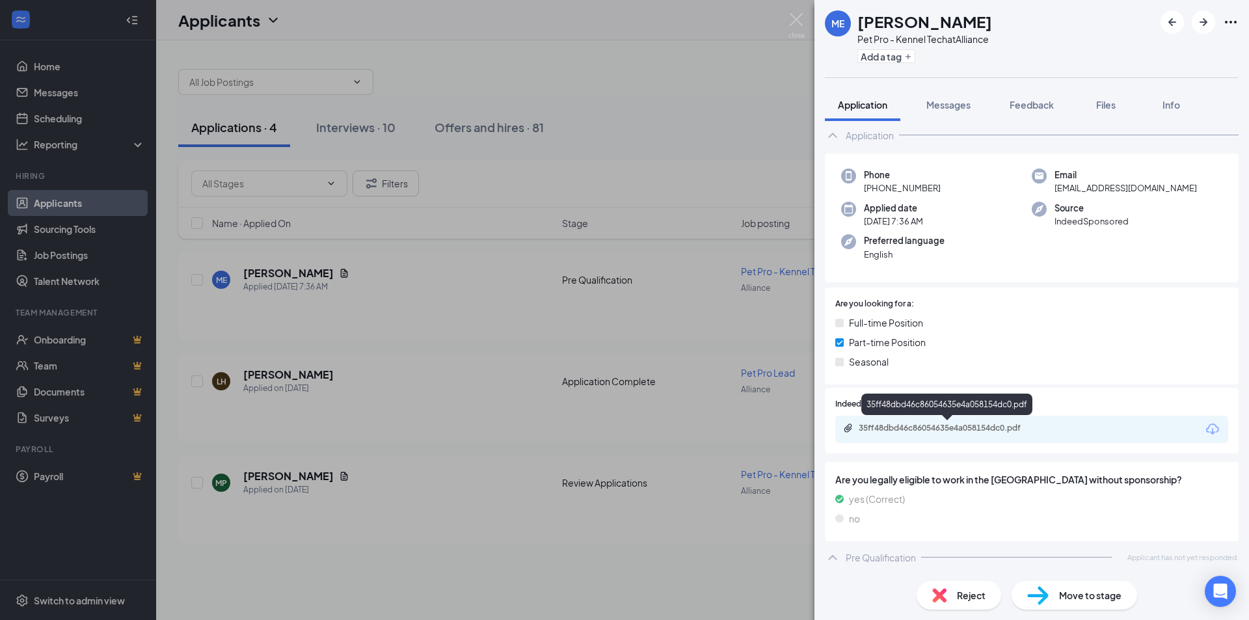
click at [946, 426] on div "35ff48dbd46c86054635e4a058154dc0.pdf" at bounding box center [949, 428] width 182 height 10
click at [796, 14] on img at bounding box center [796, 25] width 16 height 25
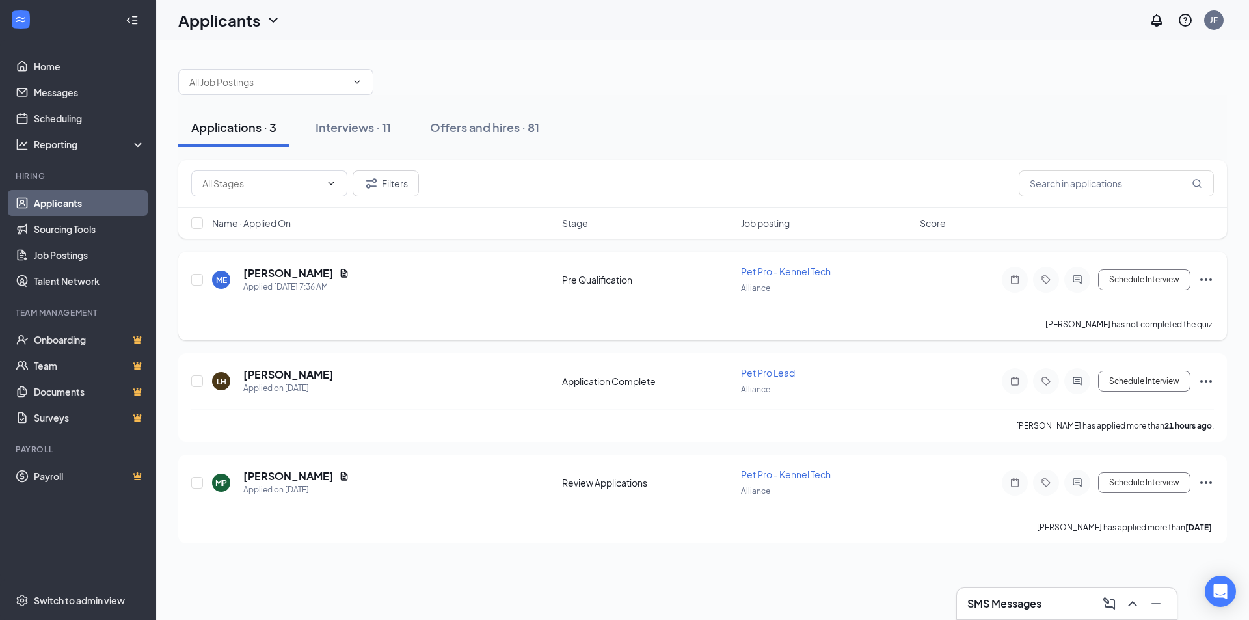
click at [373, 285] on div "ME [PERSON_NAME] Applied [DATE] 7:36 AM" at bounding box center [383, 279] width 342 height 27
click at [293, 277] on h5 "[PERSON_NAME]" at bounding box center [288, 273] width 90 height 14
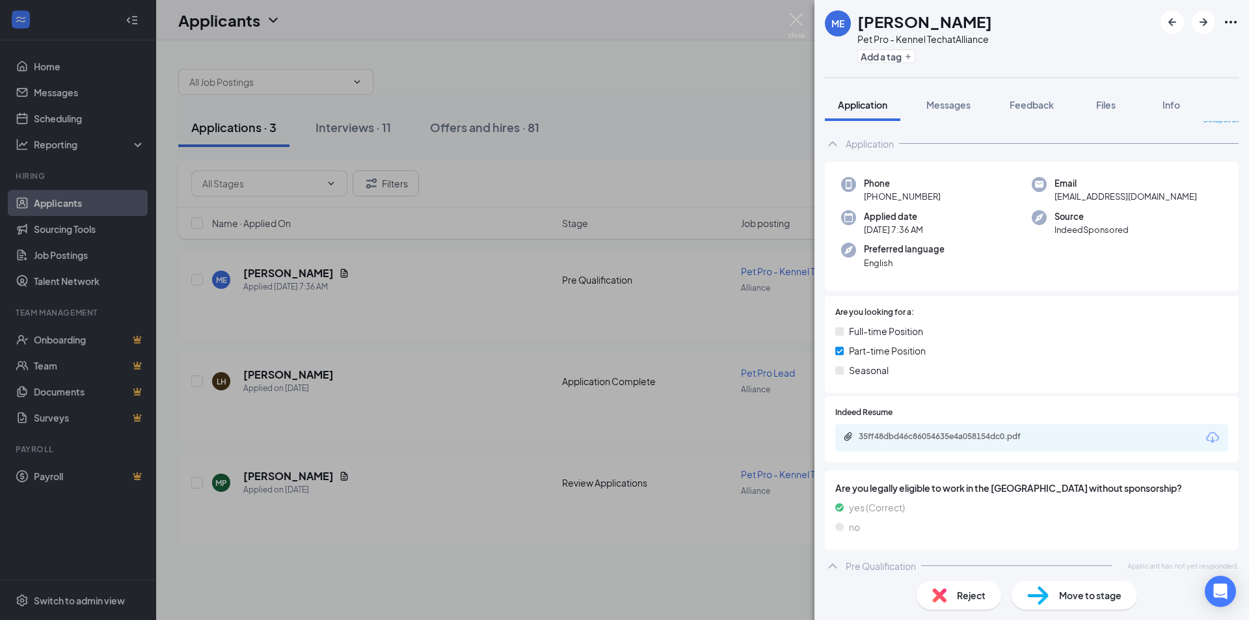
scroll to position [25, 0]
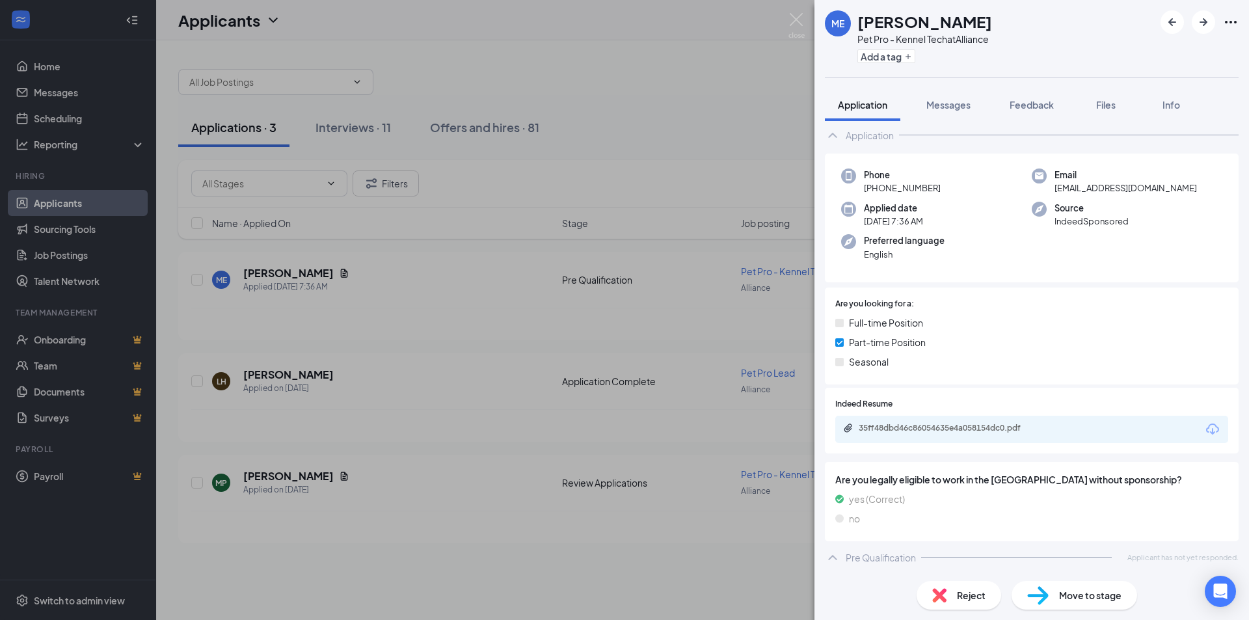
click at [955, 438] on div "35ff48dbd46c86054635e4a058154dc0.pdf" at bounding box center [1031, 429] width 393 height 27
click at [961, 424] on div "35ff48dbd46c86054635e4a058154dc0.pdf" at bounding box center [949, 428] width 182 height 10
drag, startPoint x: 798, startPoint y: 19, endPoint x: 808, endPoint y: 174, distance: 155.8
click at [798, 19] on img at bounding box center [796, 25] width 16 height 25
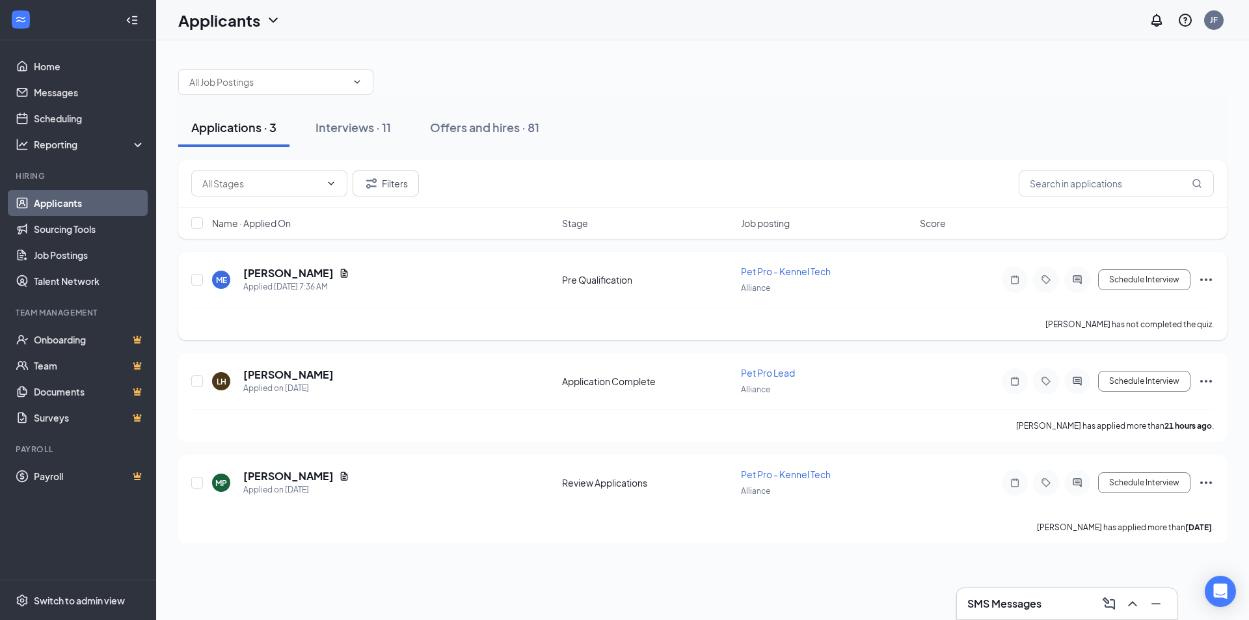
click at [1199, 276] on icon "Ellipses" at bounding box center [1206, 280] width 16 height 16
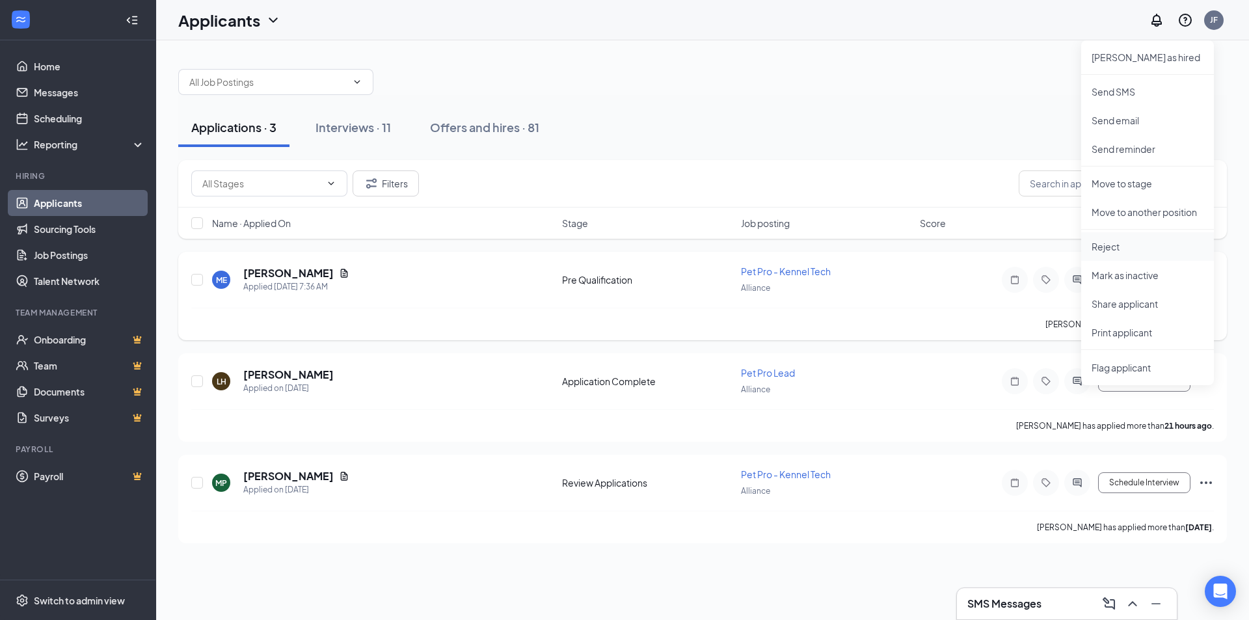
click at [1111, 248] on p "Reject" at bounding box center [1147, 246] width 112 height 13
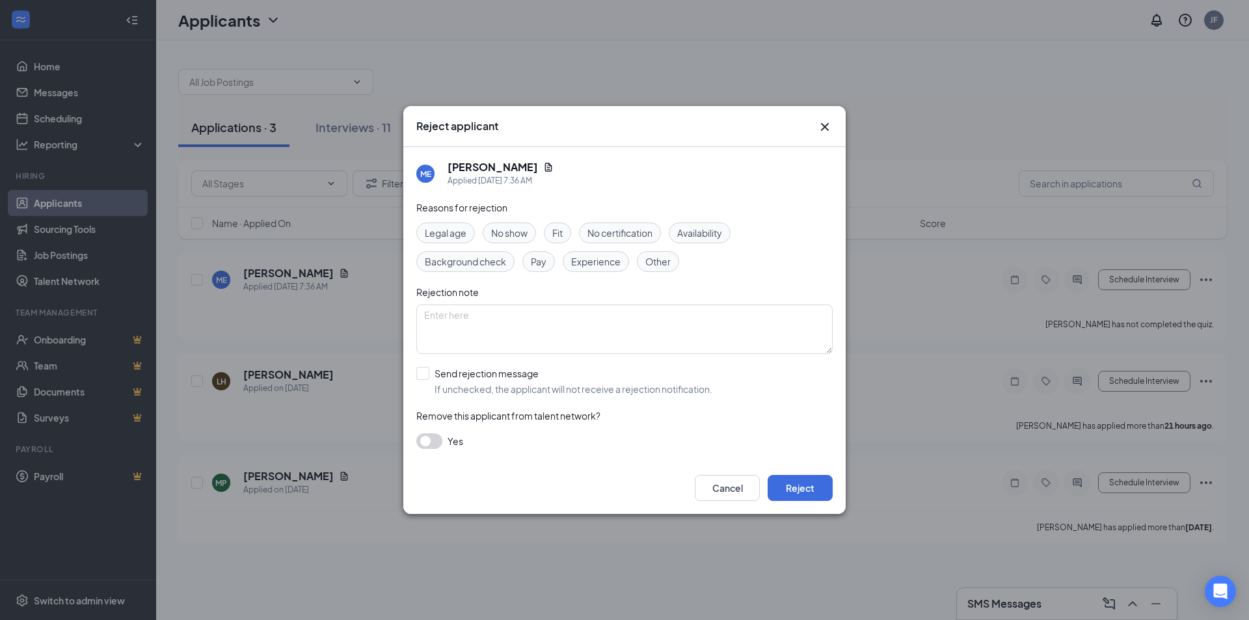
click at [613, 262] on span "Experience" at bounding box center [595, 261] width 49 height 14
click at [814, 482] on button "Reject" at bounding box center [799, 488] width 65 height 26
